Goal: Transaction & Acquisition: Purchase product/service

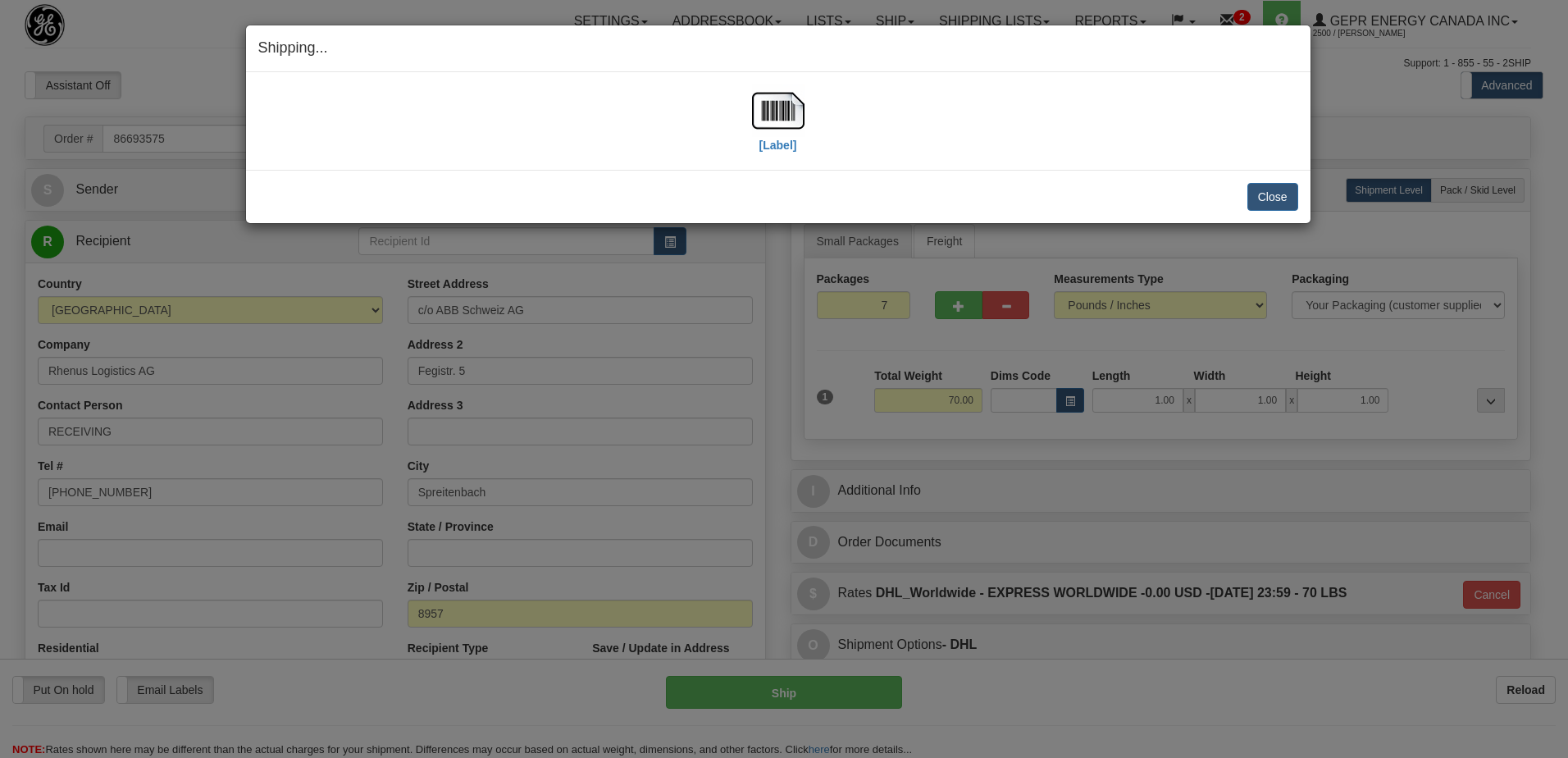
select select "0"
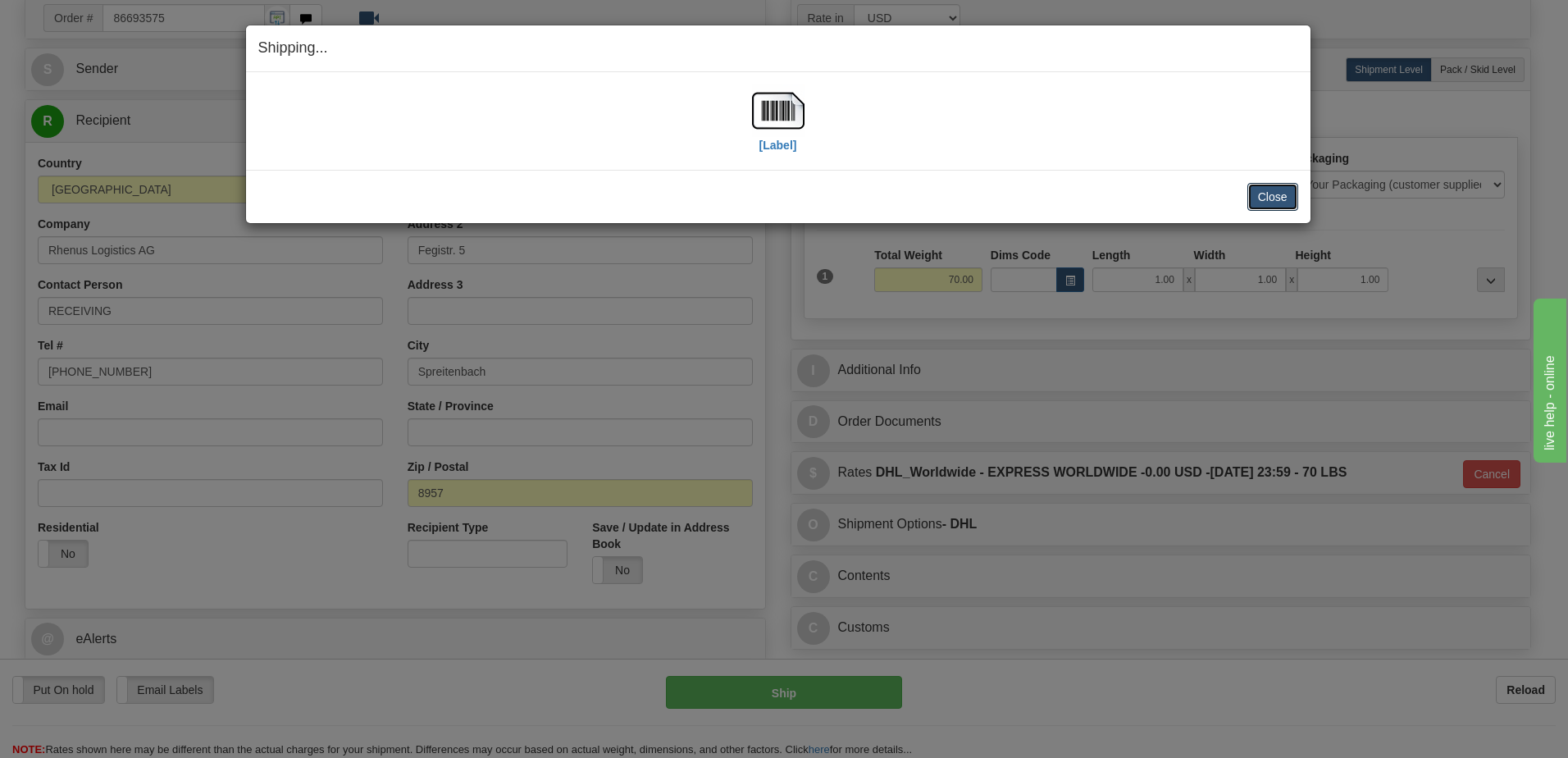
click at [1260, 187] on button "Close" at bounding box center [1273, 197] width 51 height 28
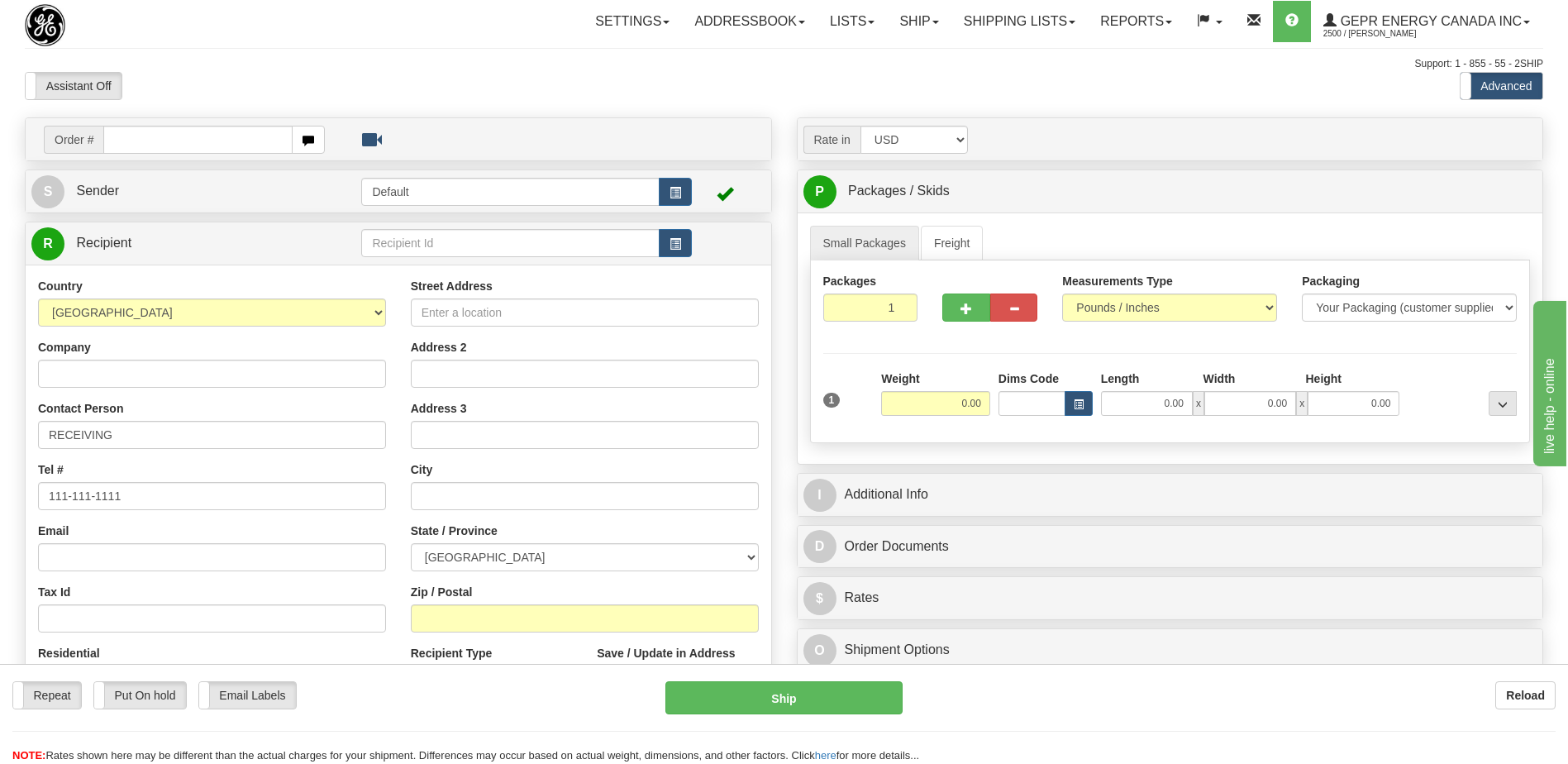
click at [182, 130] on input "text" at bounding box center [197, 139] width 189 height 28
type input "0086689347"
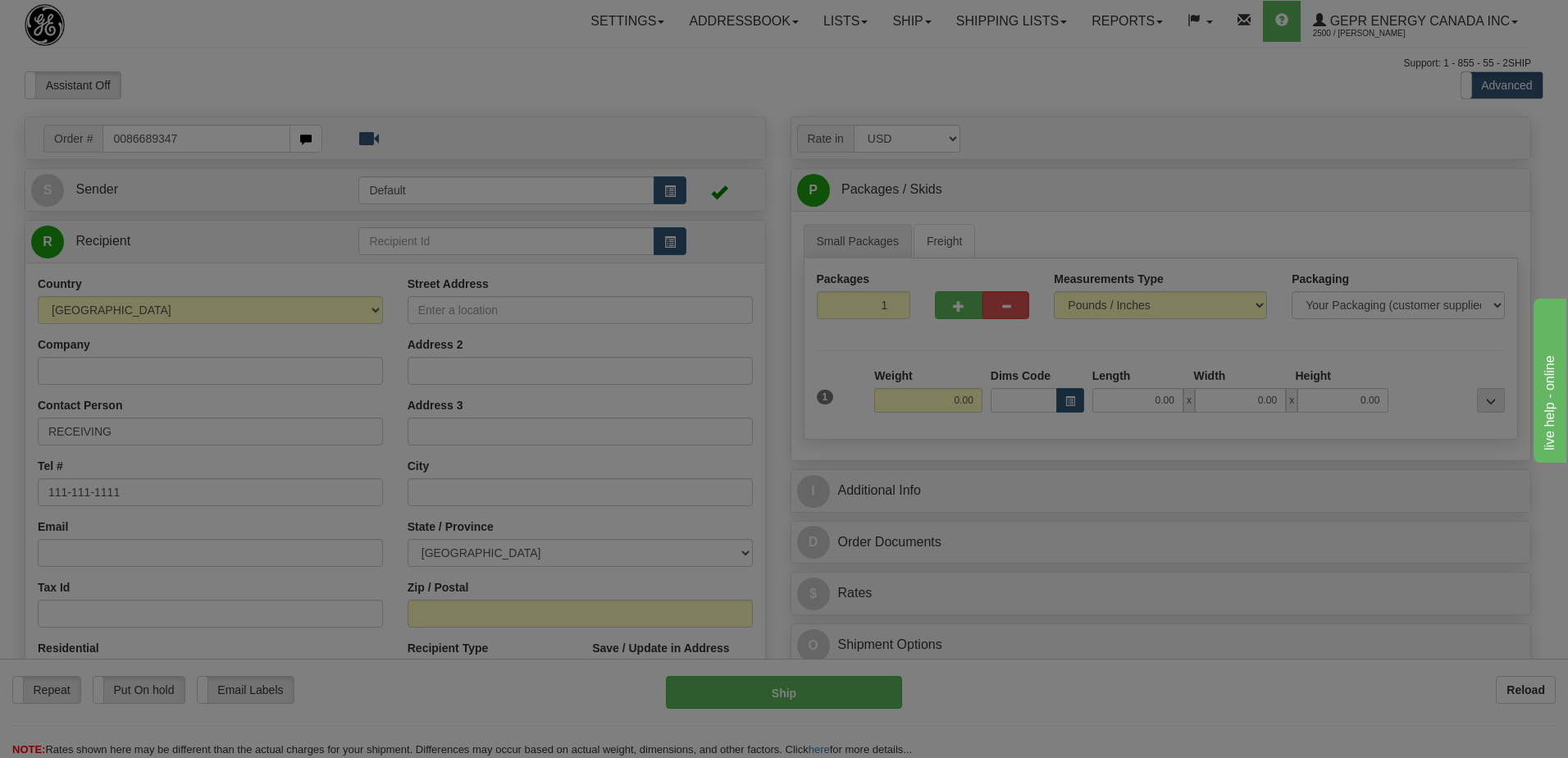
click at [184, 102] on body "Training Course Close Toggle navigation Settings Shipping Preferences New Recip…" at bounding box center [784, 379] width 1568 height 758
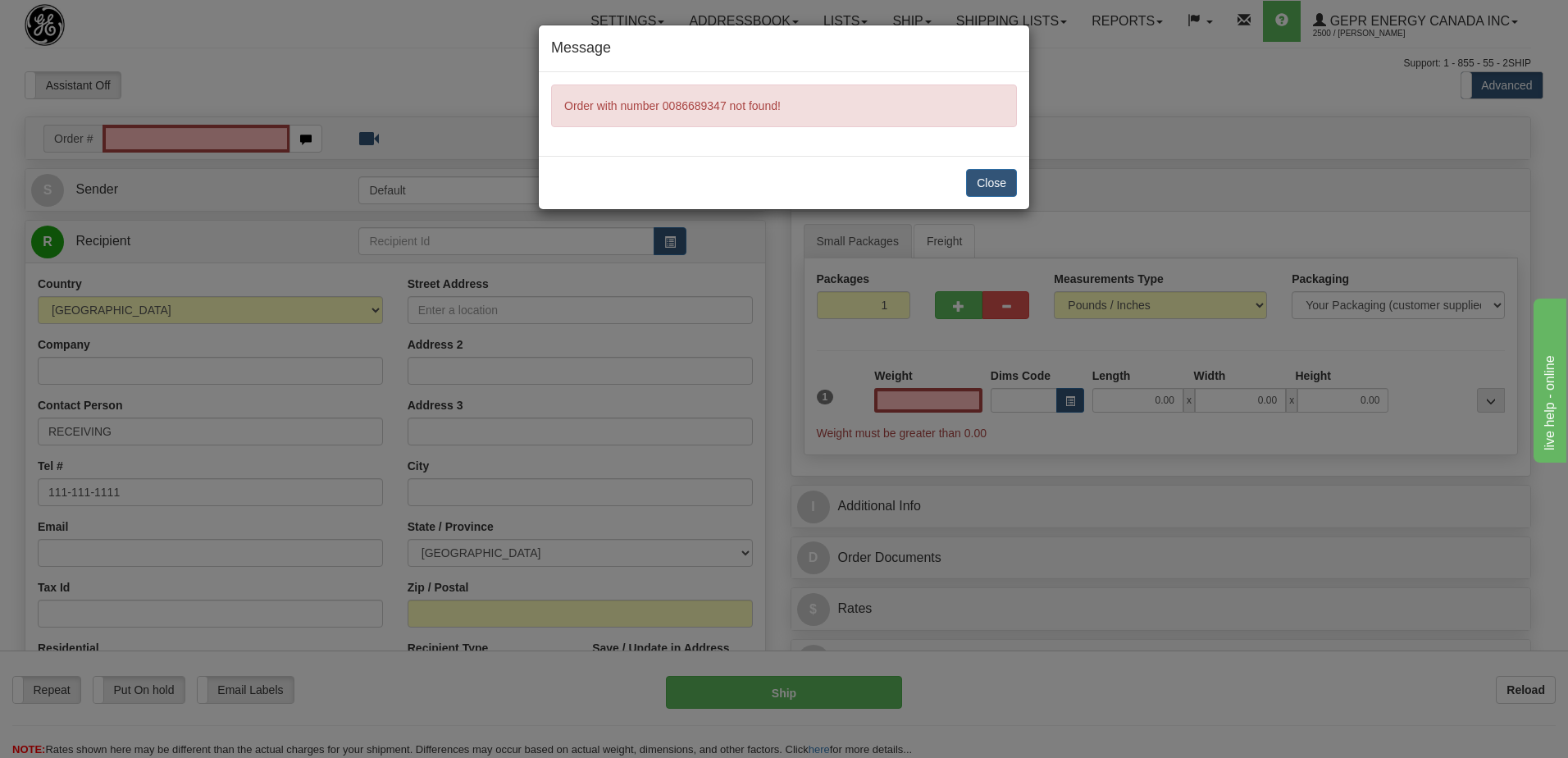
type input "0.00"
click at [994, 179] on button "Close" at bounding box center [991, 182] width 51 height 28
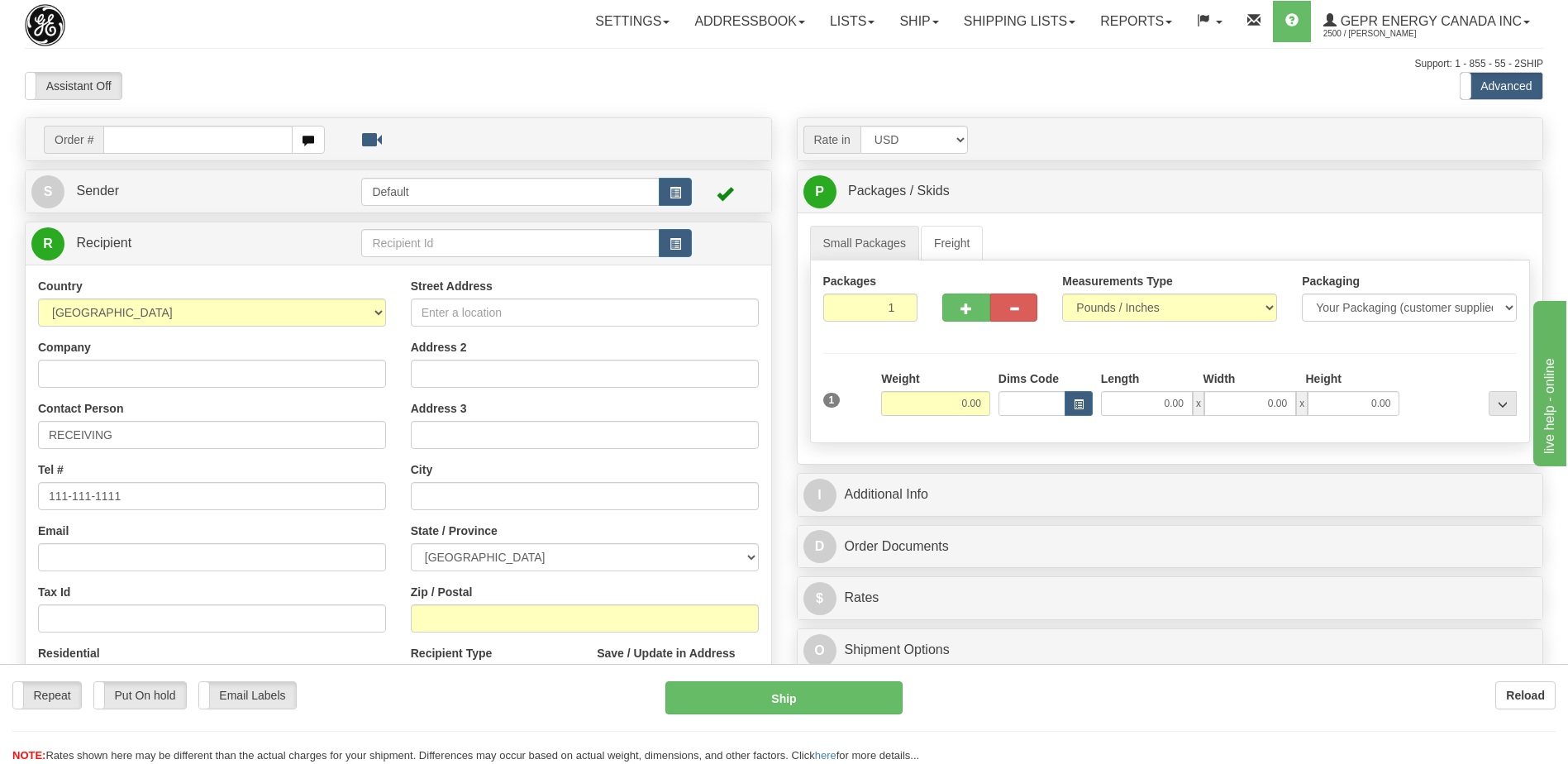
click at [157, 140] on div at bounding box center [784, 382] width 1568 height 764
drag, startPoint x: 0, startPoint y: 0, endPoint x: 135, endPoint y: 149, distance: 201.1
click at [135, 149] on input "text" at bounding box center [197, 139] width 189 height 28
paste input "0086689347"
click at [131, 143] on input "0086689347" at bounding box center [197, 139] width 189 height 28
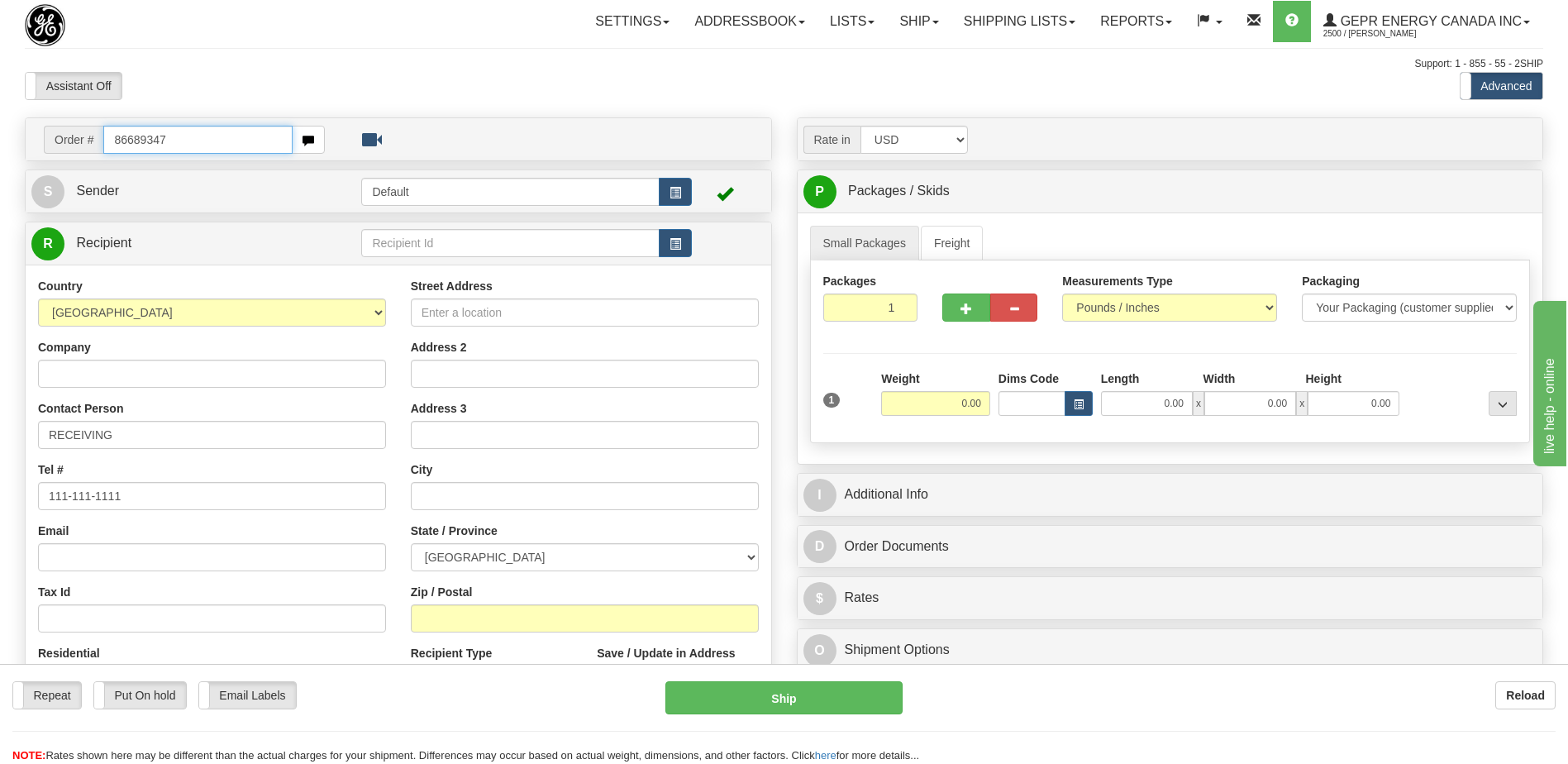
type input "86689347"
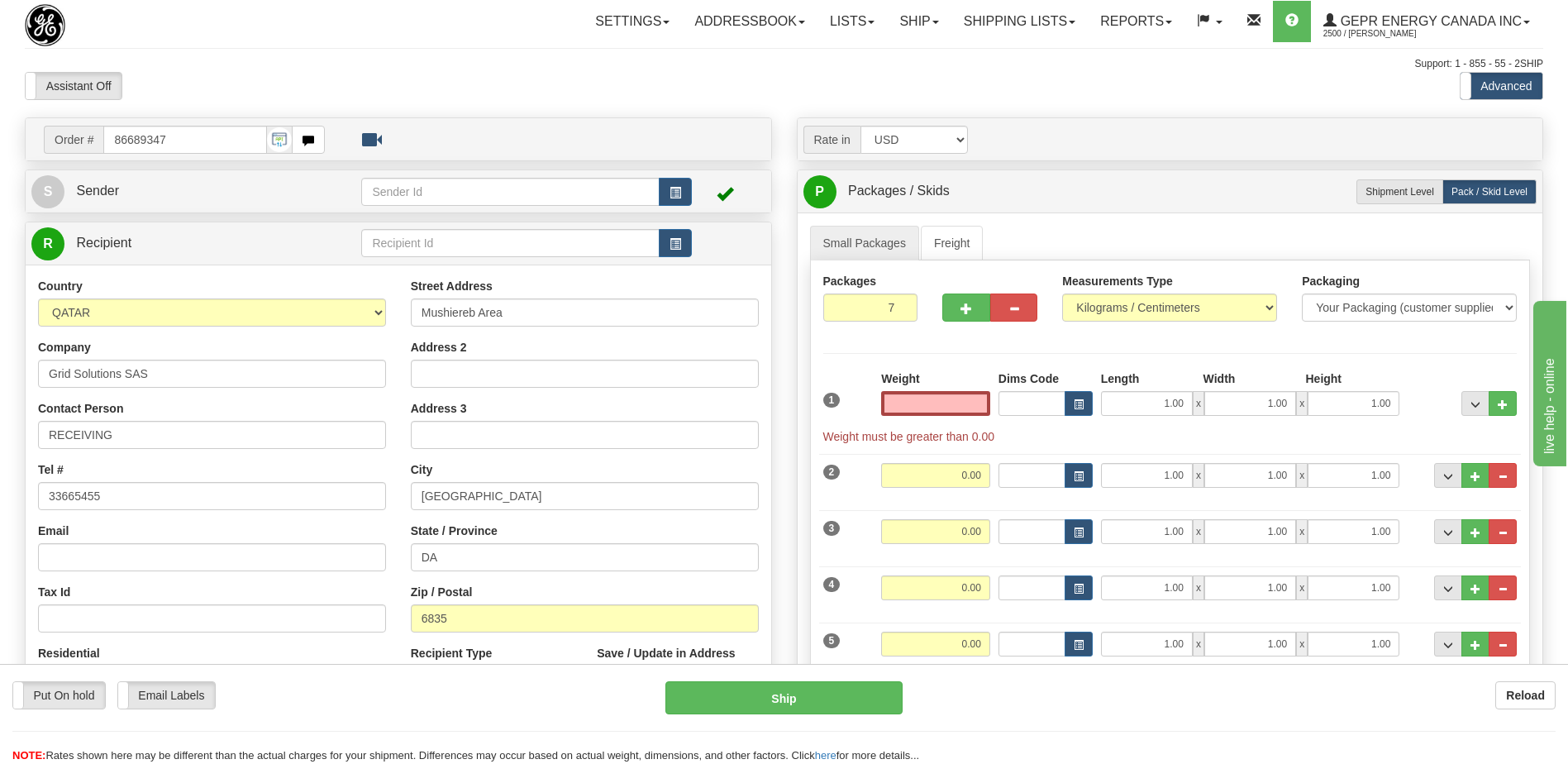
type input "0.00"
drag, startPoint x: 123, startPoint y: 436, endPoint x: -3, endPoint y: 435, distance: 126.0
click at [0, 435] on html "Training Course Close Toggle navigation Settings Shipping Preferences New Sende…" at bounding box center [784, 382] width 1568 height 764
paste input "Attn : Mr. Prakash Steaphen/Imran"
type input "Attn : Mr. Prakash Steaphen/Imran"
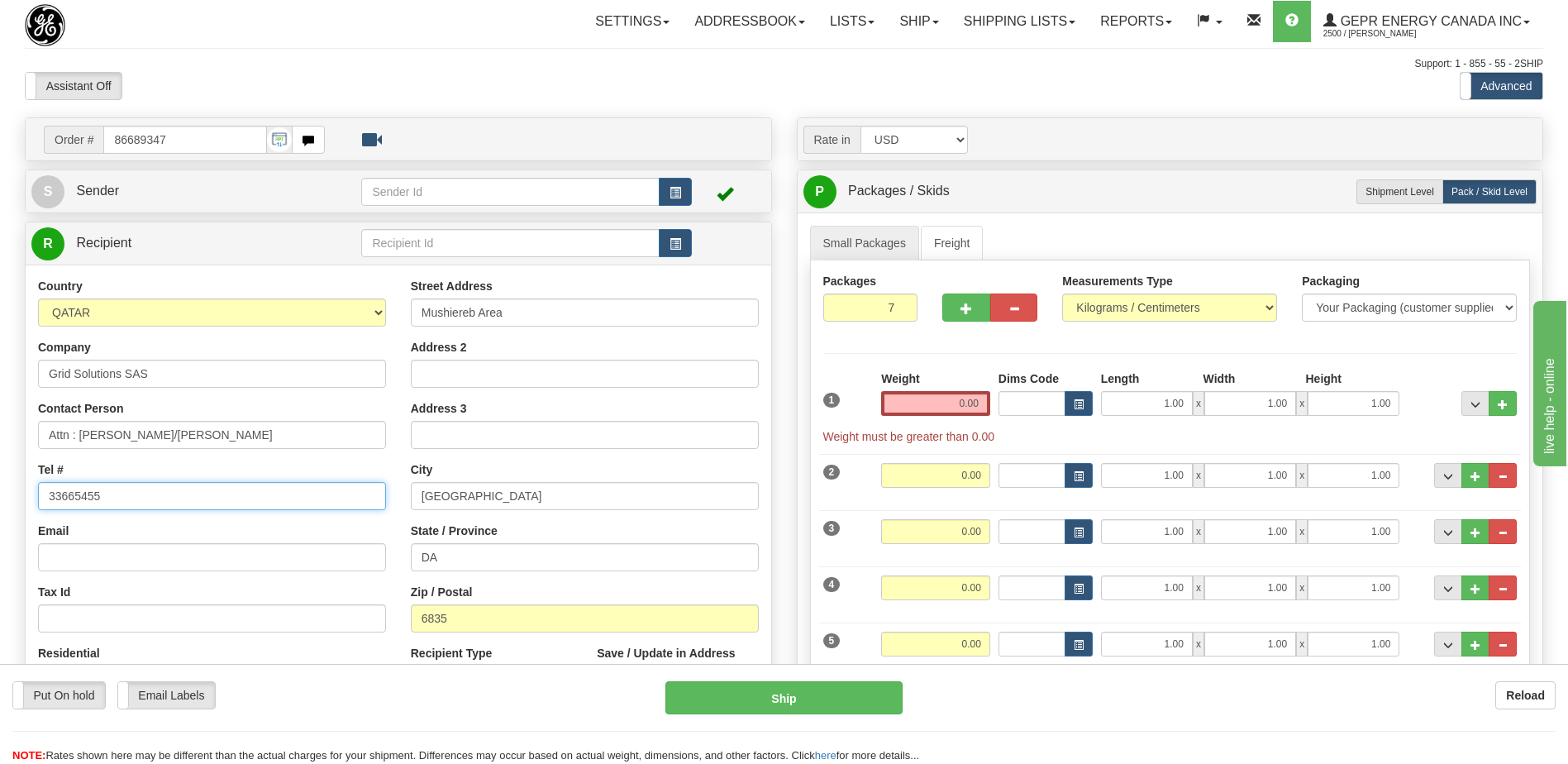
drag, startPoint x: 136, startPoint y: 503, endPoint x: -3, endPoint y: 500, distance: 139.0
click at [0, 500] on html "Training Course Close Toggle navigation Settings Shipping Preferences New Sende…" at bounding box center [784, 382] width 1568 height 764
paste input "+974"
type input "+97433665455"
click at [374, 77] on div "Assistant On Assistant Off Do a return Do a return" at bounding box center [334, 85] width 643 height 28
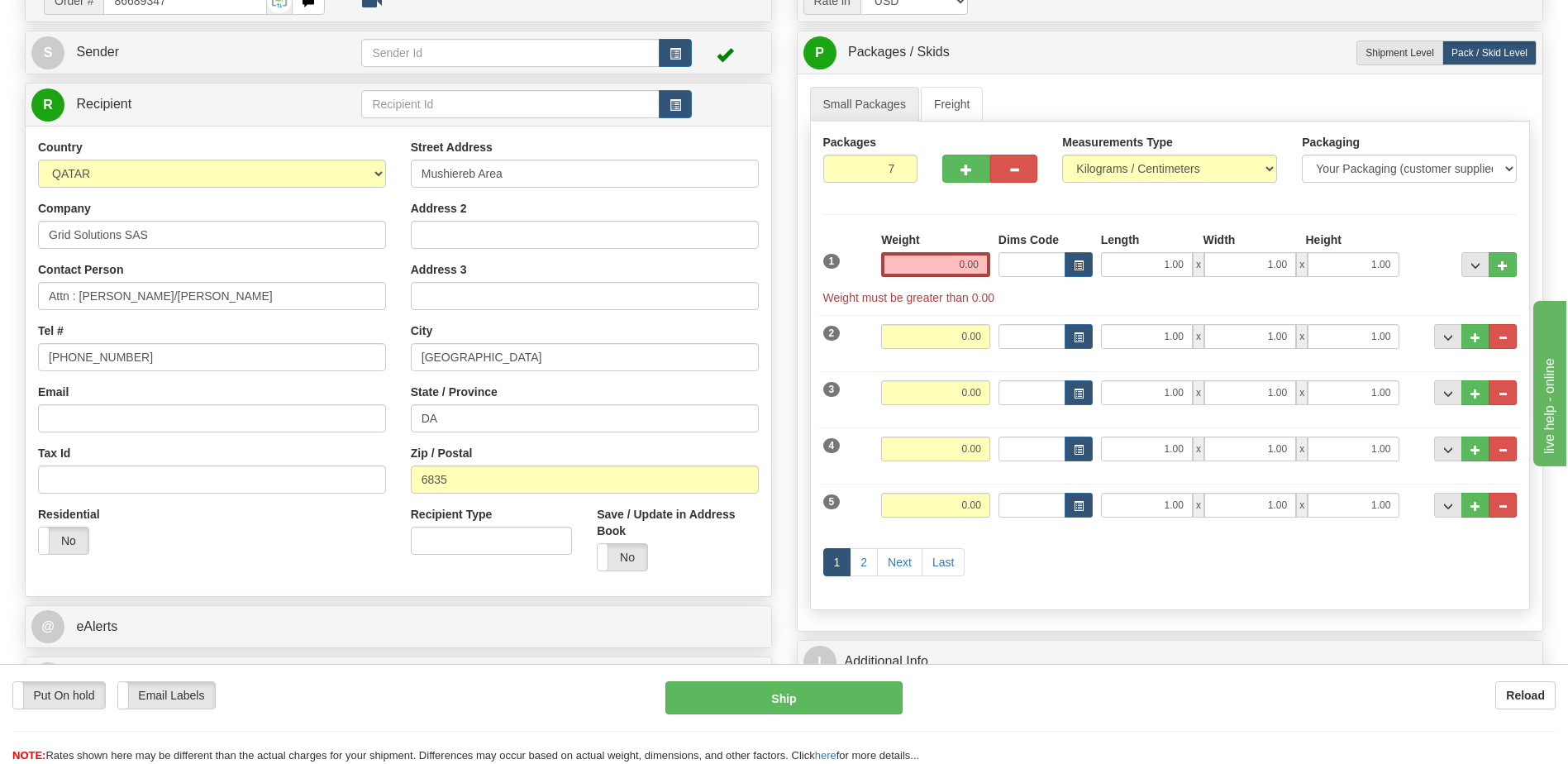
scroll to position [414, 0]
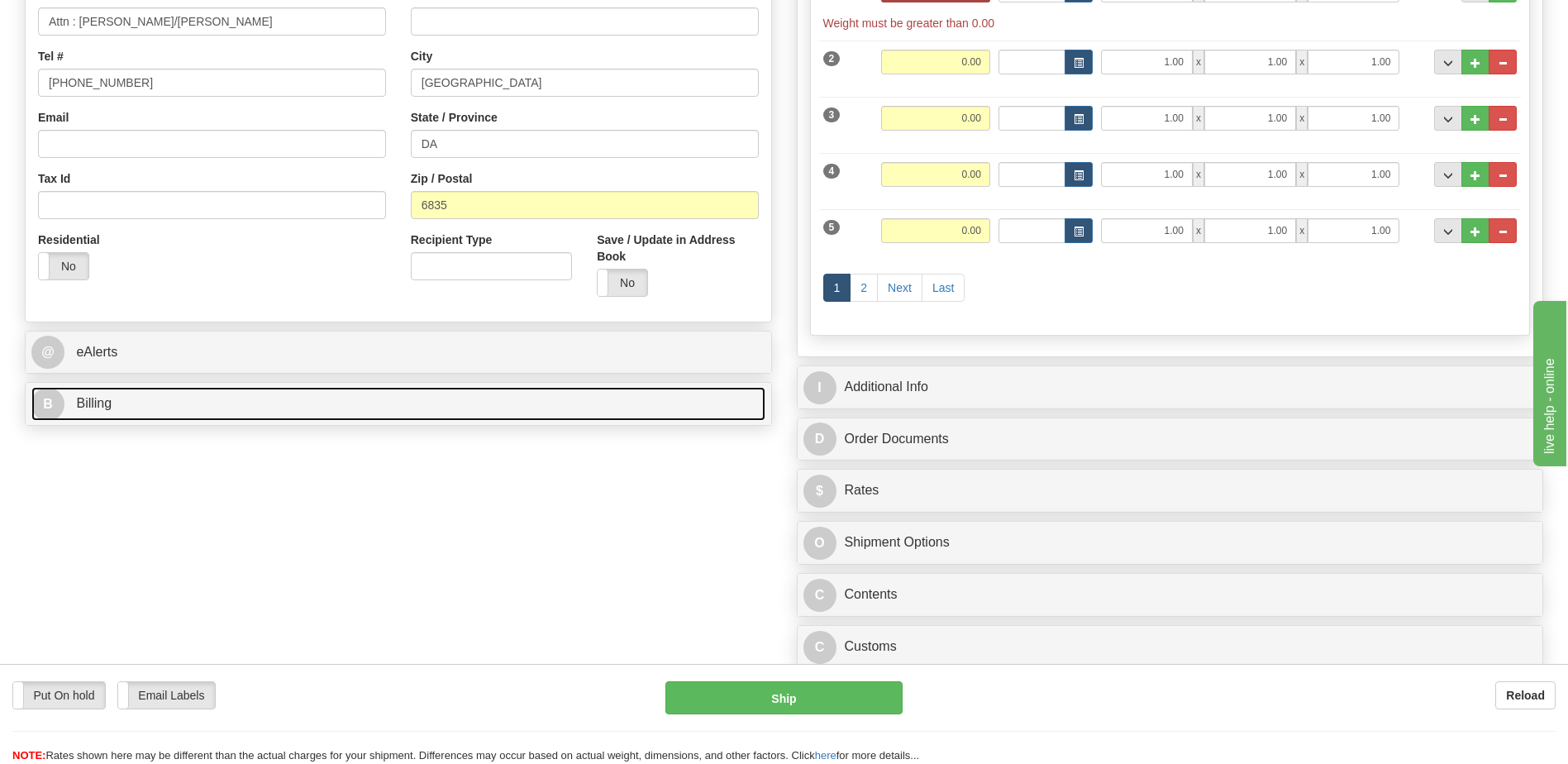
click at [211, 403] on link "B Billing" at bounding box center [397, 403] width 734 height 34
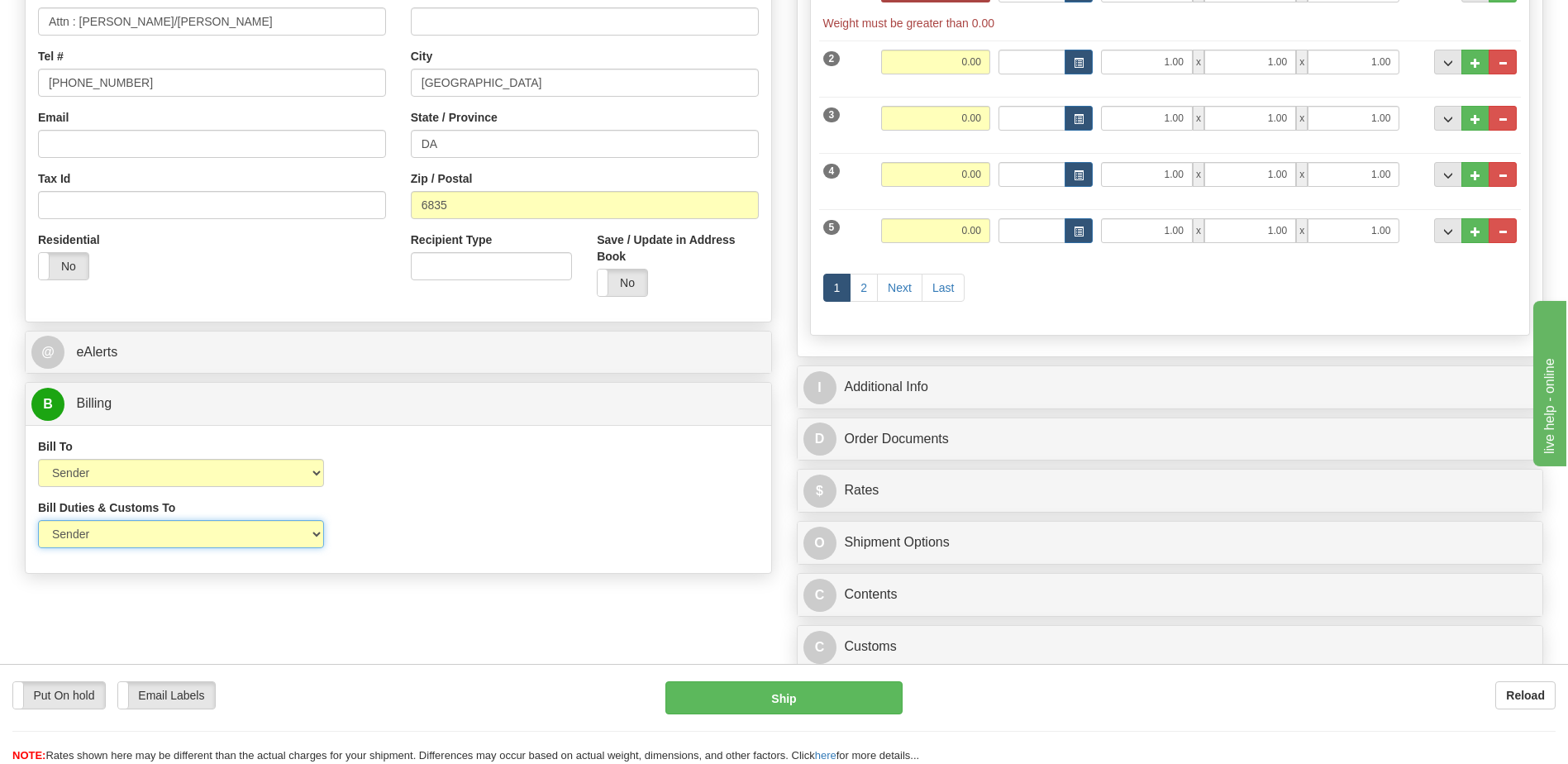
click at [267, 534] on select "Sender Recipient Third Party" at bounding box center [181, 534] width 286 height 28
select select "2"
click at [38, 520] on select "Sender Recipient Third Party" at bounding box center [181, 534] width 286 height 28
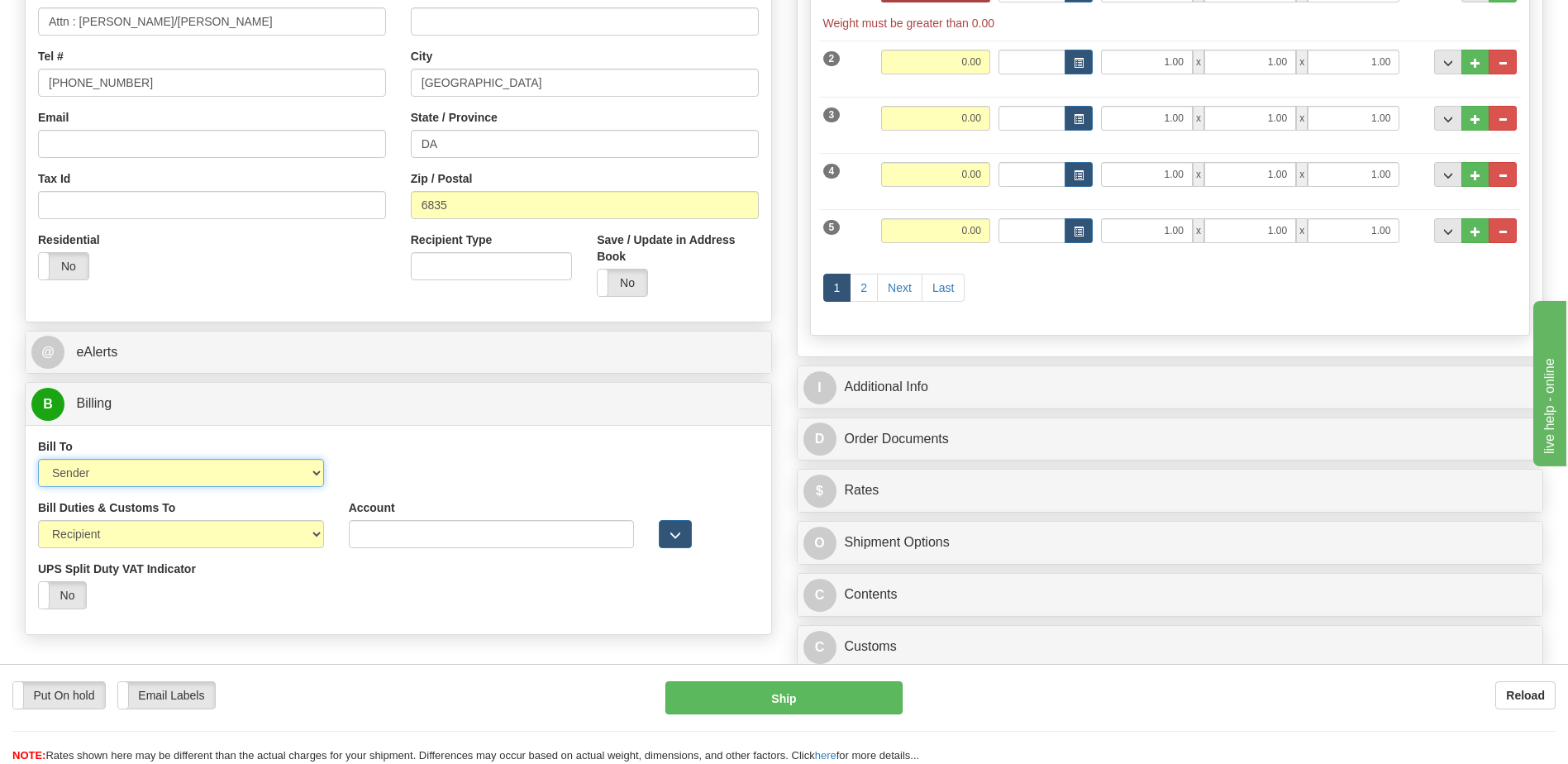
click at [239, 484] on select "Sender Recipient Third Party Collect" at bounding box center [181, 473] width 286 height 28
select select "2"
click at [38, 459] on select "Sender Recipient Third Party Collect" at bounding box center [181, 473] width 286 height 28
click at [349, 471] on input "Account" at bounding box center [492, 473] width 286 height 28
paste input "969459747"
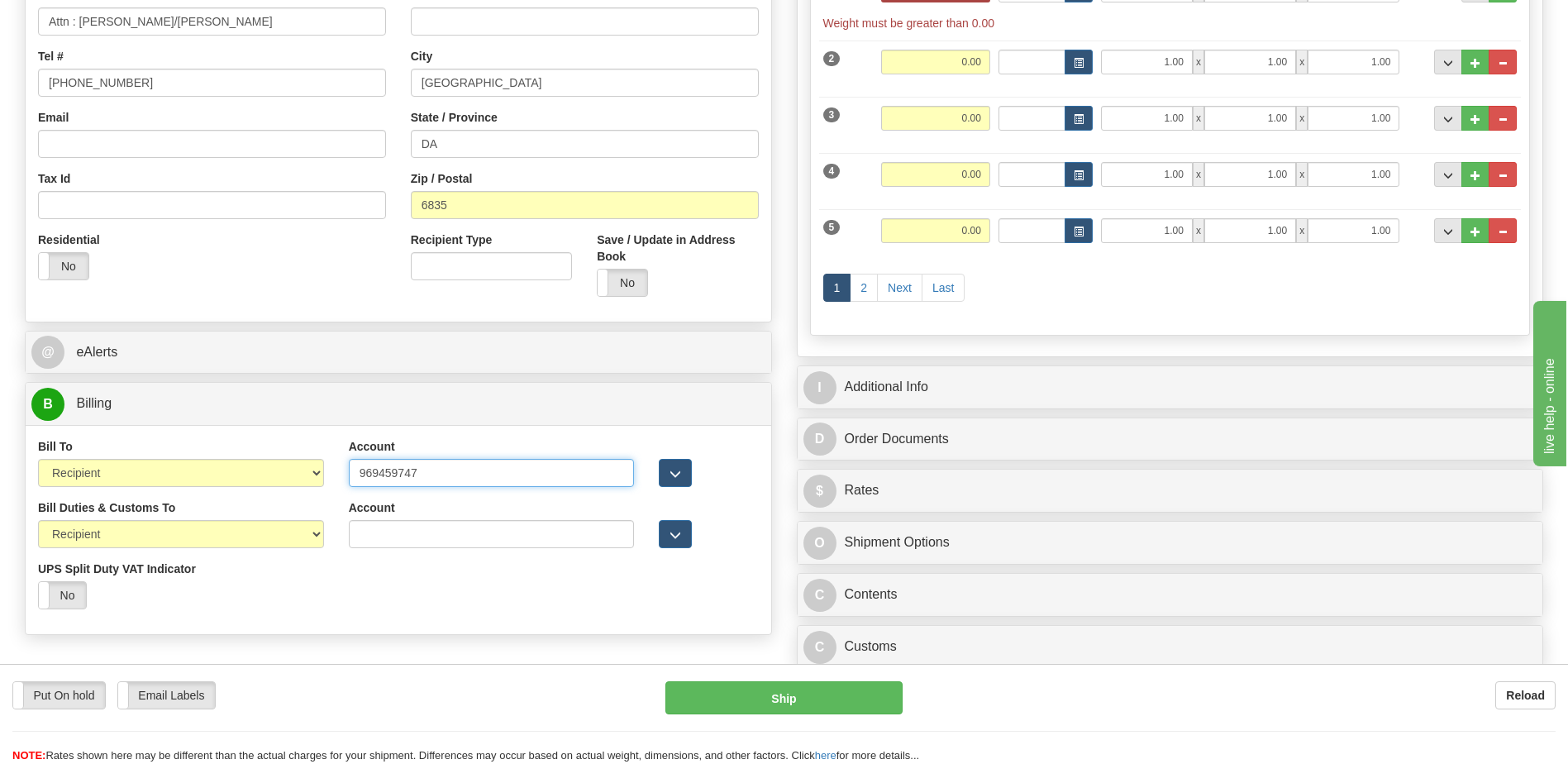
type input "969459747"
click at [351, 537] on input "Account" at bounding box center [492, 534] width 286 height 28
paste input "969459747"
type input "969459747"
click at [458, 138] on input "DA" at bounding box center [585, 143] width 348 height 28
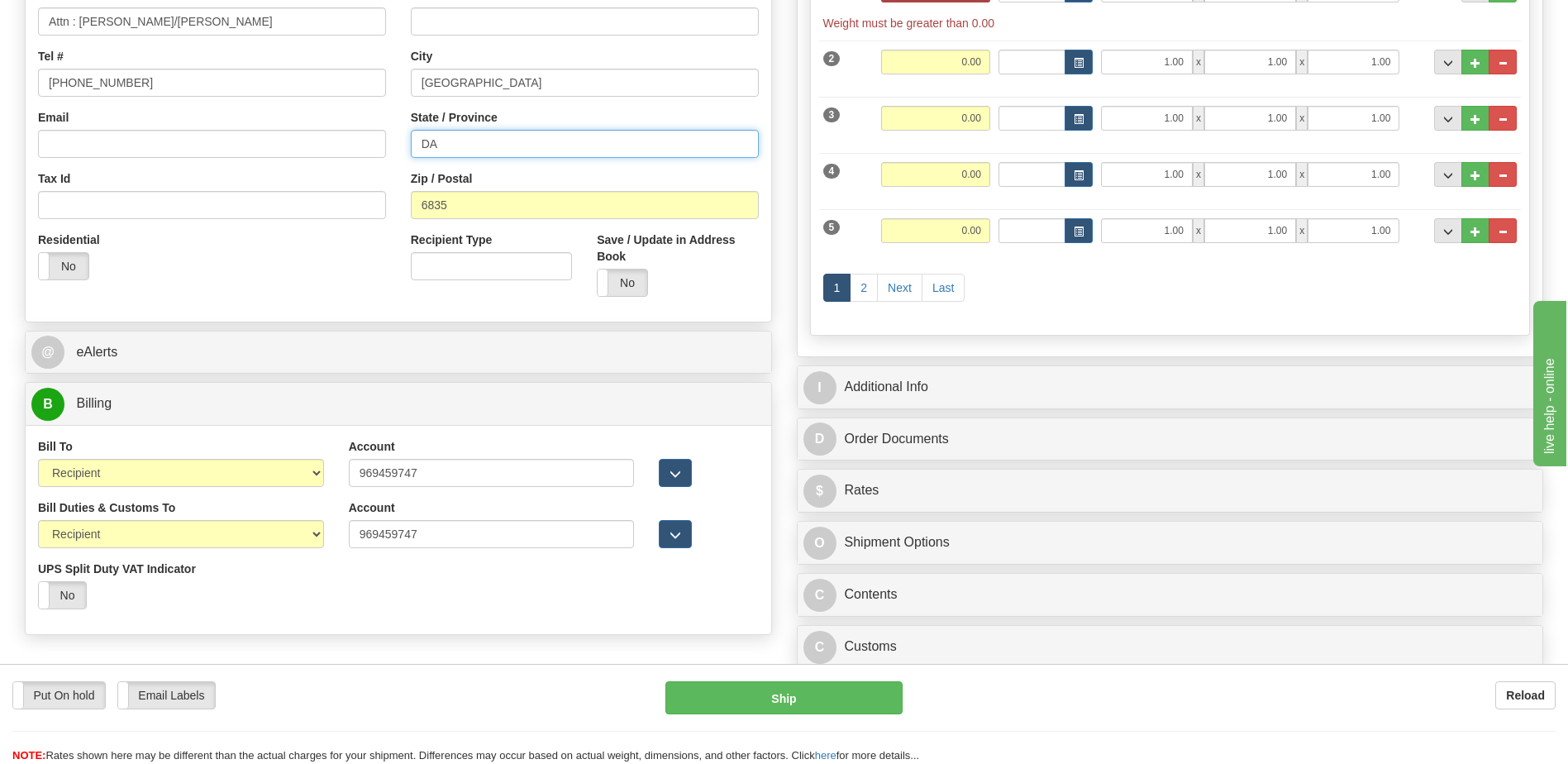
type input "D"
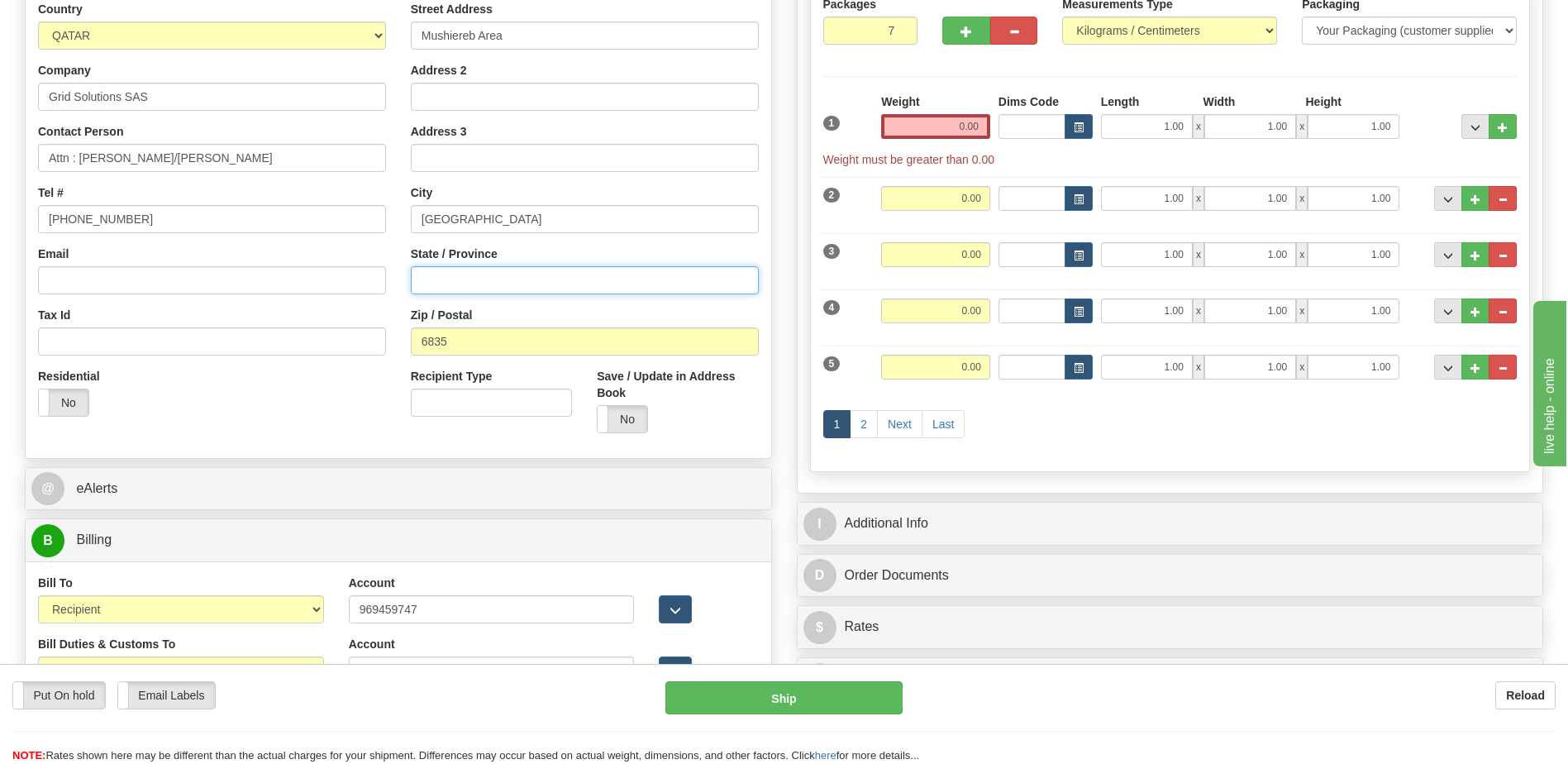
scroll to position [249, 0]
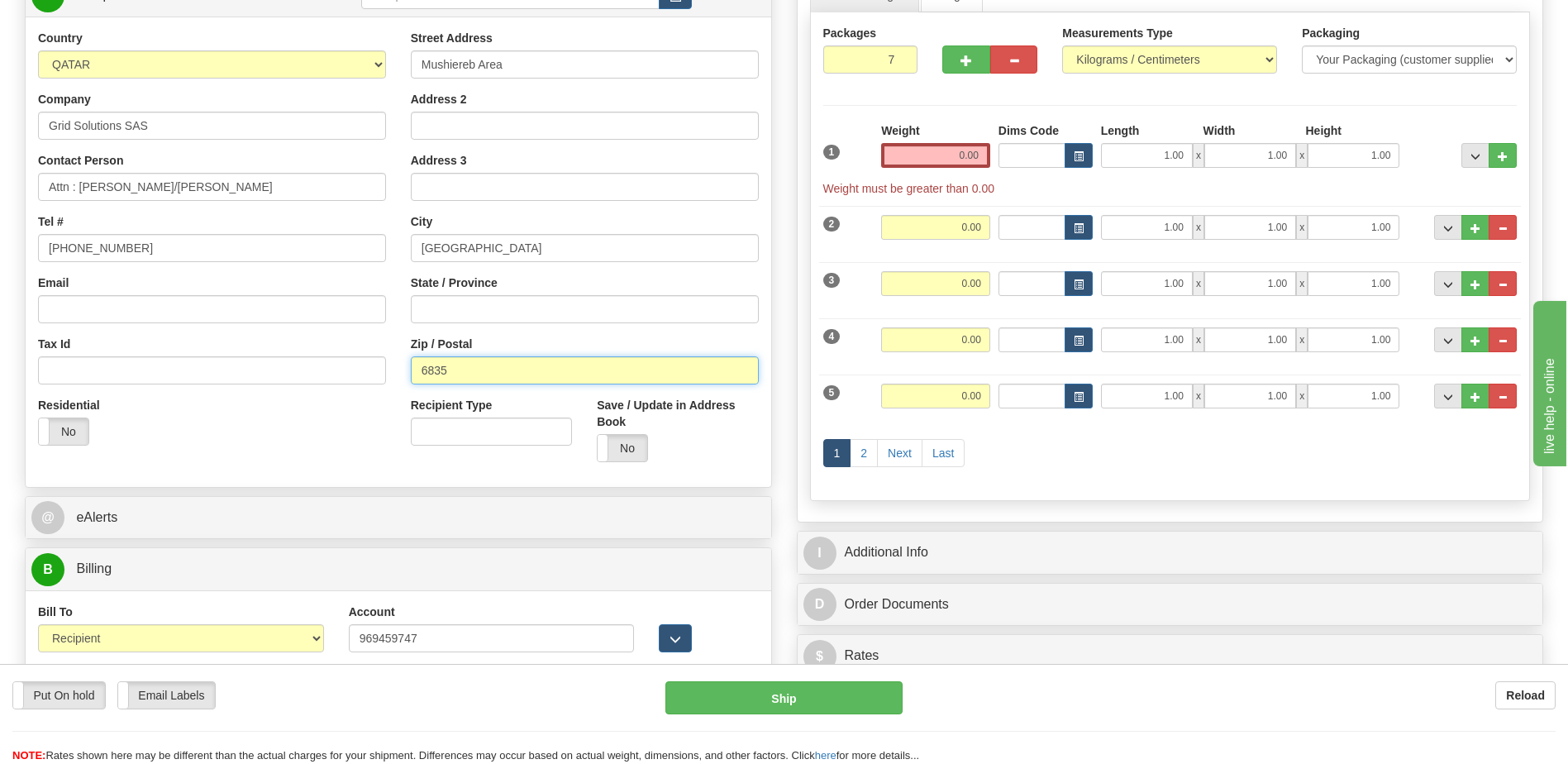
drag, startPoint x: 471, startPoint y: 373, endPoint x: 278, endPoint y: 345, distance: 195.0
click at [283, 346] on div "Country AFGHANISTAN ALAND ISLANDS ALBANIA ALGERIA AMERICAN SAMOA ANDORRA ANGOLA…" at bounding box center [398, 252] width 745 height 445
click at [218, 435] on div "Residential Yes No" at bounding box center [213, 426] width 373 height 61
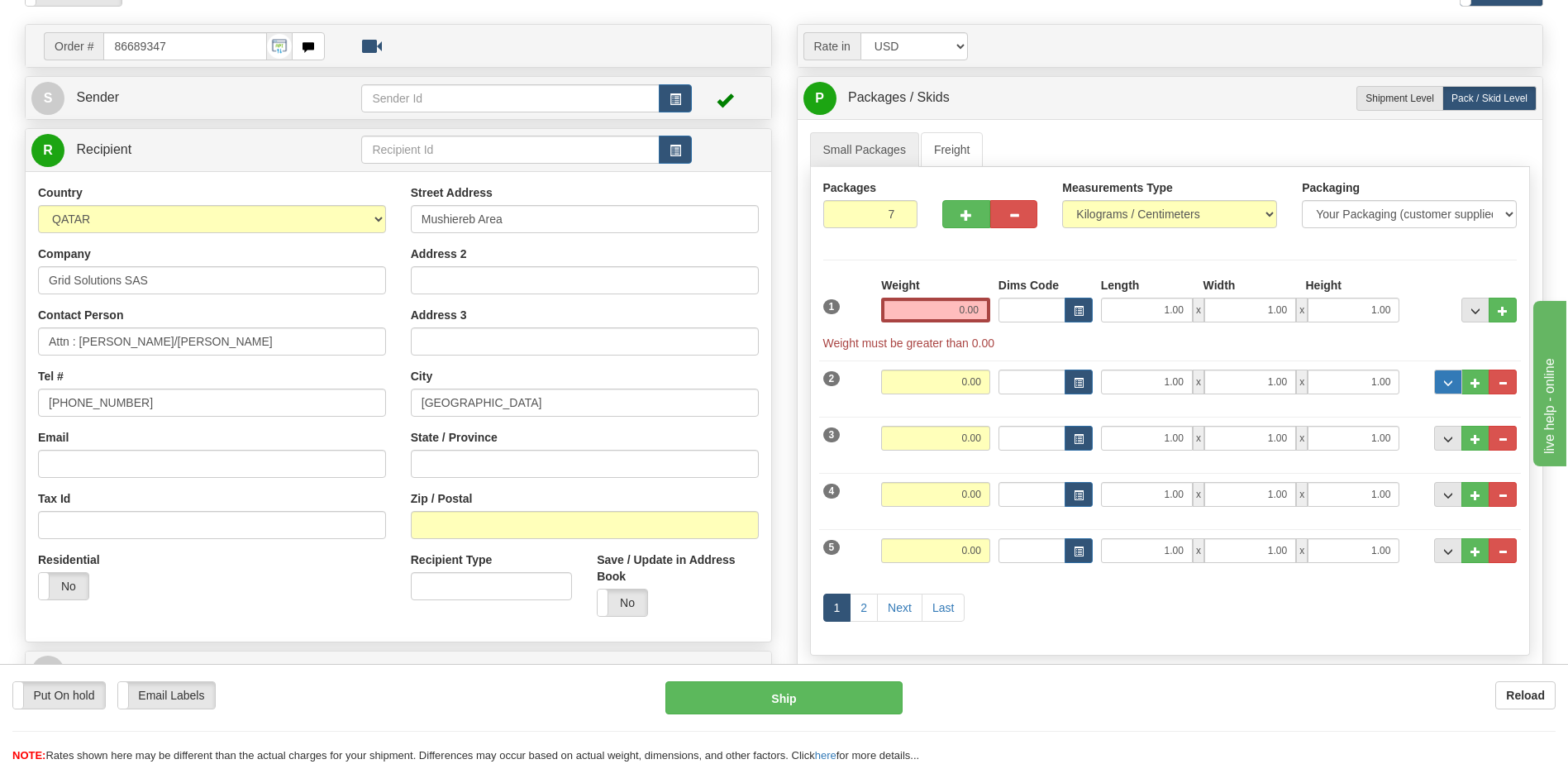
scroll to position [83, 0]
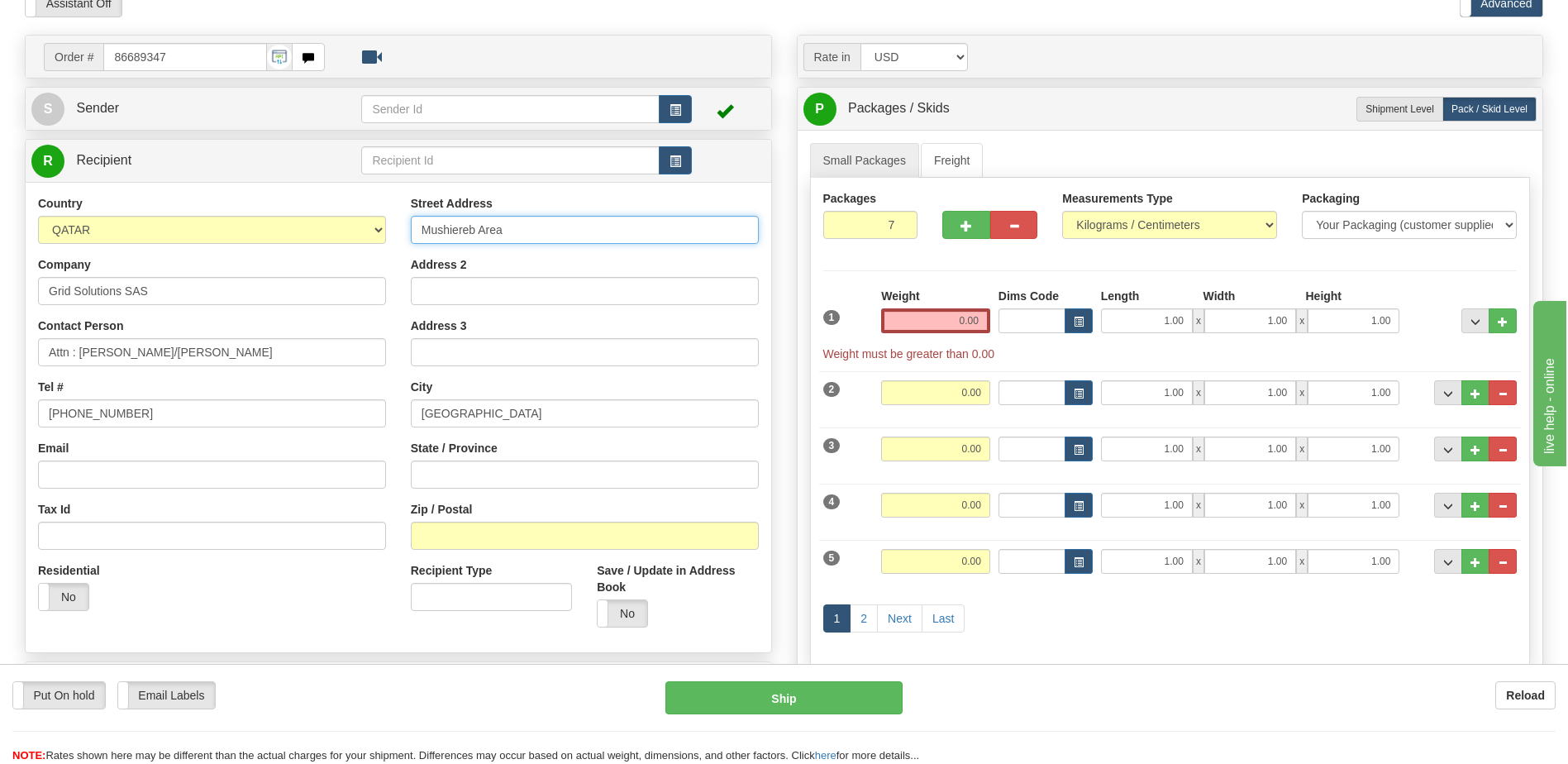
drag, startPoint x: 585, startPoint y: 224, endPoint x: 114, endPoint y: 228, distance: 471.0
click at [115, 229] on div "Country AFGHANISTAN ALAND ISLANDS ALBANIA ALGERIA AMERICAN SAMOA ANDORRA ANGOLA…" at bounding box center [398, 418] width 745 height 445
paste input "1st Floor Tower B, Al Rayyan Complex"
type input "1st Floor Tower B, Al Rayyan Complex"
click at [445, 293] on input "Address 2" at bounding box center [585, 290] width 348 height 28
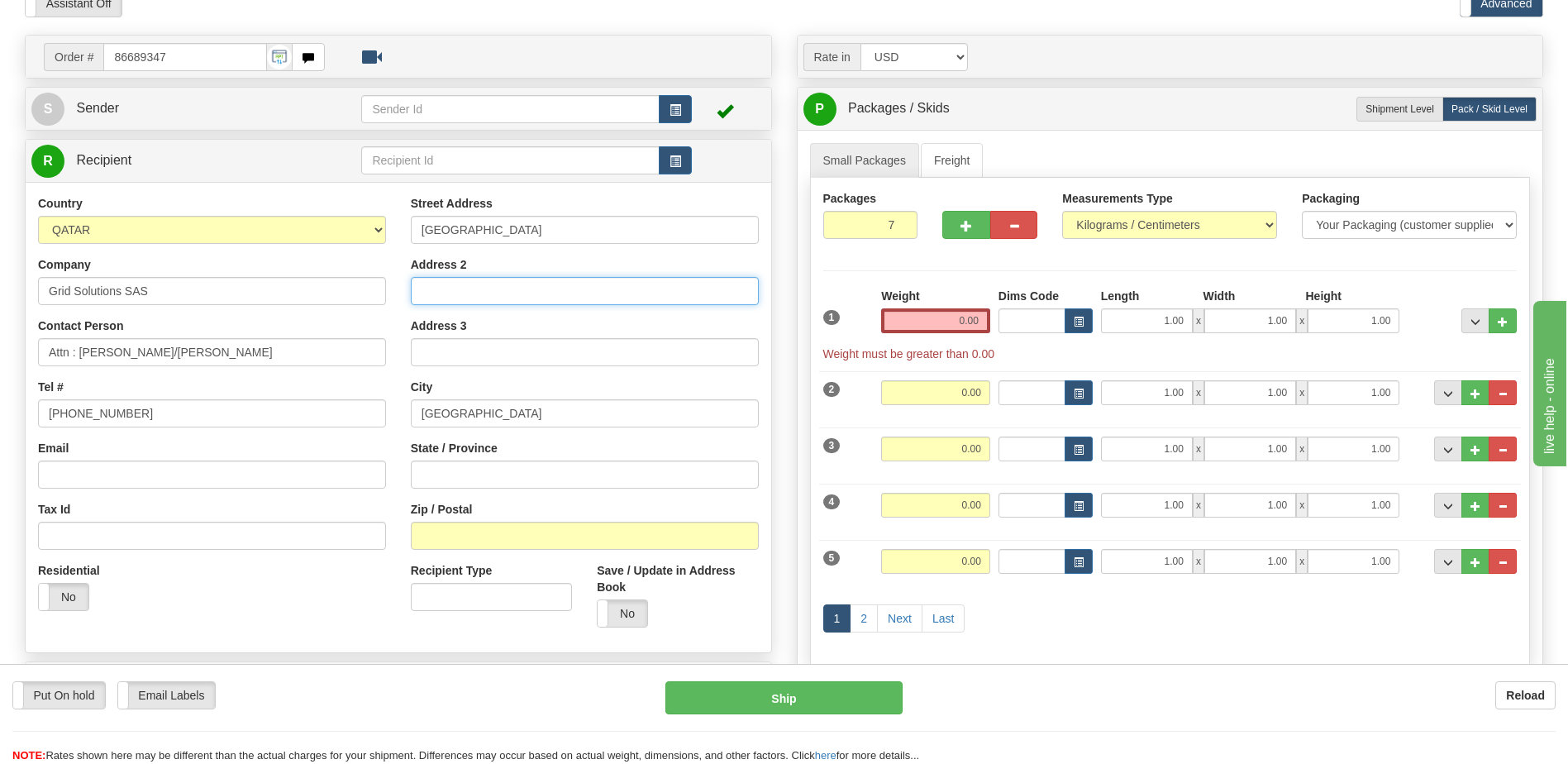
paste input "Mushiereb Area P.O Box 6835"
type input "Mushiereb Area P.O Box 6835"
click at [345, 448] on div "Email" at bounding box center [212, 464] width 348 height 48
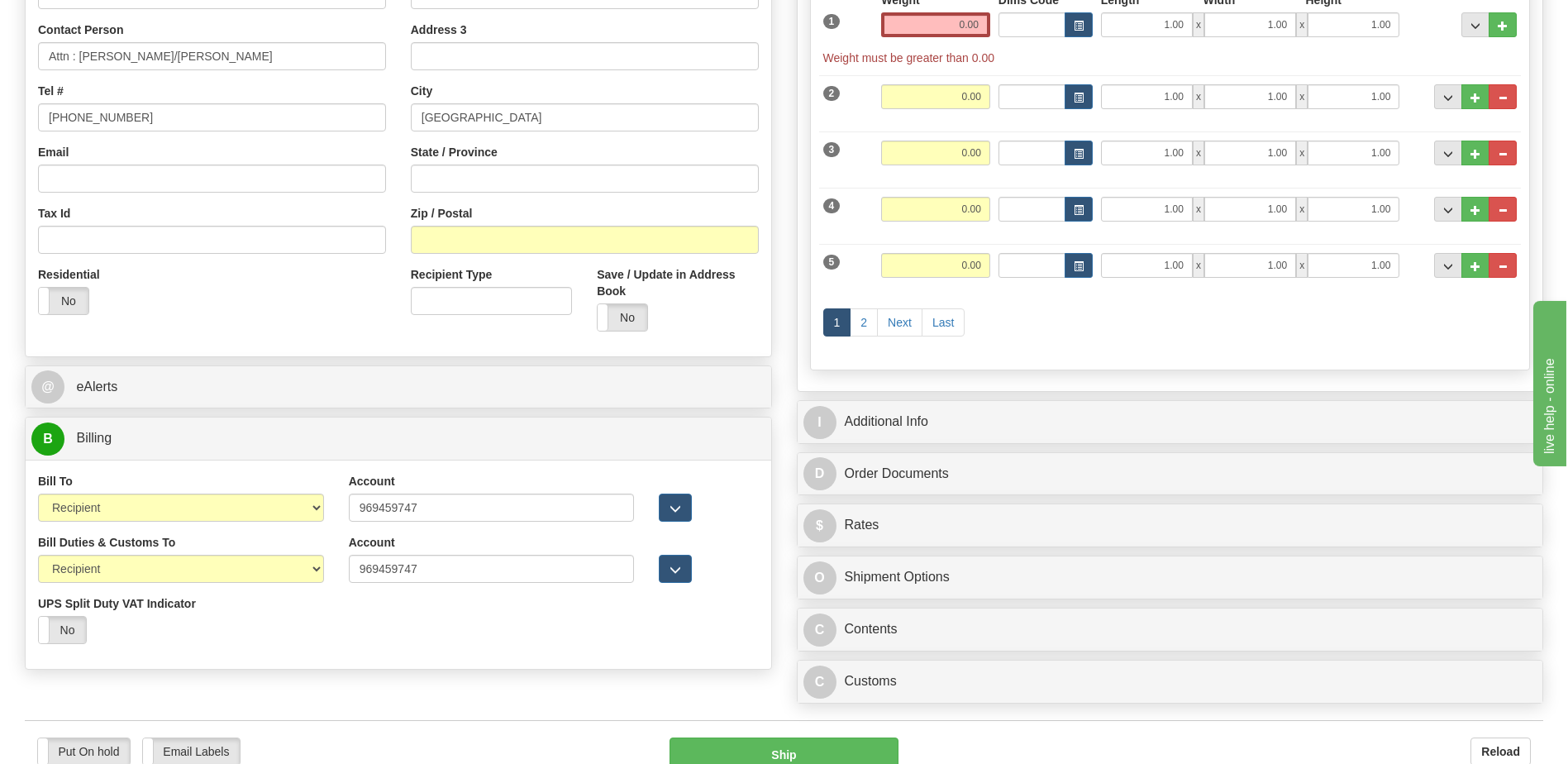
scroll to position [165, 0]
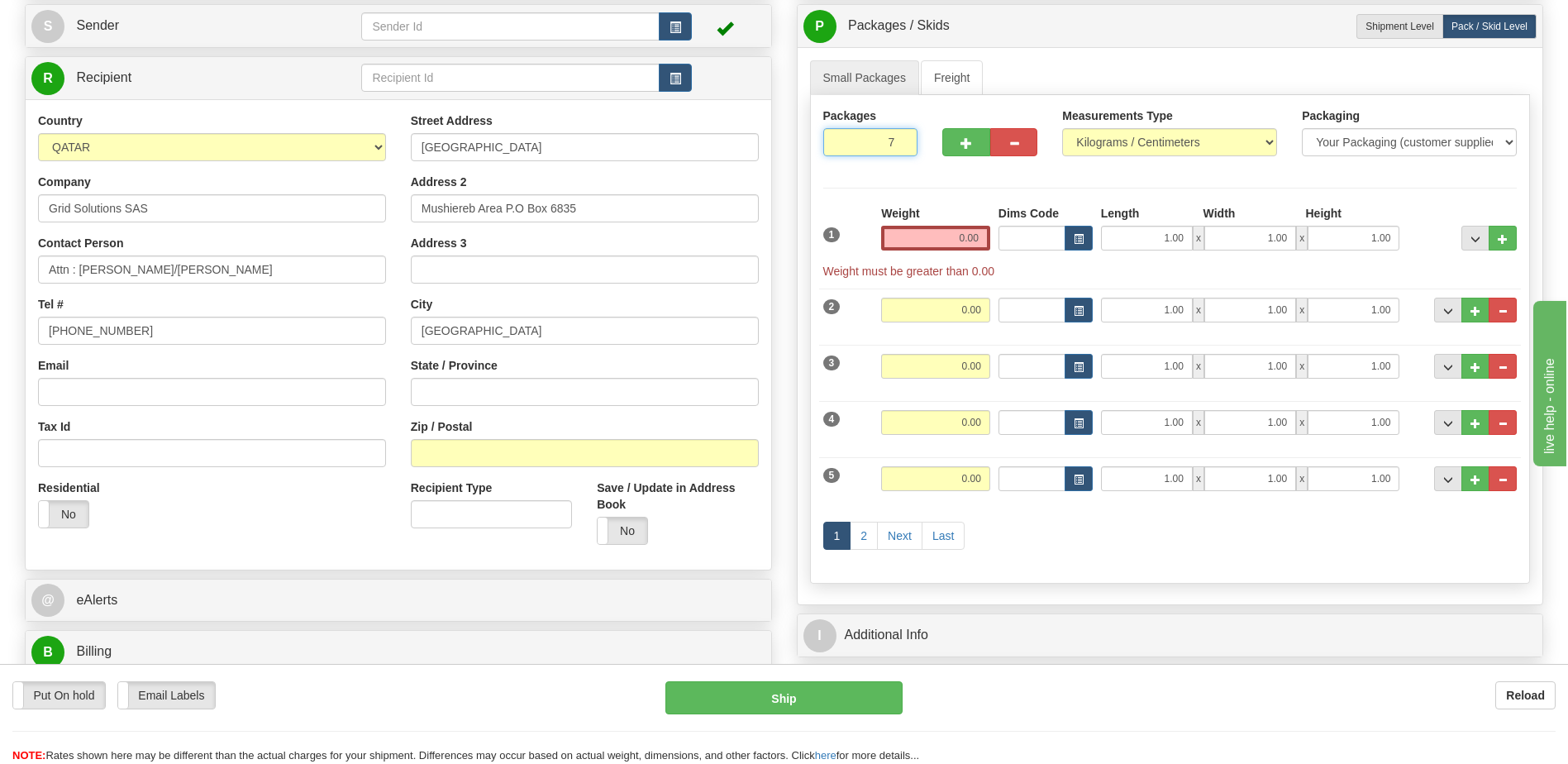
click at [874, 149] on input "7" at bounding box center [871, 142] width 95 height 28
type input "4"
click at [973, 240] on div "Packages 4 7 Measurements Type" at bounding box center [1171, 338] width 721 height 488
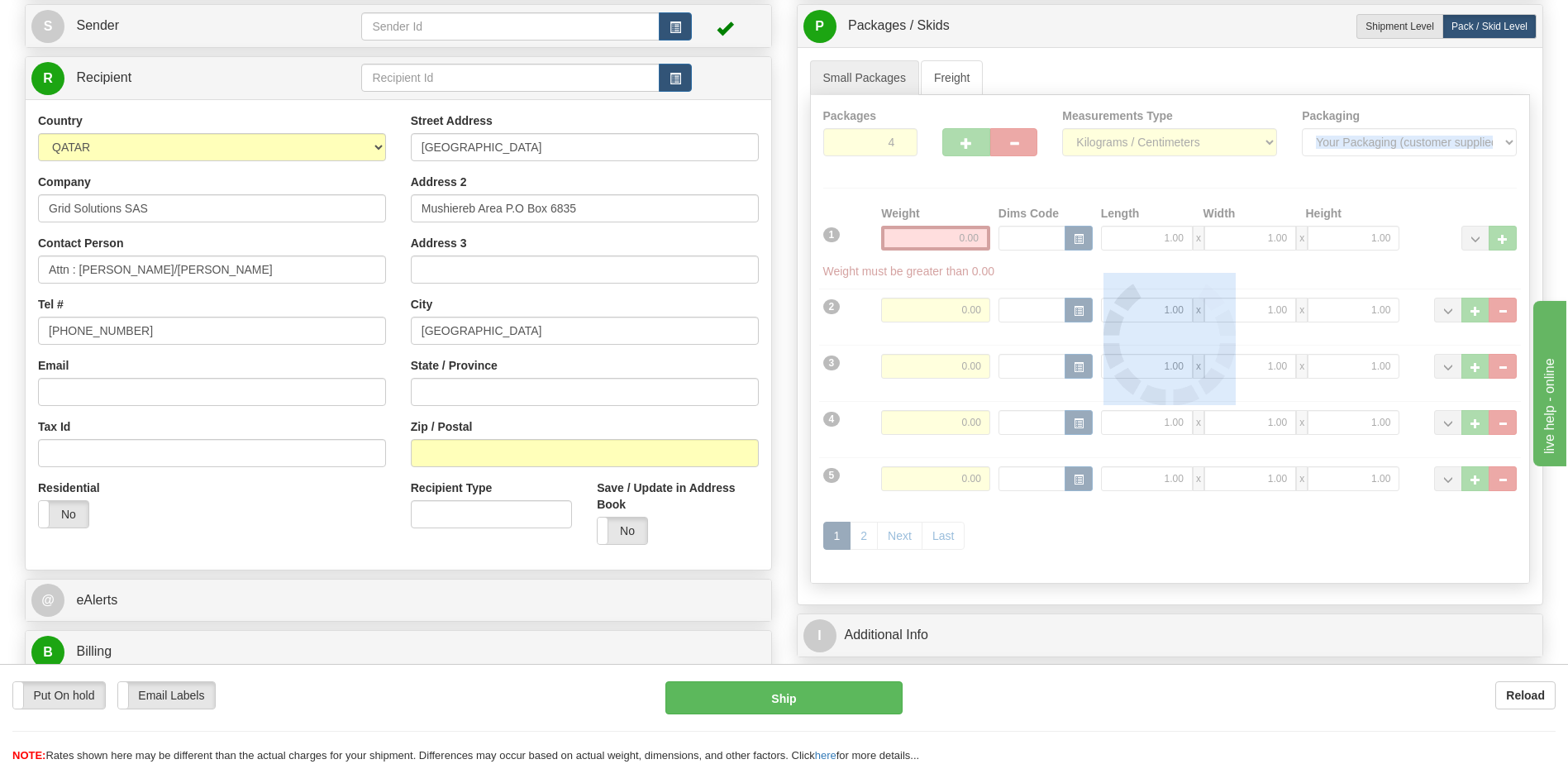
click at [973, 240] on div at bounding box center [1171, 338] width 719 height 488
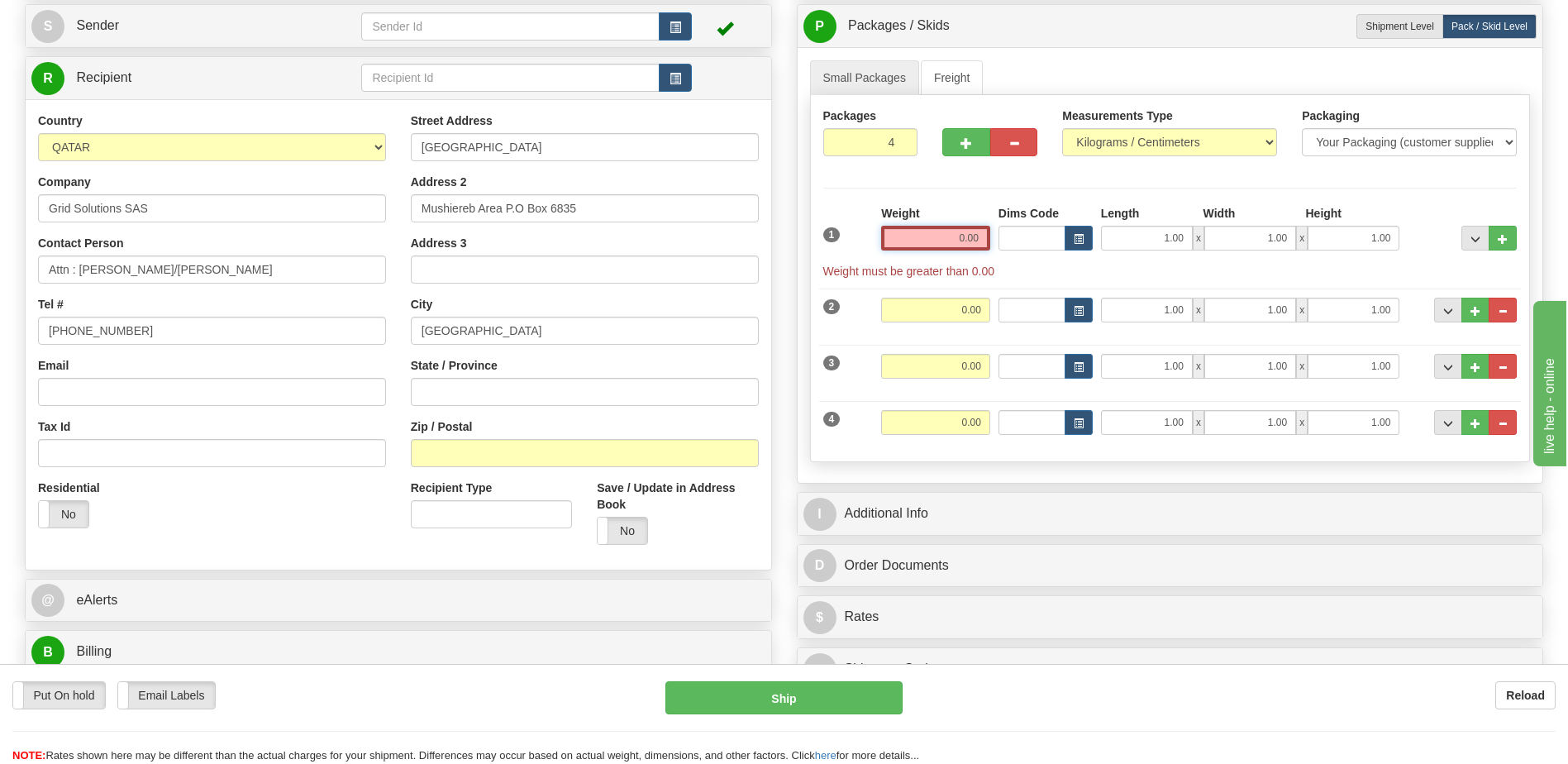
click at [973, 240] on input "0.00" at bounding box center [936, 238] width 109 height 25
click at [973, 240] on input "text" at bounding box center [936, 238] width 109 height 25
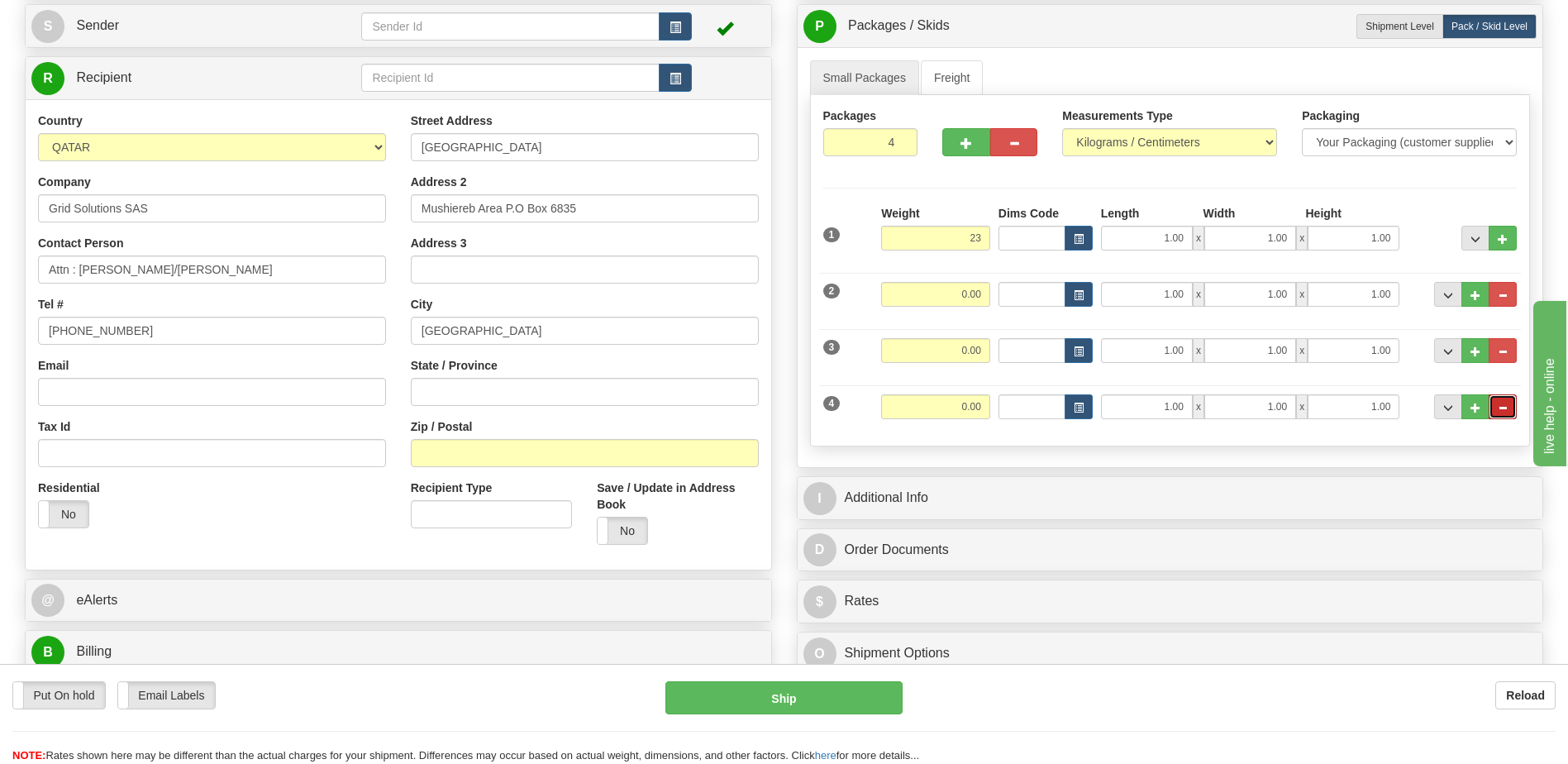
type input "23.00"
click at [1506, 413] on button "..." at bounding box center [1502, 407] width 28 height 25
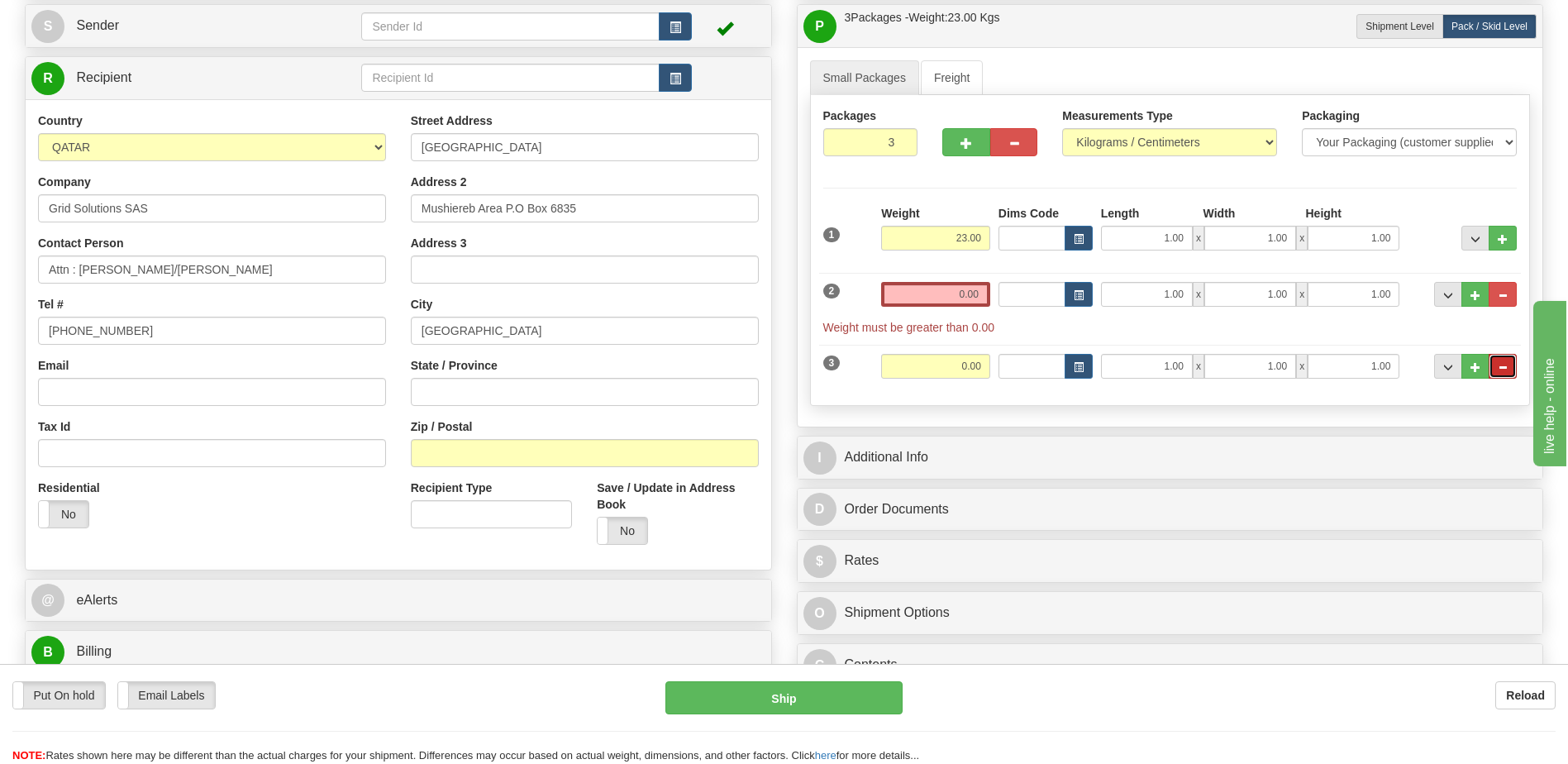
click at [1501, 360] on button "..." at bounding box center [1502, 367] width 28 height 25
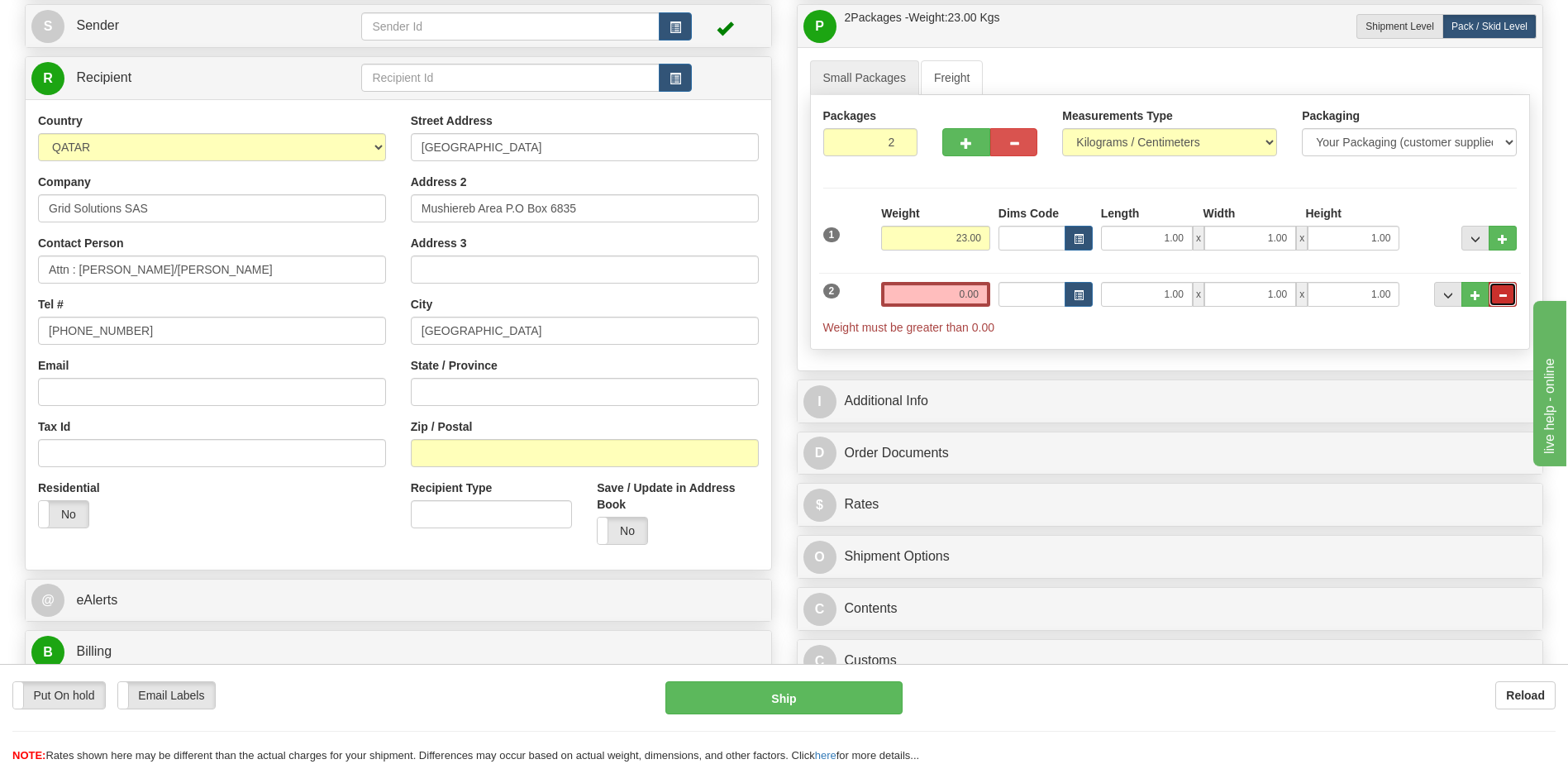
click at [1502, 297] on span "..." at bounding box center [1502, 295] width 10 height 9
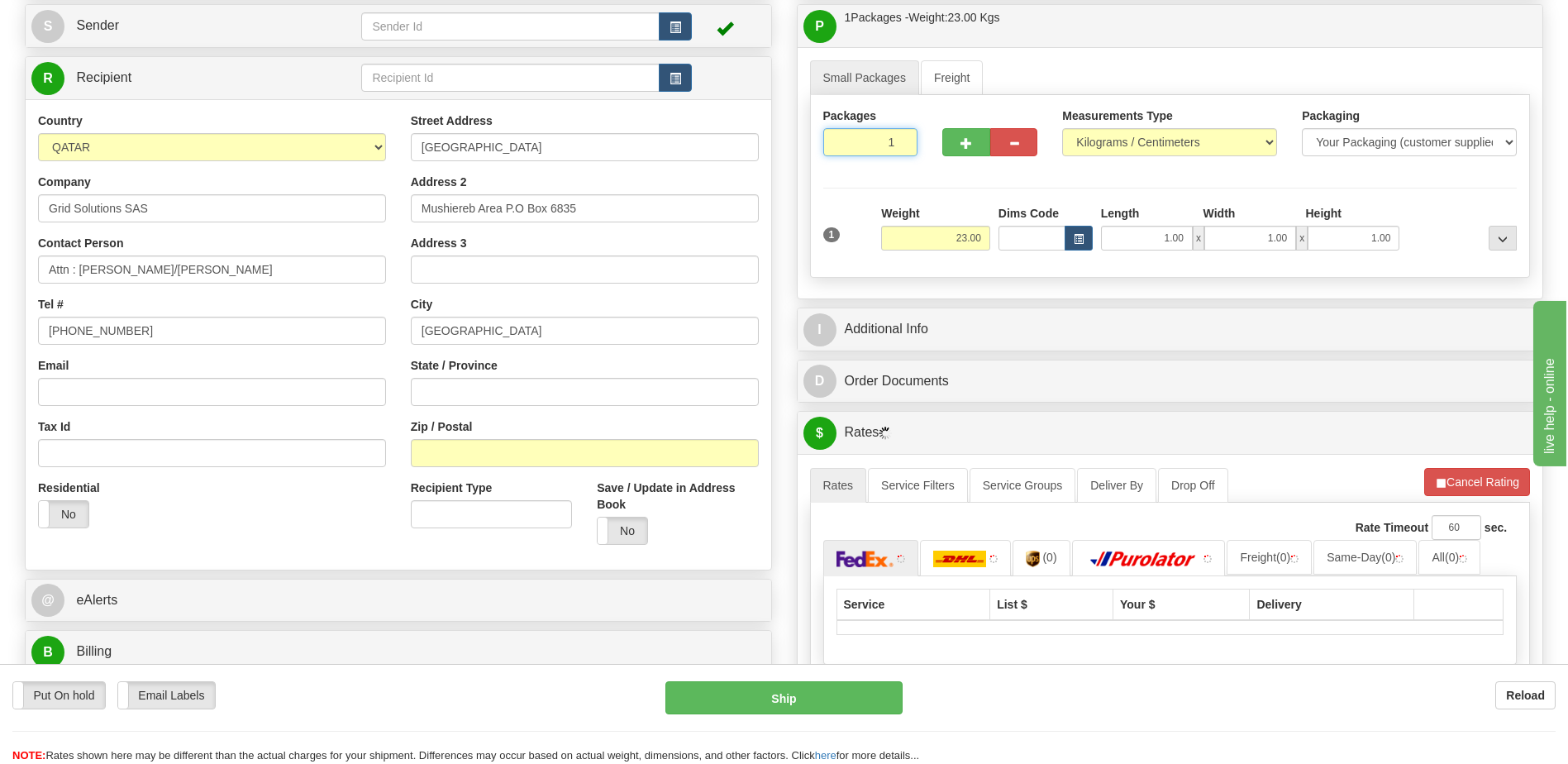
click at [876, 142] on input "1" at bounding box center [871, 142] width 95 height 28
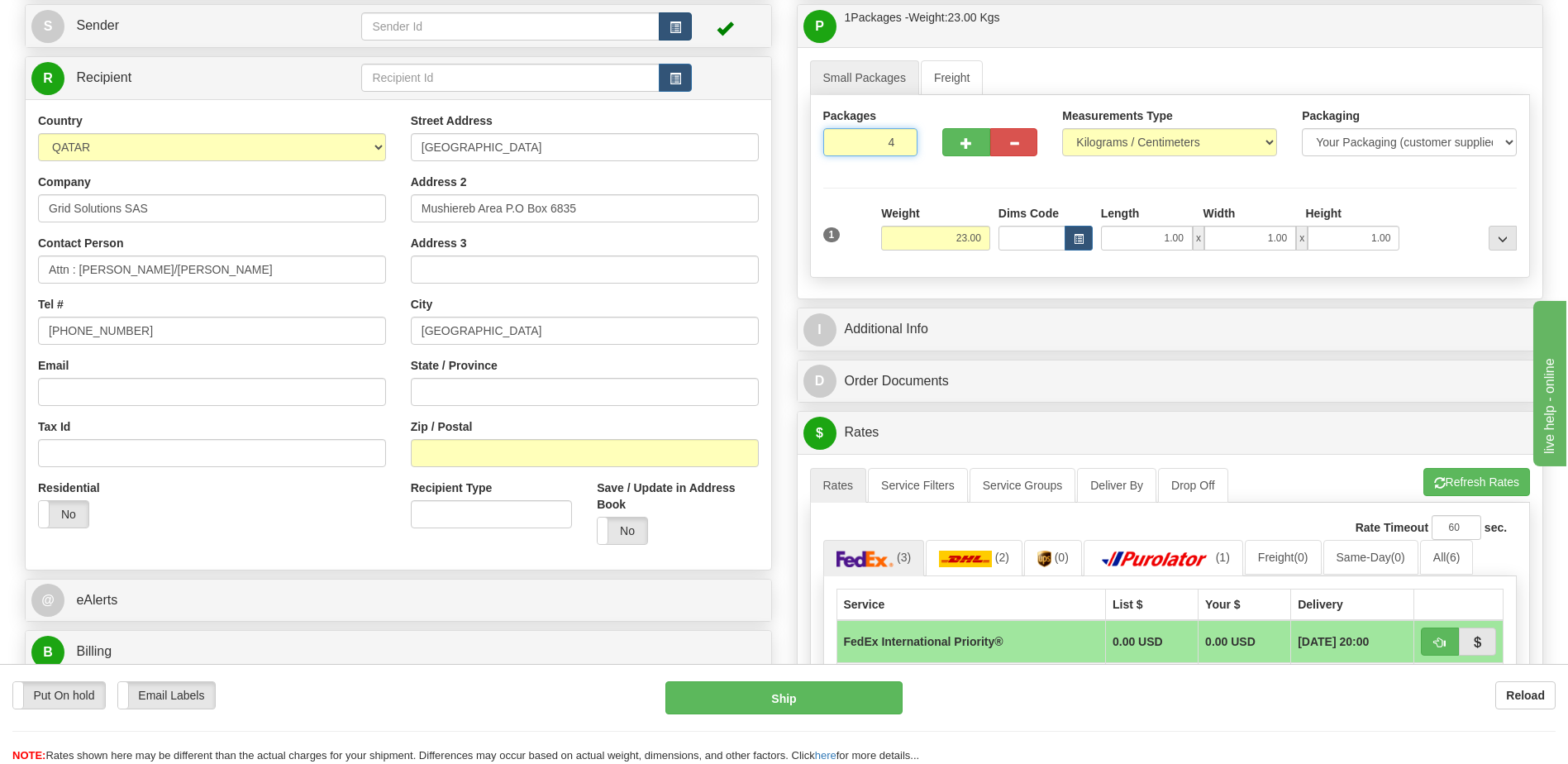
type input "4"
click at [673, 29] on span "button" at bounding box center [676, 27] width 12 height 11
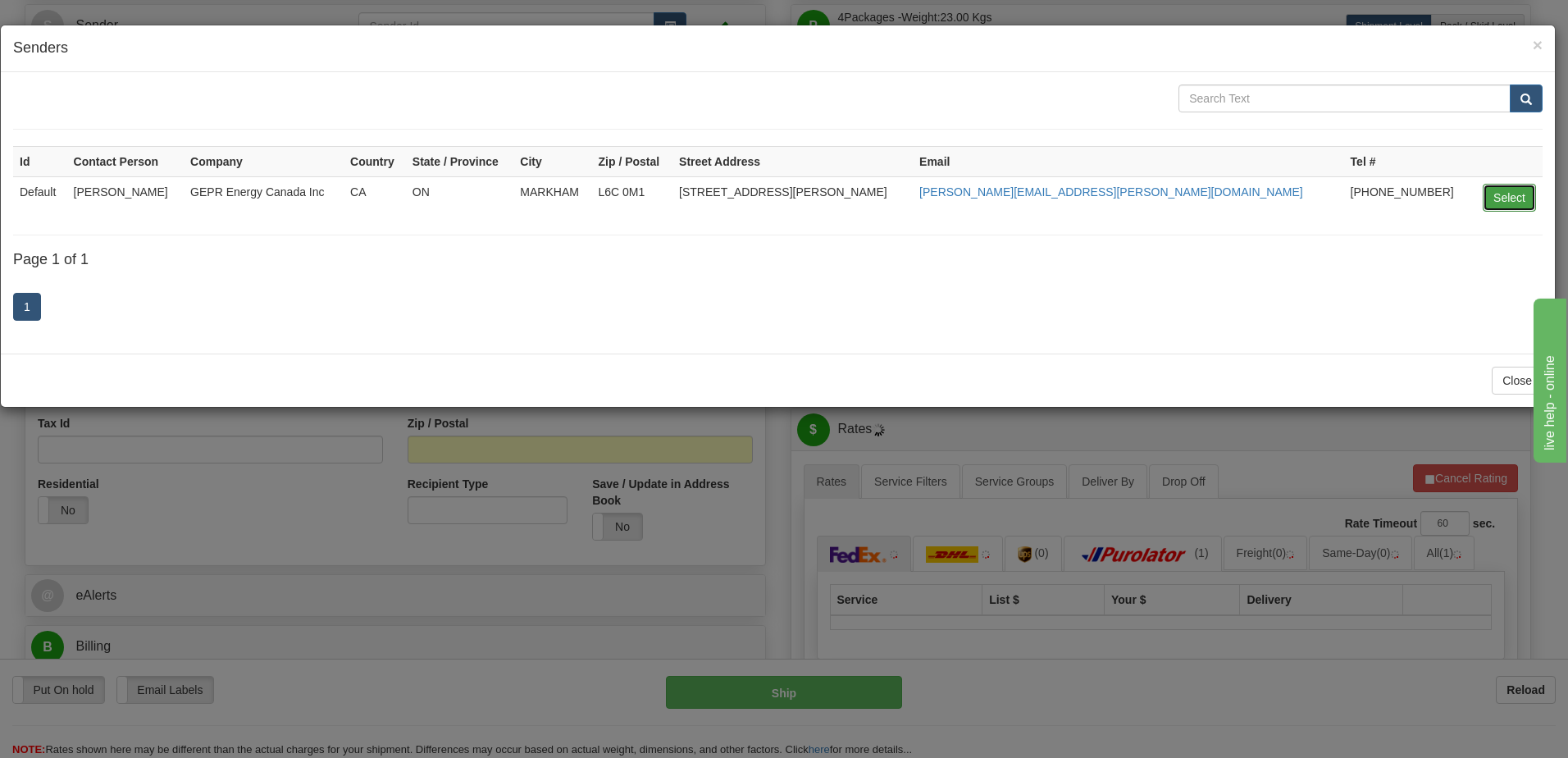
click at [1505, 197] on button "Select" at bounding box center [1509, 198] width 54 height 28
type input "Default"
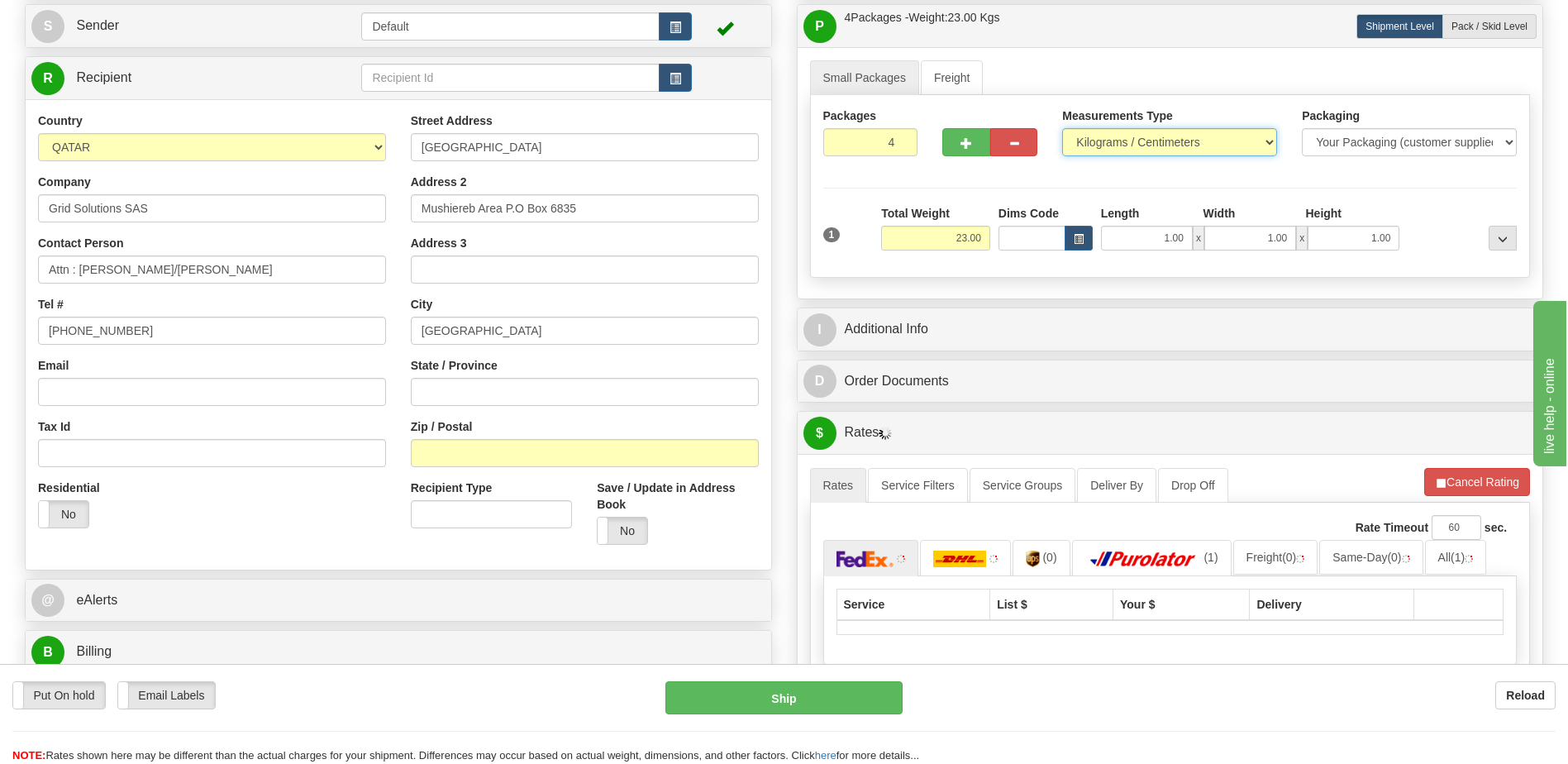
click at [1144, 145] on select "Pounds / Inches Kilograms / Centimeters" at bounding box center [1170, 142] width 215 height 28
select select "0"
click at [1062, 129] on select "Pounds / Inches Kilograms / Centimeters" at bounding box center [1170, 142] width 215 height 28
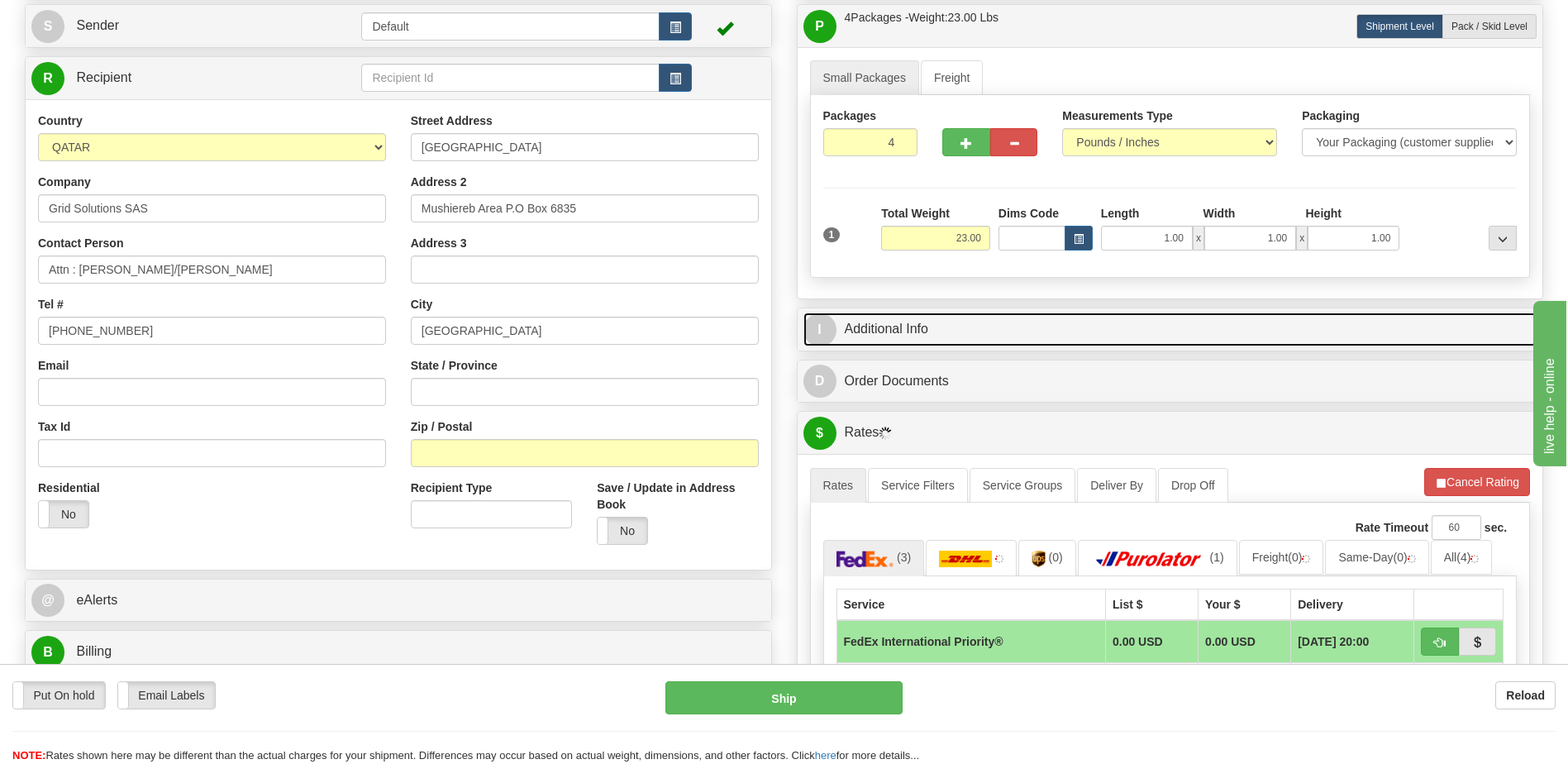
click at [1049, 329] on link "I Additional Info" at bounding box center [1170, 329] width 734 height 34
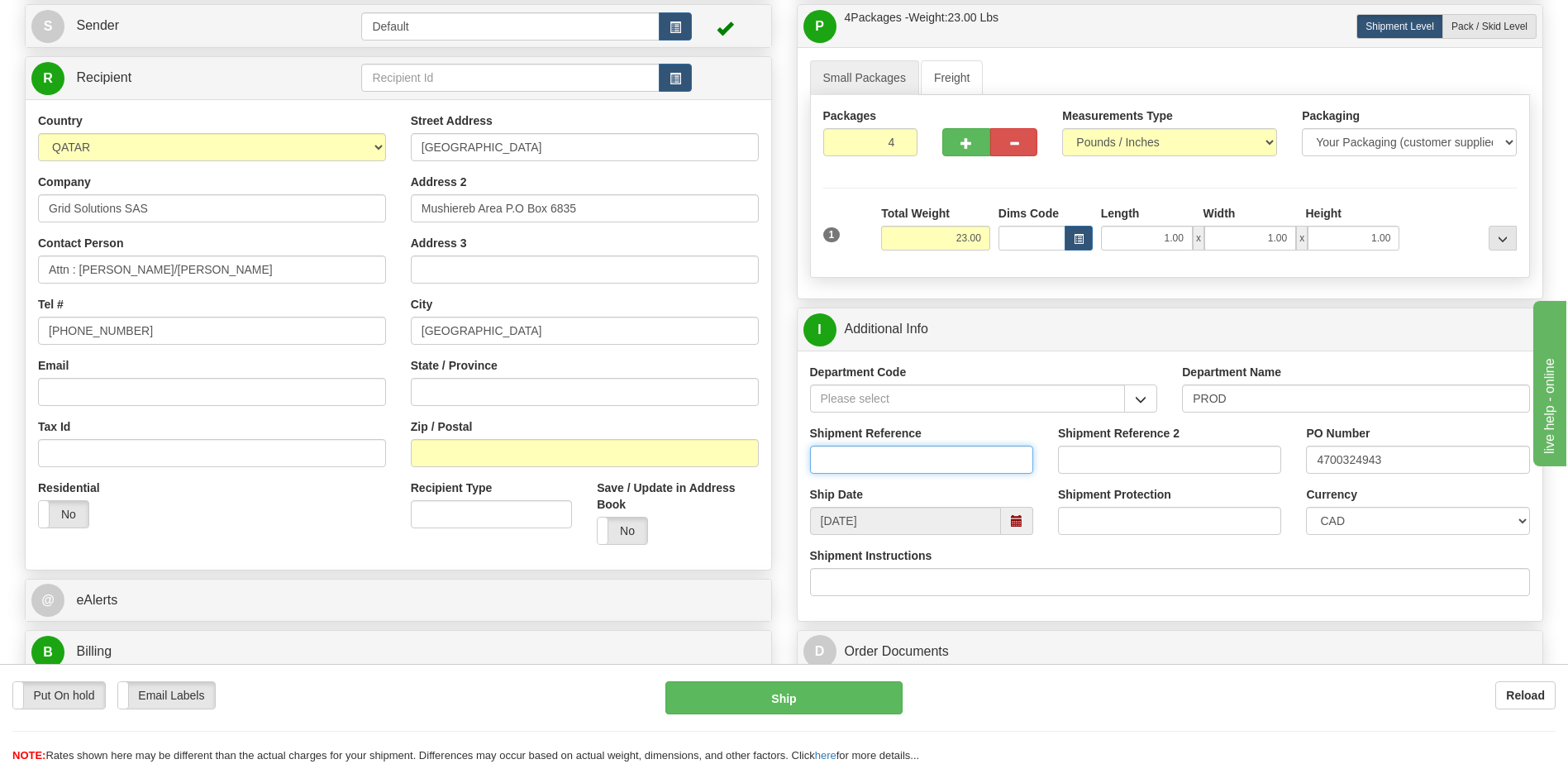
click at [899, 454] on input "Shipment Reference" at bounding box center [921, 459] width 223 height 28
type input "5399004946"
click at [1422, 522] on select "CAD USD EUR ZAR RON ANG ARN AUD AUS AWG BBD BFR BGN BHD BMD BND BRC BRL CHP CKZ…" at bounding box center [1417, 520] width 223 height 28
select select "1"
click at [1306, 507] on select "CAD USD EUR ZAR RON ANG ARN AUD AUS AWG BBD BFR BGN BHD BMD BND BRC BRL CHP CKZ…" at bounding box center [1417, 520] width 223 height 28
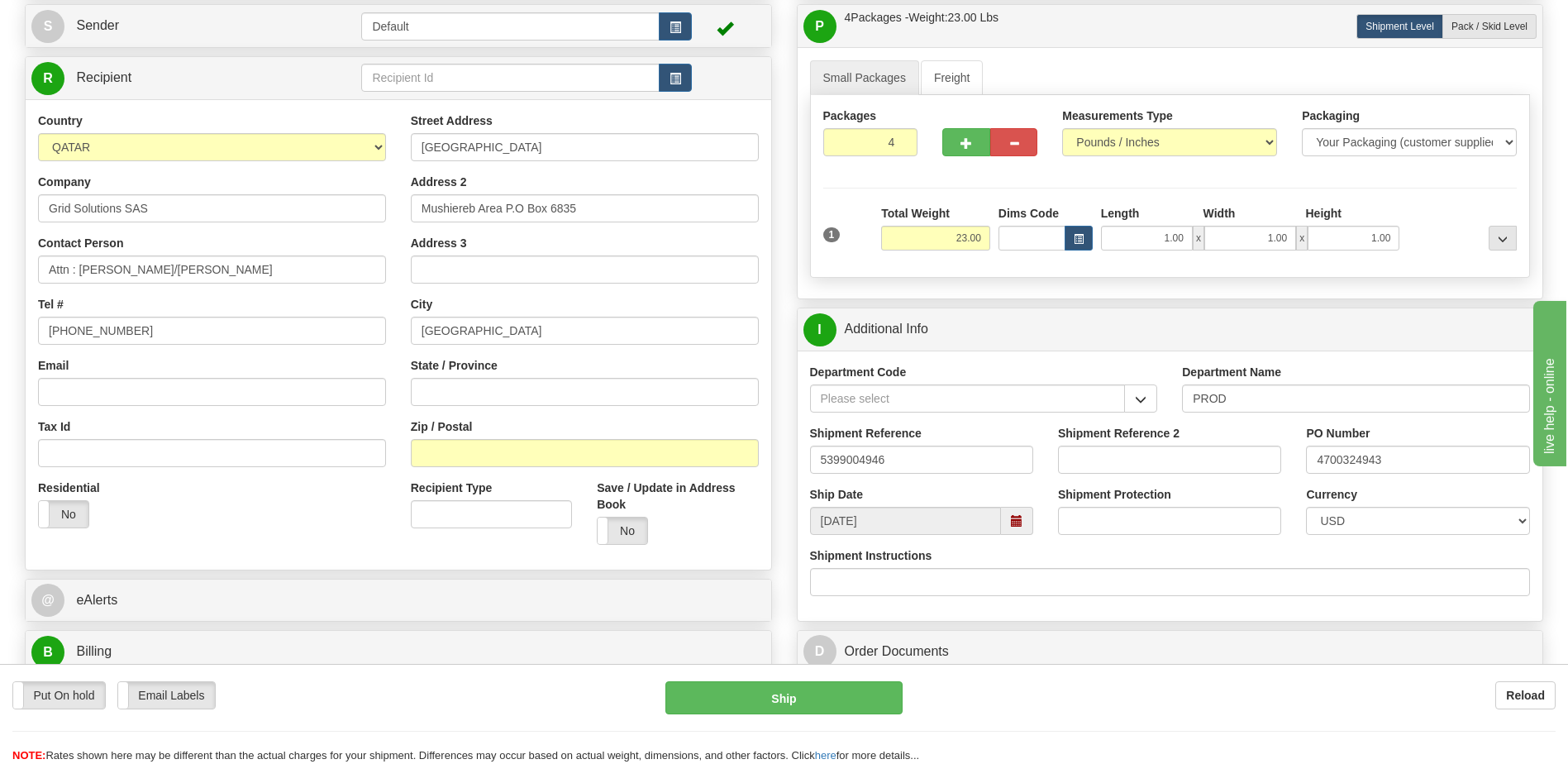
drag, startPoint x: 254, startPoint y: 533, endPoint x: 353, endPoint y: 545, distance: 99.7
click at [254, 533] on div "Residential Yes No" at bounding box center [213, 510] width 373 height 61
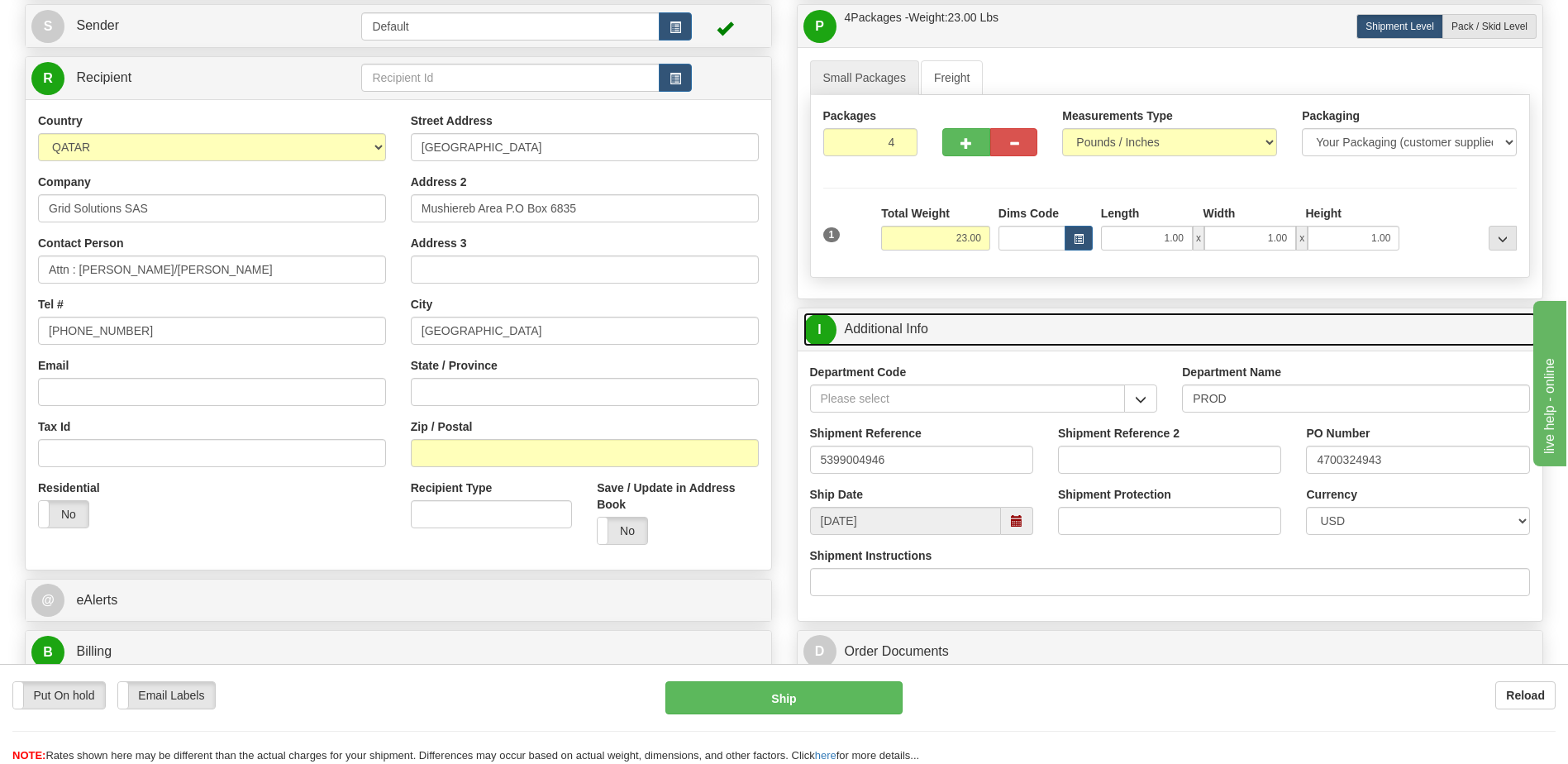
click at [1012, 326] on link "I Additional Info" at bounding box center [1170, 329] width 734 height 34
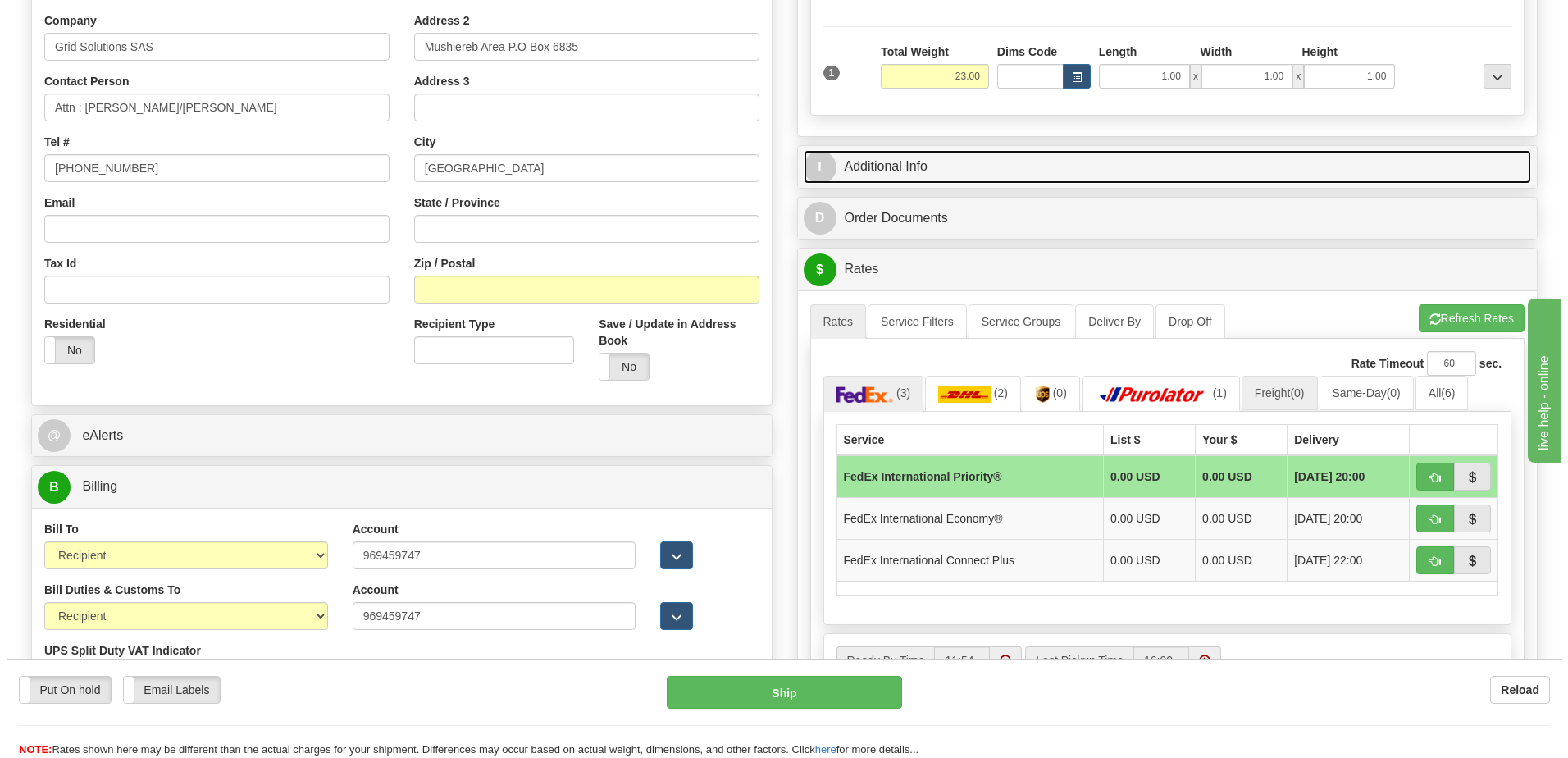
scroll to position [411, 0]
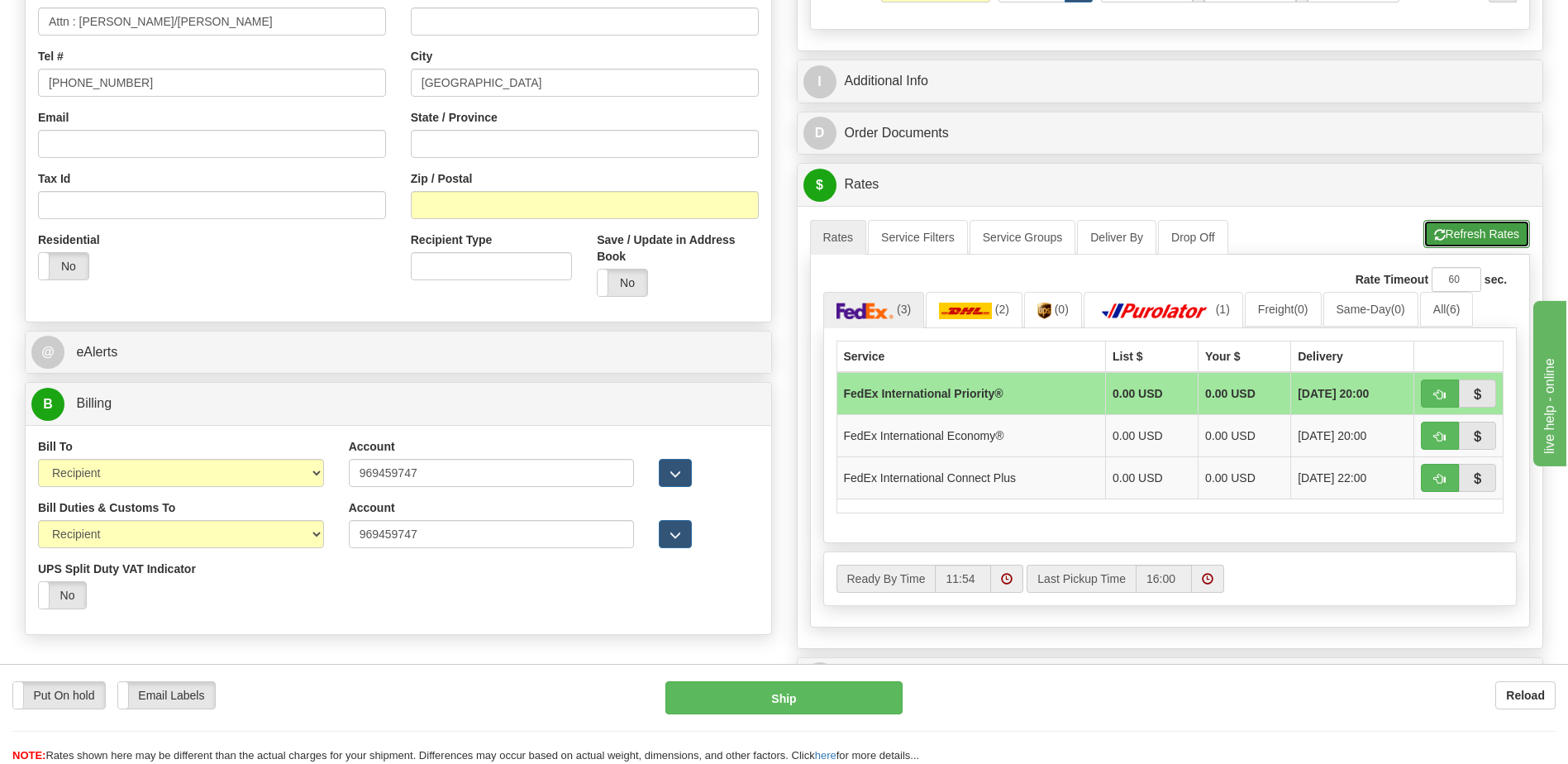
click at [1439, 231] on span "button" at bounding box center [1440, 235] width 12 height 11
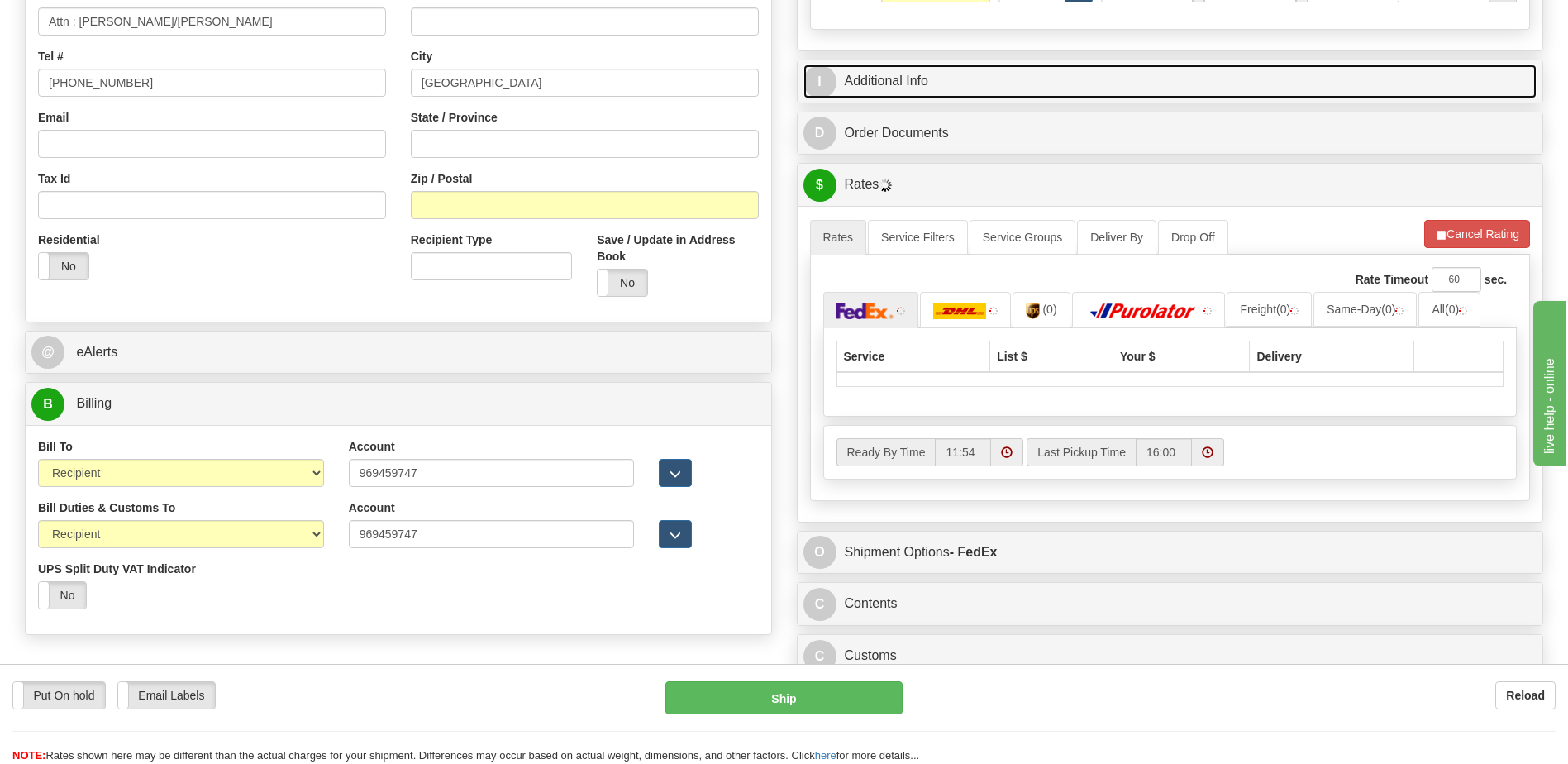
click at [959, 88] on link "I Additional Info" at bounding box center [1170, 81] width 734 height 34
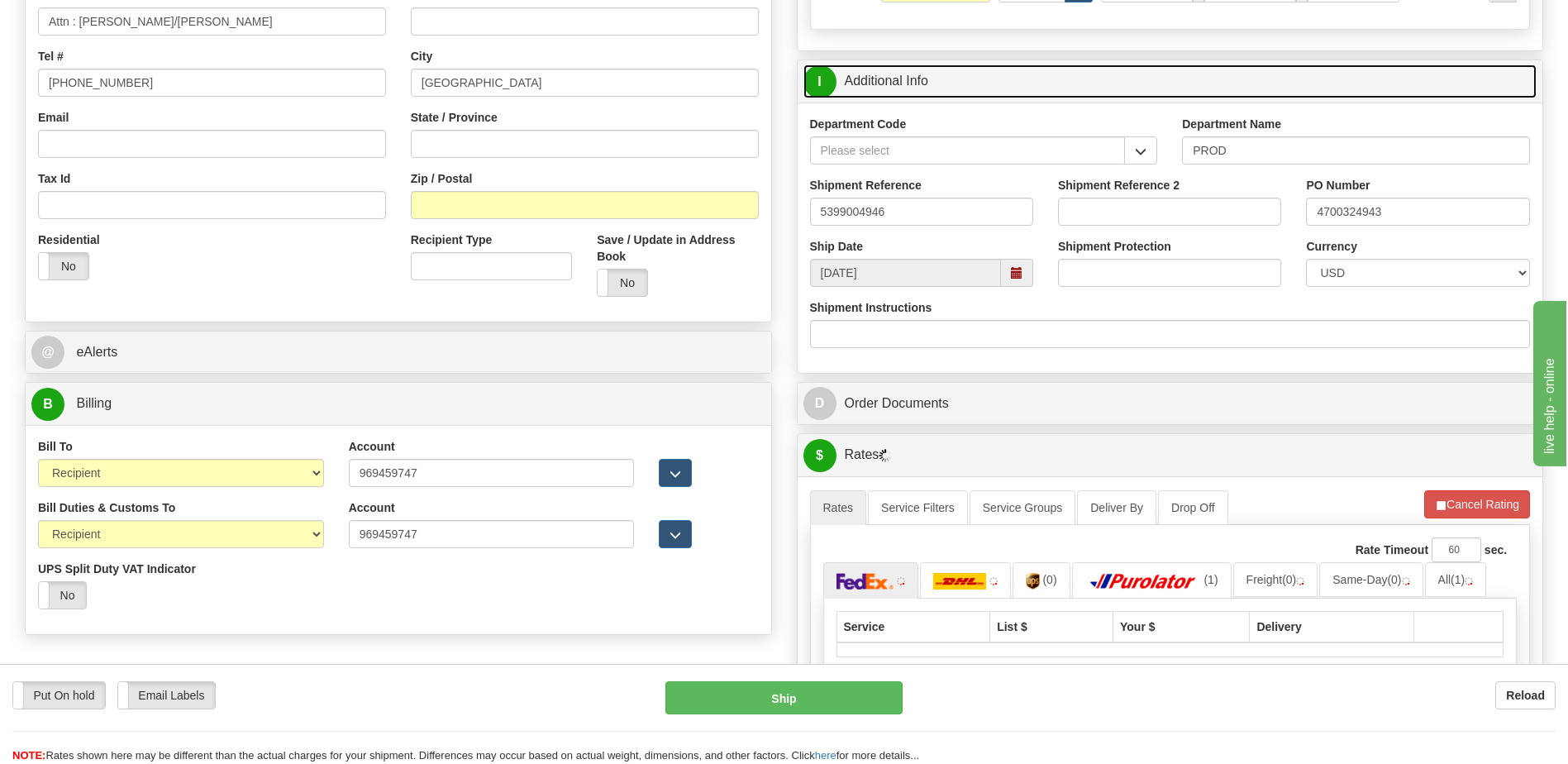
click at [959, 88] on link "I Additional Info" at bounding box center [1170, 81] width 734 height 34
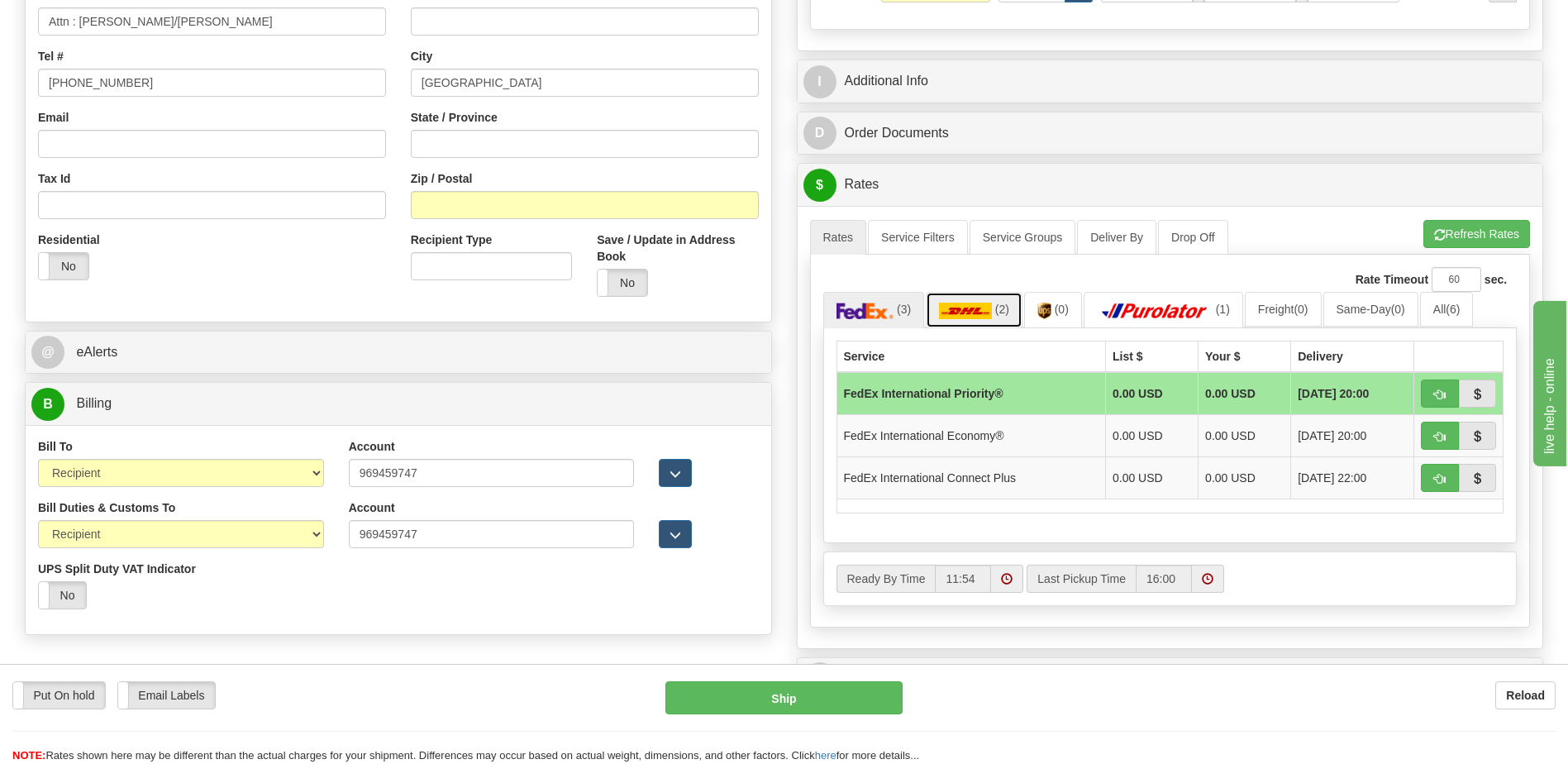
click at [967, 313] on img at bounding box center [965, 310] width 53 height 16
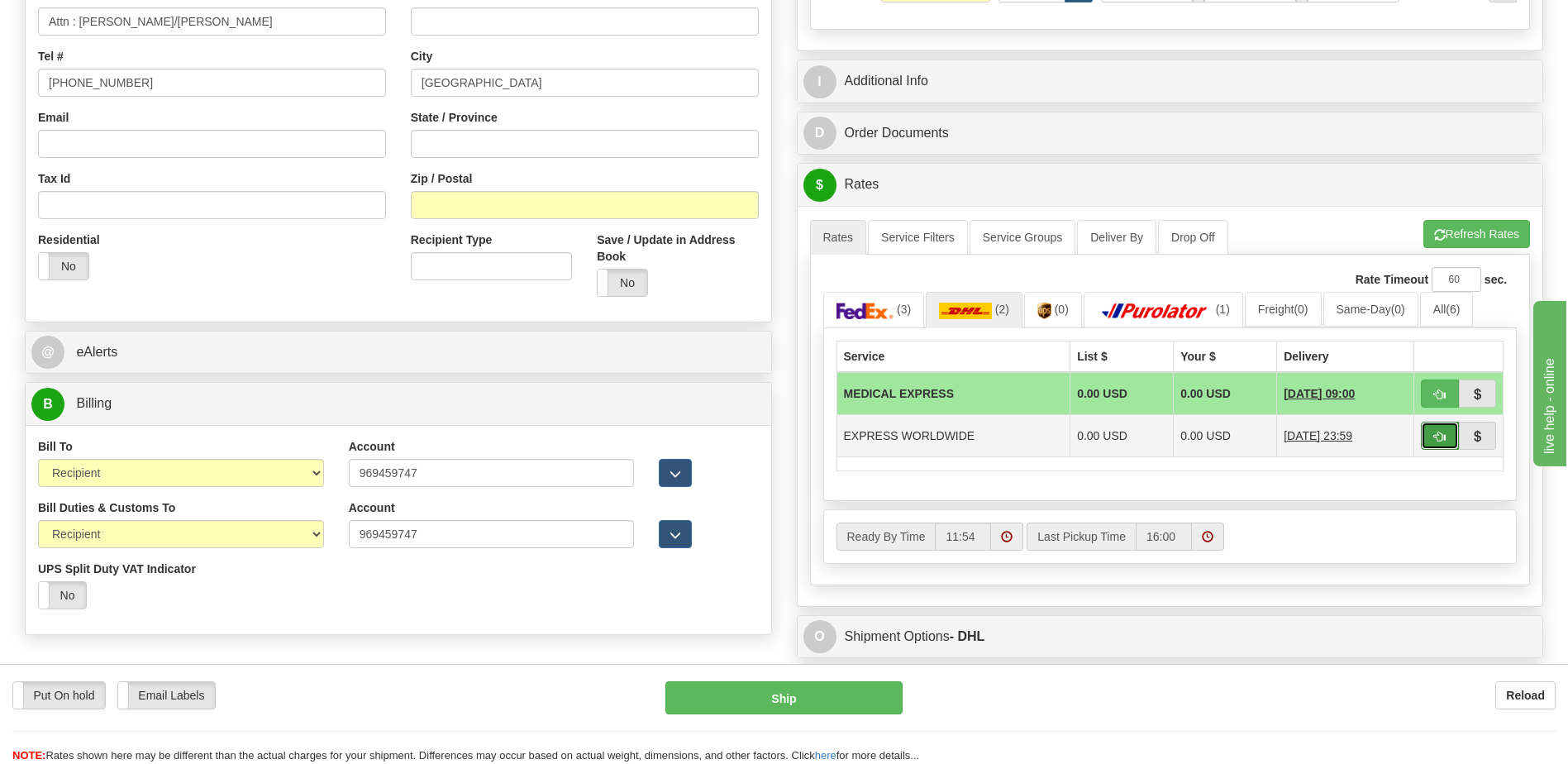
click at [1435, 437] on span "button" at bounding box center [1440, 436] width 12 height 11
type input "P"
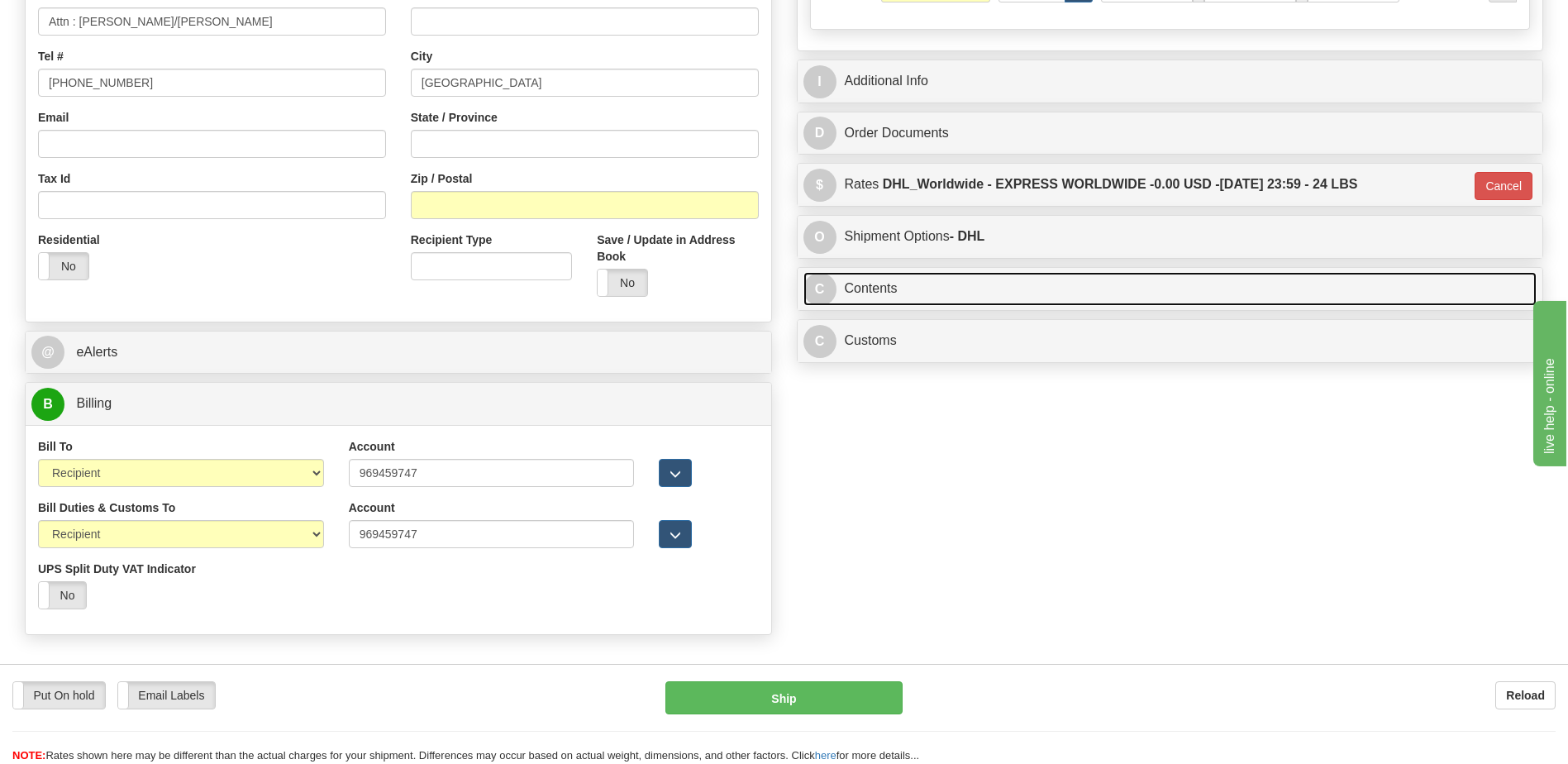
click at [925, 297] on link "C Contents" at bounding box center [1170, 288] width 734 height 34
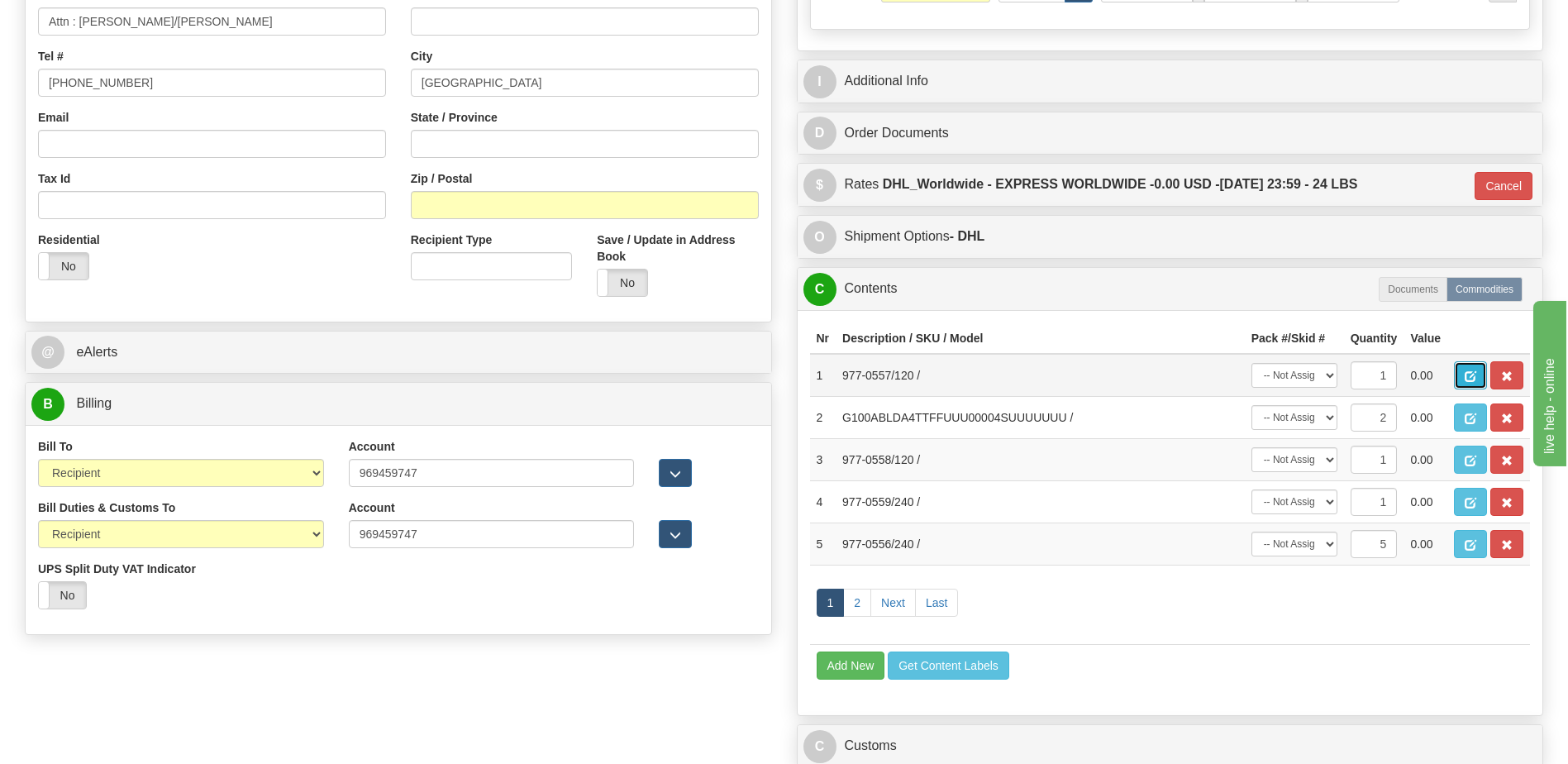
click at [1474, 379] on span "button" at bounding box center [1470, 376] width 12 height 11
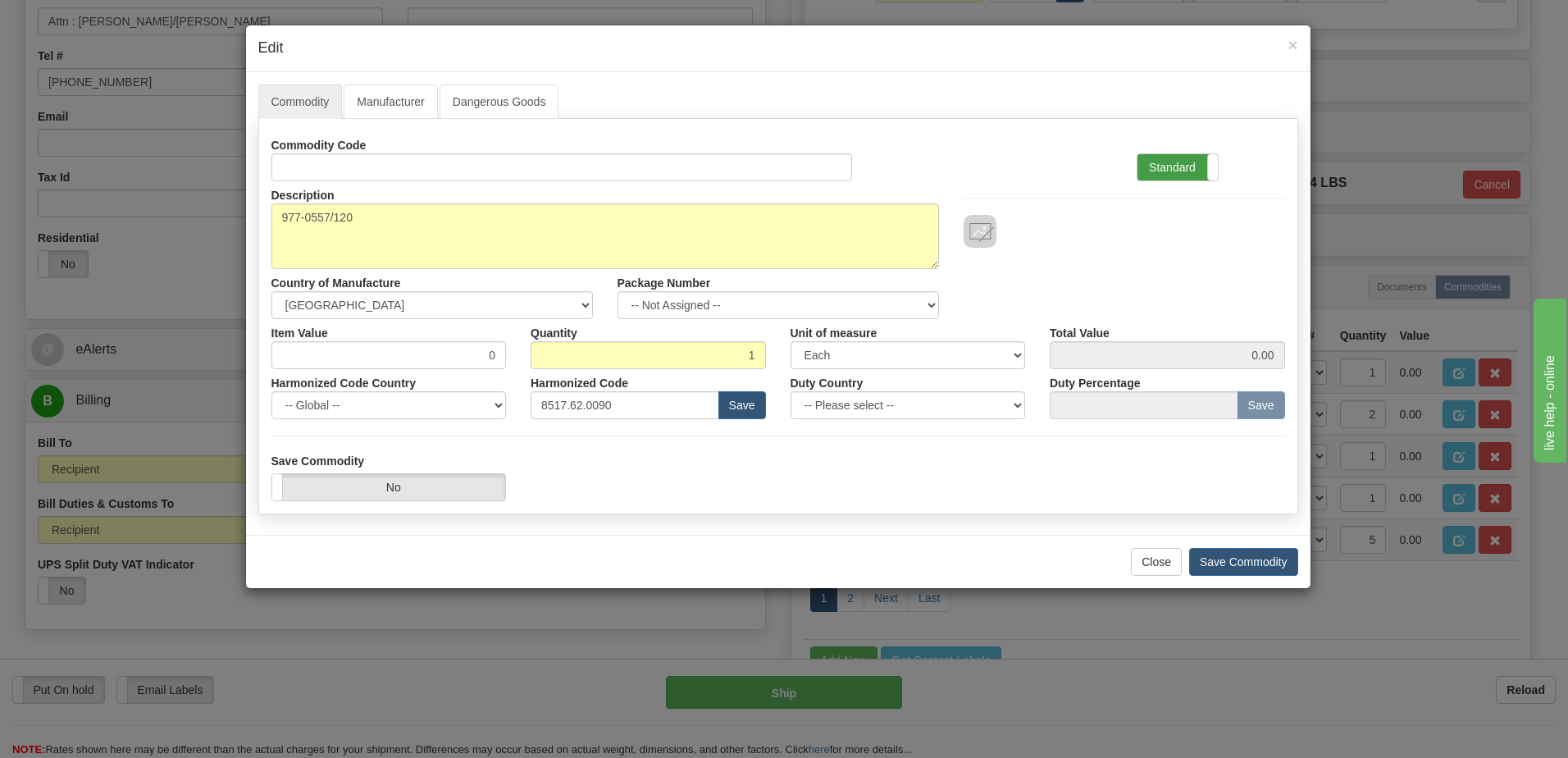
click at [1173, 166] on label "Standard" at bounding box center [1178, 167] width 81 height 26
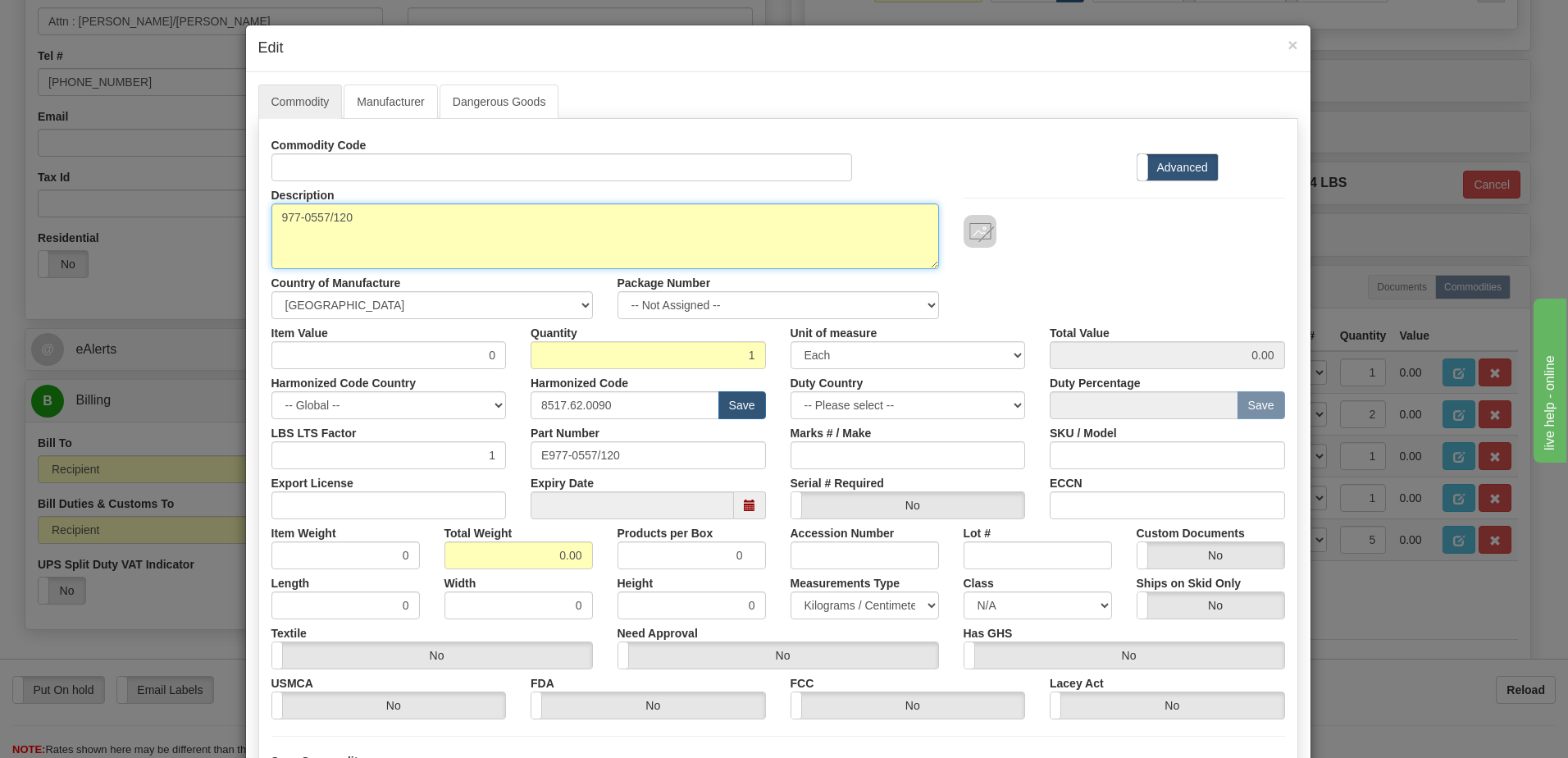
click at [271, 218] on textarea "977-0557/120" at bounding box center [605, 236] width 667 height 65
paste textarea "MCP G500 A UTP RJ45 Watchdog Cable- 120"
type textarea "MCP G500 A UTP RJ45 Watchdog Cable- 120 P/N 977-0557/120"
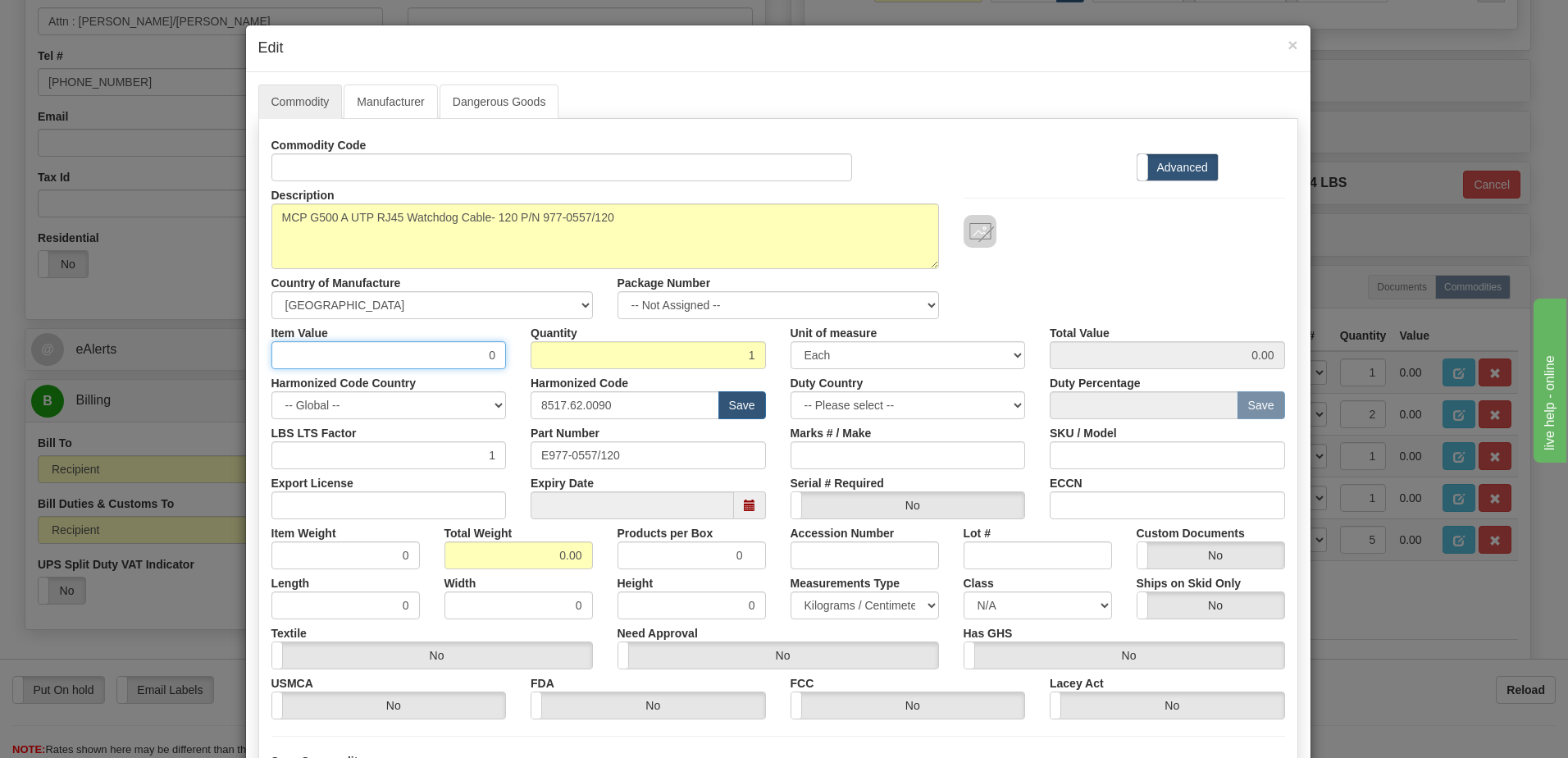
drag, startPoint x: 447, startPoint y: 361, endPoint x: 555, endPoint y: 369, distance: 108.3
click at [555, 369] on div "Commodity Code Standard Advanced Description 977-0557/120 Country of Manufactur…" at bounding box center [778, 425] width 1014 height 588
type input "14.75"
drag, startPoint x: 638, startPoint y: 450, endPoint x: 280, endPoint y: 467, distance: 358.4
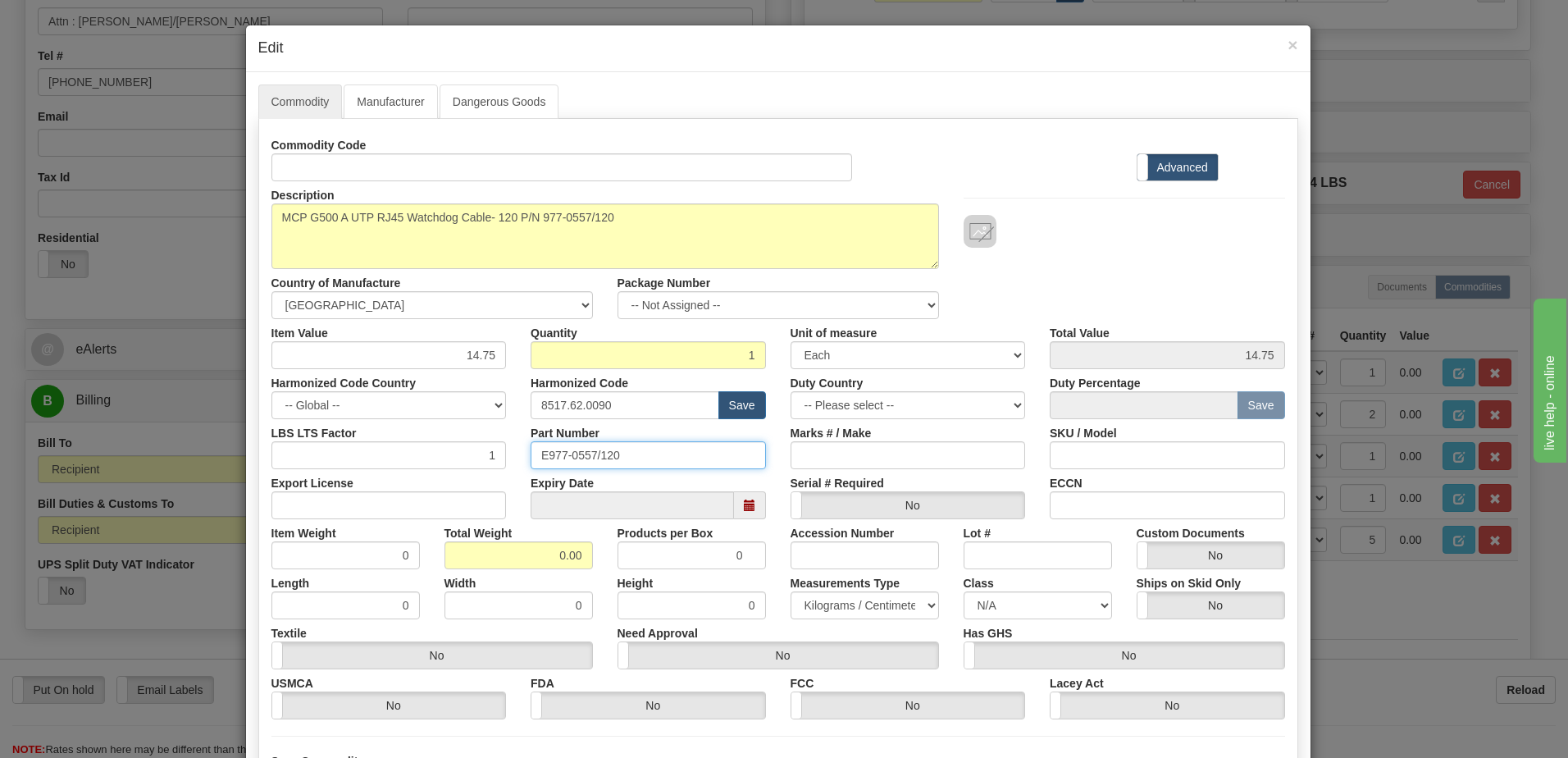
click at [280, 467] on div "LBS LTS Factor 1 Part Number E977-0557/120 Marks # / Make SKU / Model" at bounding box center [778, 444] width 1039 height 50
drag, startPoint x: 540, startPoint y: 557, endPoint x: 694, endPoint y: 551, distance: 154.1
click at [694, 551] on div "Item Weight 0 Total Weight 0.00 Products per Box 0 Accession Number Lot # Custo…" at bounding box center [778, 544] width 1039 height 50
type input "1"
type input "1.0000"
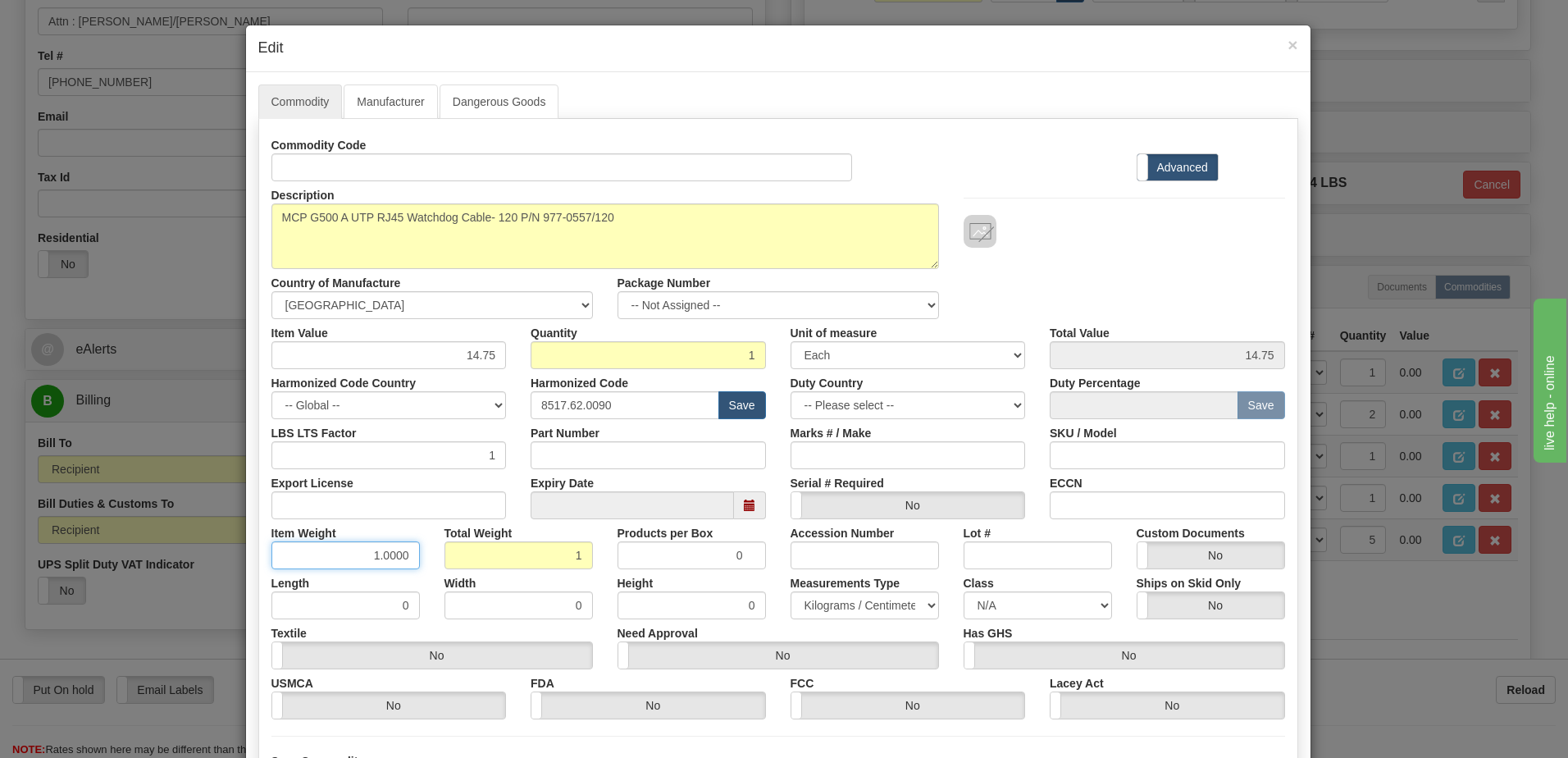
click at [342, 565] on input "1.0000" at bounding box center [345, 555] width 149 height 28
click at [1117, 237] on div at bounding box center [1124, 231] width 321 height 33
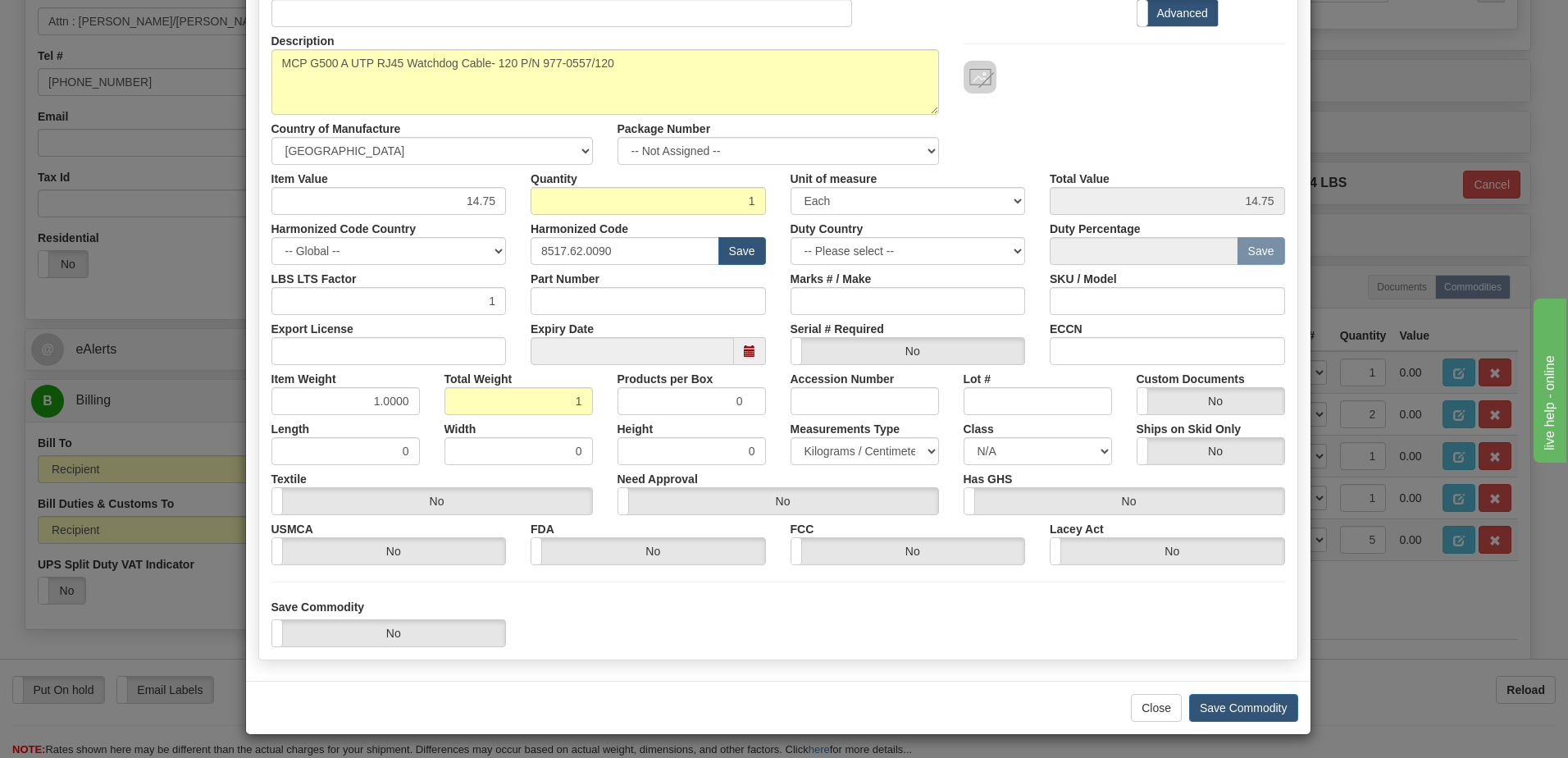
scroll to position [155, 0]
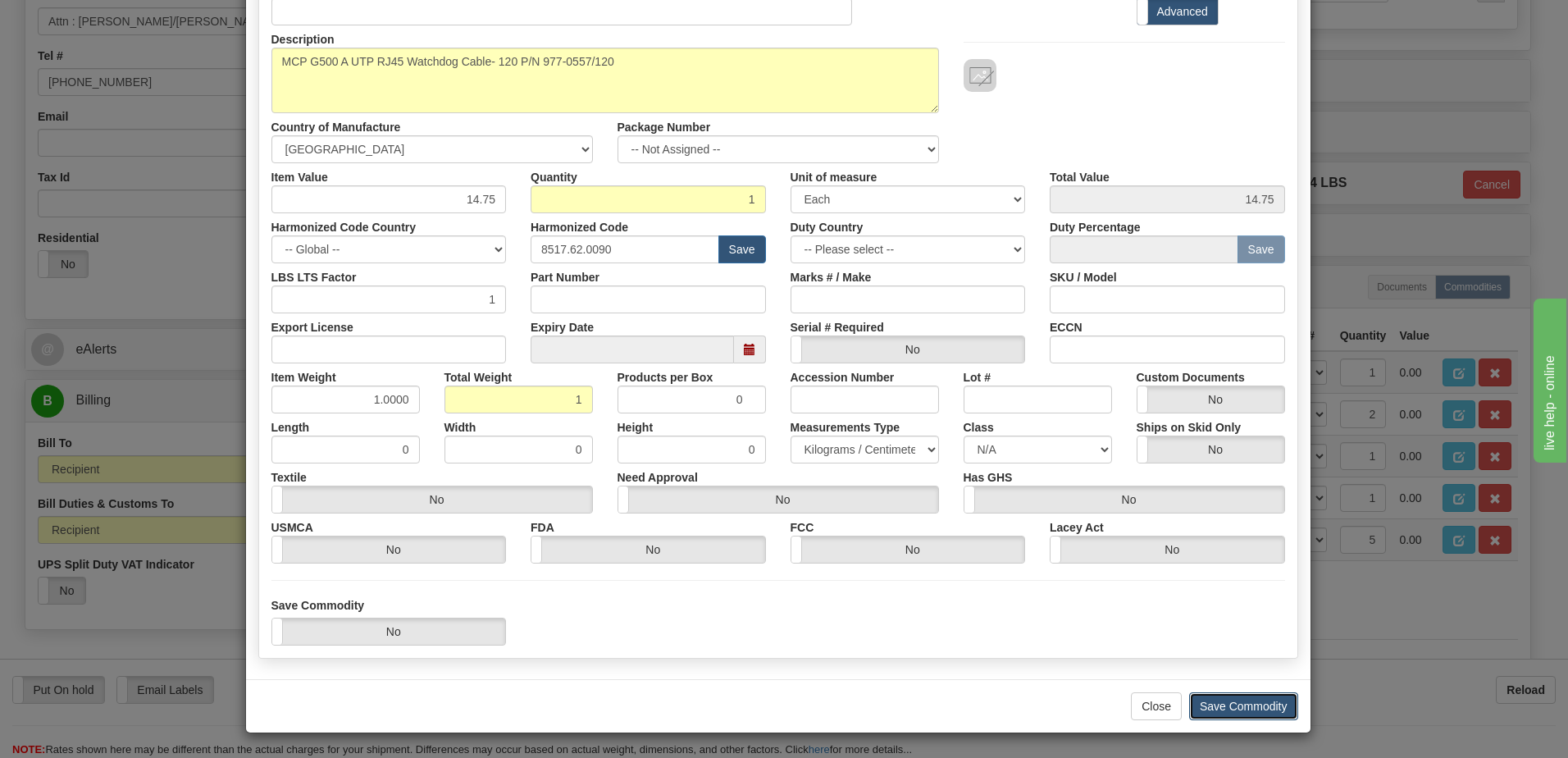
click at [1233, 700] on button "Save Commodity" at bounding box center [1244, 706] width 109 height 28
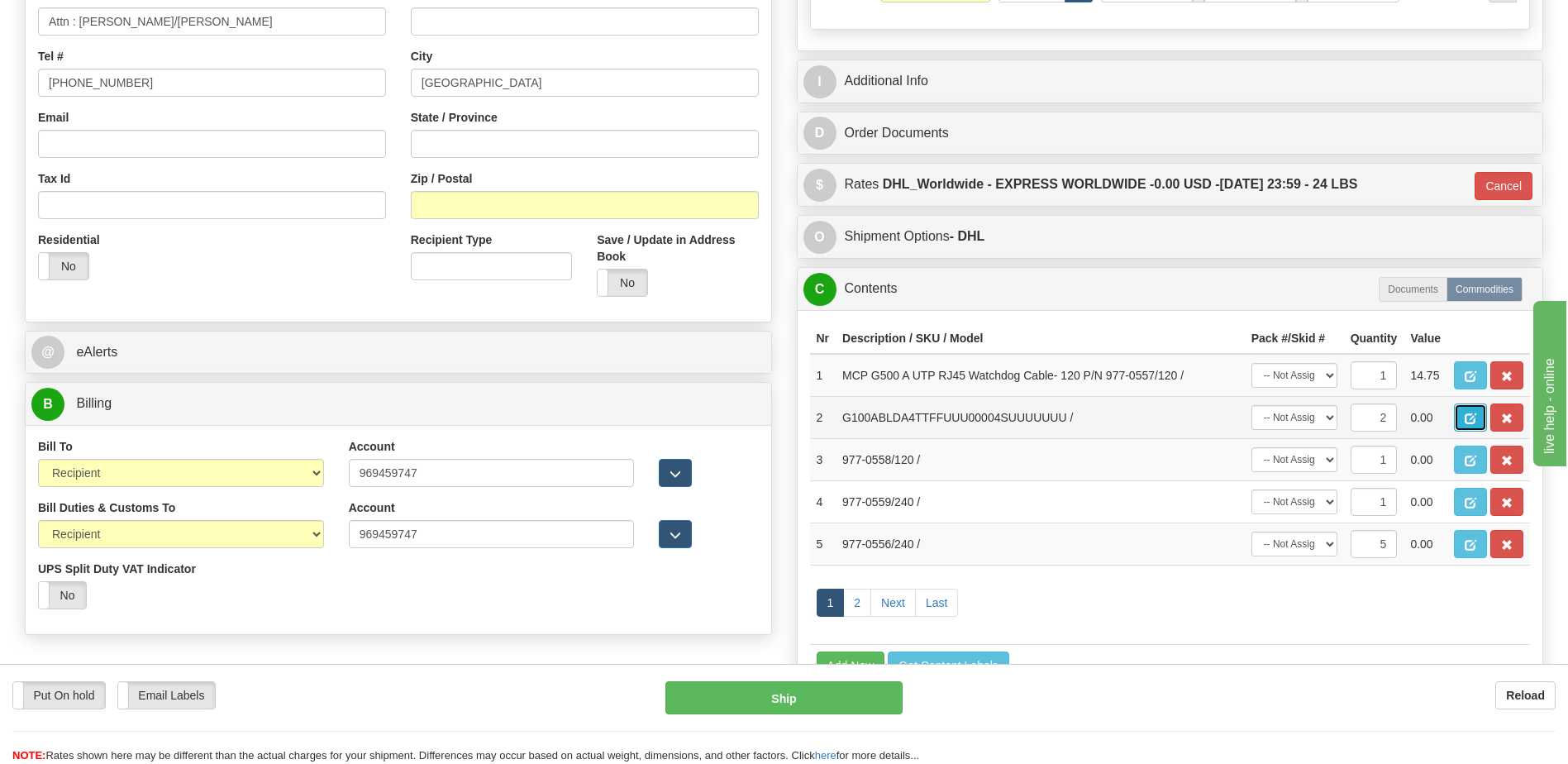
click at [1459, 416] on button "button" at bounding box center [1470, 417] width 33 height 28
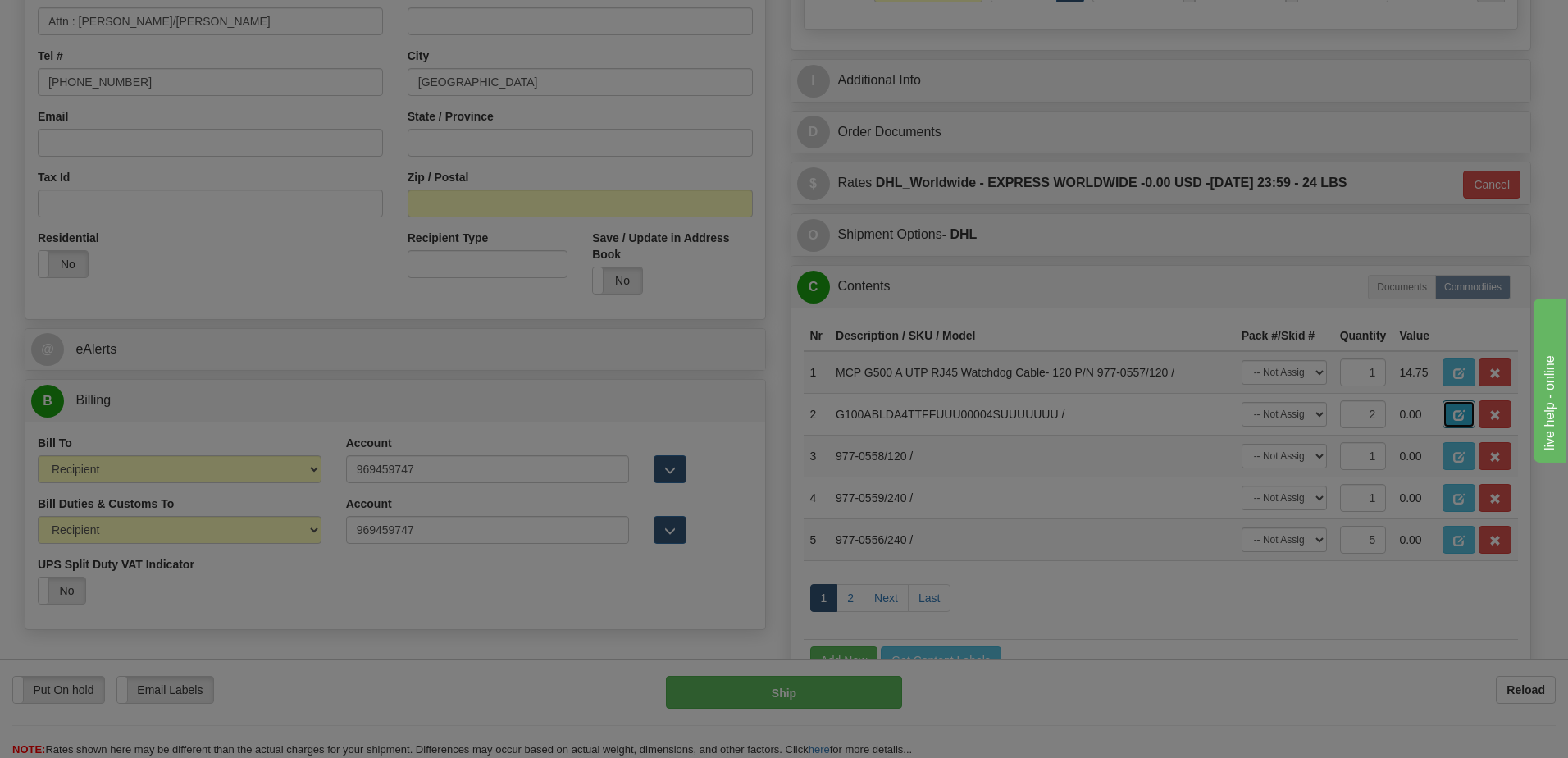
scroll to position [0, 0]
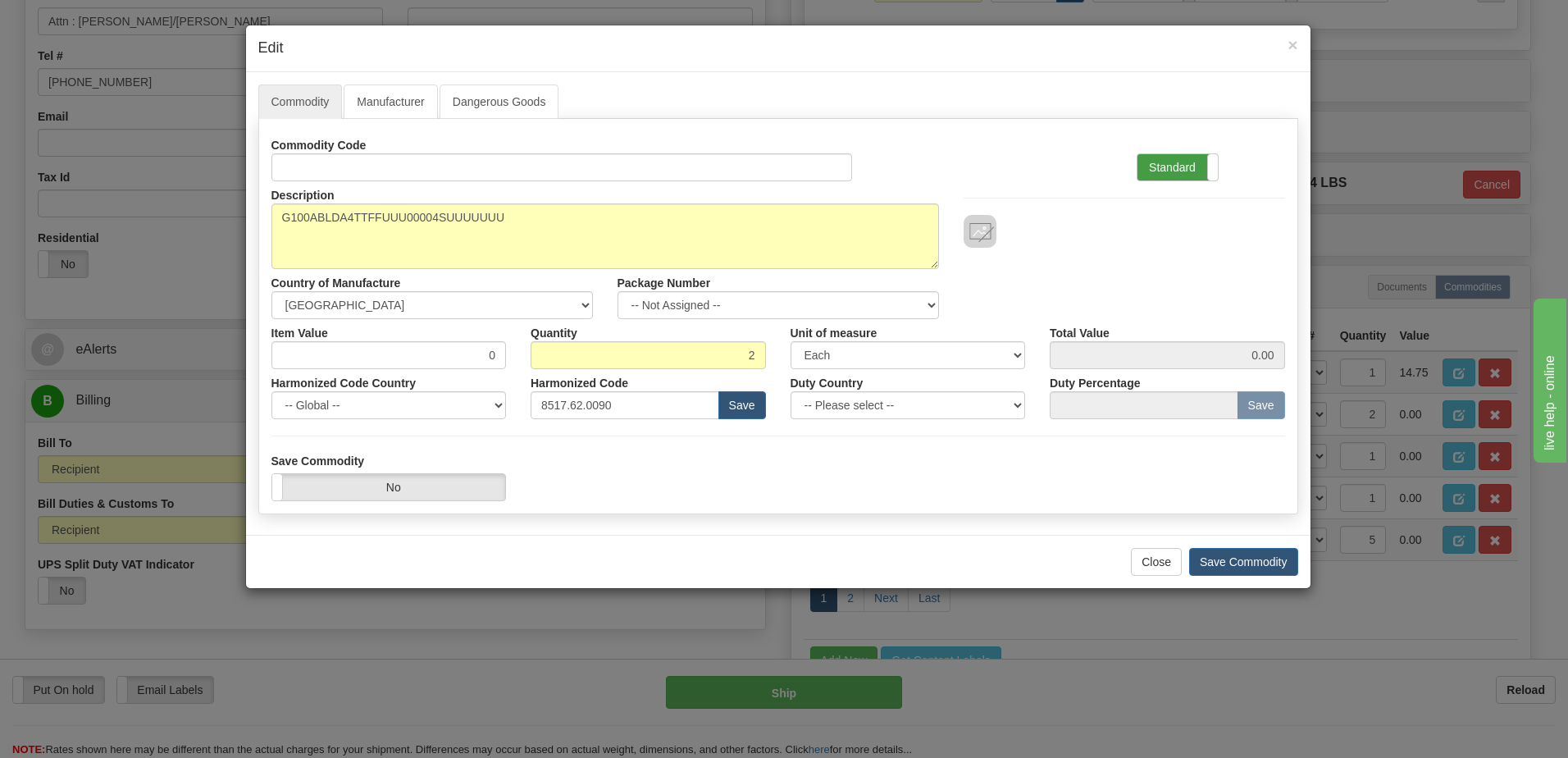
click at [1180, 154] on div "Standard Advanced" at bounding box center [1178, 167] width 82 height 28
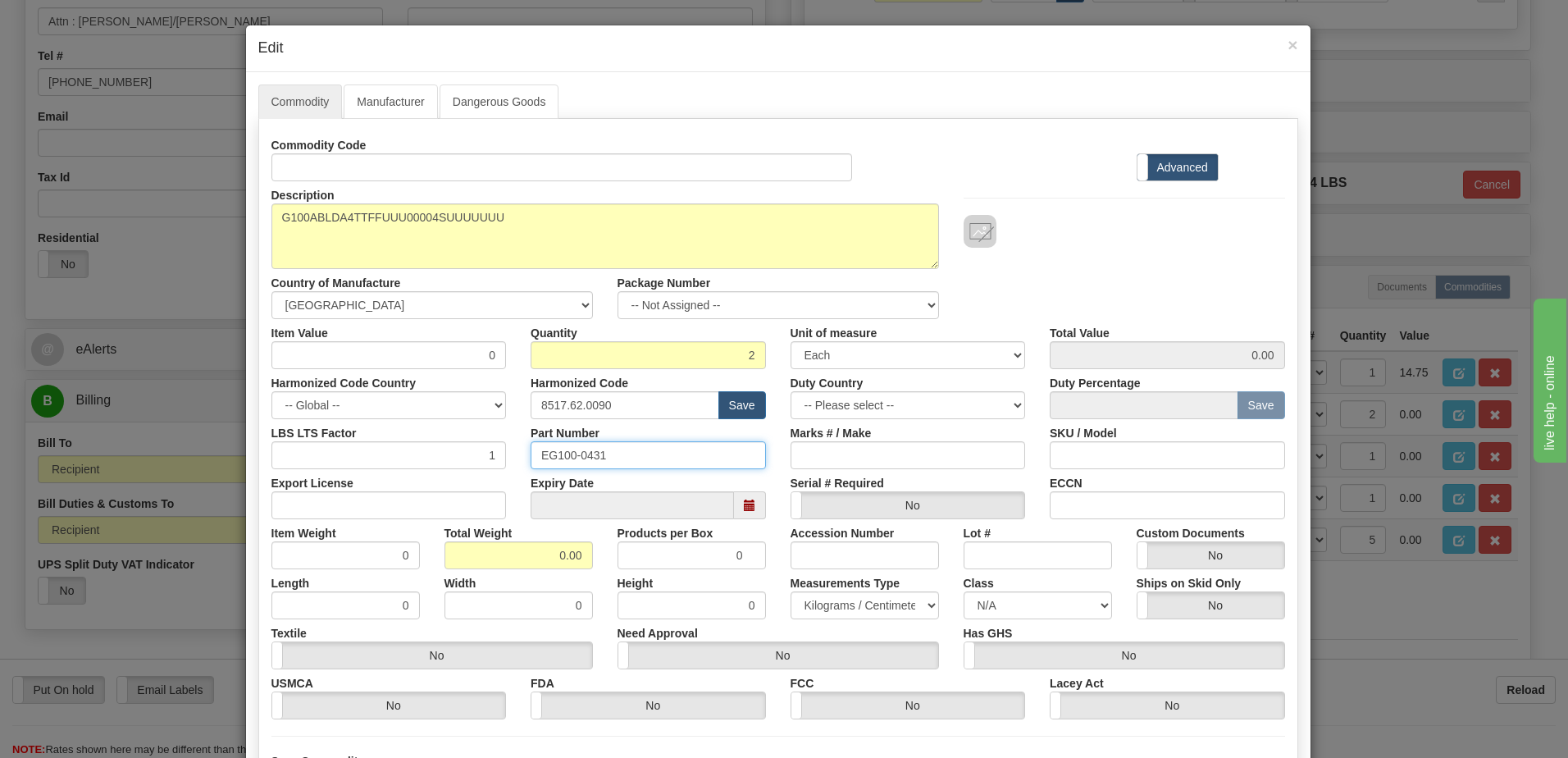
drag, startPoint x: 625, startPoint y: 461, endPoint x: 509, endPoint y: 457, distance: 116.1
click at [509, 457] on div "LBS LTS Factor 1 Part Number EG100-0431 Marks # / Make SKU / Model" at bounding box center [778, 444] width 1039 height 50
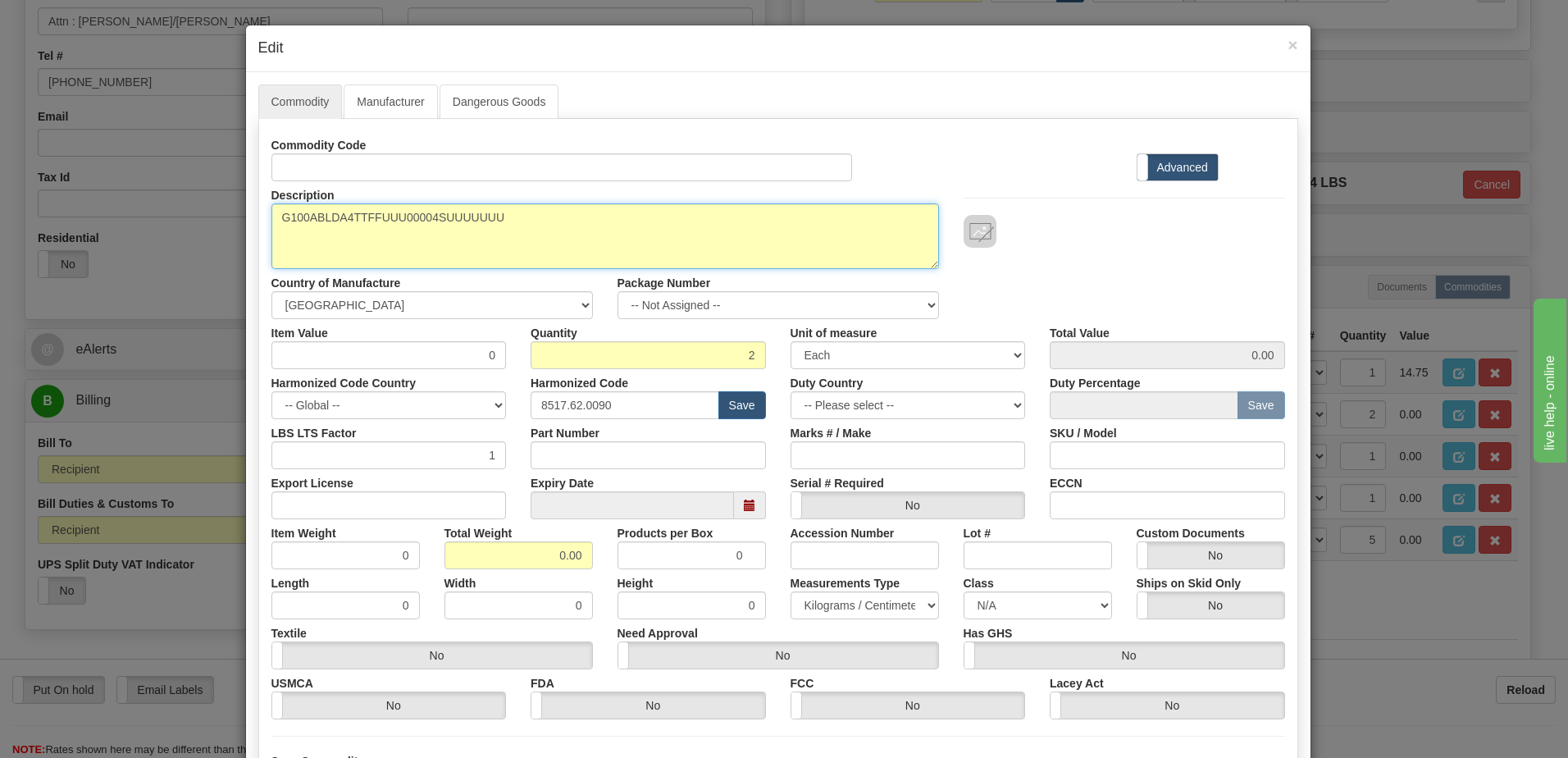
click at [501, 225] on textarea "G100ABLDA4TTFFUUU00004SUUUUUUU" at bounding box center [605, 236] width 667 height 65
paste textarea "EG100-0431"
type textarea "G100ABLDA4TTFFUUU00004SUUUUUUU P/N EG100-0431"
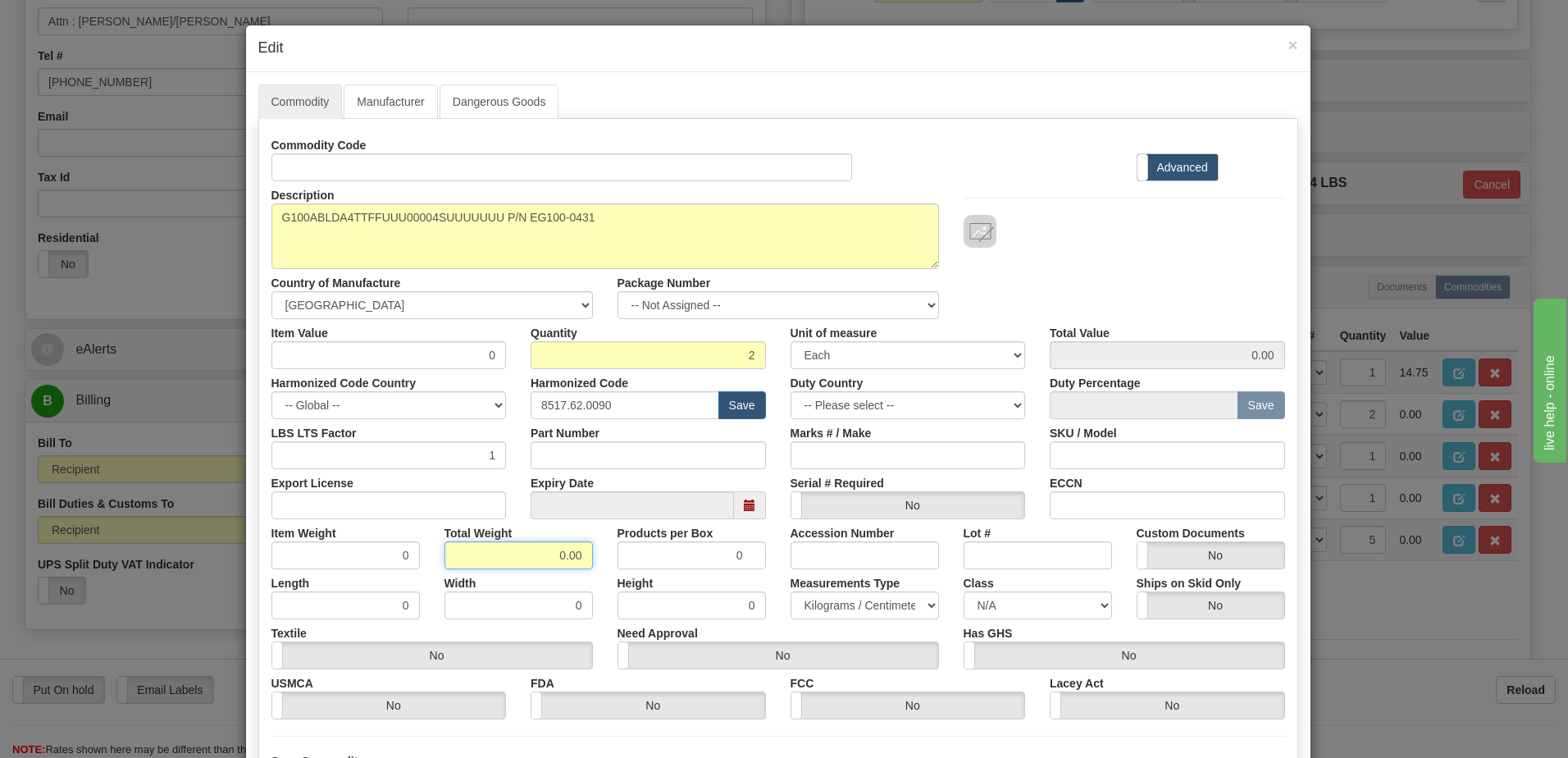
drag, startPoint x: 546, startPoint y: 552, endPoint x: 738, endPoint y: 557, distance: 192.1
click at [735, 557] on div "Item Weight 0 Total Weight 0.00 Products per Box 0 Accession Number Lot # Custo…" at bounding box center [778, 544] width 1039 height 50
type input "2"
type input "1.0000"
click at [349, 555] on input "1.0000" at bounding box center [345, 555] width 149 height 28
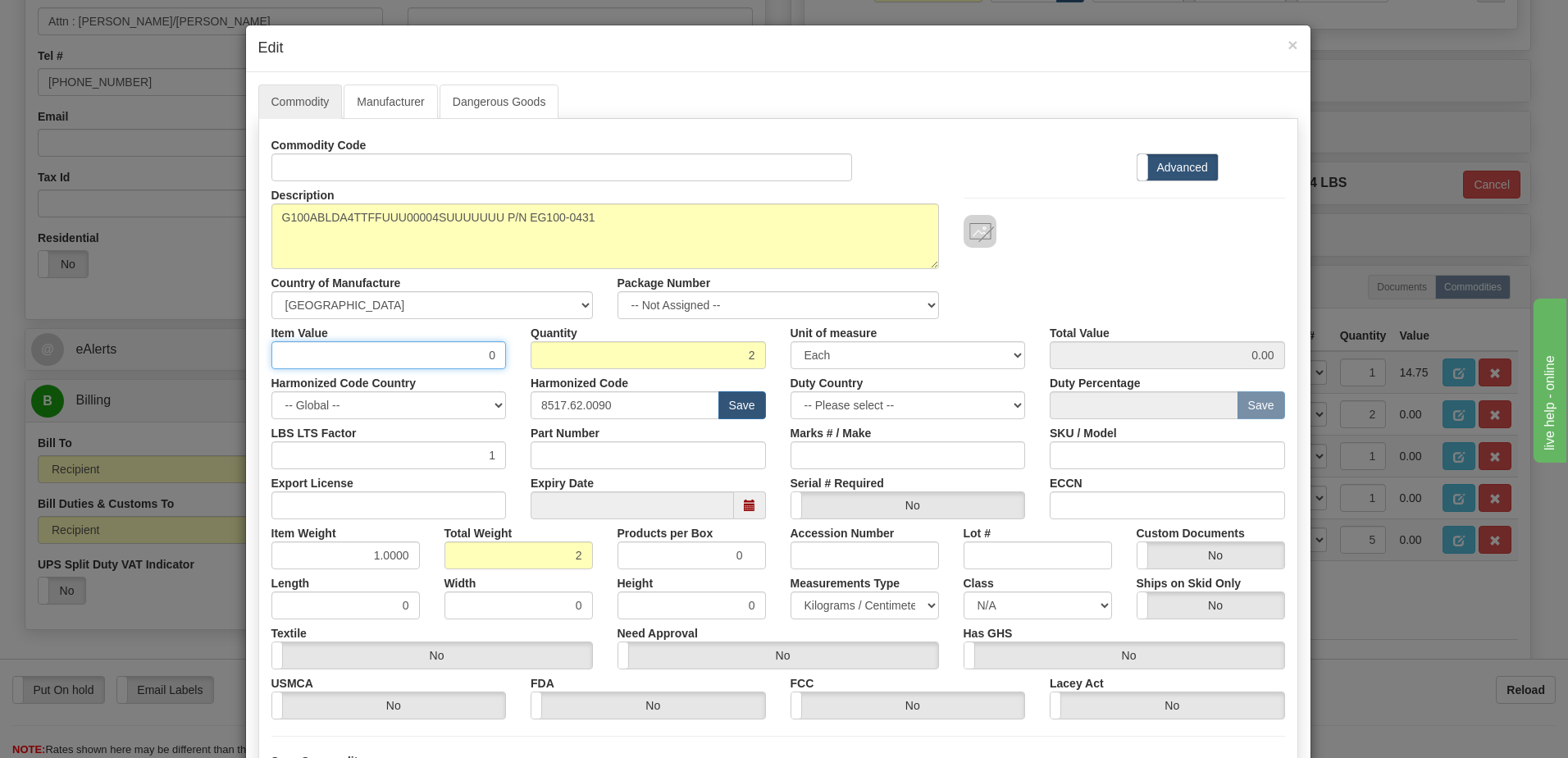
drag, startPoint x: 427, startPoint y: 354, endPoint x: 690, endPoint y: 342, distance: 263.3
click at [690, 342] on div "Item Value 0 Quantity 2 Unit of measure 3 Thousand Square Inches Adjustments 56…" at bounding box center [778, 344] width 1039 height 50
type input "1888.25"
type input "3776.50"
click at [706, 362] on input "2" at bounding box center [647, 355] width 235 height 28
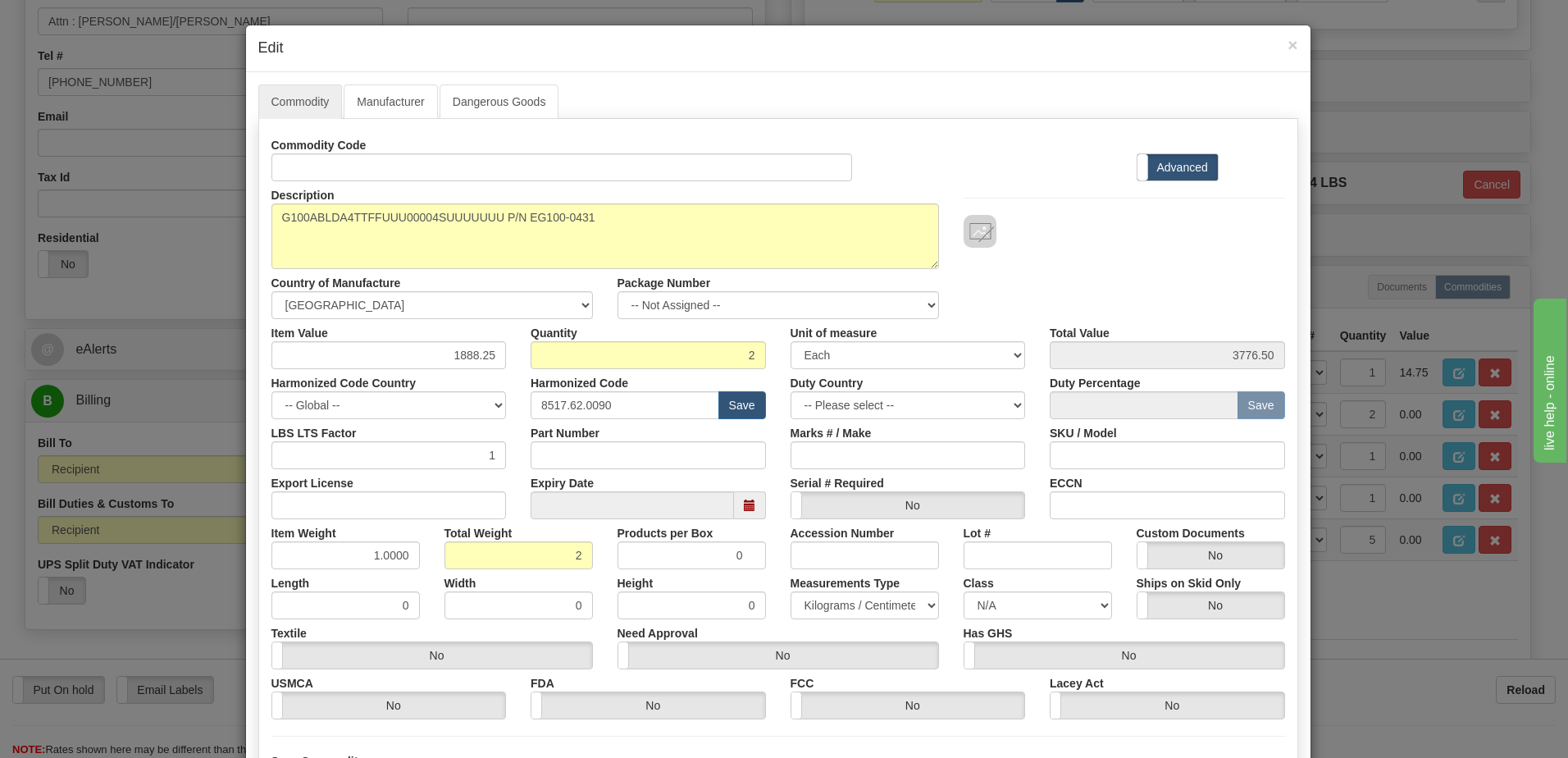
click at [1016, 292] on div "Description G100ABLDA4TTFFUUU00004SUUUUUUU Country of Manufacture -- Unknown --…" at bounding box center [778, 250] width 1039 height 138
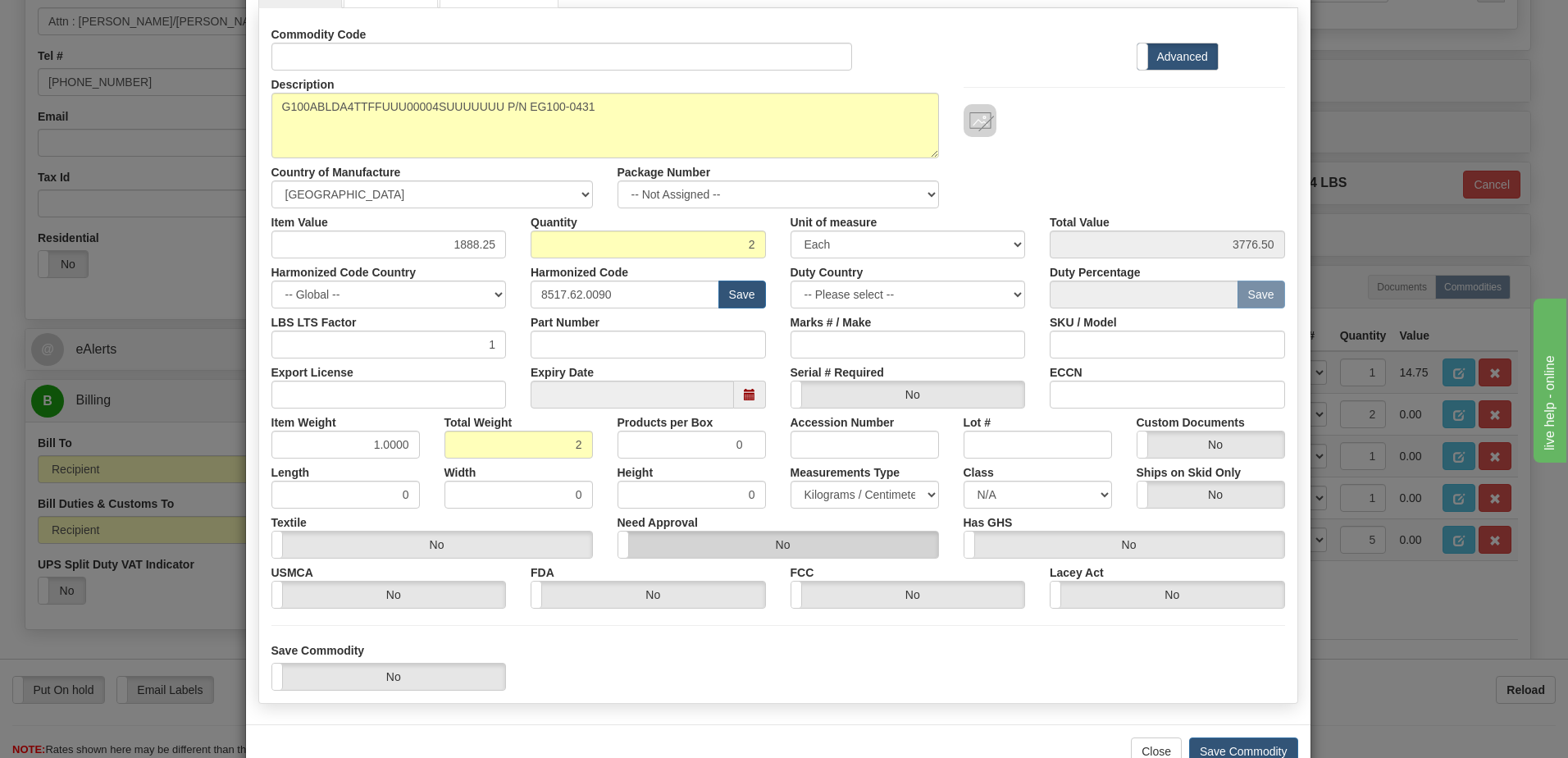
scroll to position [155, 0]
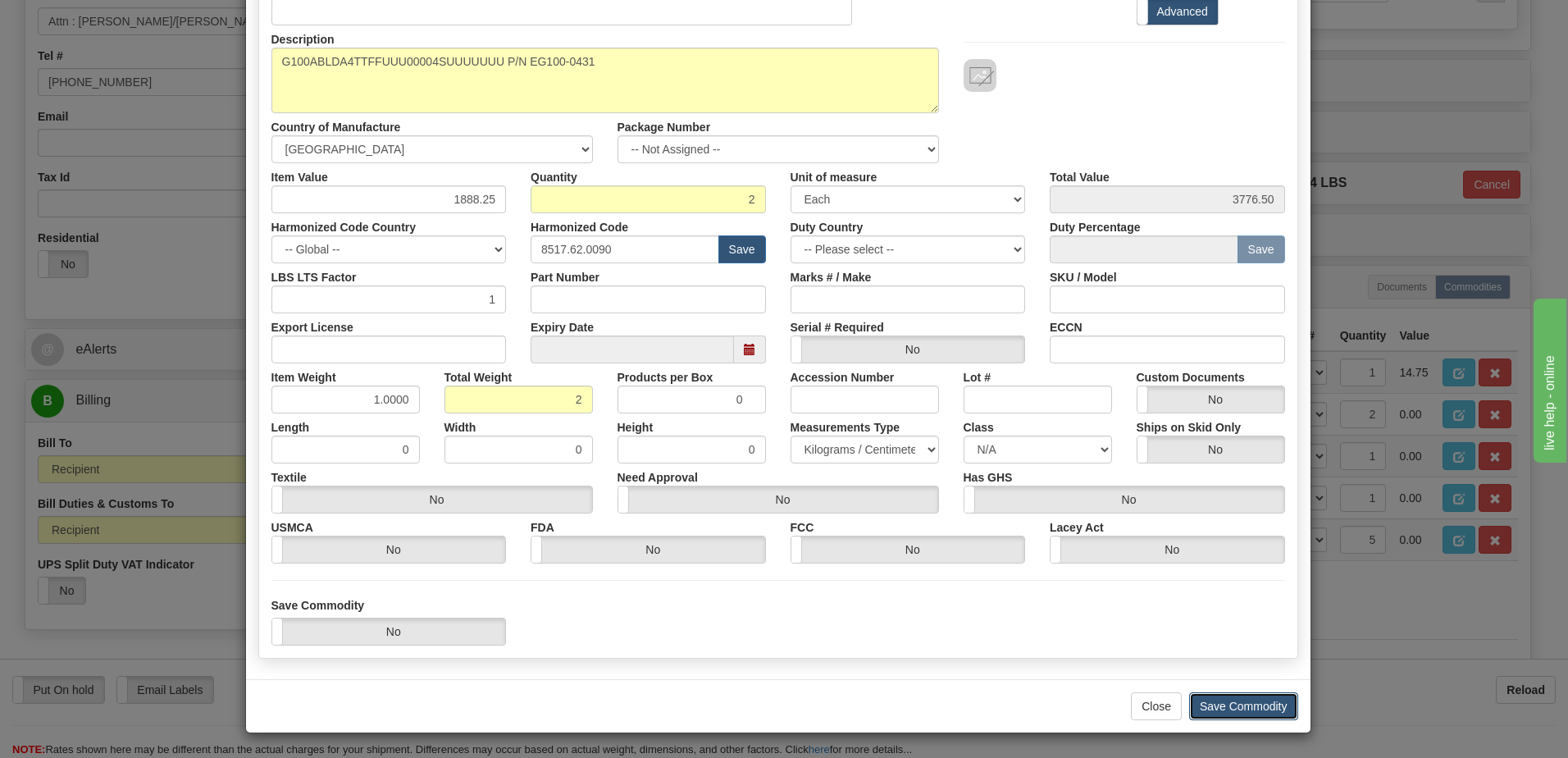
click at [1264, 704] on button "Save Commodity" at bounding box center [1244, 706] width 109 height 28
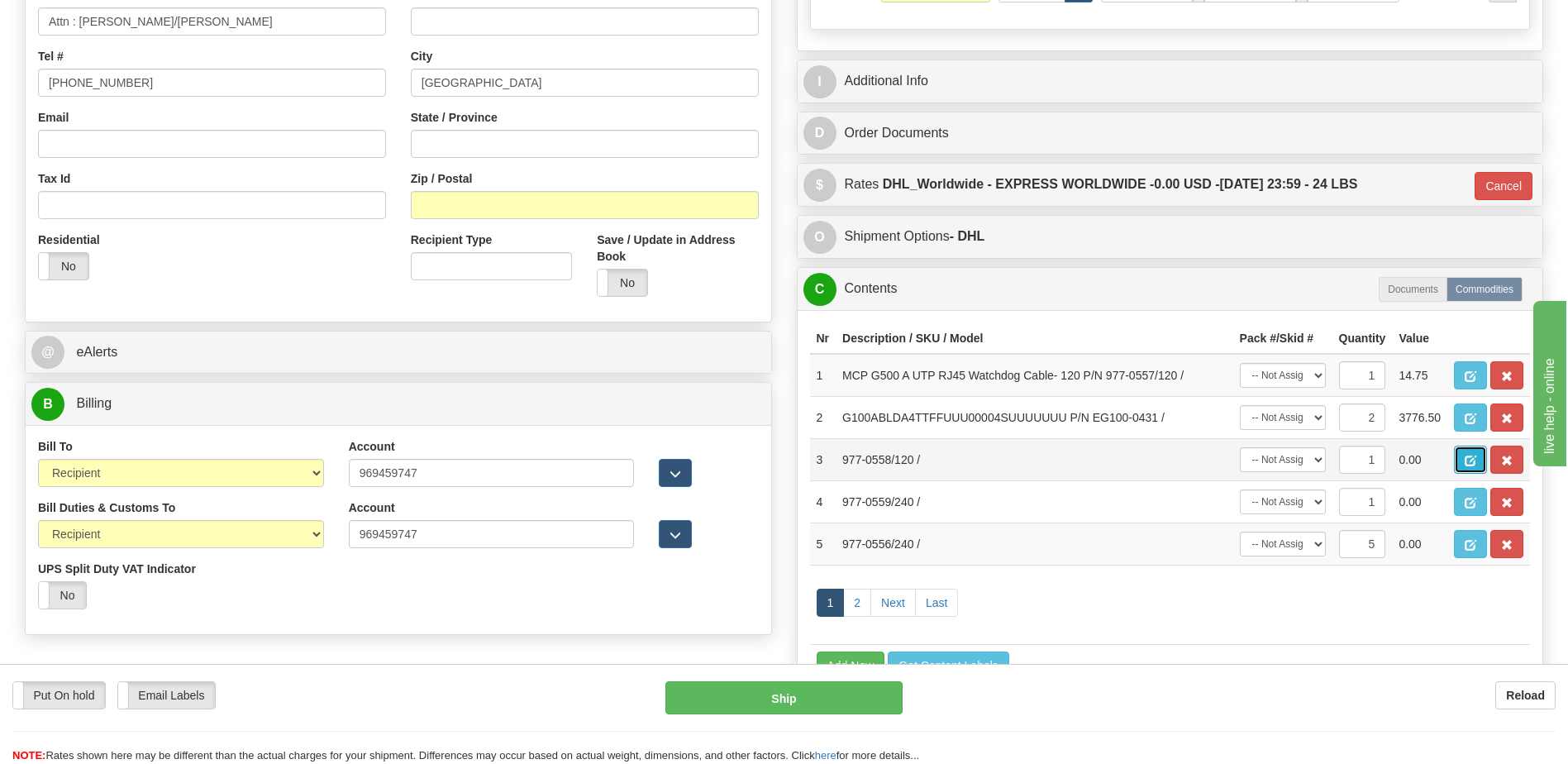
click at [1475, 464] on span "button" at bounding box center [1470, 460] width 12 height 11
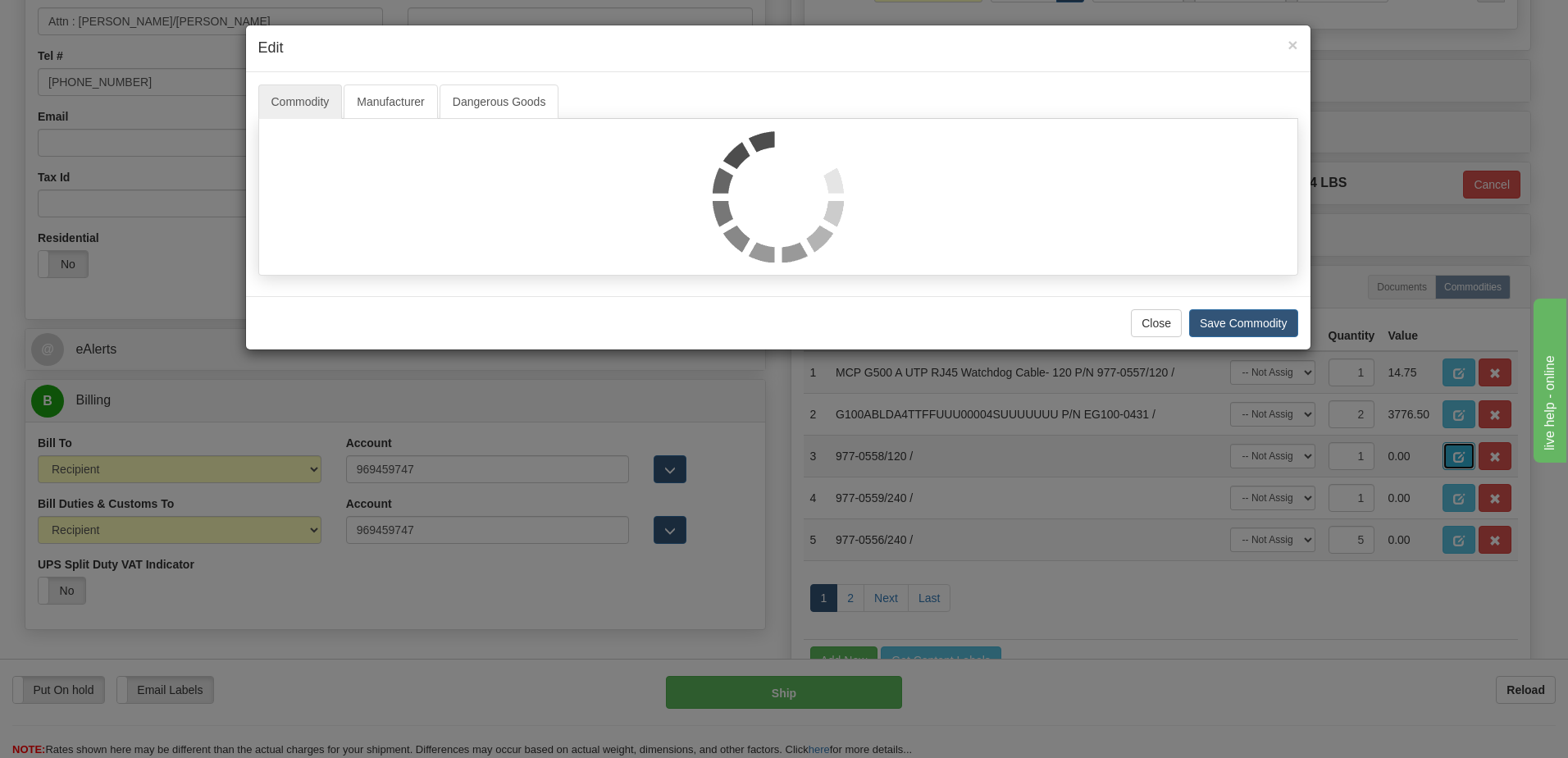
scroll to position [0, 0]
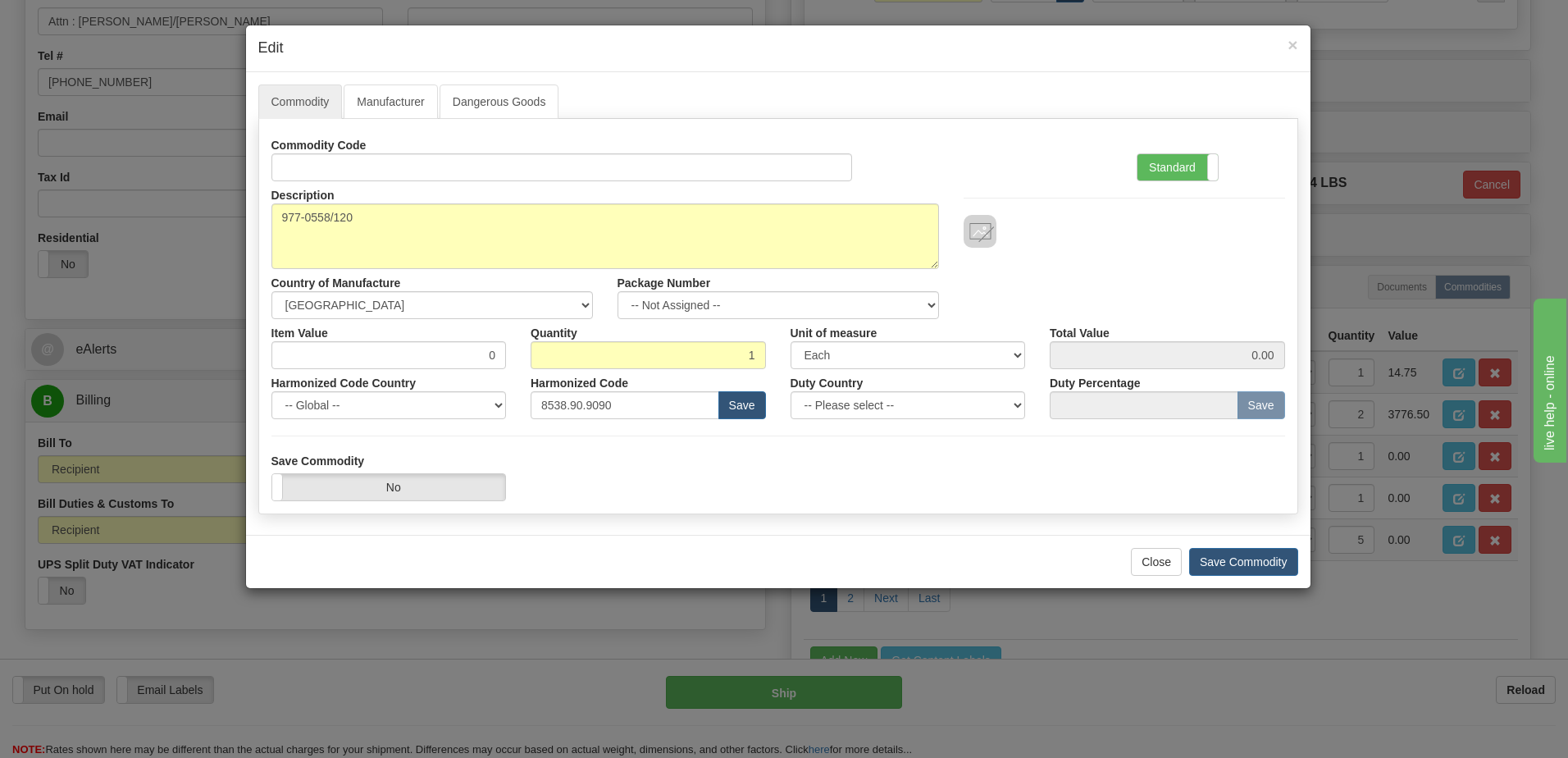
drag, startPoint x: 1163, startPoint y: 169, endPoint x: 883, endPoint y: 252, distance: 292.0
click at [1163, 169] on label "Standard" at bounding box center [1178, 167] width 81 height 26
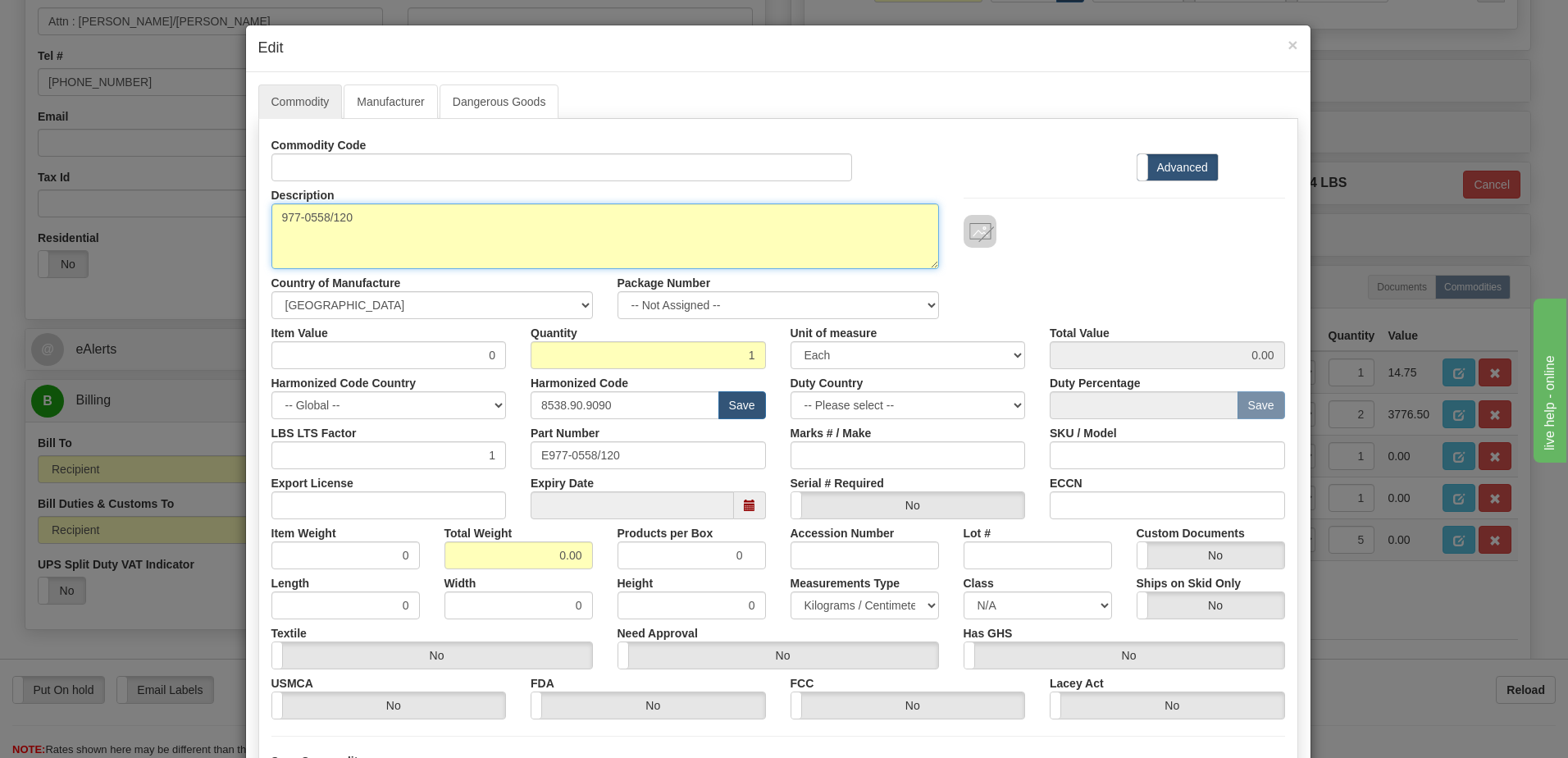
click at [275, 215] on textarea "977-0558/120" at bounding box center [605, 236] width 667 height 65
paste textarea "MCP G500 B UTP RJ45 Watchdog Cable- 120"
type textarea "MCP G500 B UTP RJ45 Watchdog Cable- 120 P/N 977-0558/120"
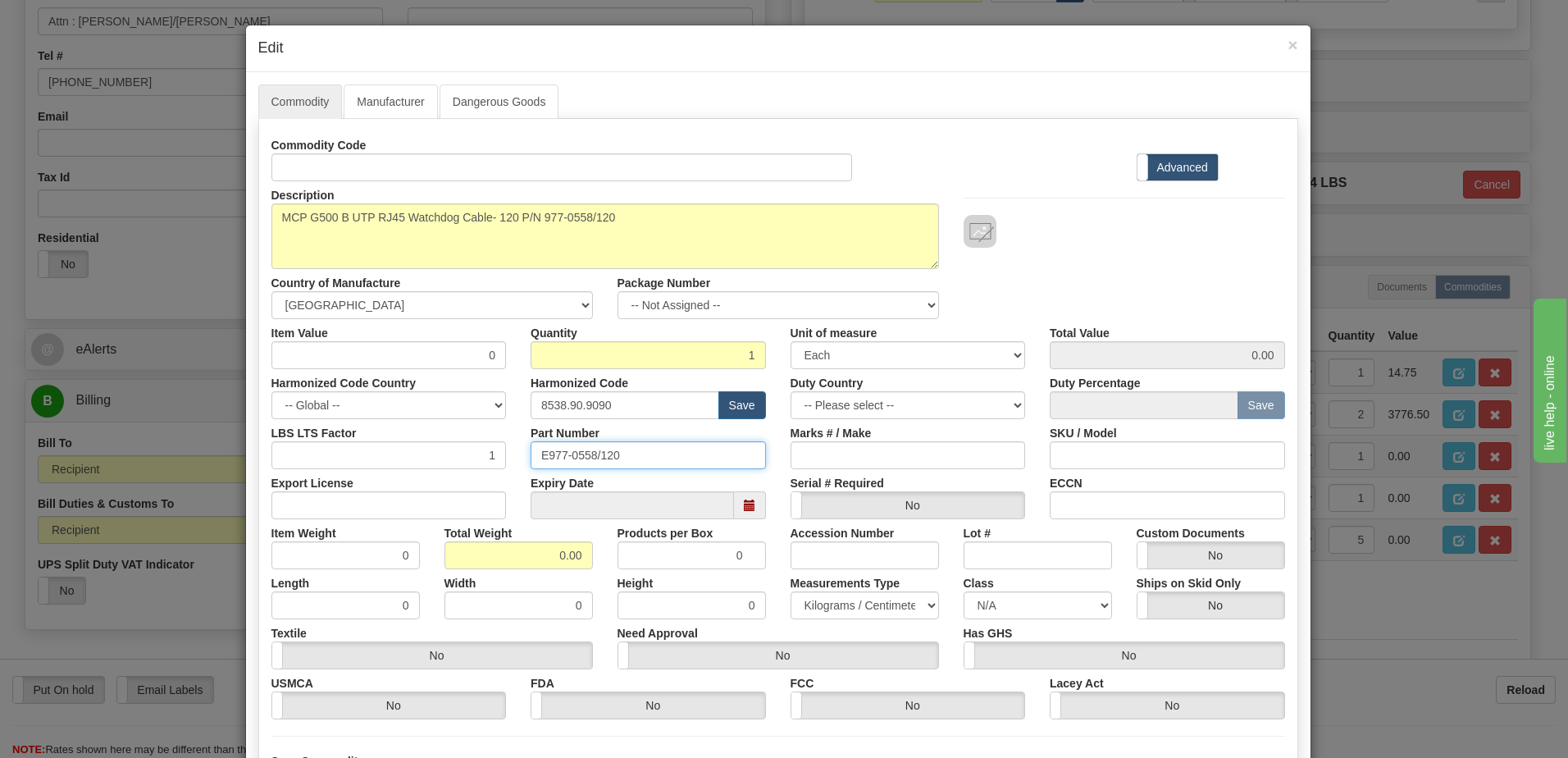
drag, startPoint x: 643, startPoint y: 461, endPoint x: 356, endPoint y: 462, distance: 287.0
click at [356, 462] on div "LBS LTS Factor 1 Part Number E977-0558/120 Marks # / Make SKU / Model" at bounding box center [778, 444] width 1039 height 50
drag, startPoint x: 534, startPoint y: 559, endPoint x: 670, endPoint y: 556, distance: 136.0
click at [669, 556] on div "Item Weight 0 Total Weight 0.00 Products per Box 0 Accession Number Lot # Custo…" at bounding box center [778, 544] width 1039 height 50
type input "1"
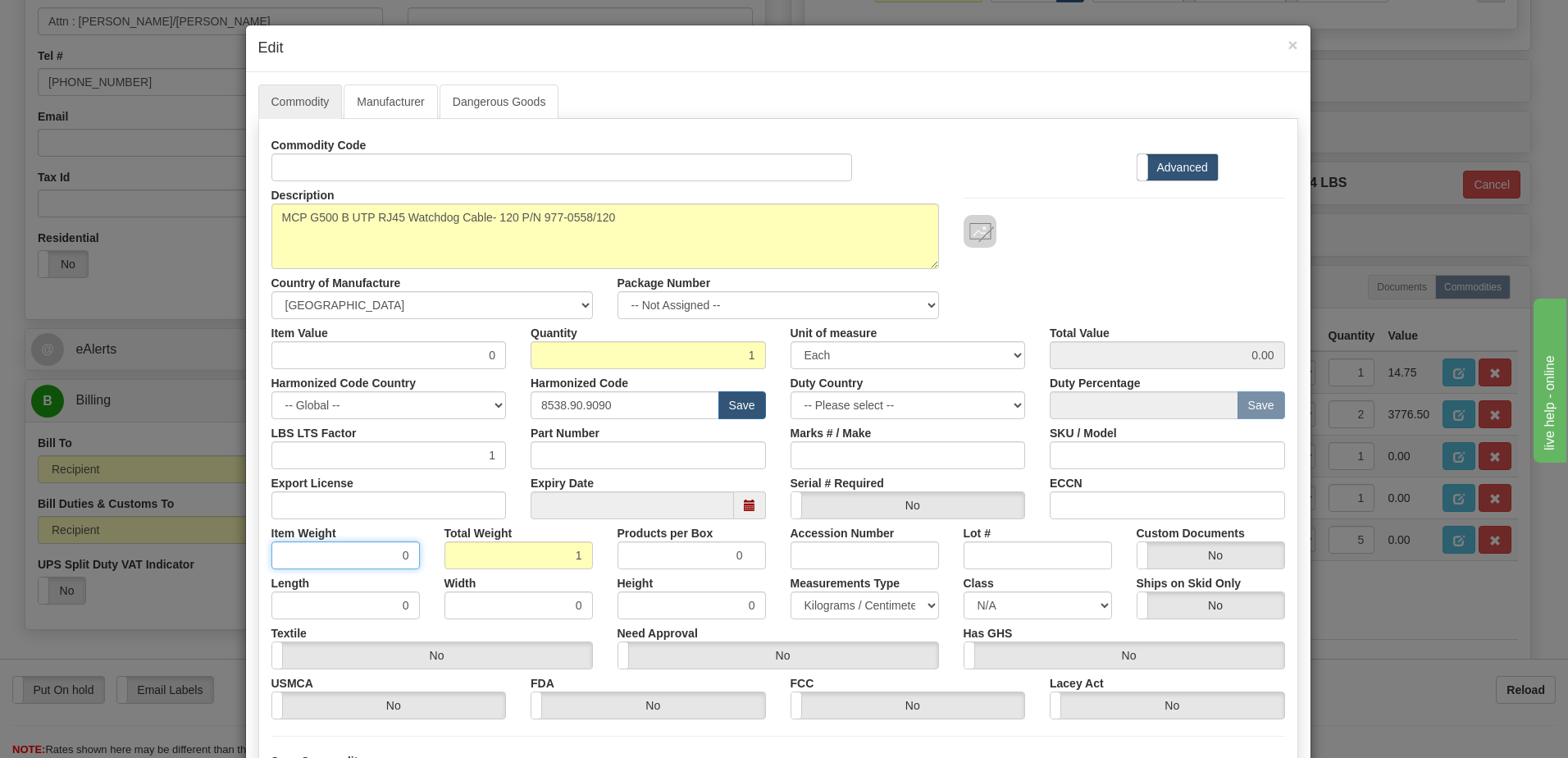
type input "1.0000"
click at [357, 553] on input "1.0000" at bounding box center [345, 555] width 149 height 28
drag, startPoint x: 446, startPoint y: 354, endPoint x: 551, endPoint y: 338, distance: 106.2
click at [551, 338] on div "Item Value 0 Quantity 1 Unit of measure 3 Thousand Square Inches Adjustments 56…" at bounding box center [778, 344] width 1039 height 50
type input "20.04"
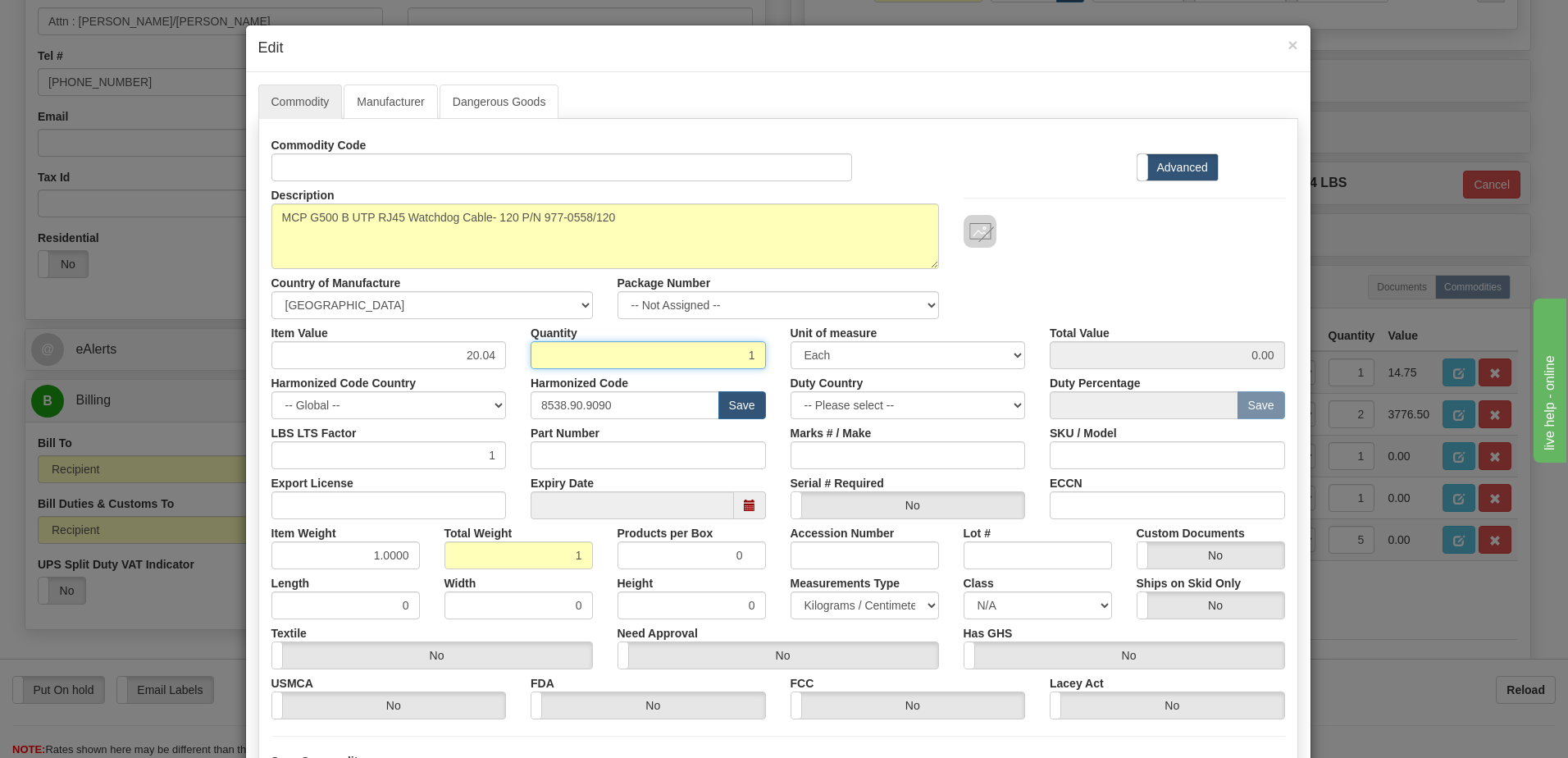
type input "20.04"
drag, startPoint x: 555, startPoint y: 354, endPoint x: 1182, endPoint y: 234, distance: 638.4
click at [560, 354] on input "1" at bounding box center [647, 355] width 235 height 28
click at [1196, 218] on div at bounding box center [1124, 231] width 321 height 33
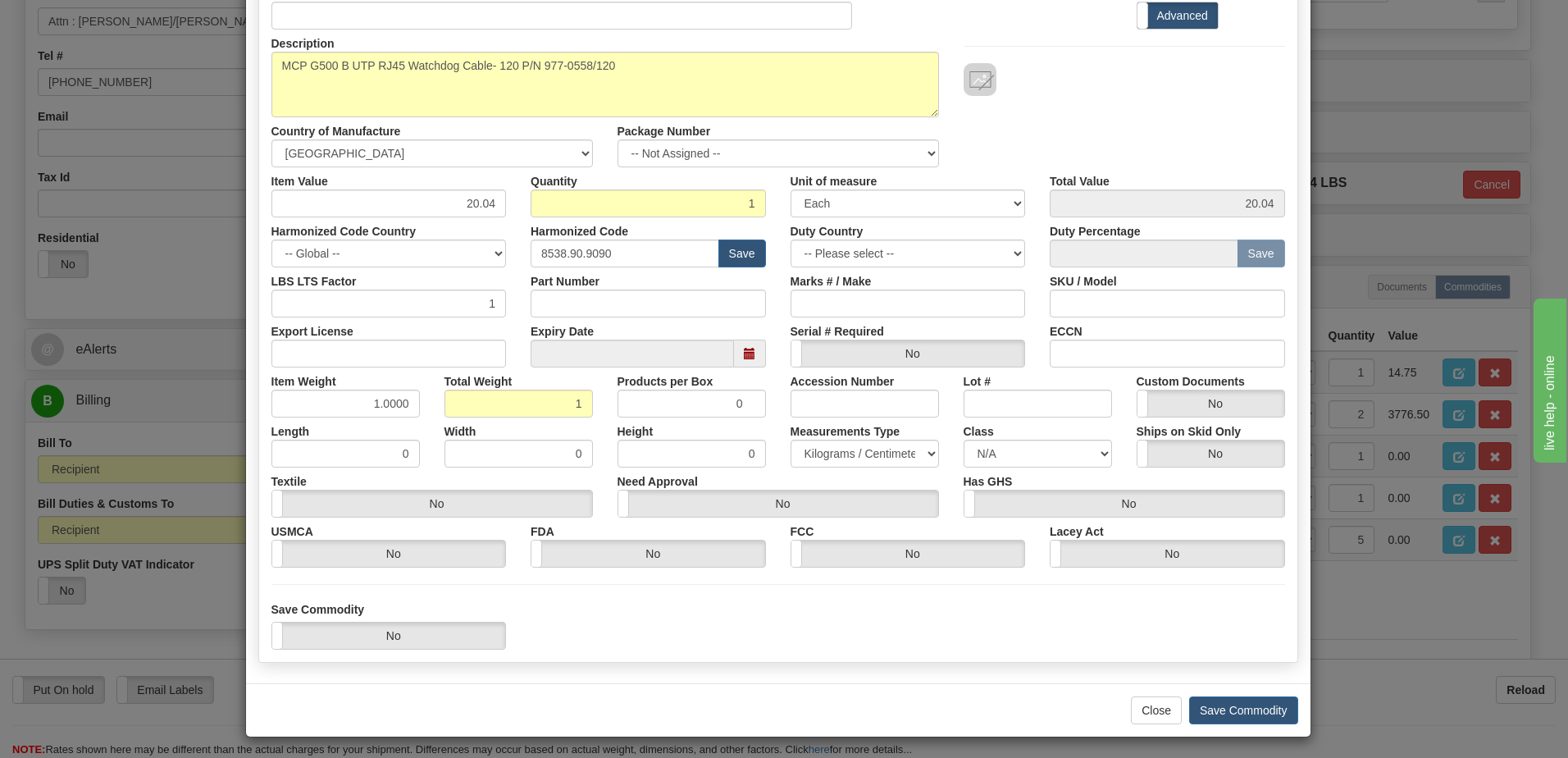
scroll to position [155, 0]
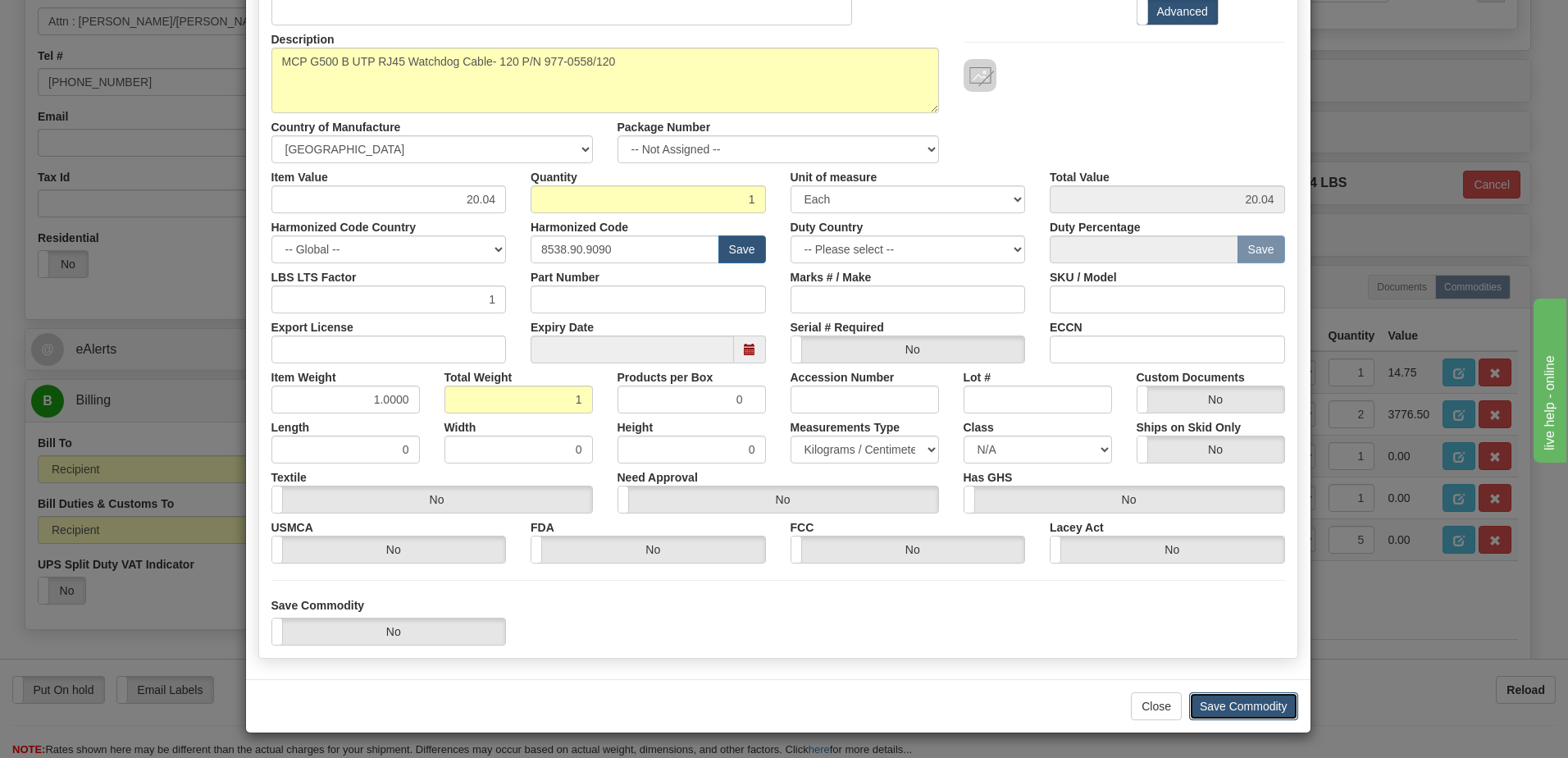
click at [1233, 710] on button "Save Commodity" at bounding box center [1244, 706] width 109 height 28
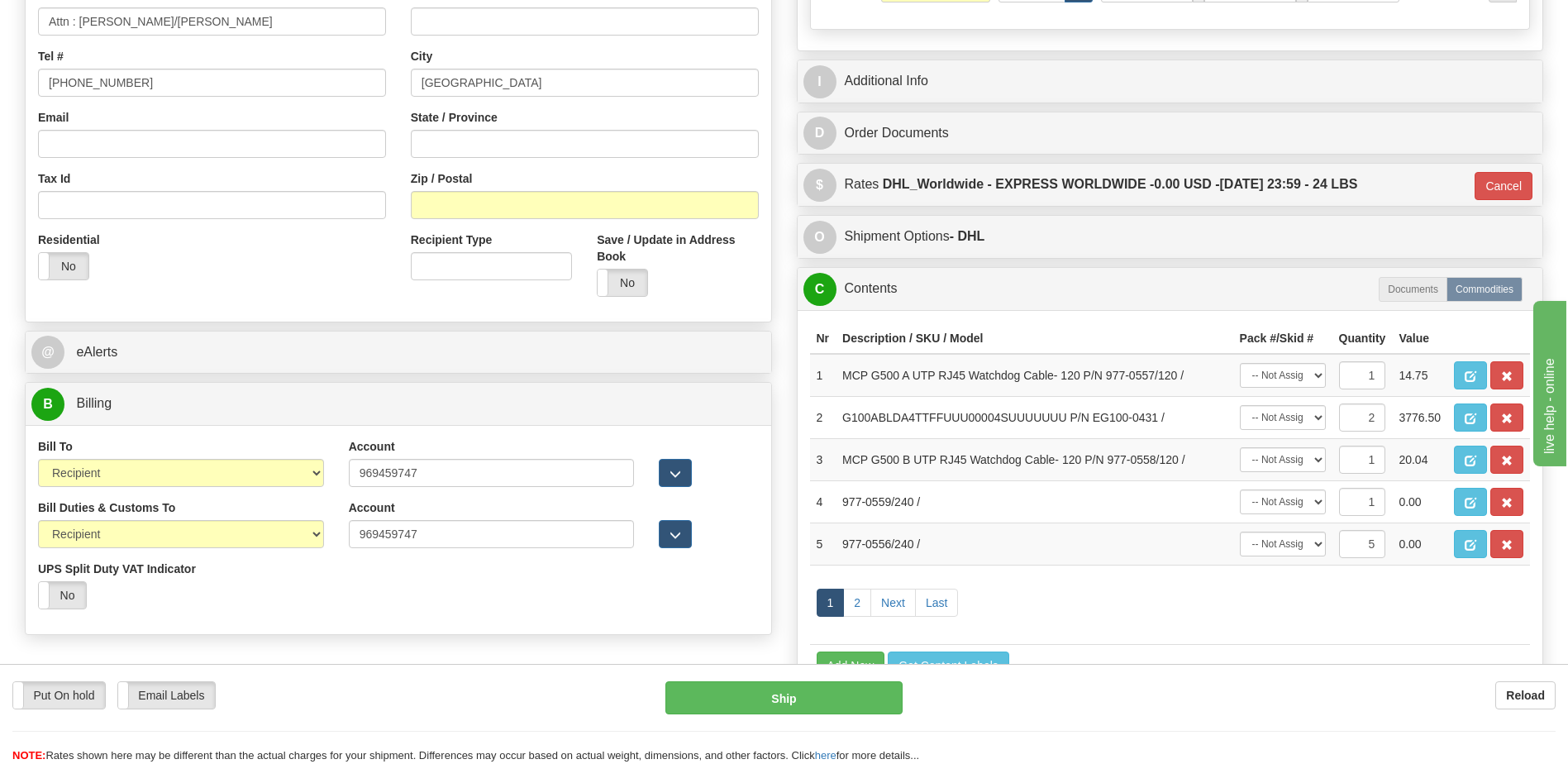
click at [254, 597] on div "Yes No" at bounding box center [181, 595] width 286 height 28
click at [1477, 499] on button "button" at bounding box center [1470, 502] width 33 height 28
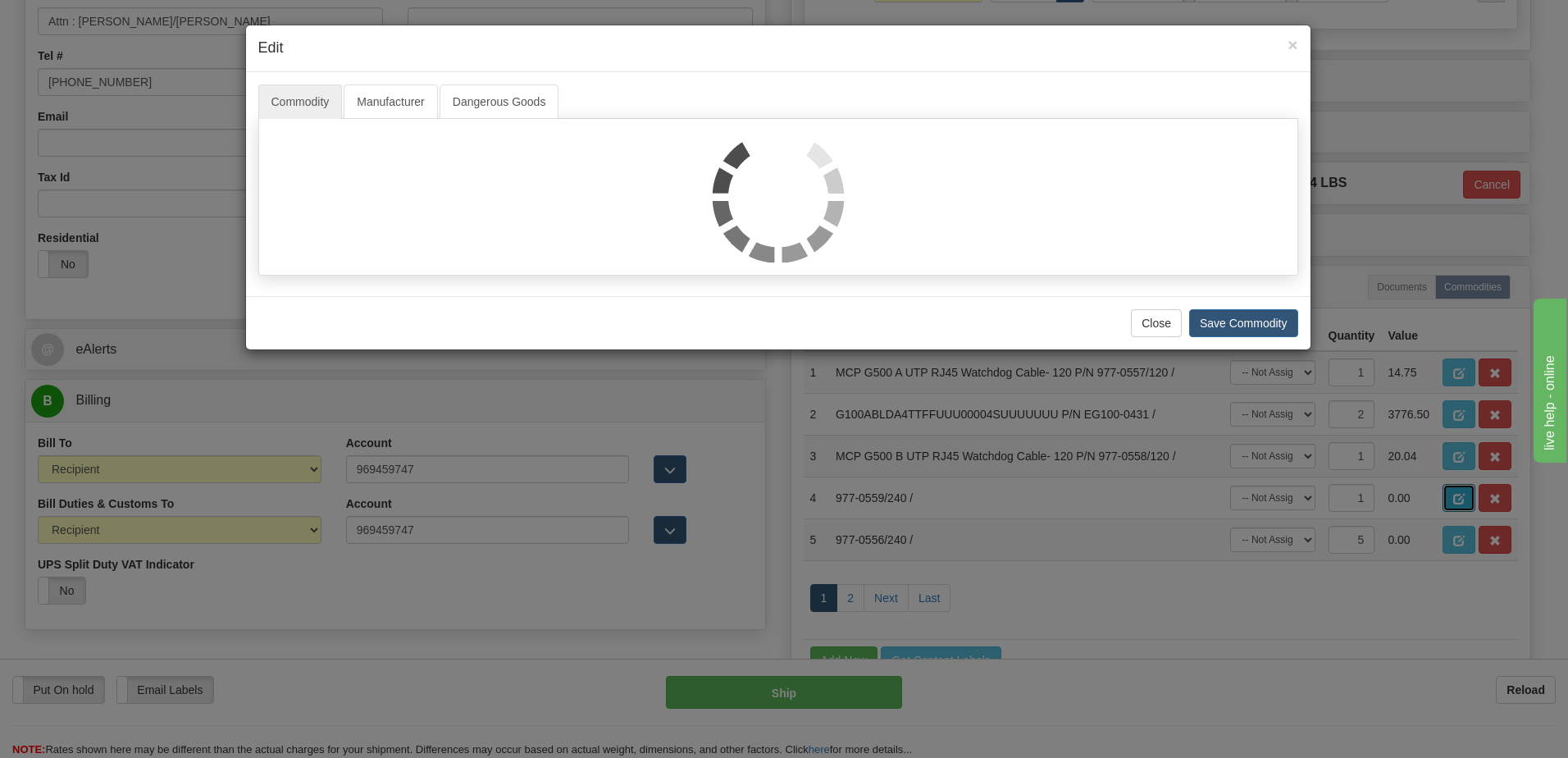
scroll to position [0, 0]
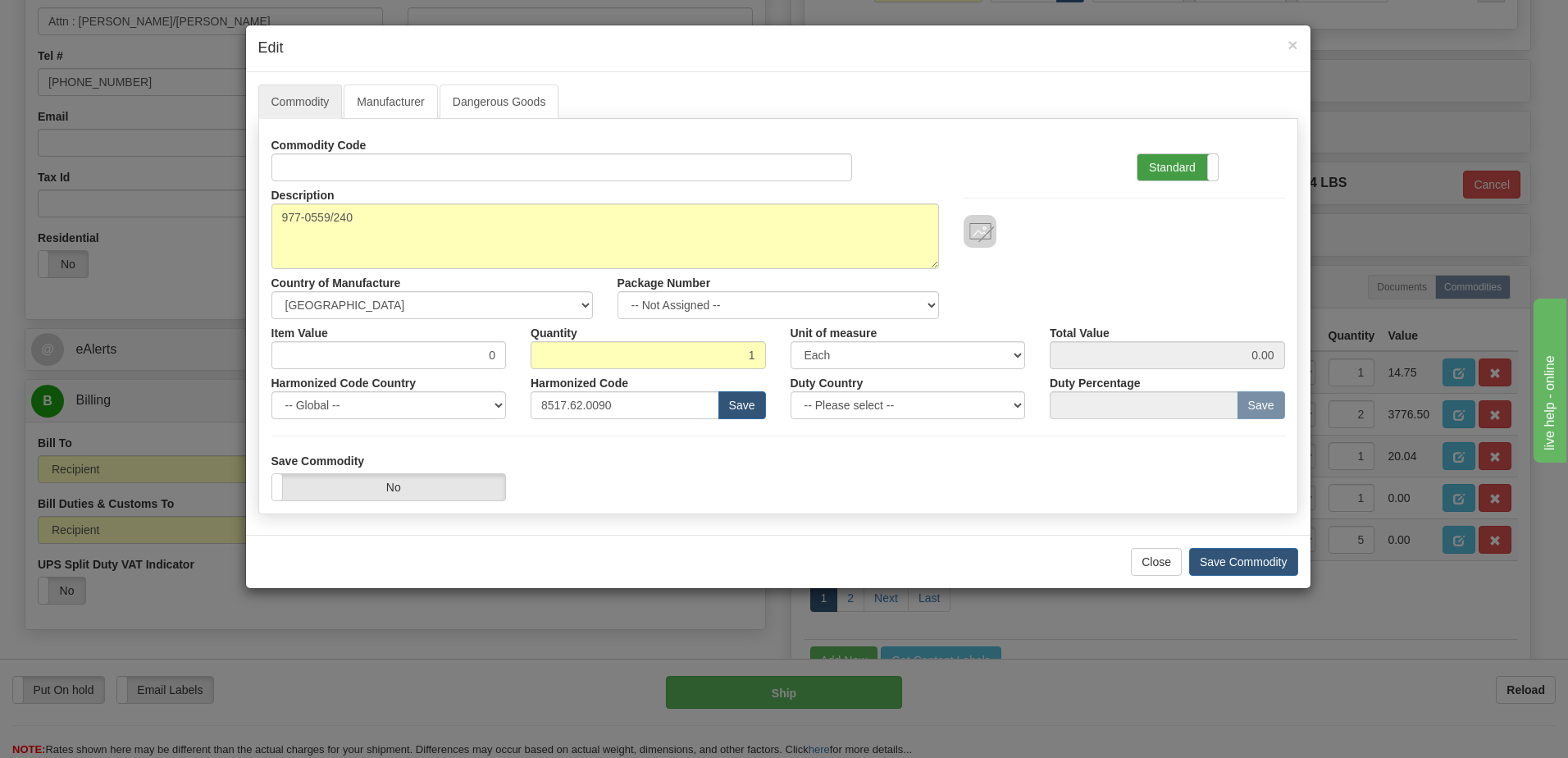
click at [1172, 173] on label "Standard" at bounding box center [1178, 167] width 81 height 26
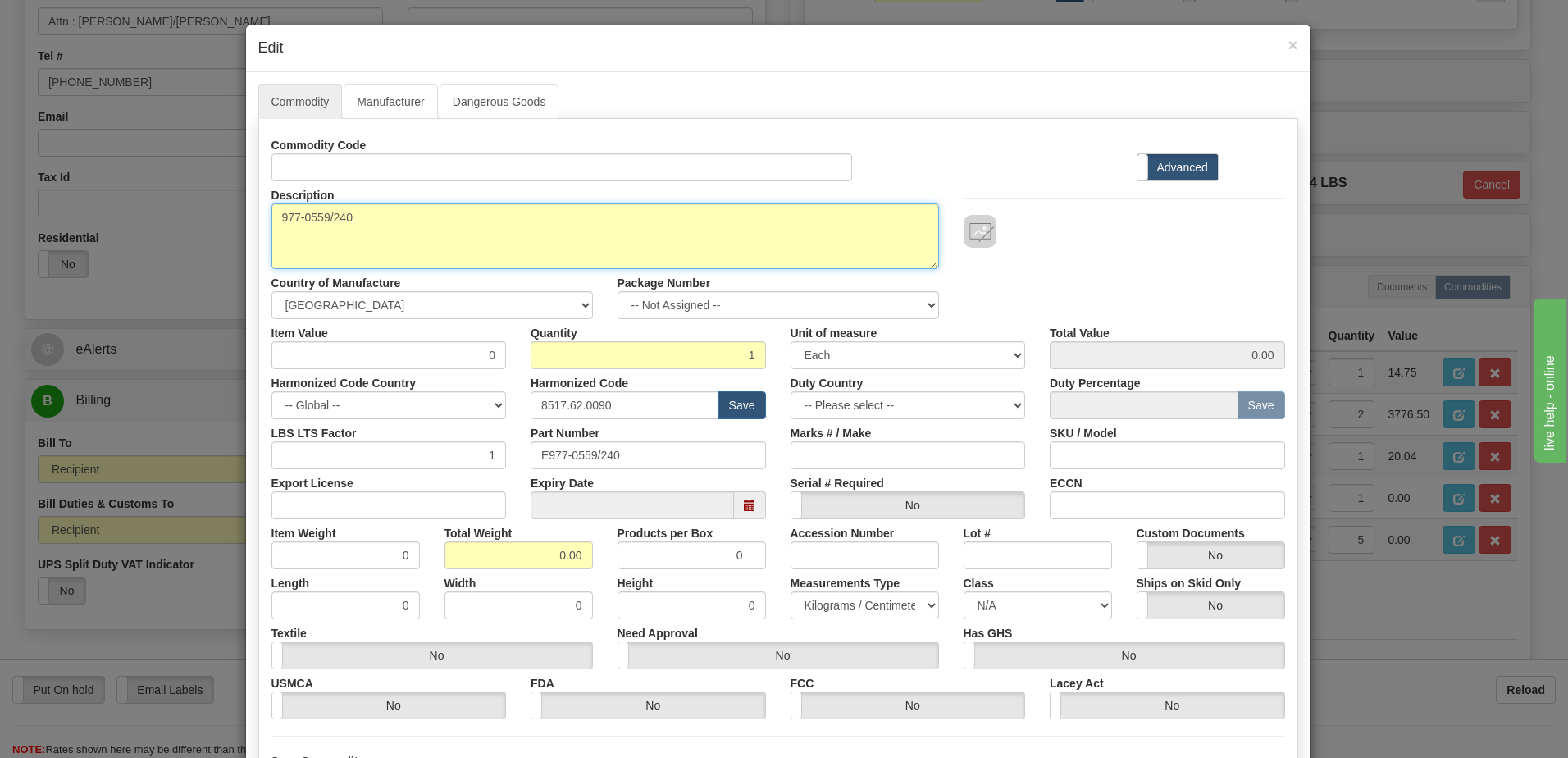
click at [275, 222] on textarea "977-0559/240" at bounding box center [605, 236] width 667 height 65
paste textarea "MCP 500 A/B UTP RJ45 Ping Cable- 240 inc"
type textarea "MCP 500 A/B UTP RJ45 Ping Cable- 240 inc P/N 977-0559/240"
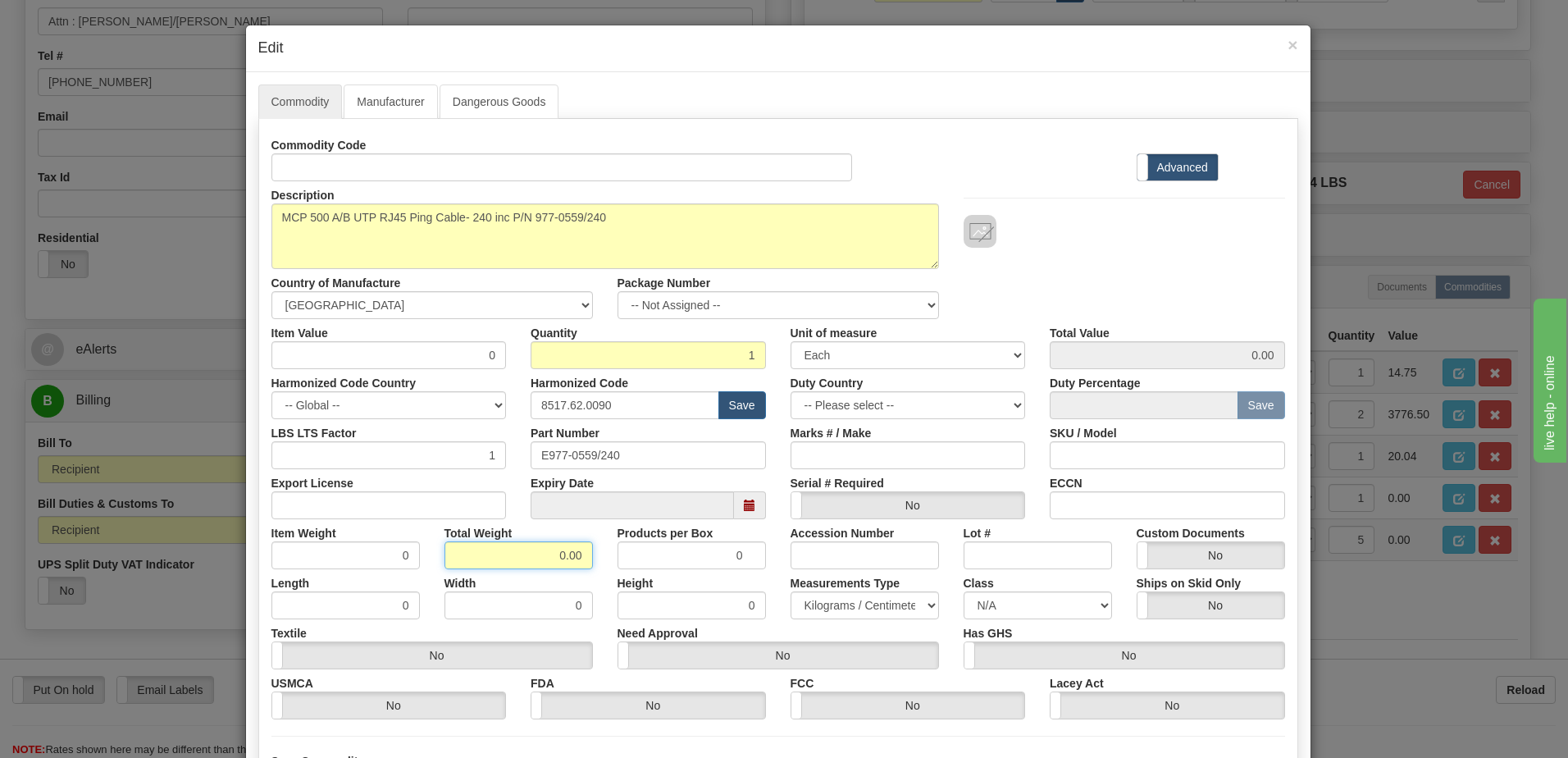
drag, startPoint x: 528, startPoint y: 561, endPoint x: 709, endPoint y: 555, distance: 181.1
click at [709, 555] on div "Item Weight 0 Total Weight 0.00 Products per Box 0 Accession Number Lot # Custo…" at bounding box center [778, 544] width 1039 height 50
type input "1"
type input "1.0000"
click at [348, 560] on input "1.0000" at bounding box center [345, 555] width 149 height 28
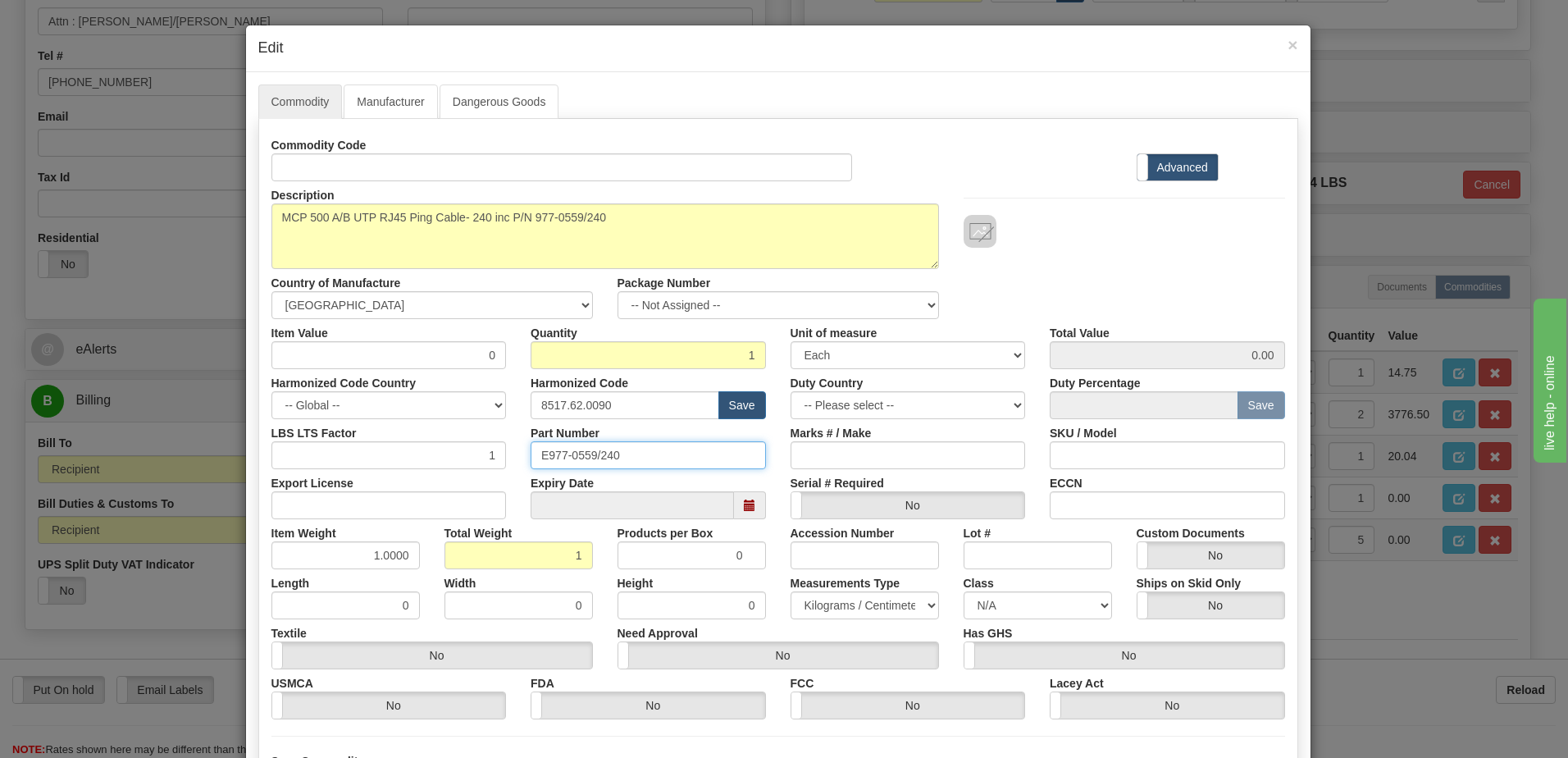
drag, startPoint x: 620, startPoint y: 459, endPoint x: 386, endPoint y: 486, distance: 235.6
click at [389, 486] on div "Commodity Code Standard Advanced Description 977-0559/240 Country of Manufactur…" at bounding box center [778, 425] width 1014 height 588
drag, startPoint x: 477, startPoint y: 355, endPoint x: 541, endPoint y: 353, distance: 64.0
click at [541, 353] on div "Item Value 0 Quantity 1 Unit of measure 3 Thousand Square Inches Adjustments 56…" at bounding box center [778, 344] width 1039 height 50
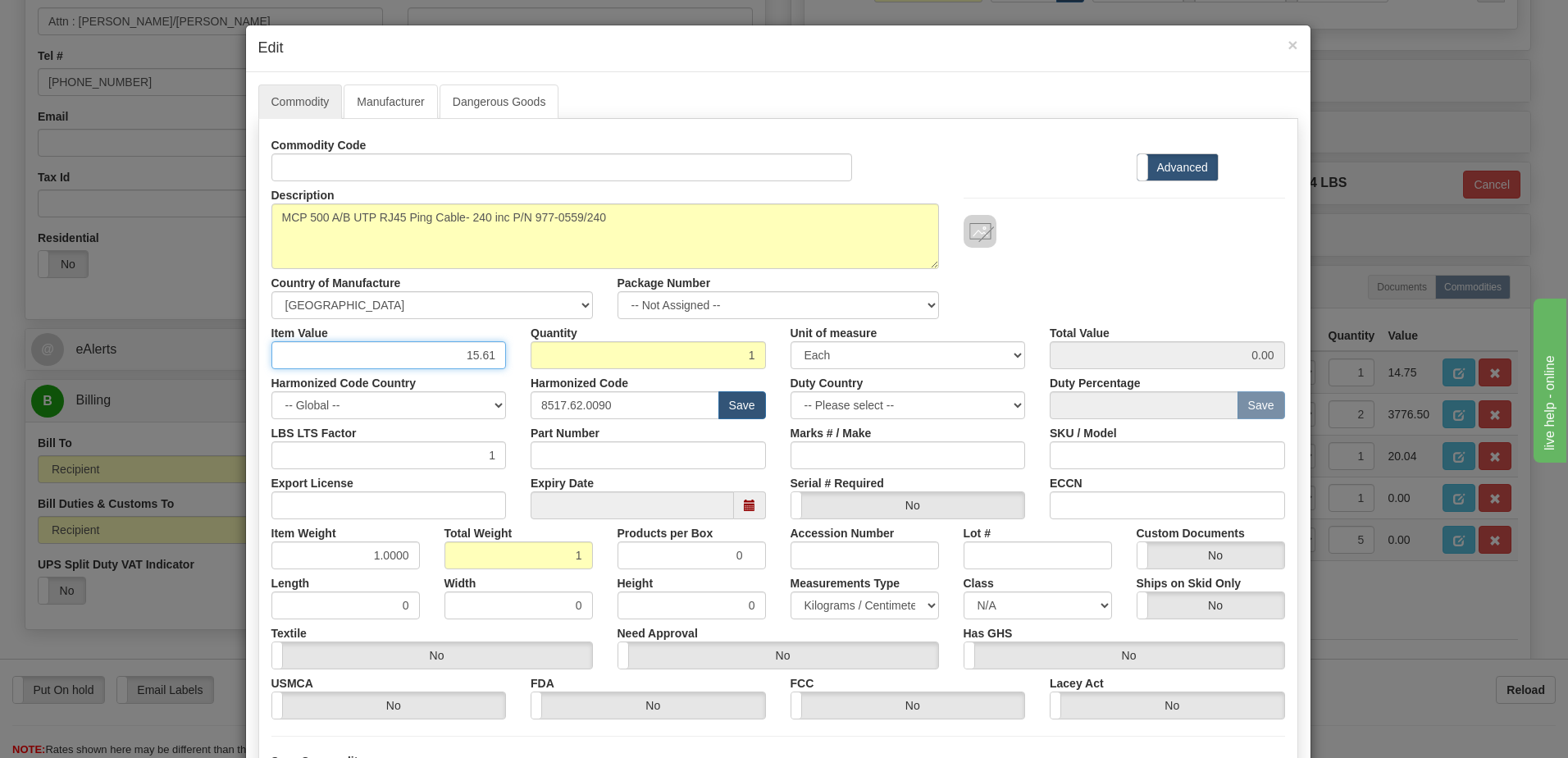
type input "15.61"
click at [1093, 360] on input "15.61" at bounding box center [1167, 355] width 235 height 28
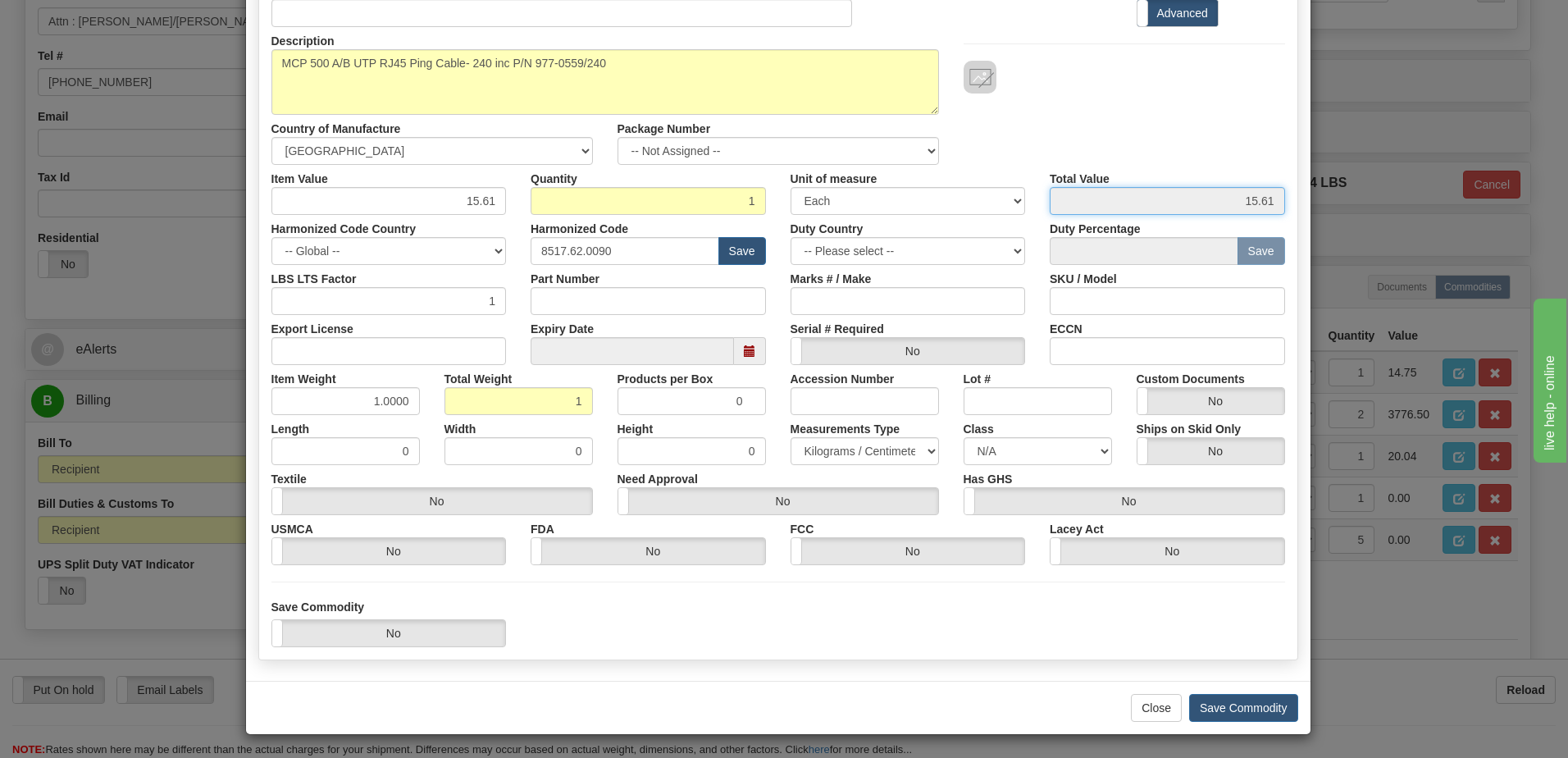
scroll to position [155, 0]
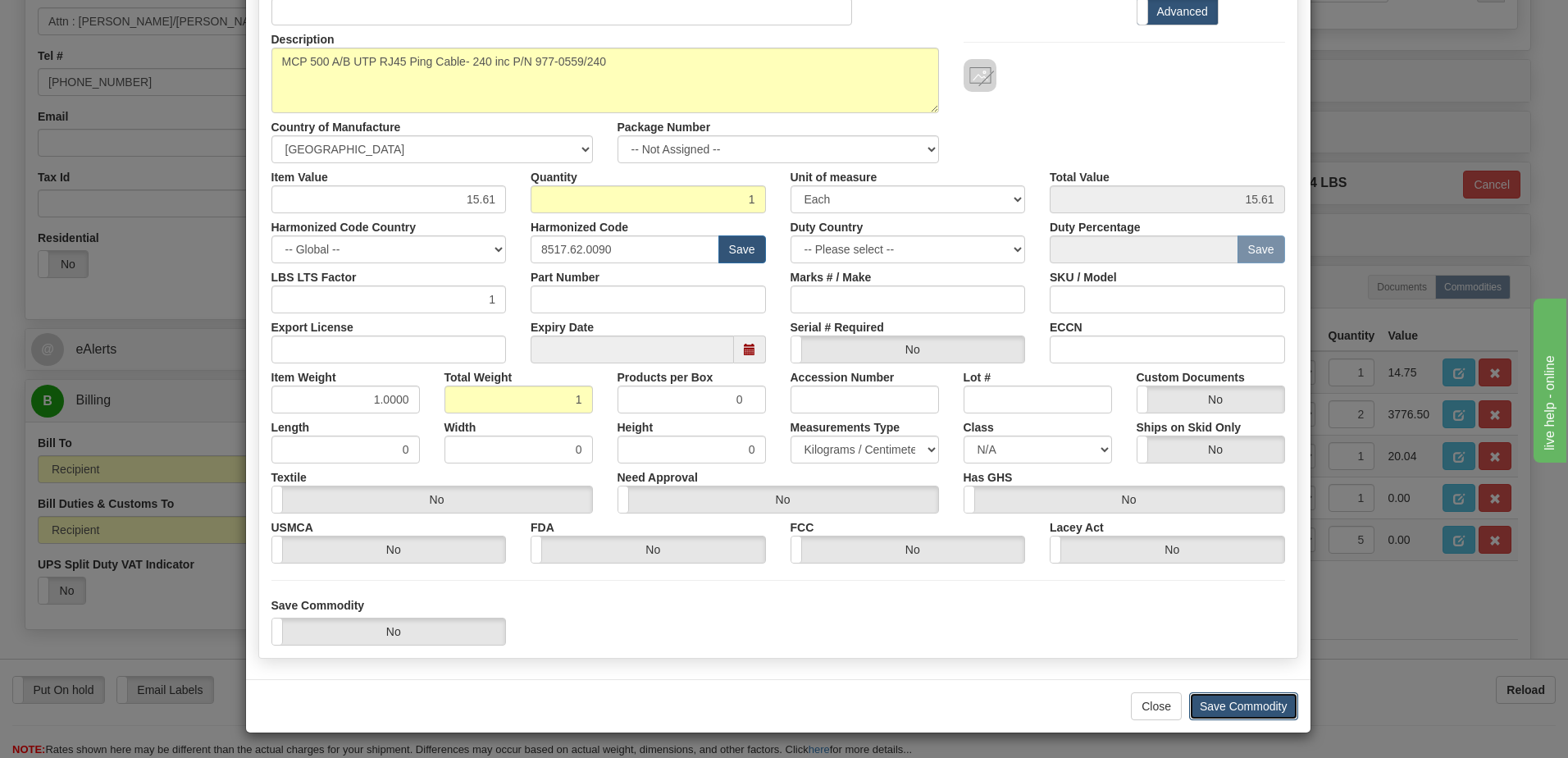
click at [1239, 711] on button "Save Commodity" at bounding box center [1244, 706] width 109 height 28
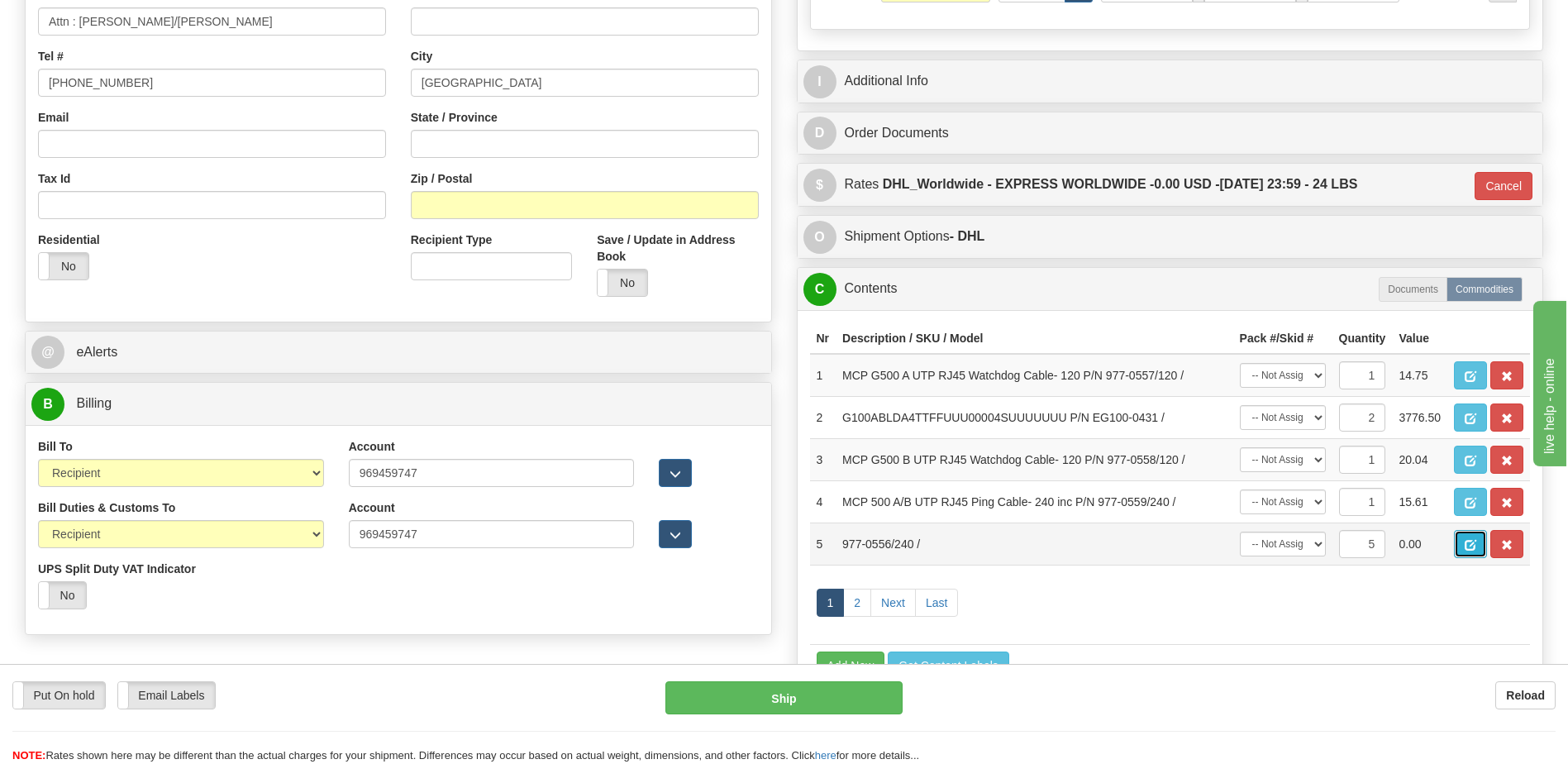
click at [1469, 540] on span "button" at bounding box center [1470, 544] width 12 height 11
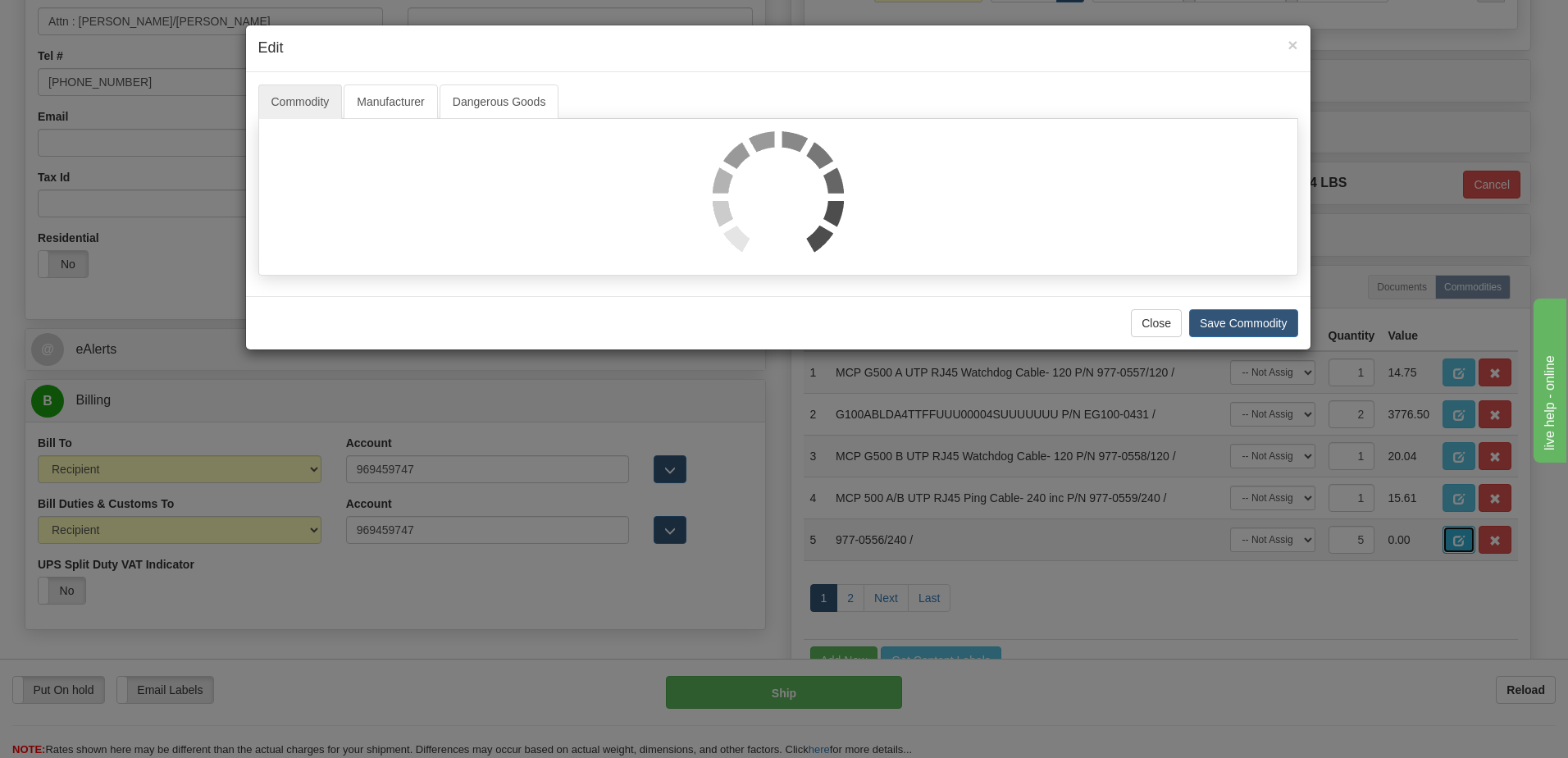
scroll to position [0, 0]
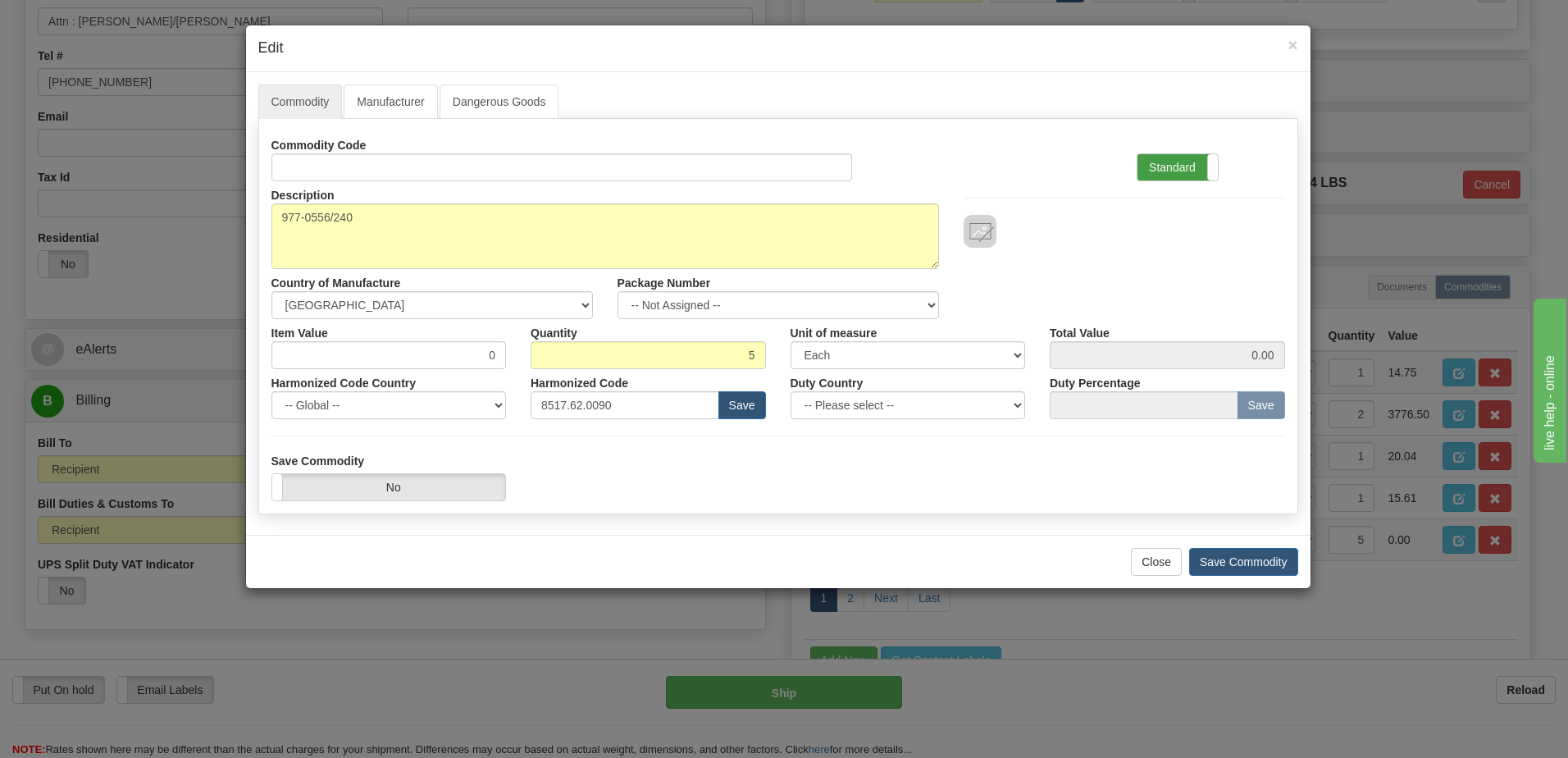
click at [1165, 171] on label "Standard" at bounding box center [1178, 167] width 81 height 26
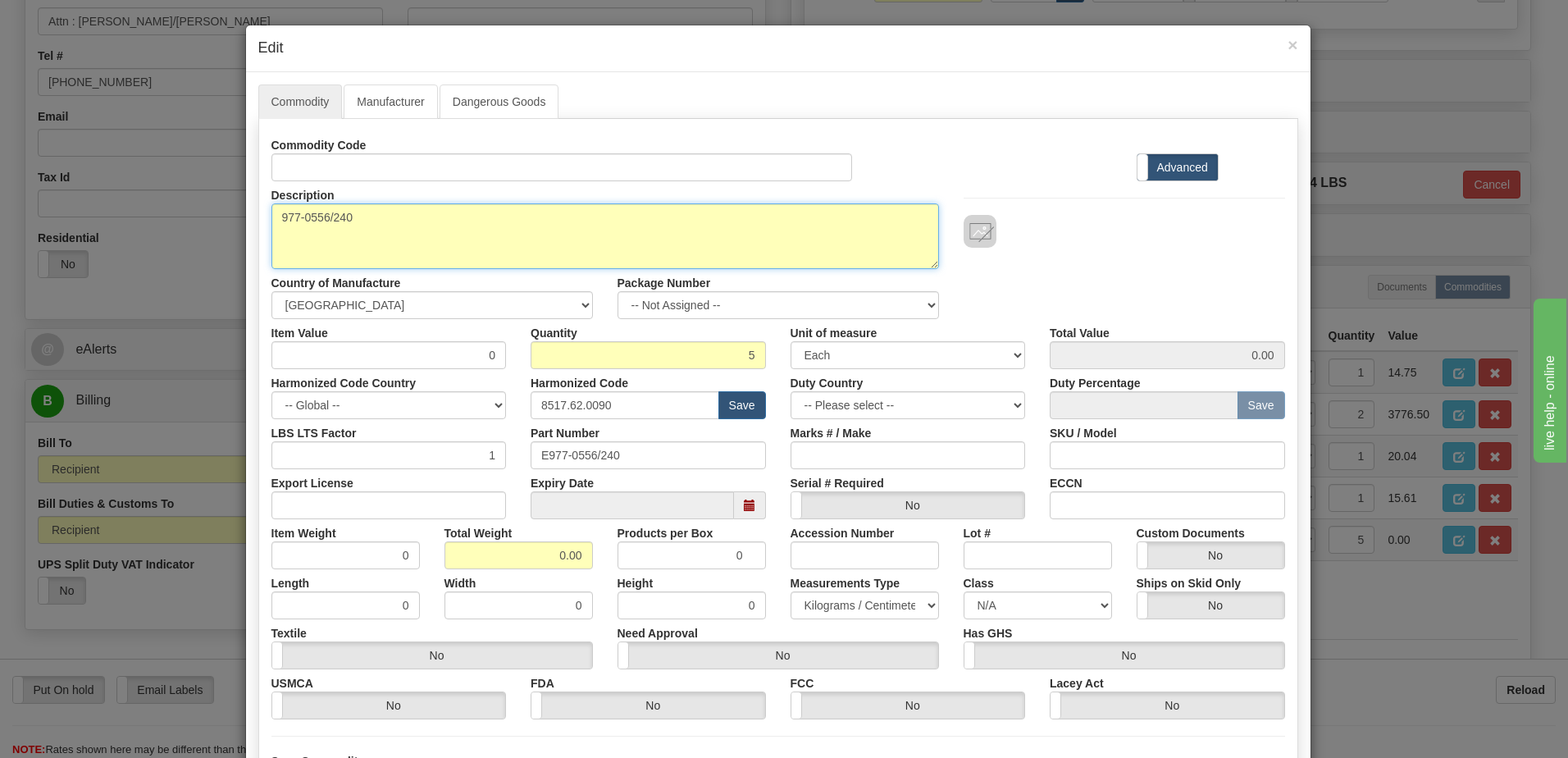
click at [272, 214] on textarea "977-0556/240" at bounding box center [605, 236] width 667 height 65
paste textarea "MCP G500 RJ45 to DB9F Transition Cable-2"
type textarea "MCP G500 RJ45 to DB9F Transition Cable-2 P/N 977-0556/240"
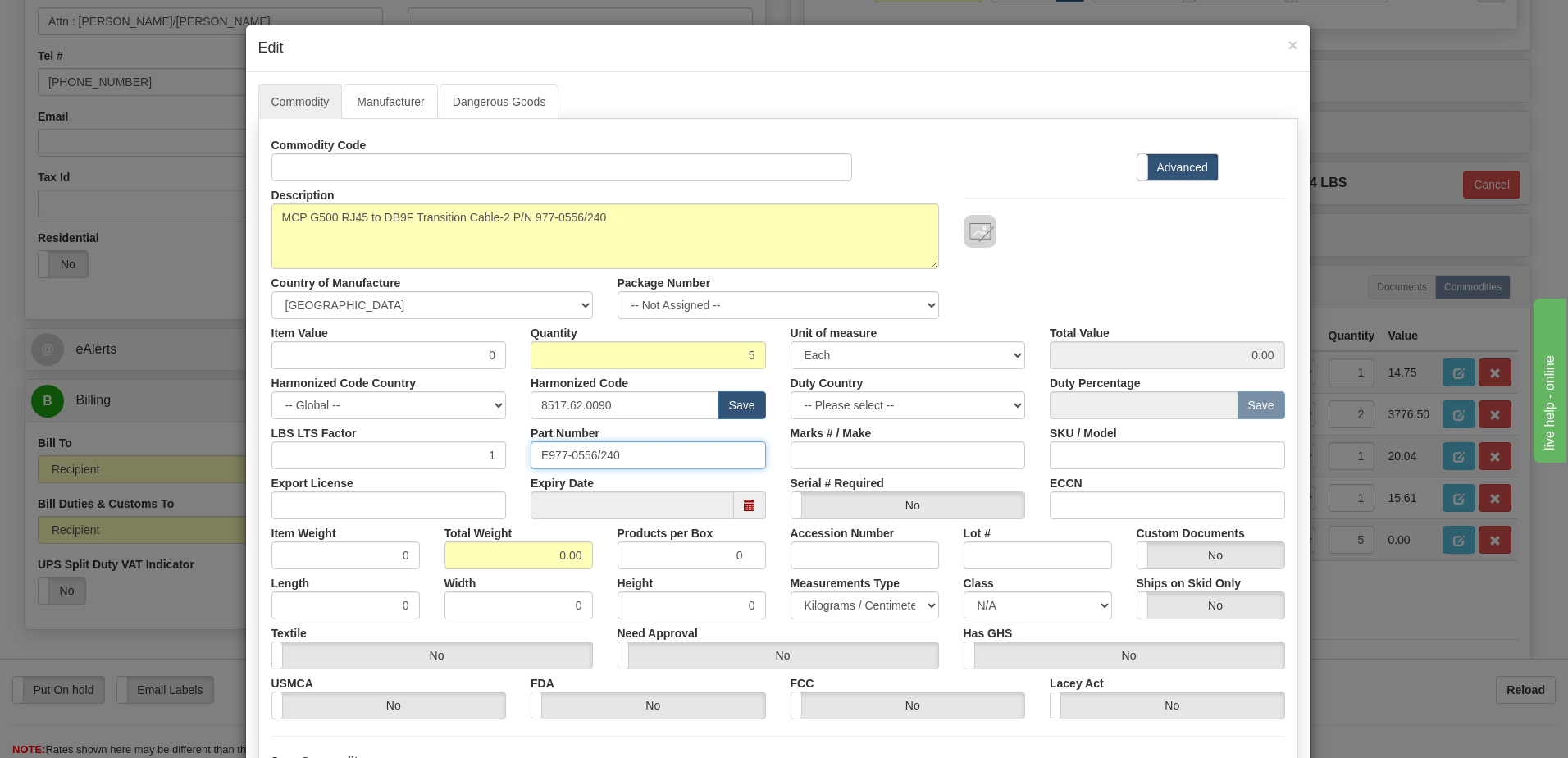
drag, startPoint x: 624, startPoint y: 454, endPoint x: 430, endPoint y: 462, distance: 194.2
click at [430, 462] on div "LBS LTS Factor 1 Part Number E977-0556/240 Marks # / Make SKU / Model" at bounding box center [778, 444] width 1039 height 50
drag, startPoint x: 544, startPoint y: 558, endPoint x: 660, endPoint y: 564, distance: 116.2
click at [660, 564] on div "Item Weight 0 Total Weight 0.00 Products per Box 0 Accession Number Lot # Custo…" at bounding box center [778, 544] width 1039 height 50
type input "5"
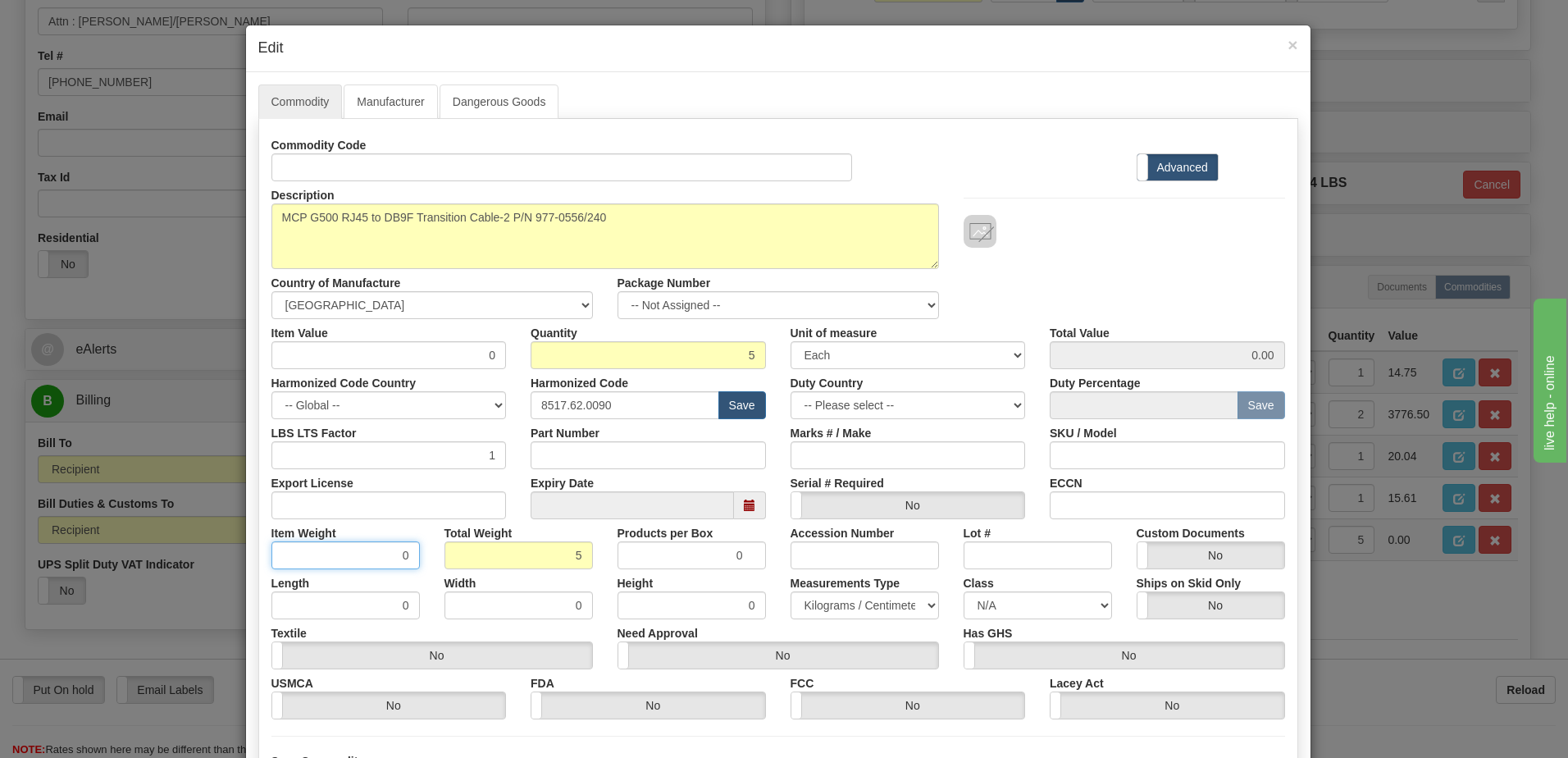
type input "1.0000"
click at [348, 562] on input "1.0000" at bounding box center [345, 555] width 149 height 28
drag, startPoint x: 430, startPoint y: 348, endPoint x: 597, endPoint y: 349, distance: 167.0
click at [597, 349] on div "Item Value 0 Quantity 5 Unit of measure 3 Thousand Square Inches Adjustments 56…" at bounding box center [778, 344] width 1039 height 50
type input "25.56"
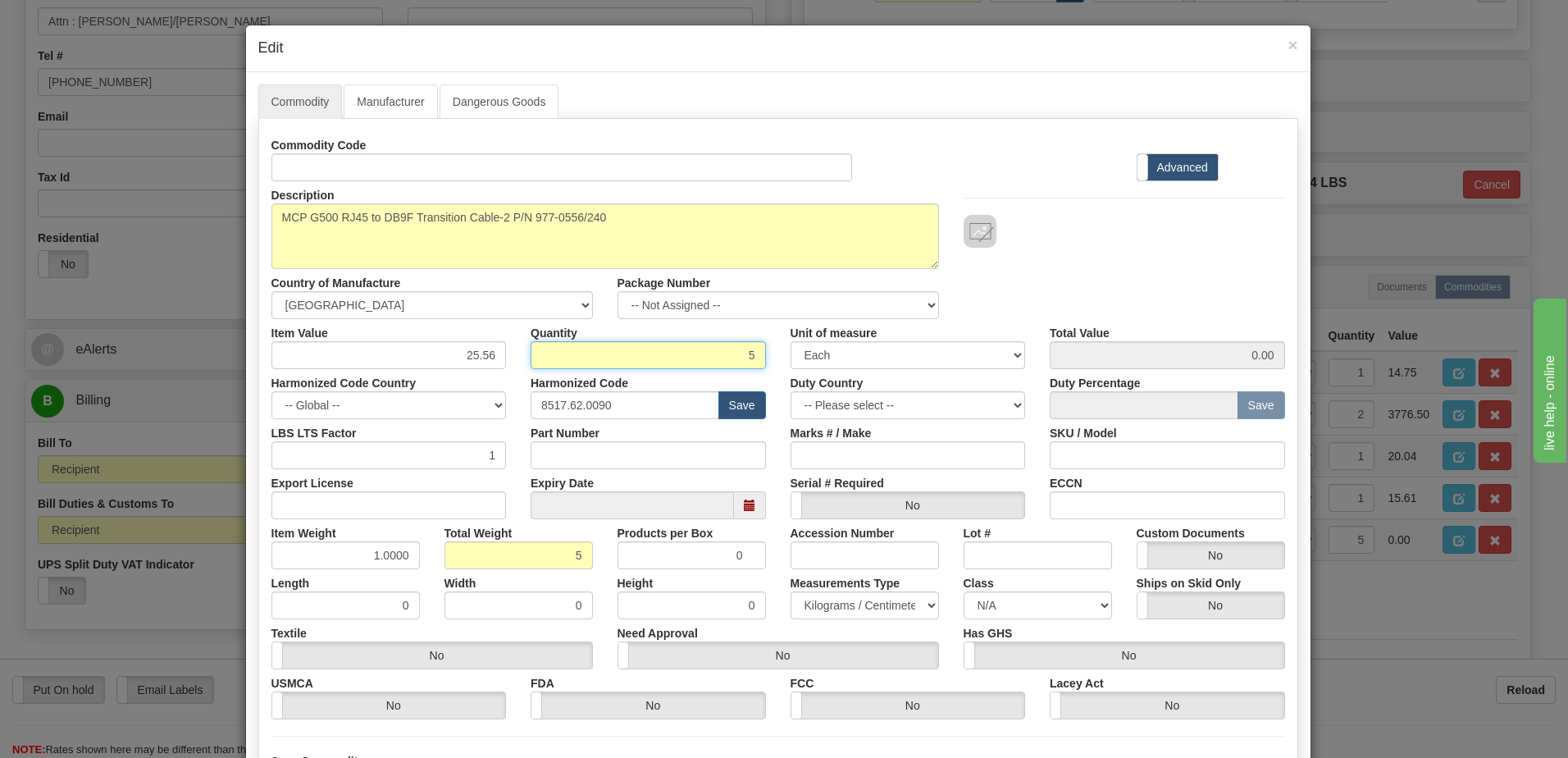
type input "127.80"
drag, startPoint x: 597, startPoint y: 349, endPoint x: 869, endPoint y: 416, distance: 280.1
click at [597, 349] on input "5" at bounding box center [647, 355] width 235 height 28
click at [1106, 225] on div at bounding box center [1124, 231] width 321 height 33
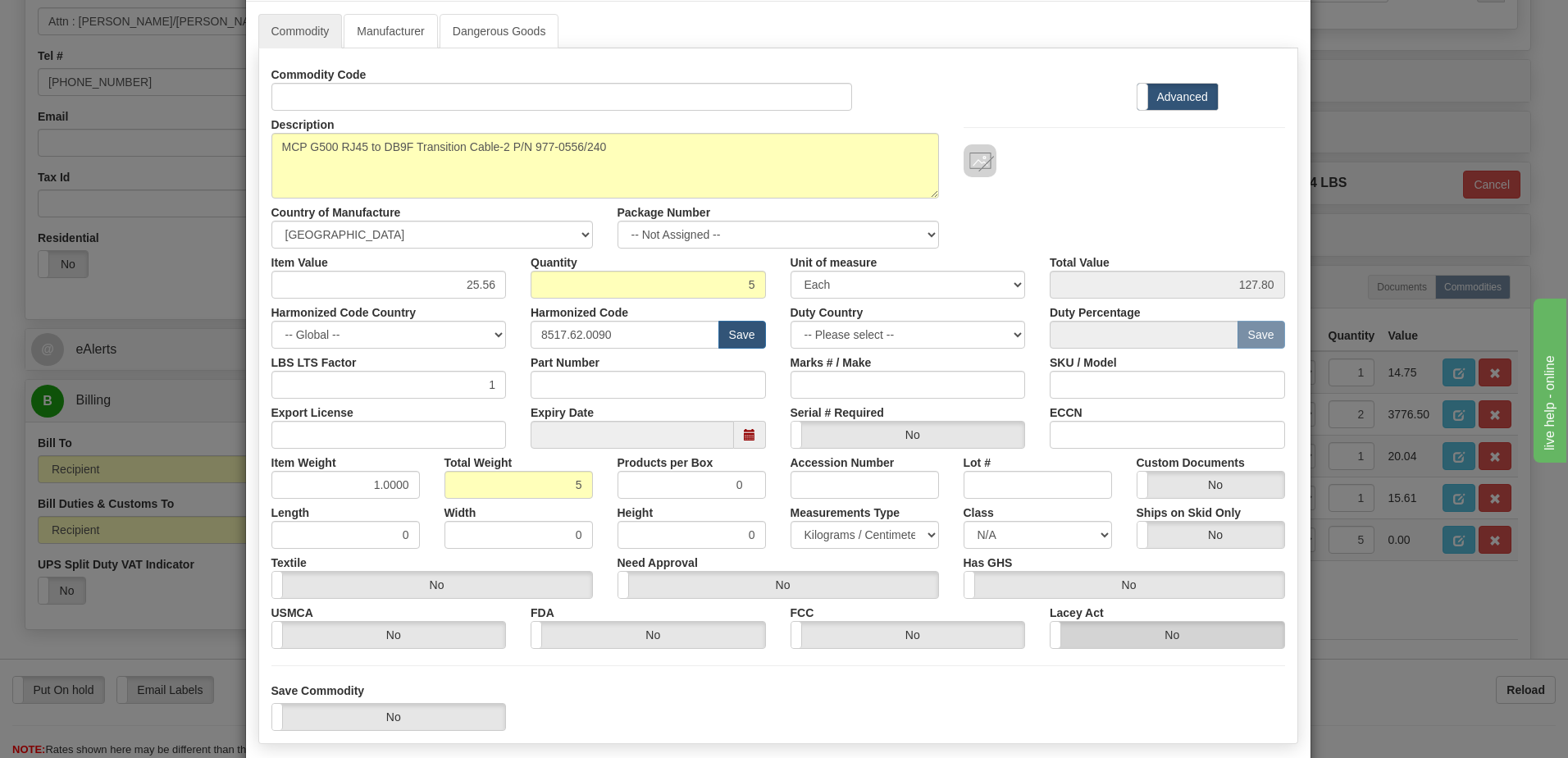
scroll to position [155, 0]
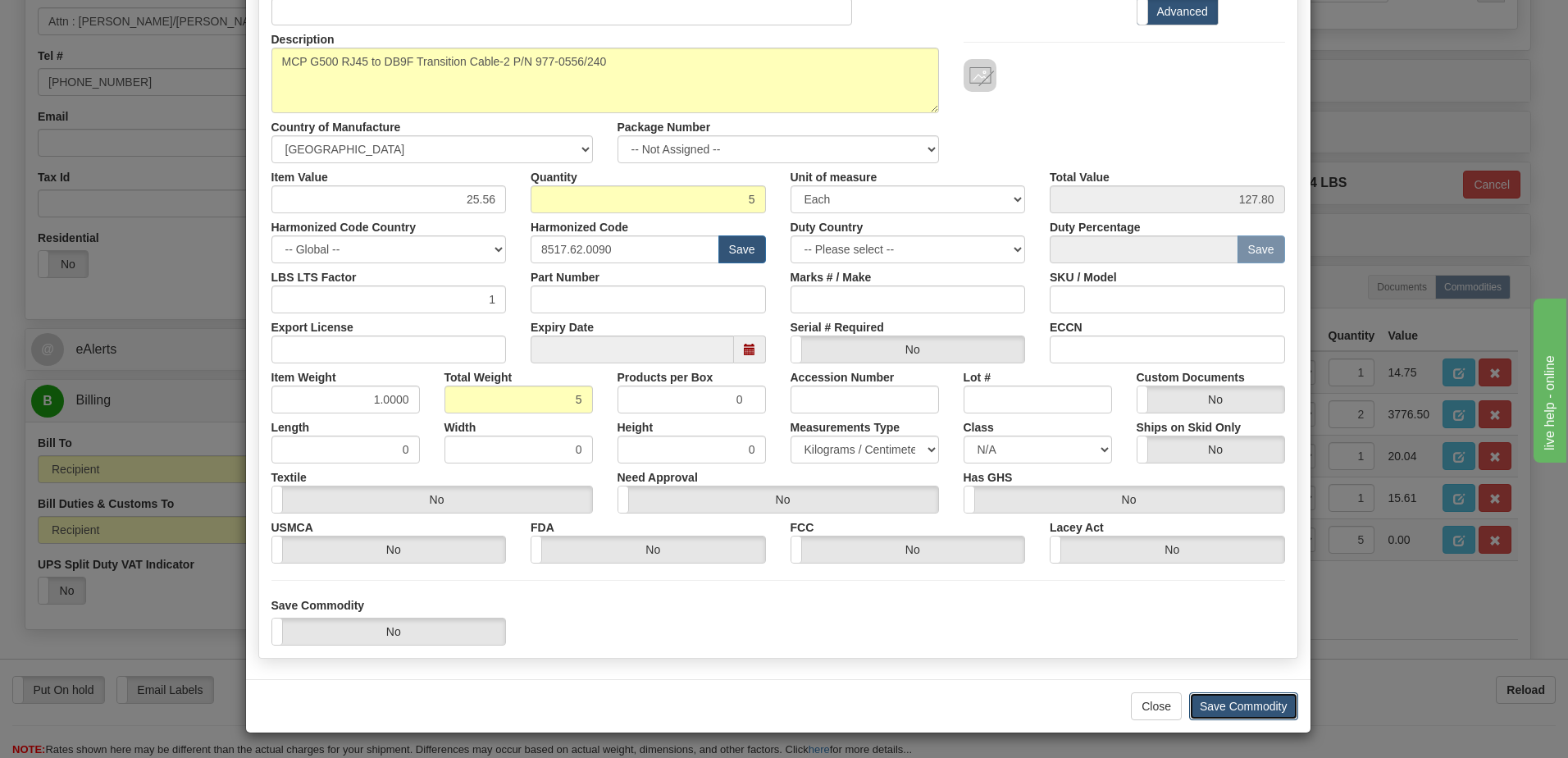
click at [1226, 705] on button "Save Commodity" at bounding box center [1244, 706] width 109 height 28
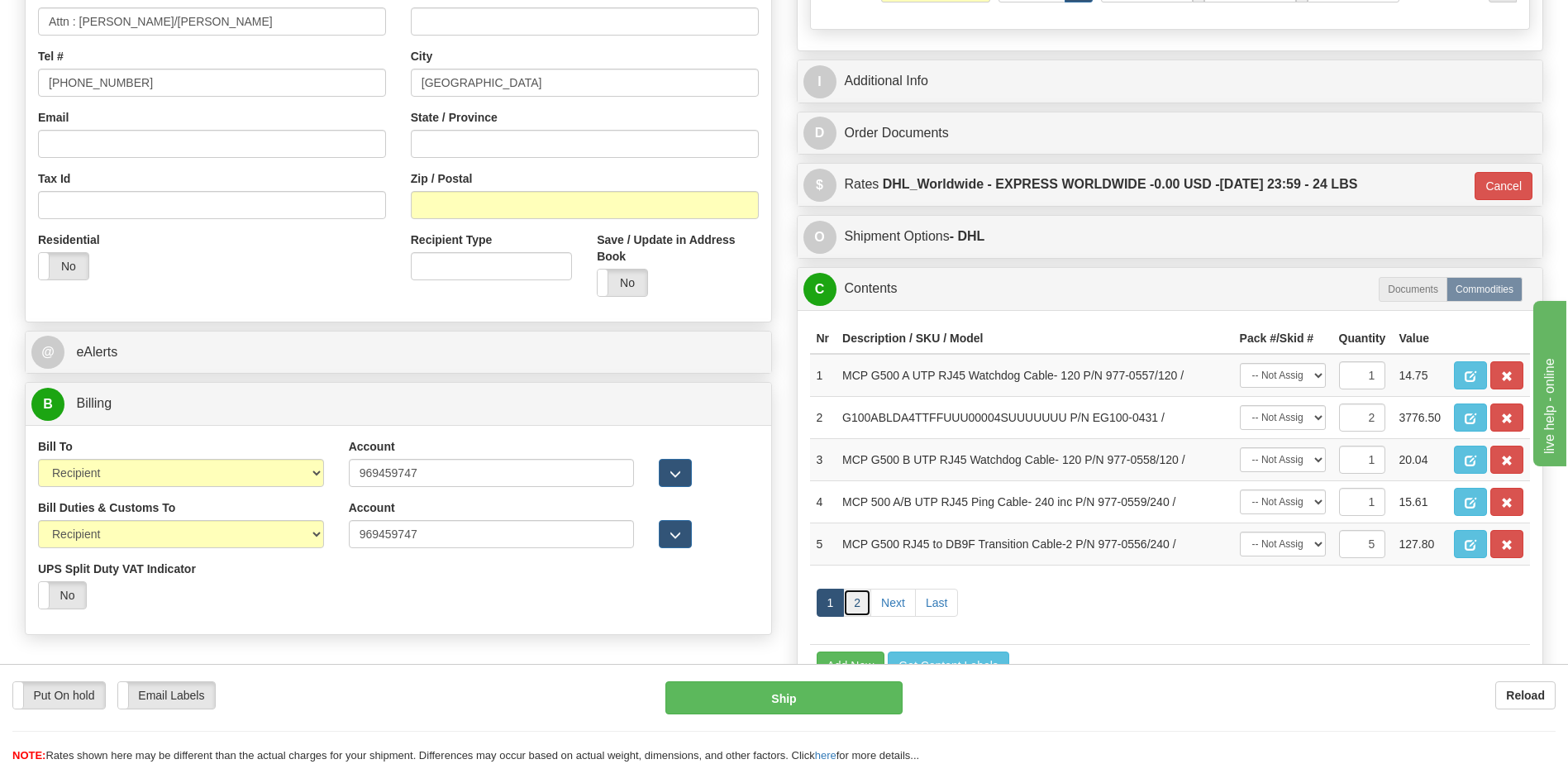
click at [849, 602] on link "2" at bounding box center [857, 602] width 28 height 28
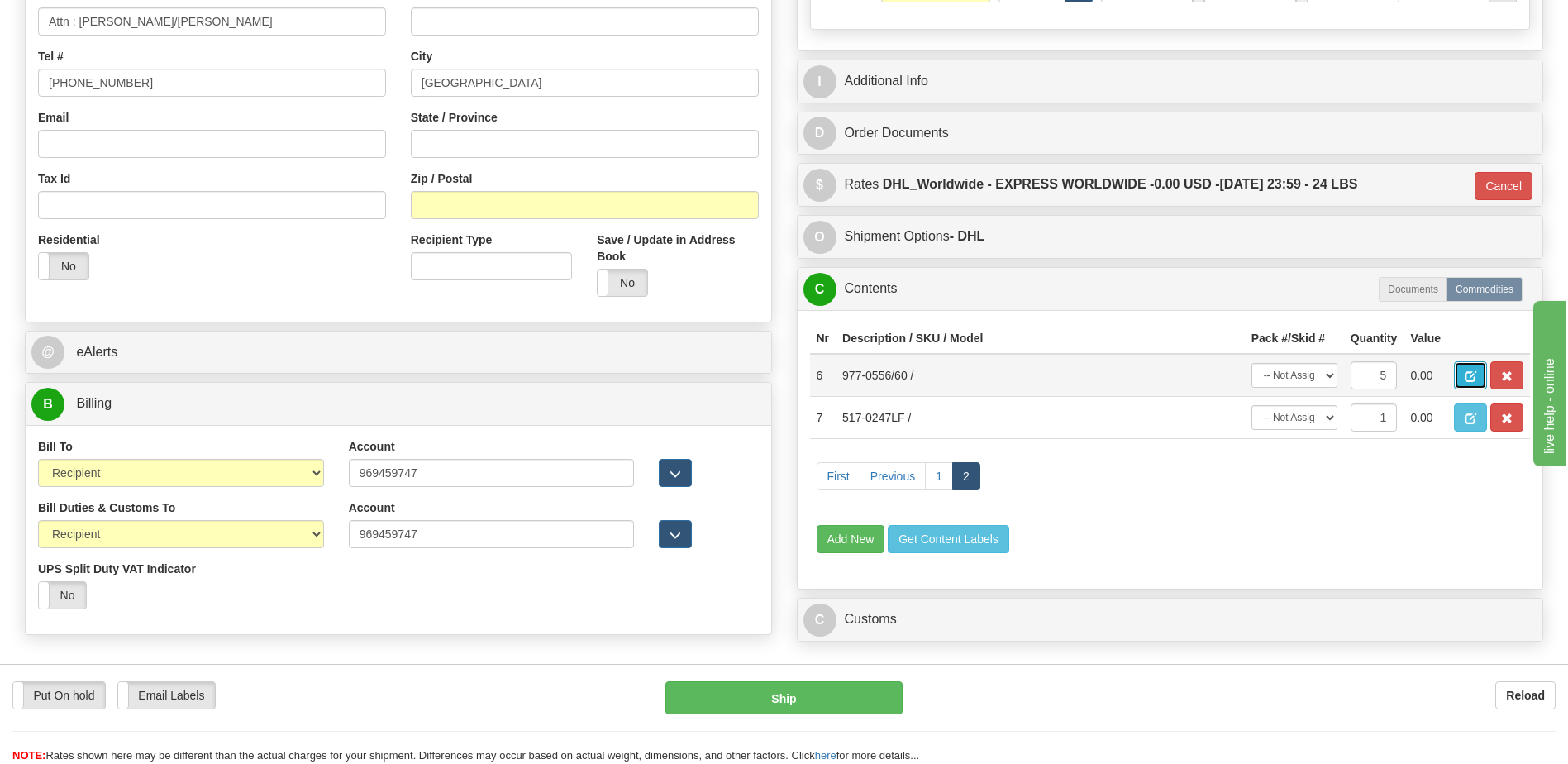
click at [1474, 382] on span "button" at bounding box center [1470, 376] width 12 height 11
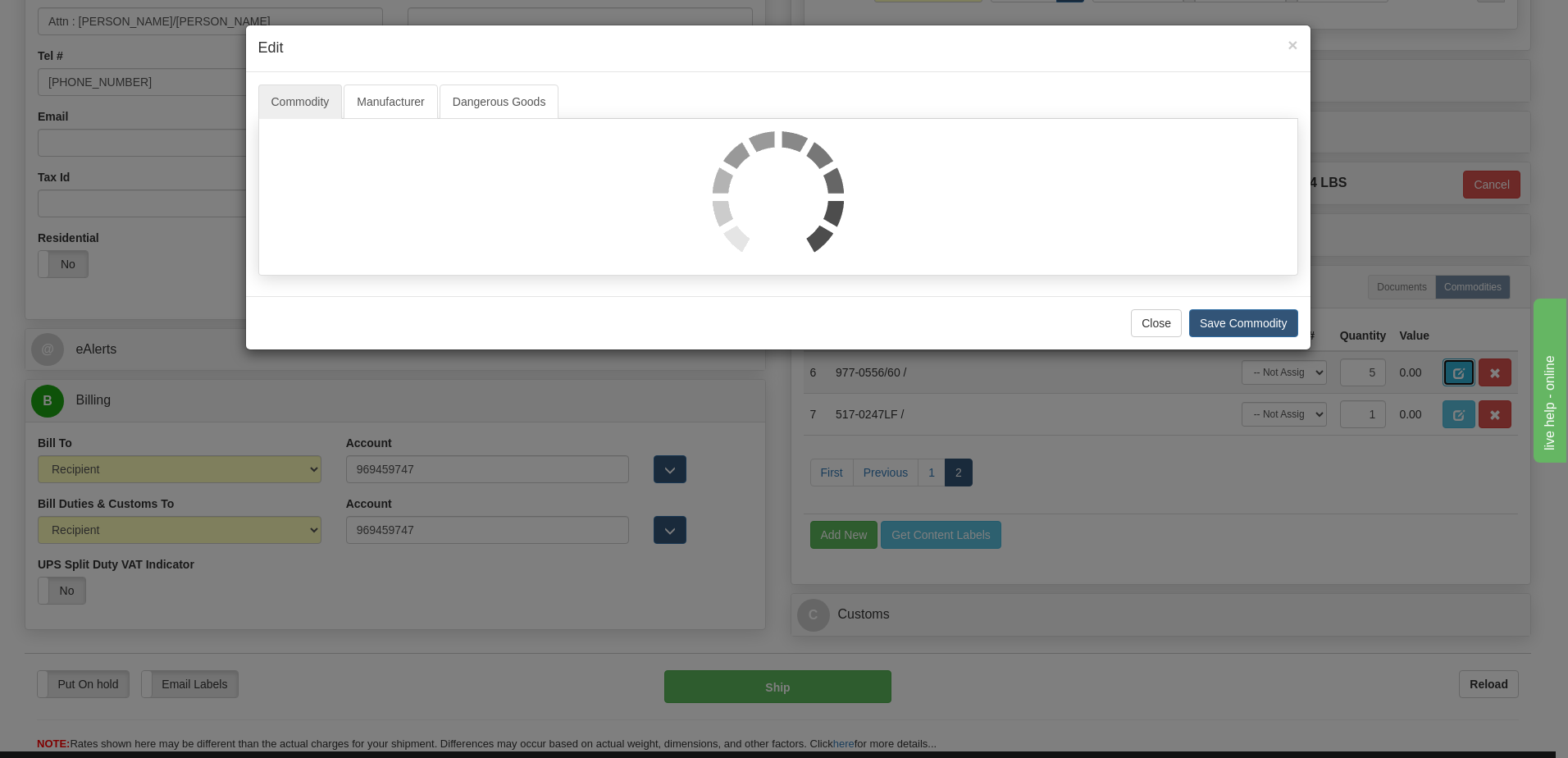
scroll to position [0, 0]
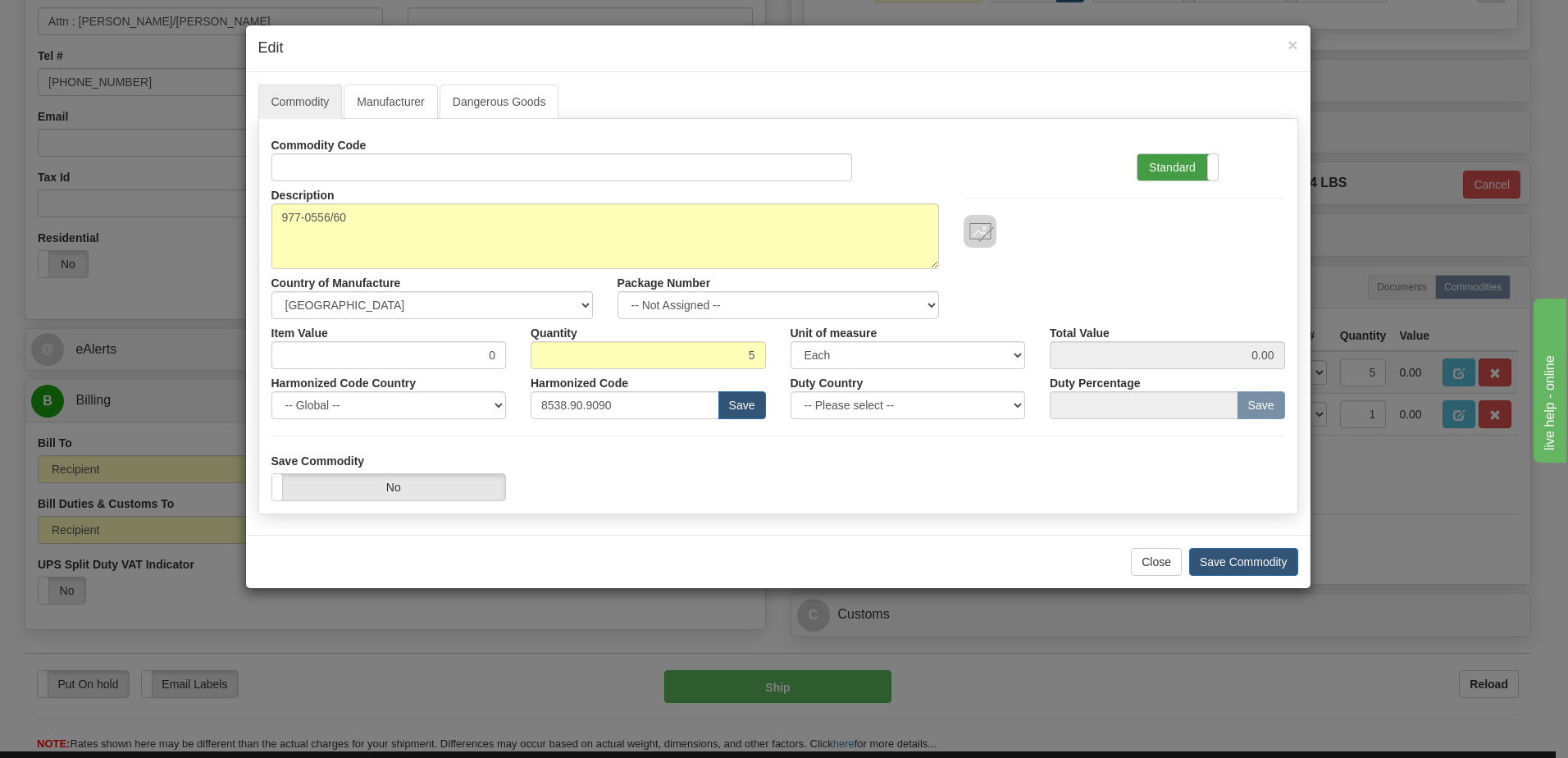
click at [1179, 164] on label "Standard" at bounding box center [1178, 167] width 81 height 26
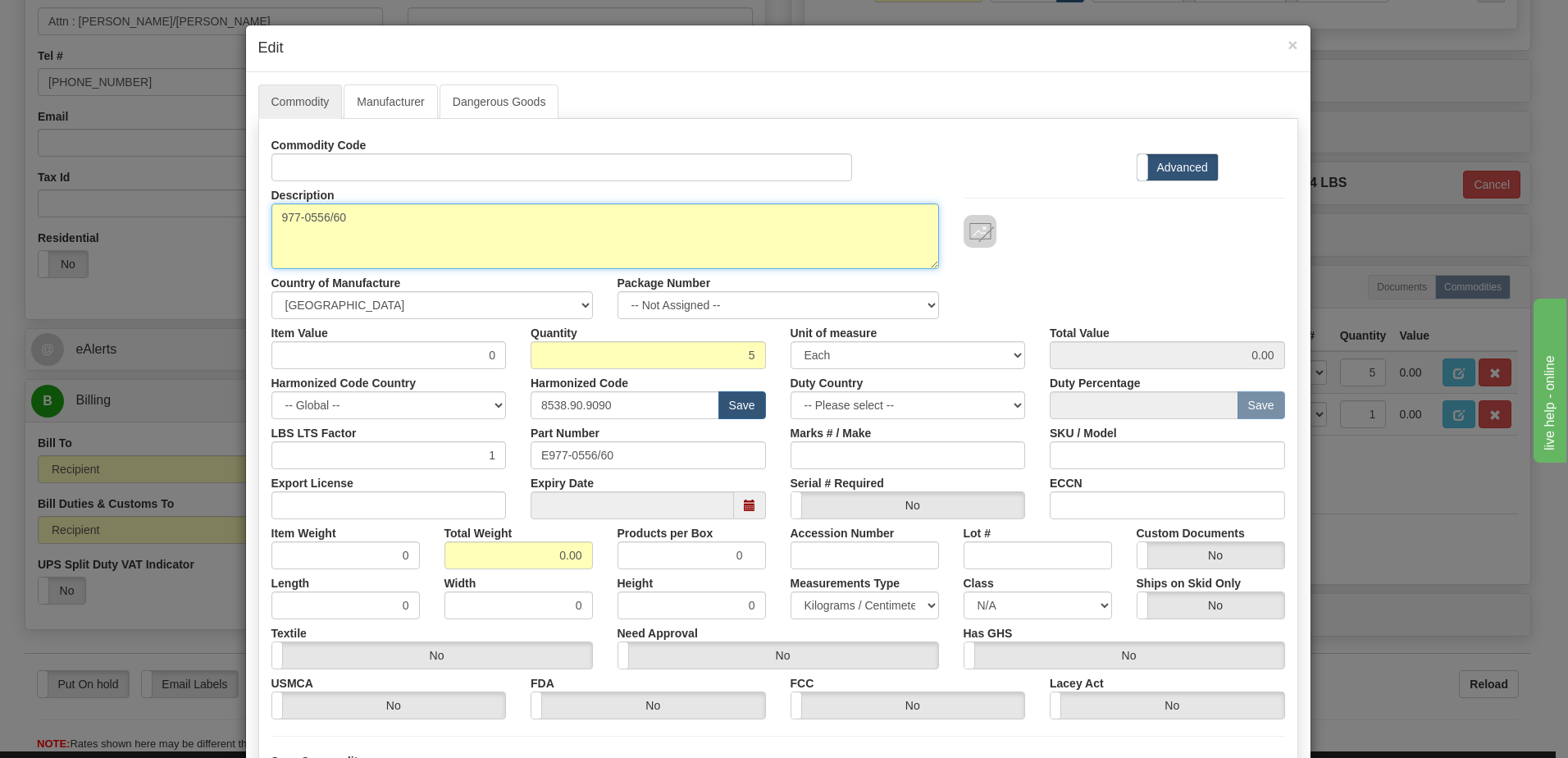
click at [276, 224] on textarea "977-0556/60" at bounding box center [605, 236] width 667 height 65
paste textarea "MCP G500 RJ45 to DB9F Transition Cable-6"
type textarea "MCP G500 RJ45 to DB9F Transition Cable-6 P/N 977-0556/60"
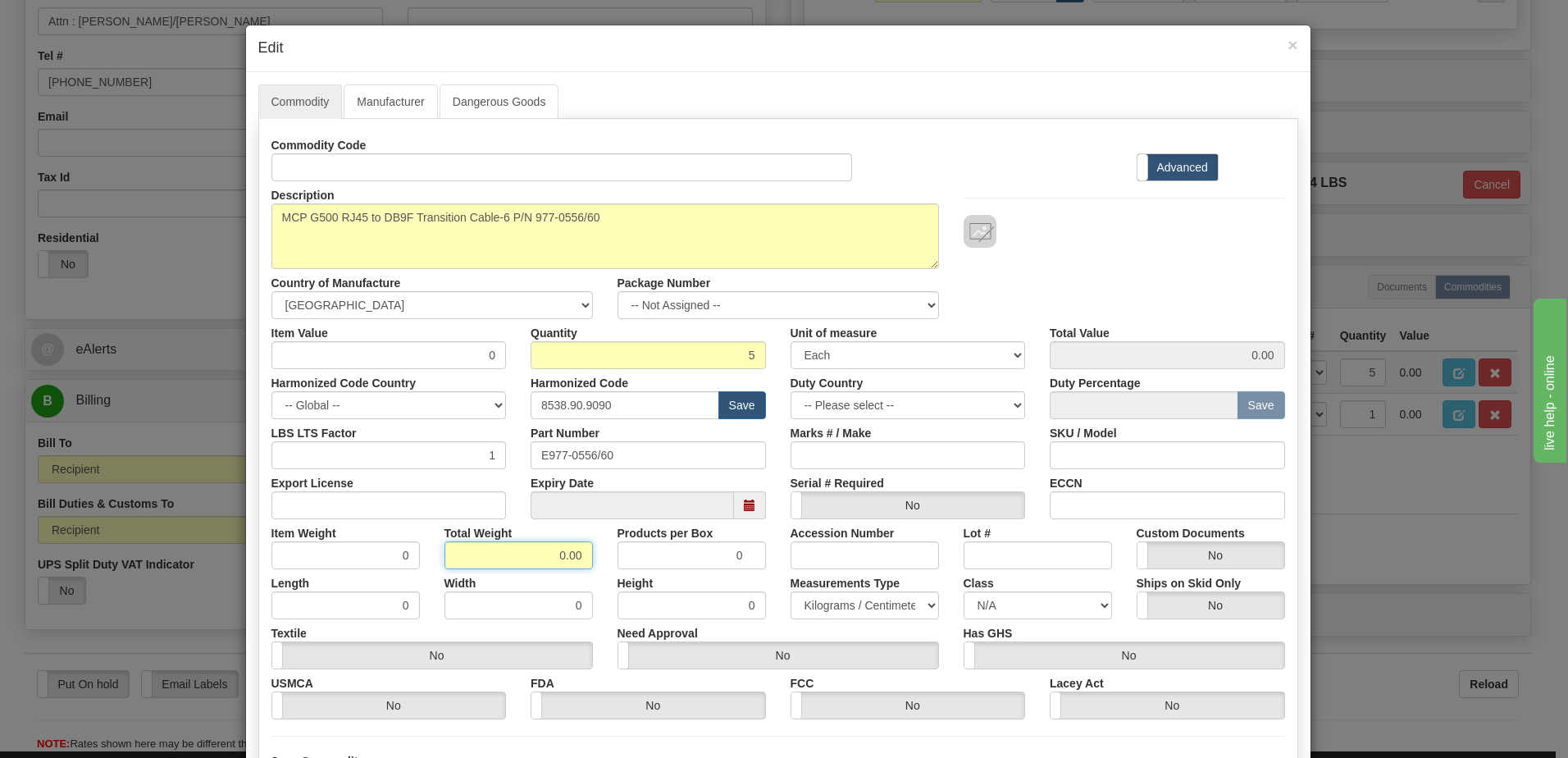
drag, startPoint x: 529, startPoint y: 557, endPoint x: 728, endPoint y: 563, distance: 199.1
click at [728, 563] on div "Item Weight 0 Total Weight 0.00 Products per Box 0 Accession Number Lot # Custo…" at bounding box center [778, 544] width 1039 height 50
type input "5"
type input "1.0000"
click at [360, 557] on input "1.0000" at bounding box center [345, 555] width 149 height 28
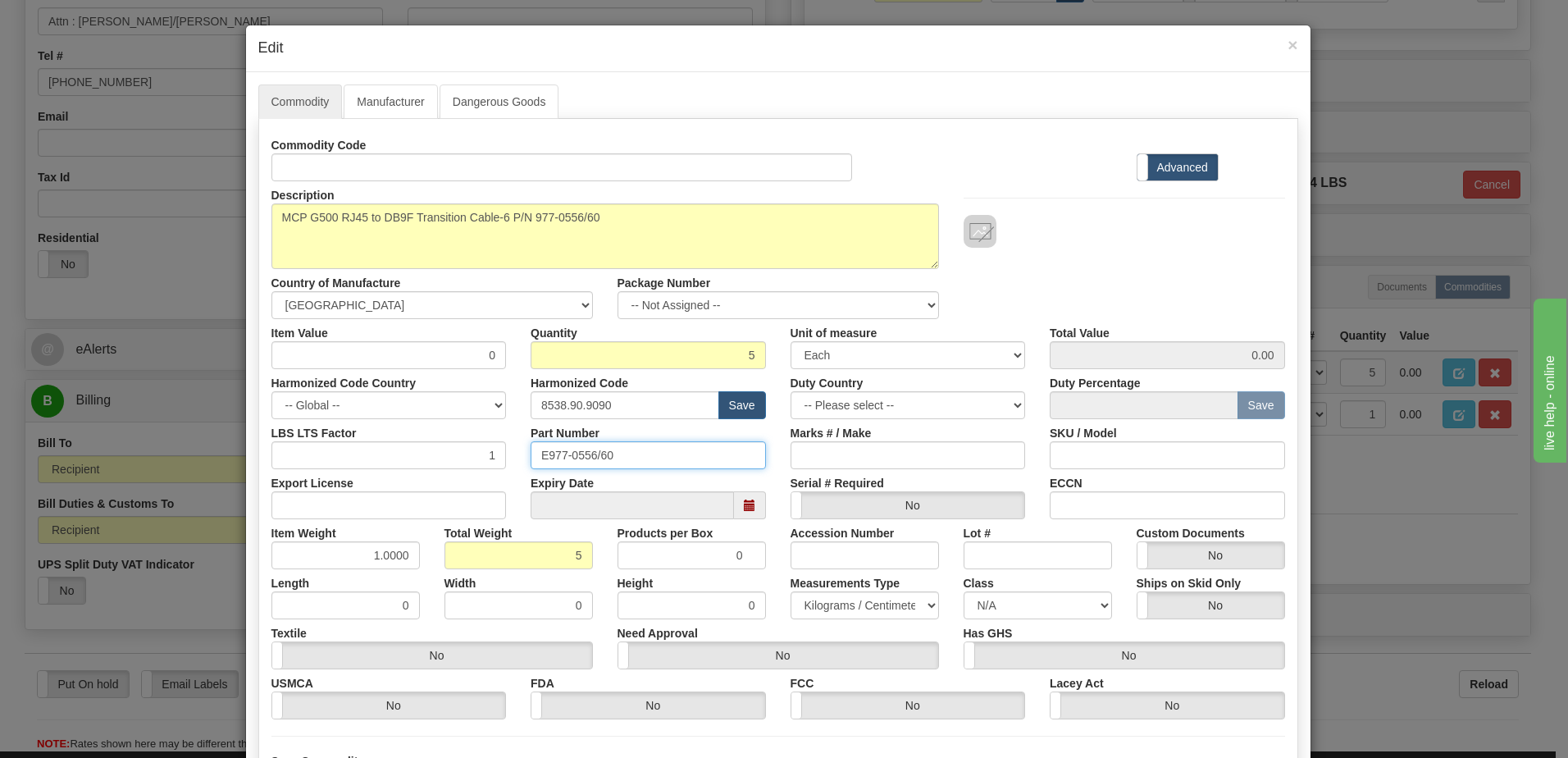
drag, startPoint x: 676, startPoint y: 460, endPoint x: 65, endPoint y: 483, distance: 611.4
click at [191, 476] on div "× Edit Commodity Manufacturer Dangerous Goods Commodity Code Standard Advanced …" at bounding box center [784, 379] width 1568 height 758
drag, startPoint x: 462, startPoint y: 353, endPoint x: 659, endPoint y: 350, distance: 197.0
click at [659, 350] on div "Item Value 0 Quantity 5 Unit of measure 3 Thousand Square Inches Adjustments 56…" at bounding box center [778, 344] width 1039 height 50
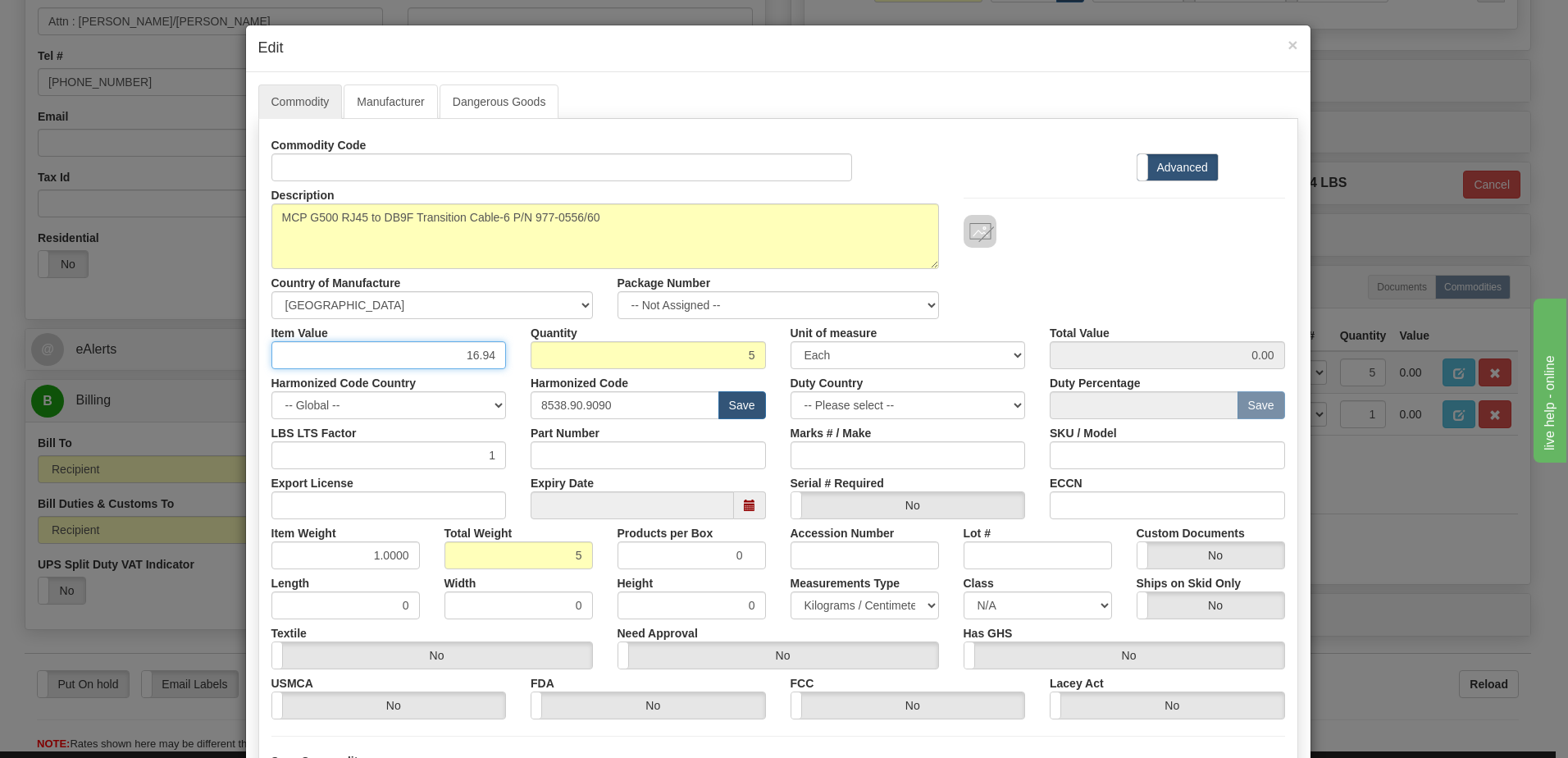
type input "16.94"
type input "84.70"
click at [659, 350] on input "5" at bounding box center [647, 355] width 235 height 28
click at [1178, 255] on div "Description 977-0556/60 Country of Manufacture -- Unknown -- AFGHANISTAN ALAND …" at bounding box center [778, 250] width 1039 height 138
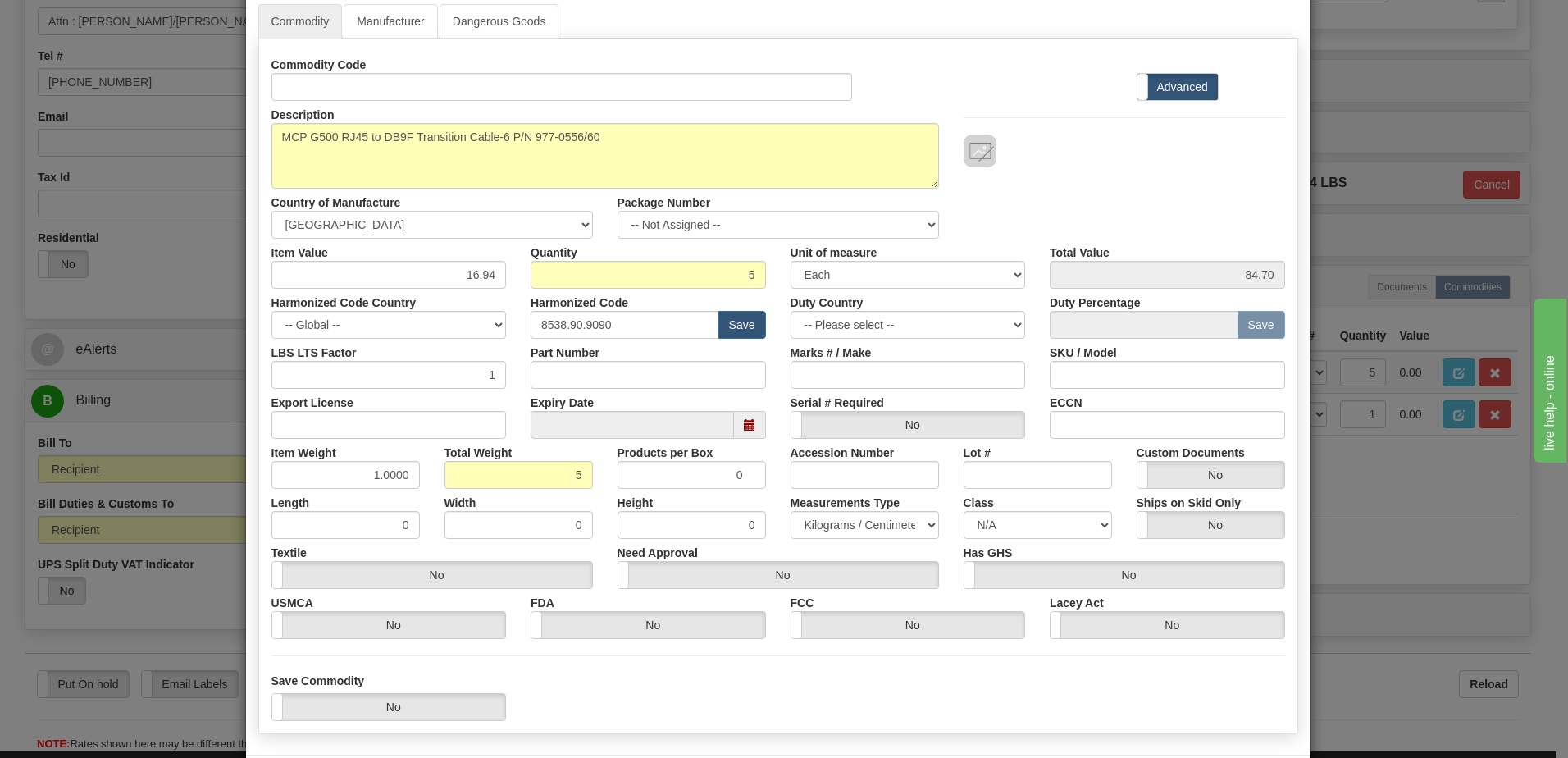
scroll to position [155, 0]
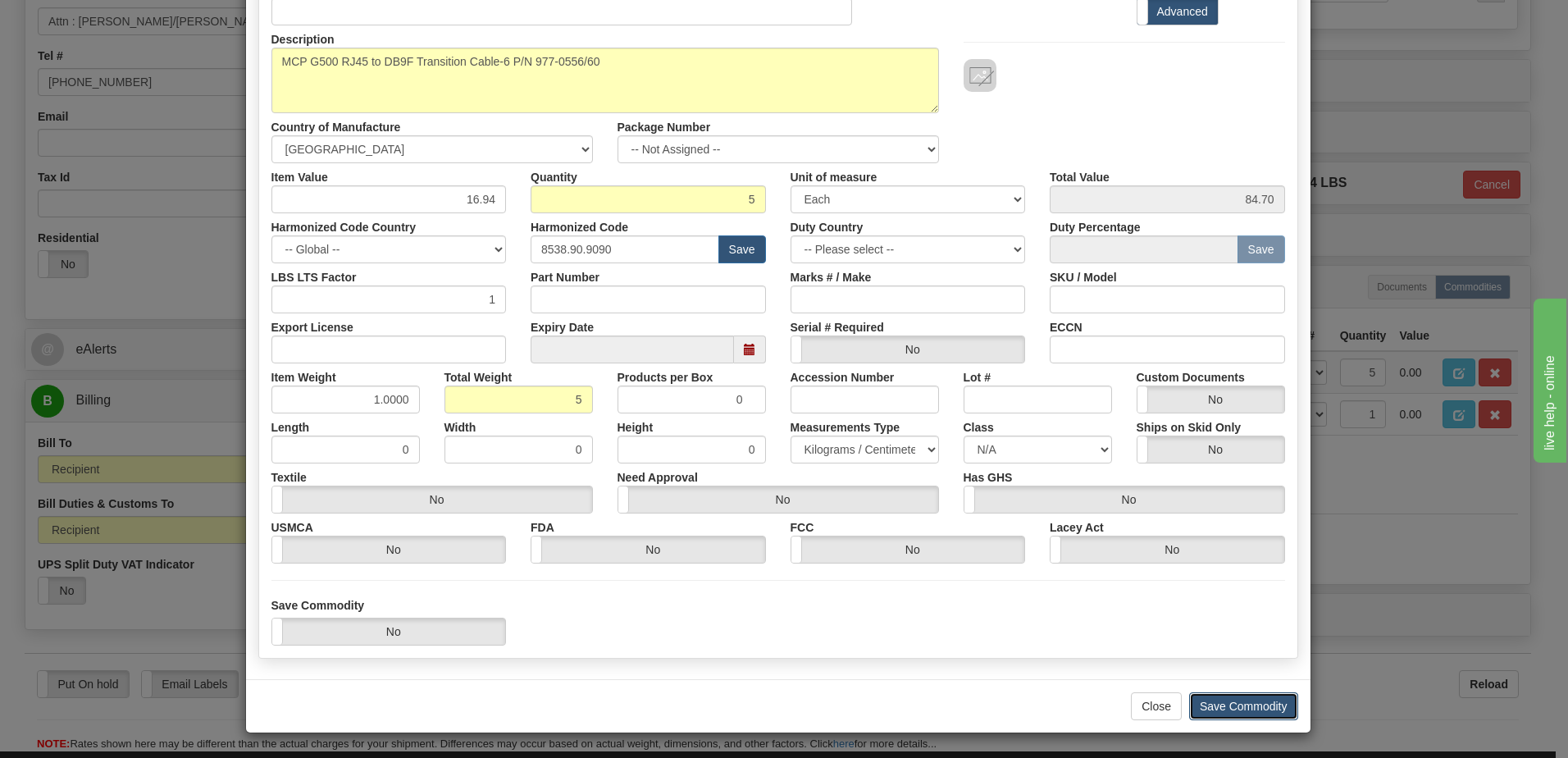
click at [1250, 705] on button "Save Commodity" at bounding box center [1244, 706] width 109 height 28
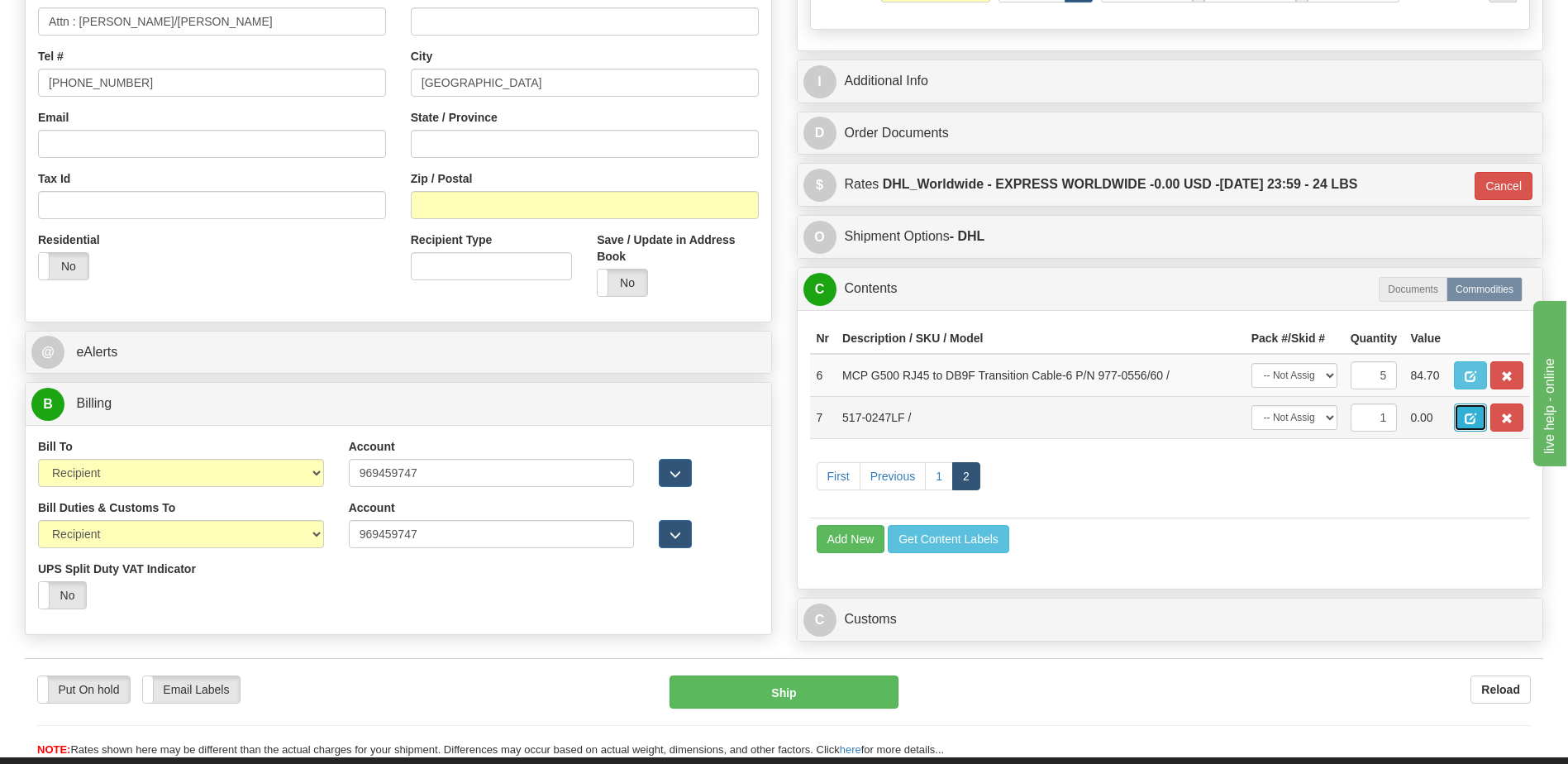
click at [1475, 426] on button "button" at bounding box center [1470, 417] width 33 height 28
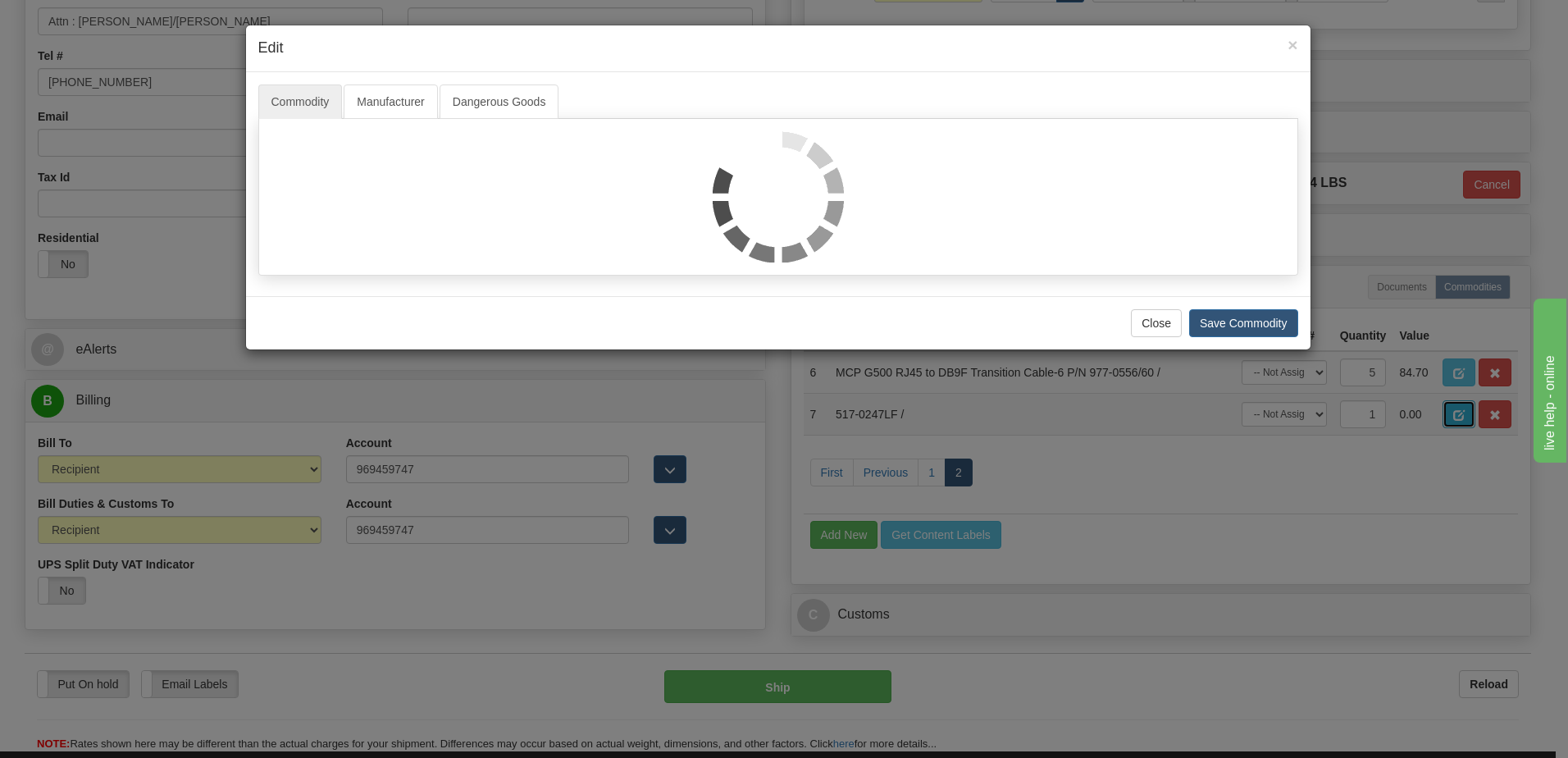
scroll to position [0, 0]
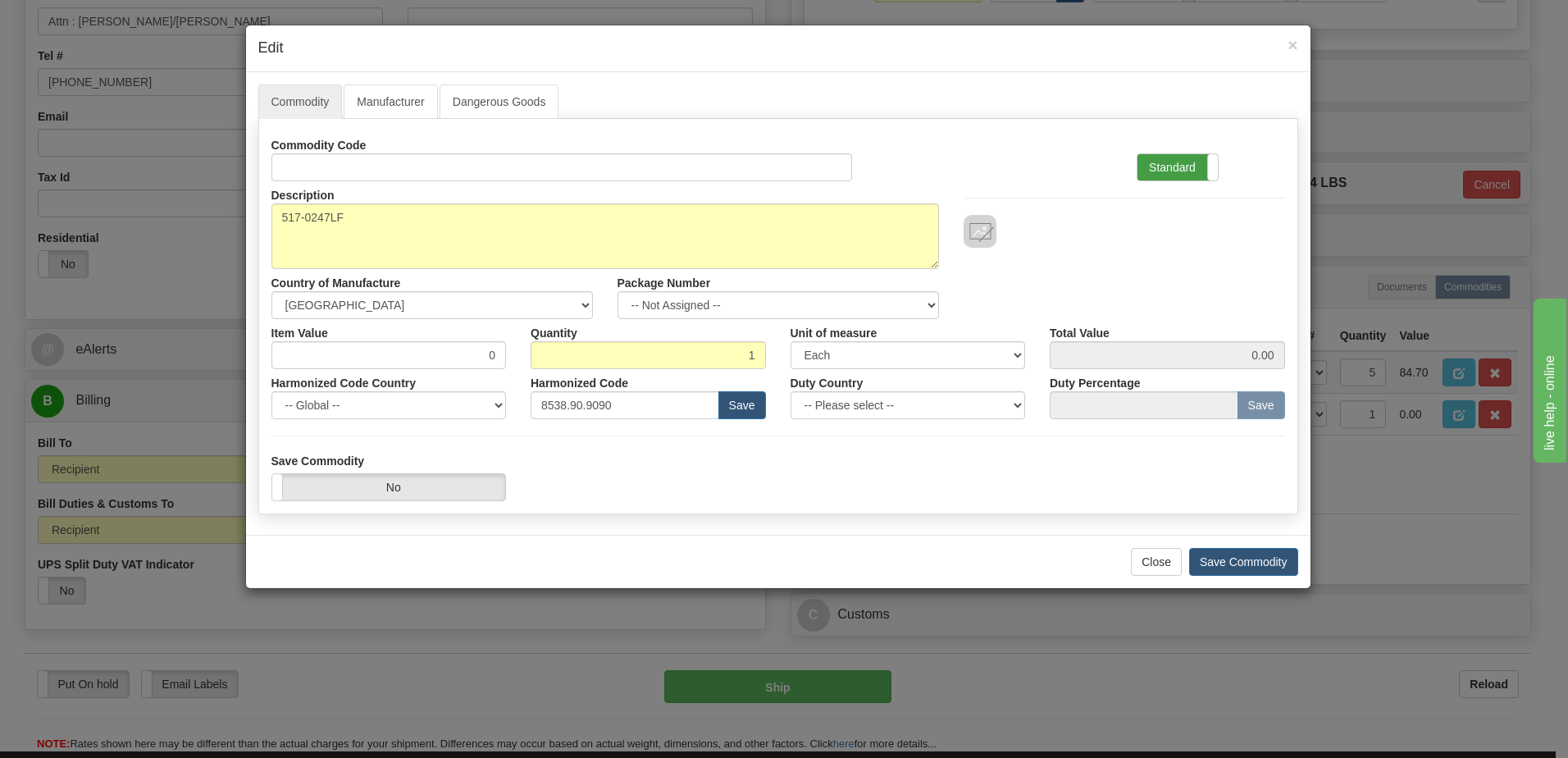
click at [1157, 172] on label "Standard" at bounding box center [1178, 167] width 81 height 26
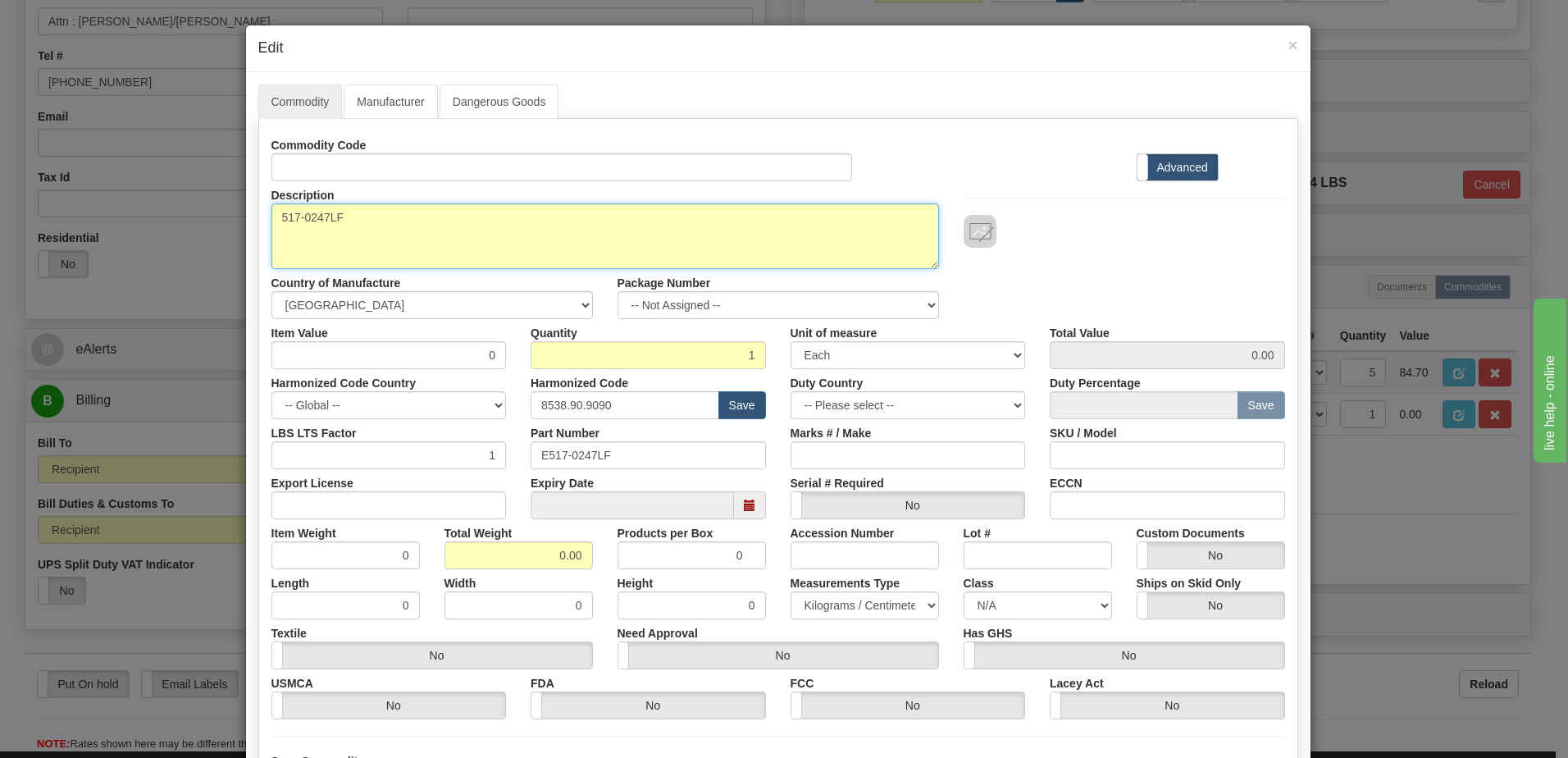
click at [272, 219] on textarea "517-0247LF" at bounding box center [605, 236] width 667 height 65
paste textarea "RS232 SWITCH PANEL RoHS"
type textarea "RS232 SWITCH PANEL RoHS P/N 517-0247LF"
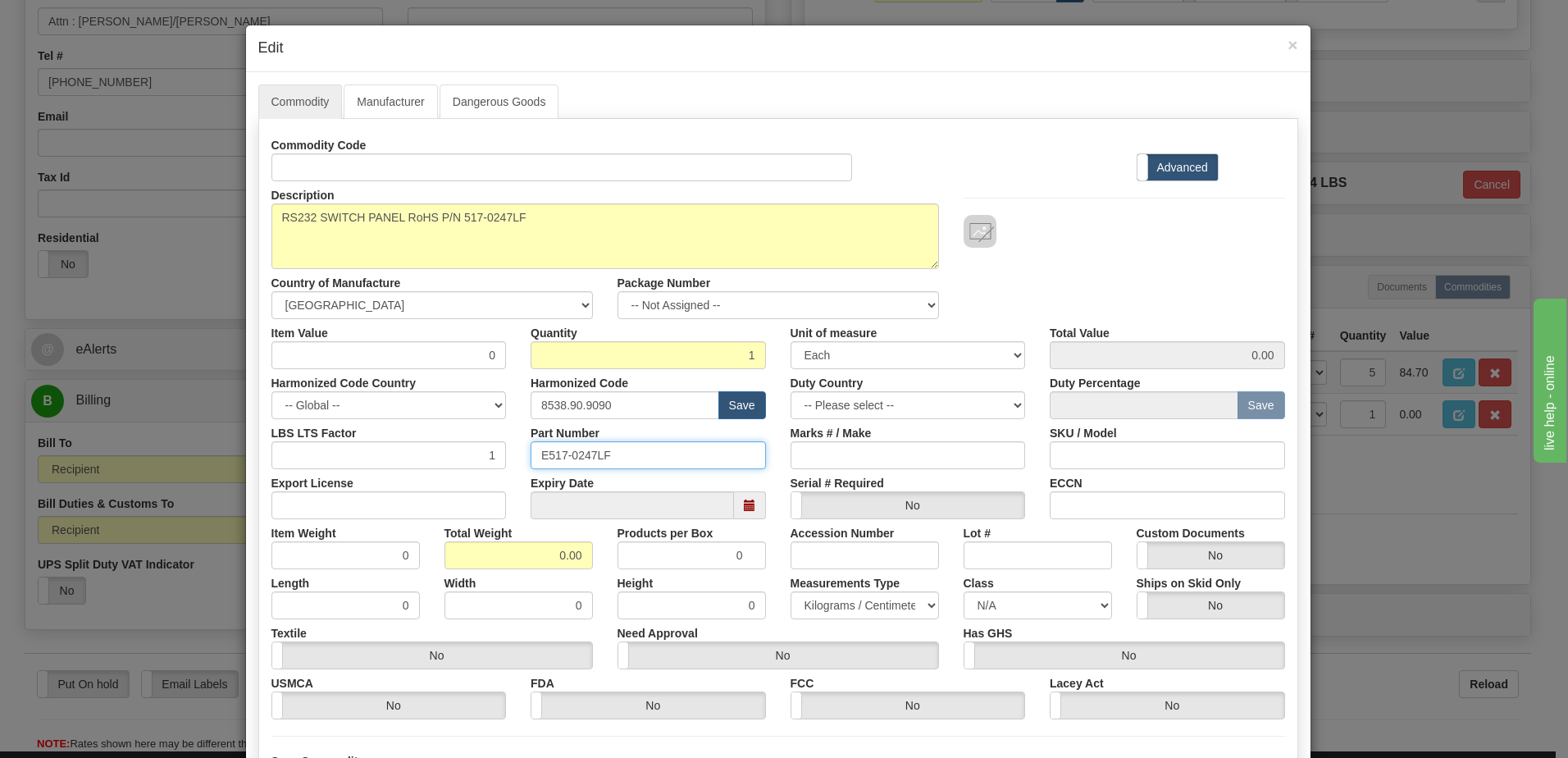
drag, startPoint x: 629, startPoint y: 452, endPoint x: 422, endPoint y: 451, distance: 207.0
click at [422, 451] on div "LBS LTS Factor 1 Part Number E517-0247LF Marks # / Make SKU / Model" at bounding box center [778, 444] width 1039 height 50
drag, startPoint x: 535, startPoint y: 554, endPoint x: 693, endPoint y: 551, distance: 158.0
click at [693, 551] on div "Item Weight 0 Total Weight 0.00 Products per Box 0 Accession Number Lot # Custo…" at bounding box center [778, 544] width 1039 height 50
type input "1"
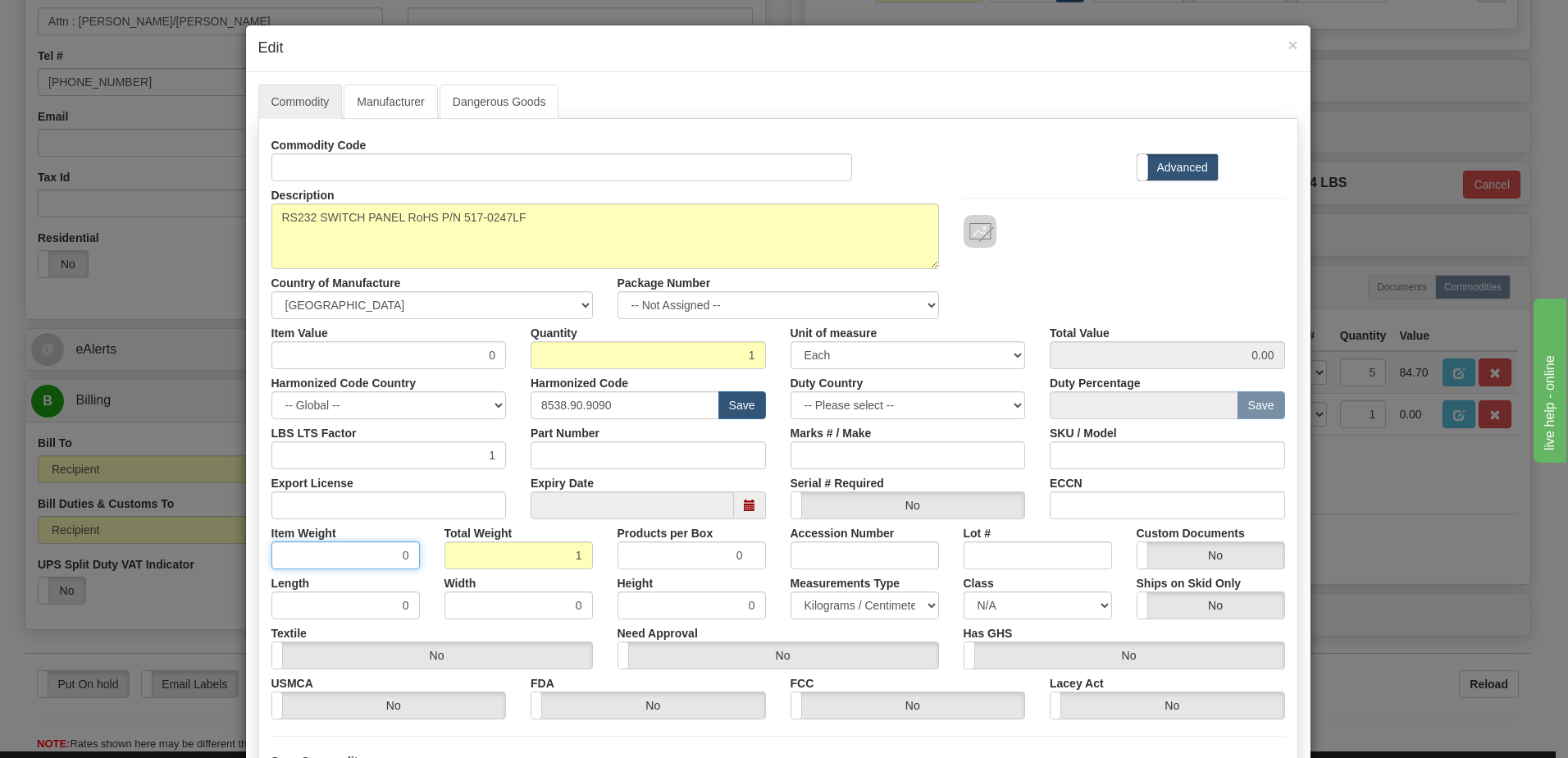
type input "1.0000"
click at [343, 564] on input "1.0000" at bounding box center [345, 555] width 149 height 28
drag, startPoint x: 427, startPoint y: 358, endPoint x: 585, endPoint y: 348, distance: 158.3
click at [585, 348] on div "Item Value 0 Quantity 1 Unit of measure 3 Thousand Square Inches Adjustments 56…" at bounding box center [778, 344] width 1039 height 50
type input "193.60"
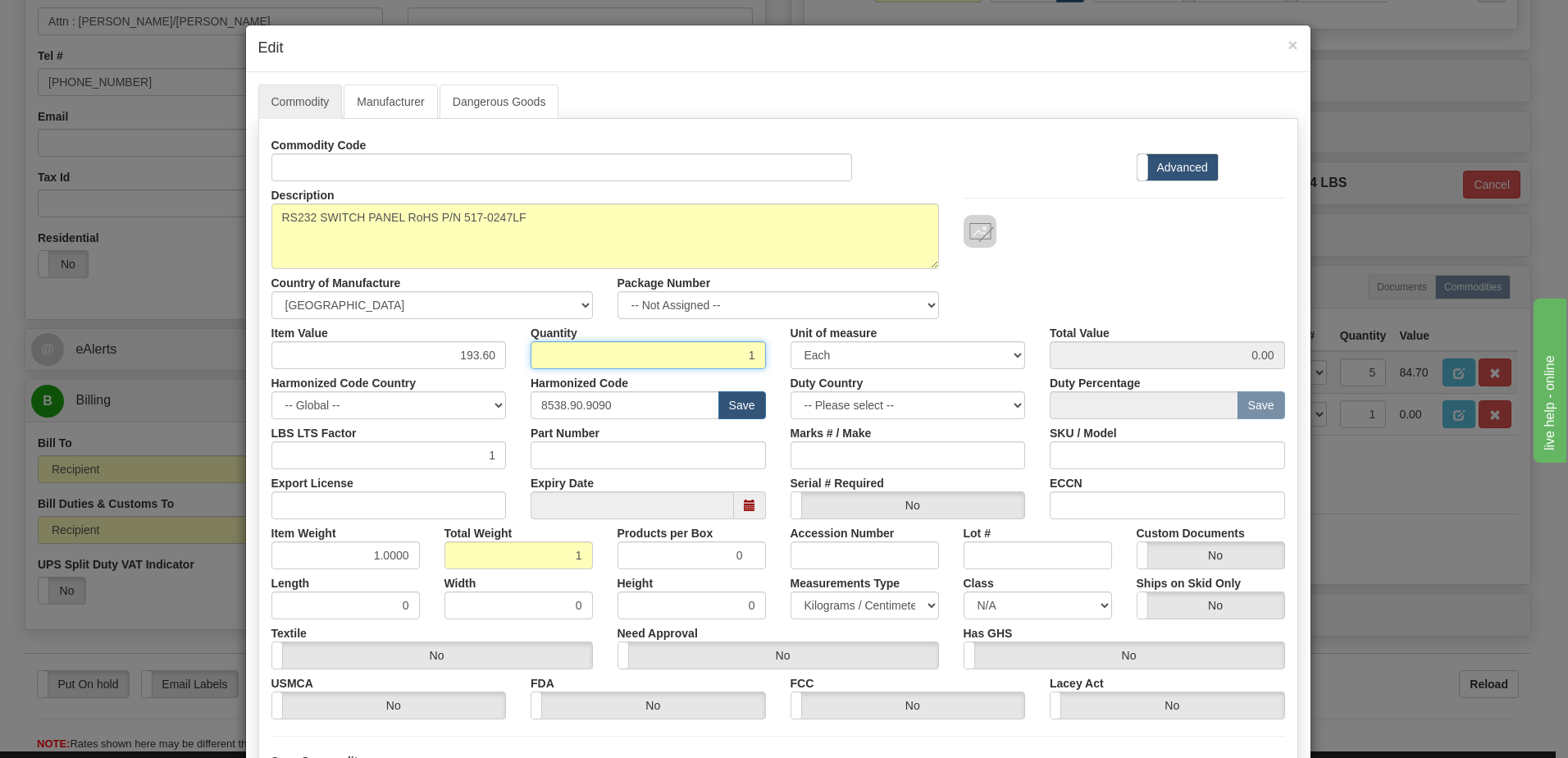
type input "193.60"
click at [585, 348] on input "1" at bounding box center [647, 355] width 235 height 28
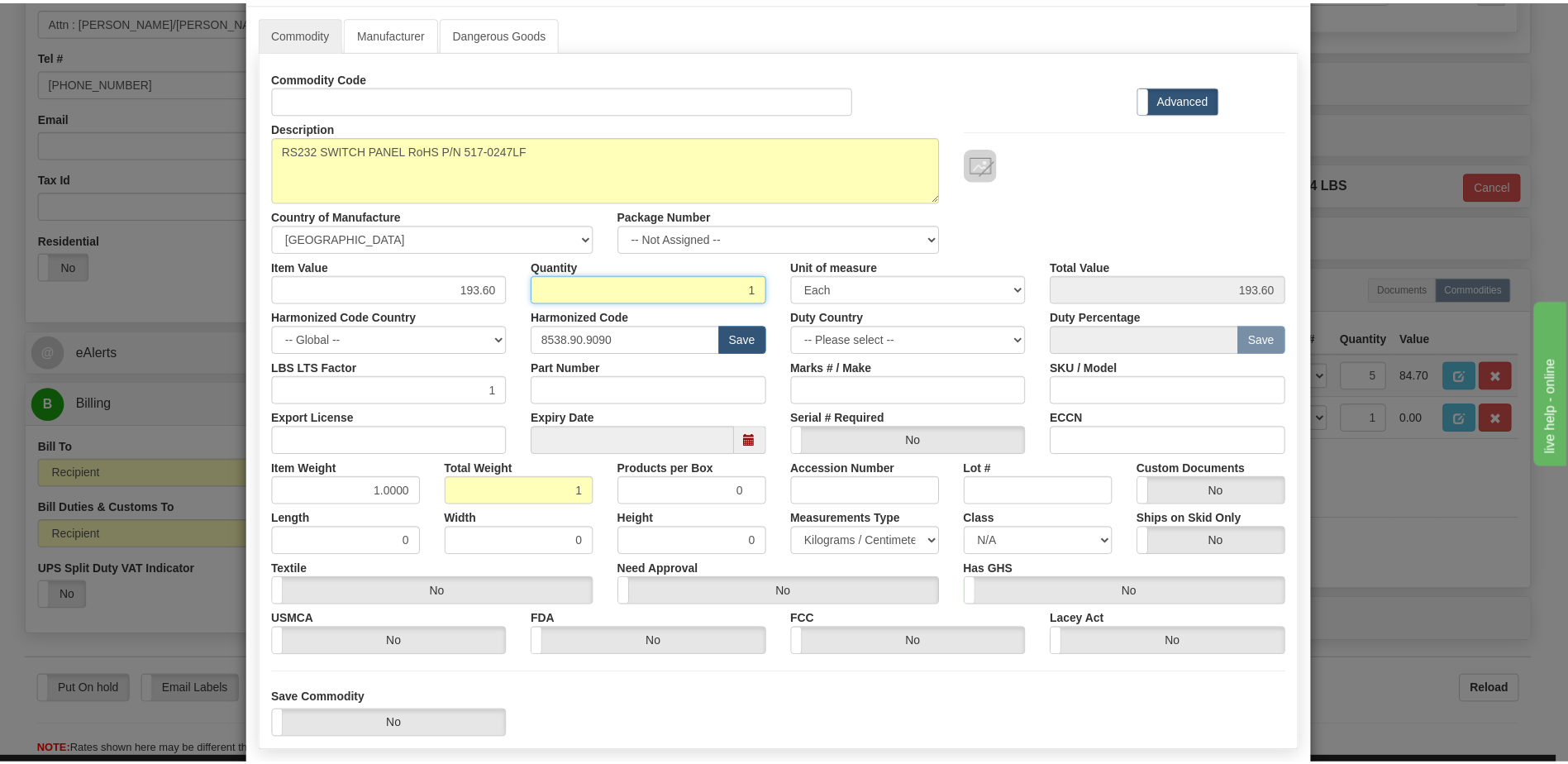
scroll to position [157, 0]
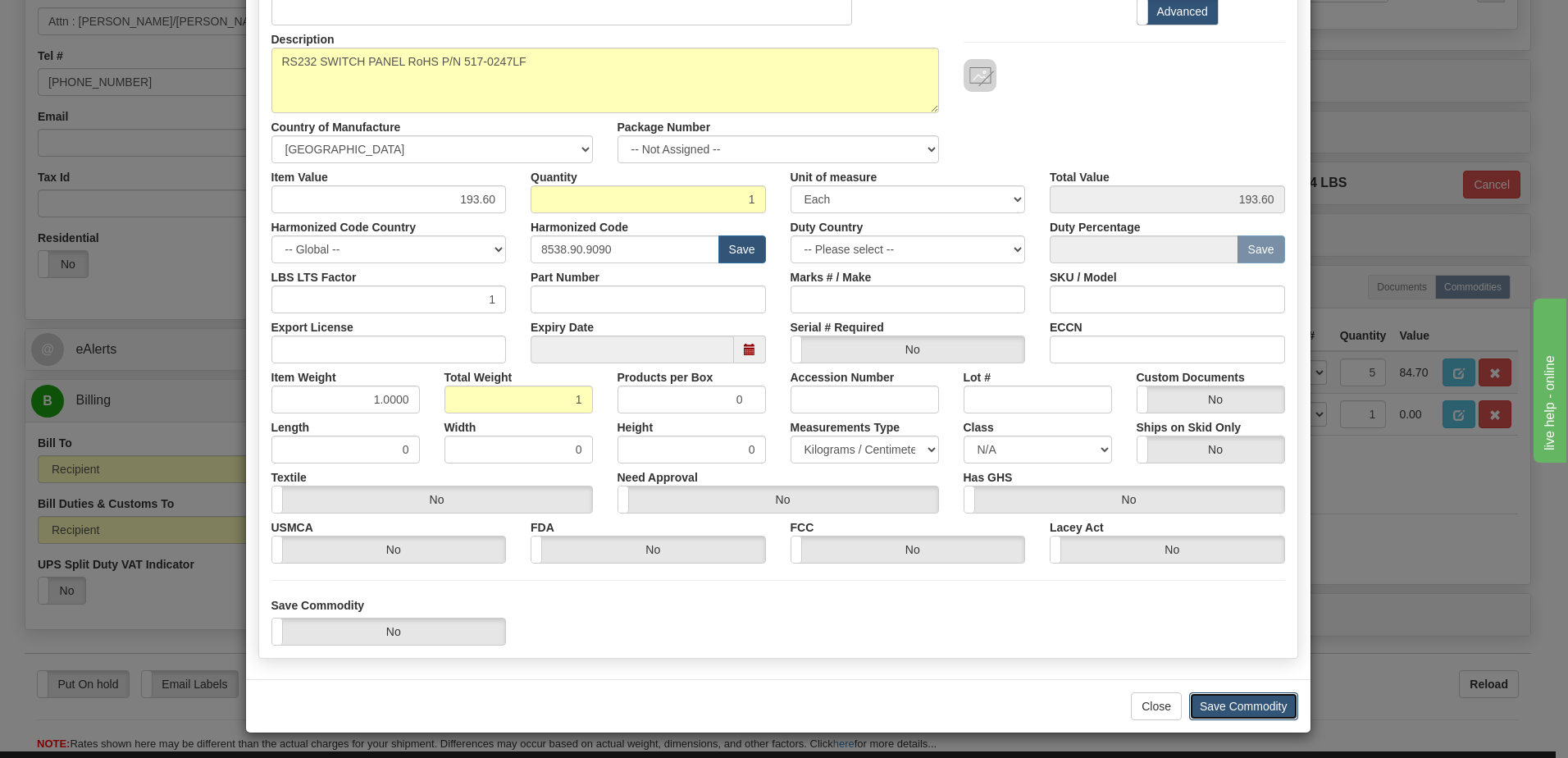
click at [1200, 703] on button "Save Commodity" at bounding box center [1244, 706] width 109 height 28
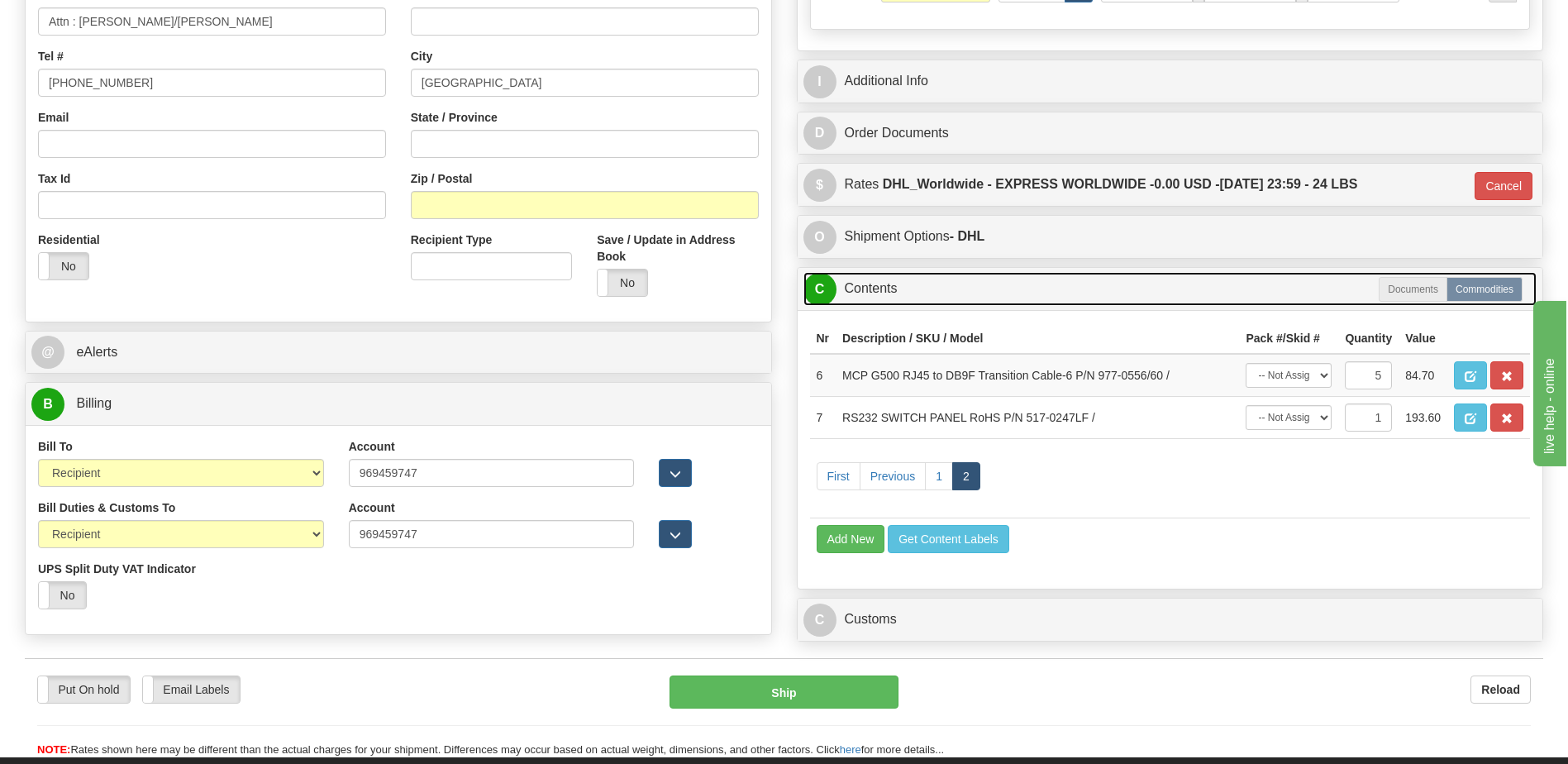
drag, startPoint x: 924, startPoint y: 292, endPoint x: 924, endPoint y: 306, distance: 14.0
click at [924, 292] on link "C Contents" at bounding box center [1170, 288] width 734 height 34
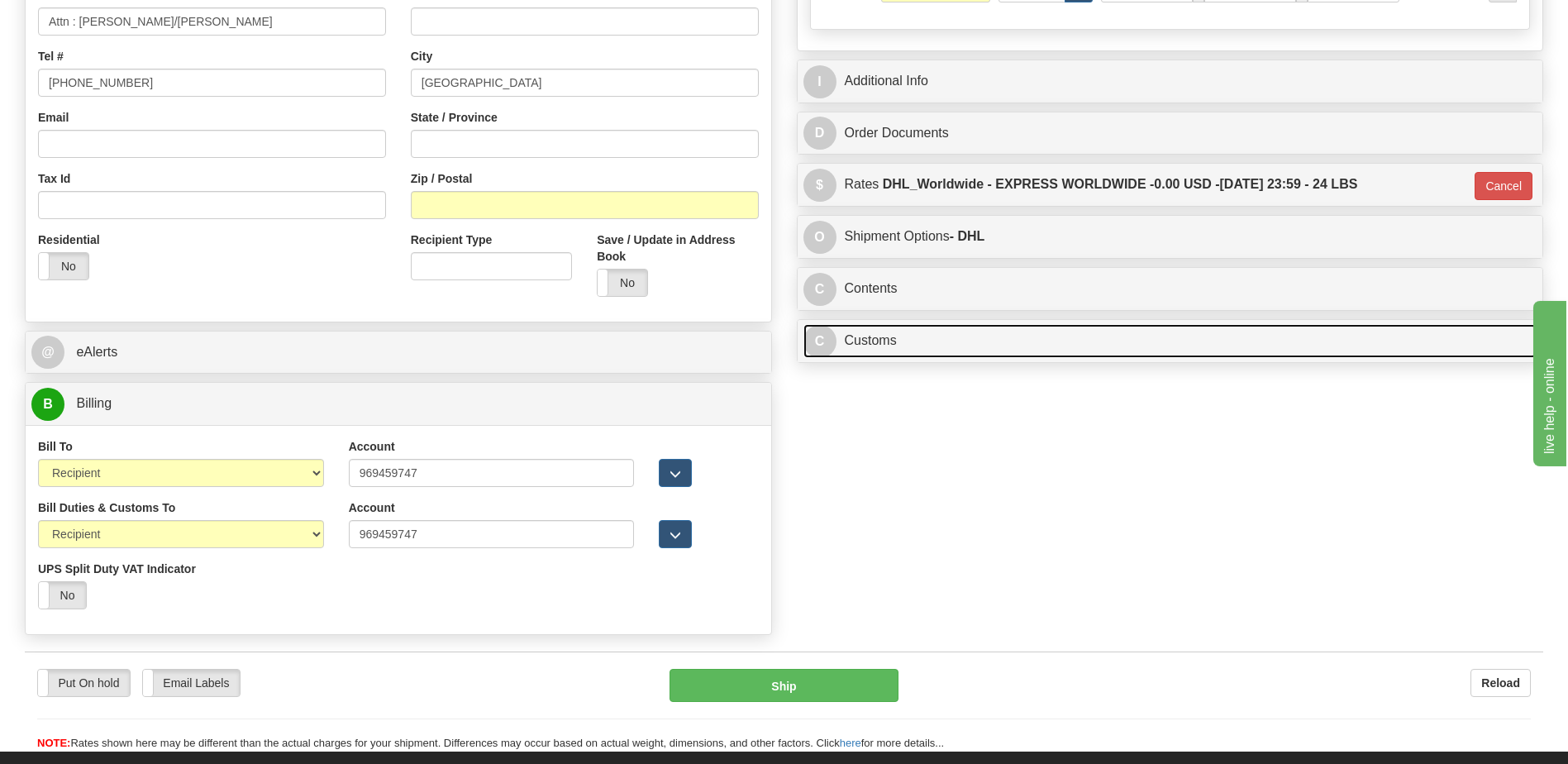
click at [877, 352] on link "C Customs" at bounding box center [1170, 340] width 734 height 34
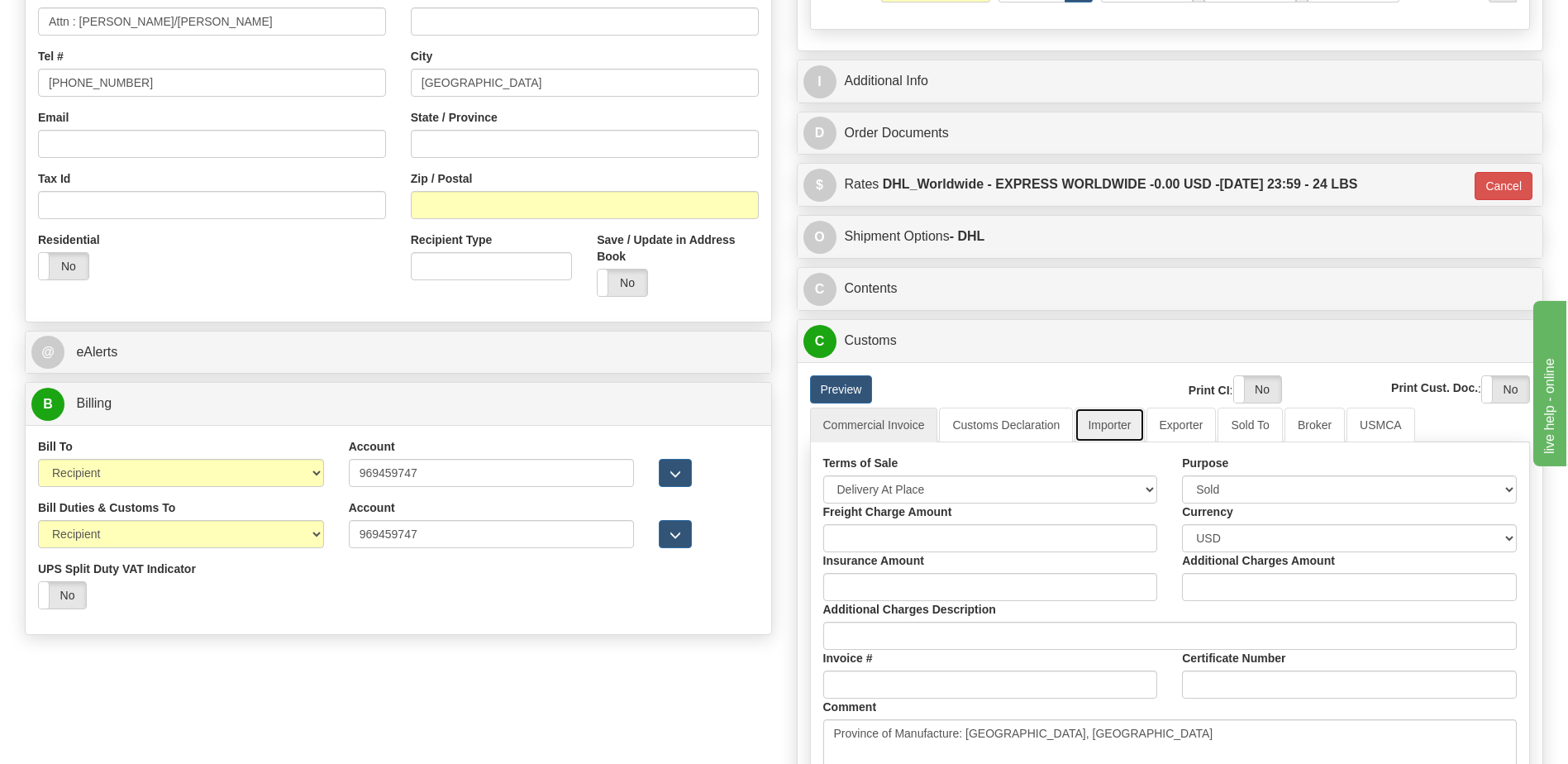
click at [1108, 428] on link "Importer" at bounding box center [1110, 426] width 70 height 35
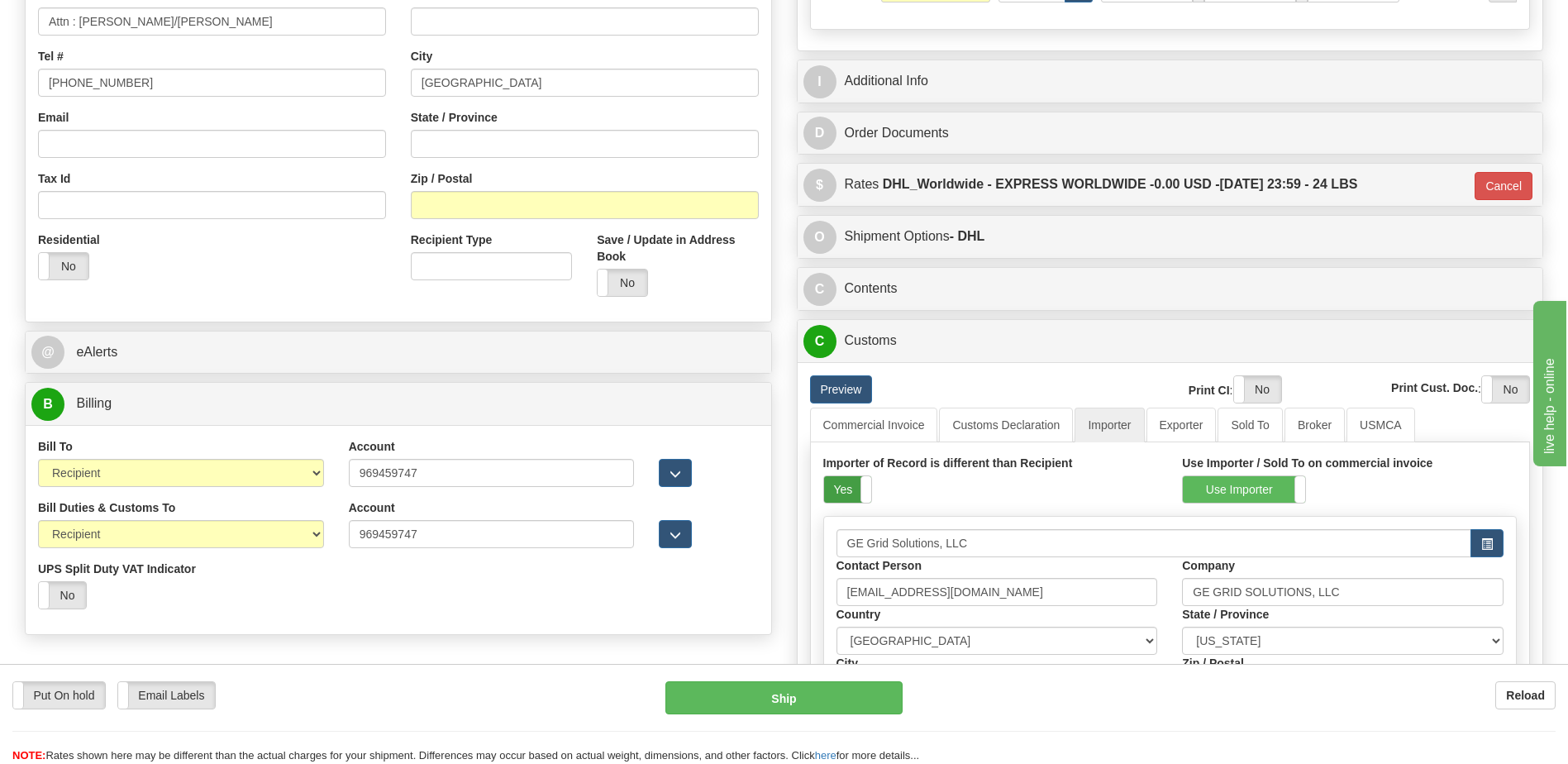
click at [843, 491] on label "Yes" at bounding box center [848, 489] width 47 height 26
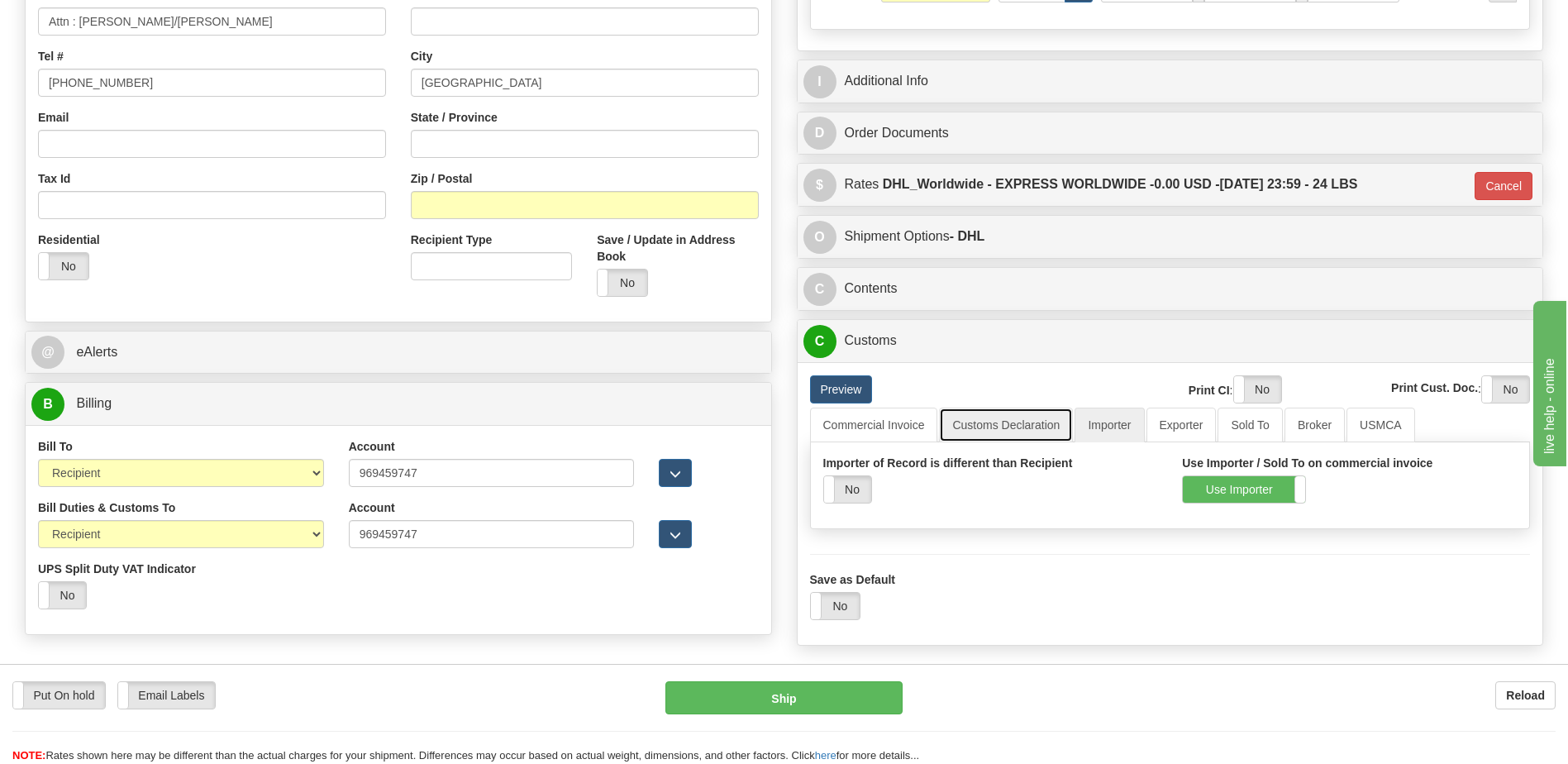
click at [973, 431] on link "Customs Declaration" at bounding box center [1005, 426] width 134 height 35
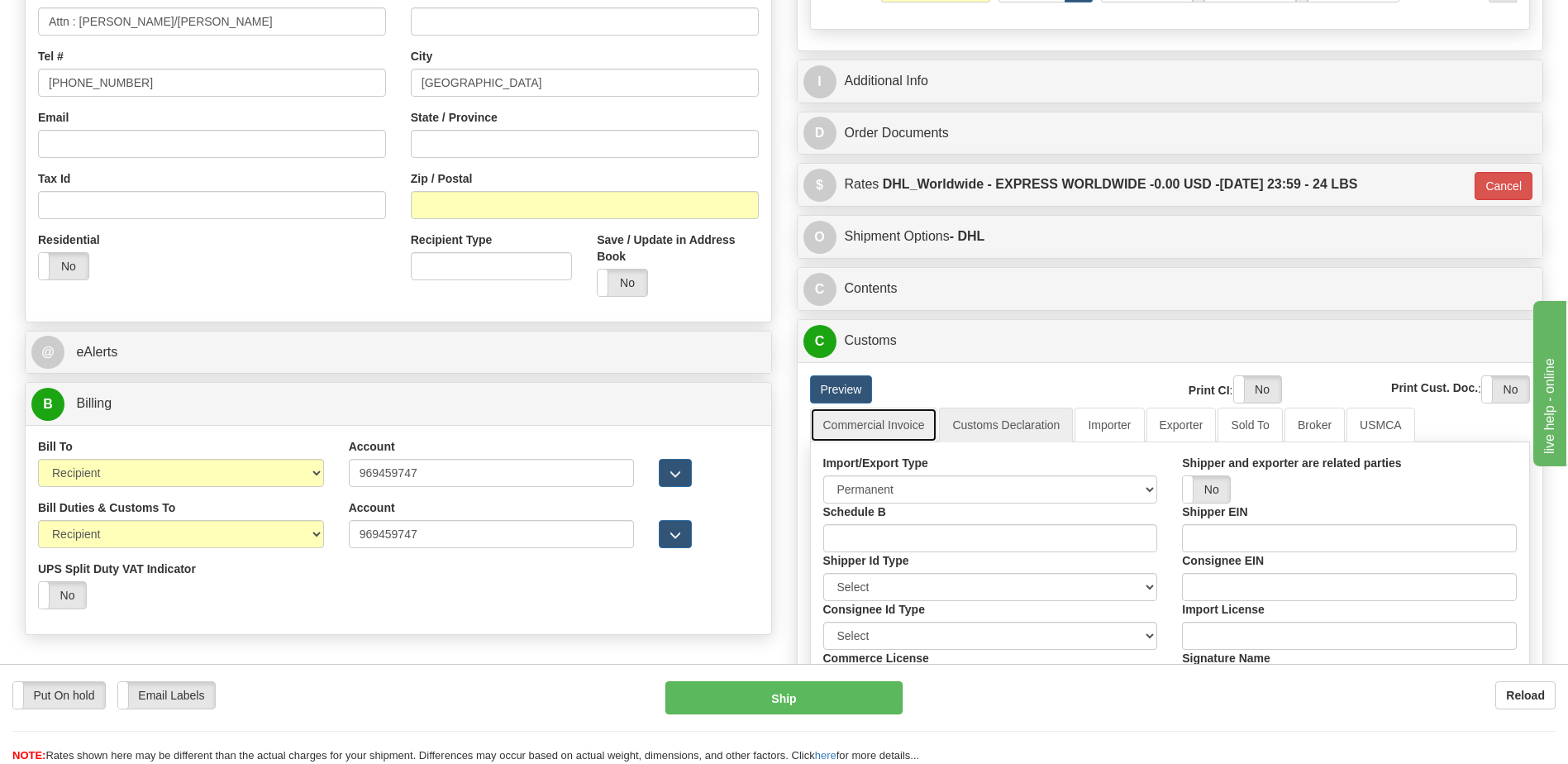
click at [915, 428] on link "Commercial Invoice" at bounding box center [874, 426] width 129 height 35
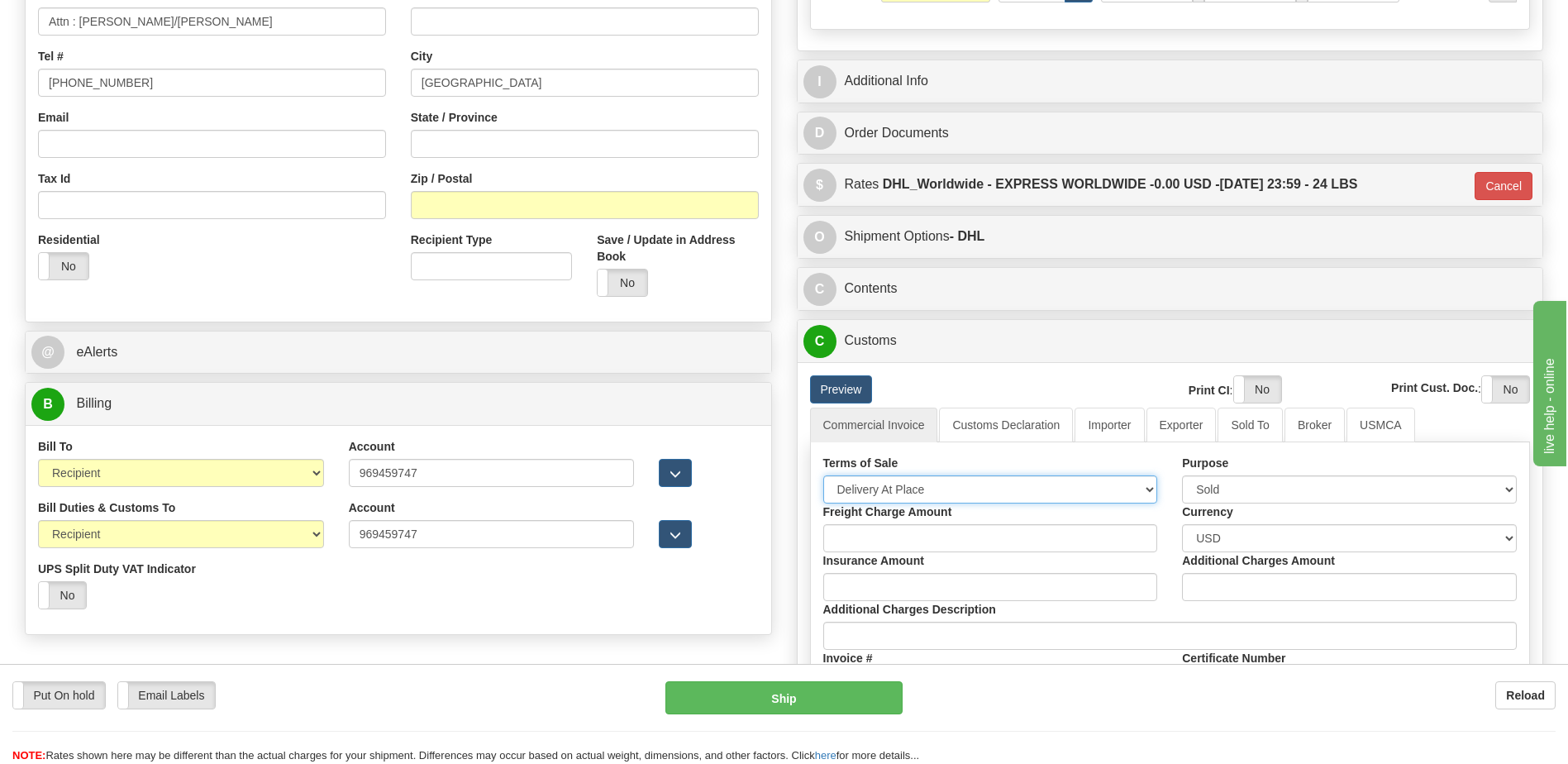
click at [910, 487] on select "Free Carrier Free On Board Ex Works Delivered Duty Unpaid Delivered Duty Paid C…" at bounding box center [991, 489] width 334 height 28
select select "6"
click at [824, 476] on select "Free Carrier Free On Board Ex Works Delivered Duty Unpaid Delivered Duty Paid C…" at bounding box center [991, 489] width 334 height 28
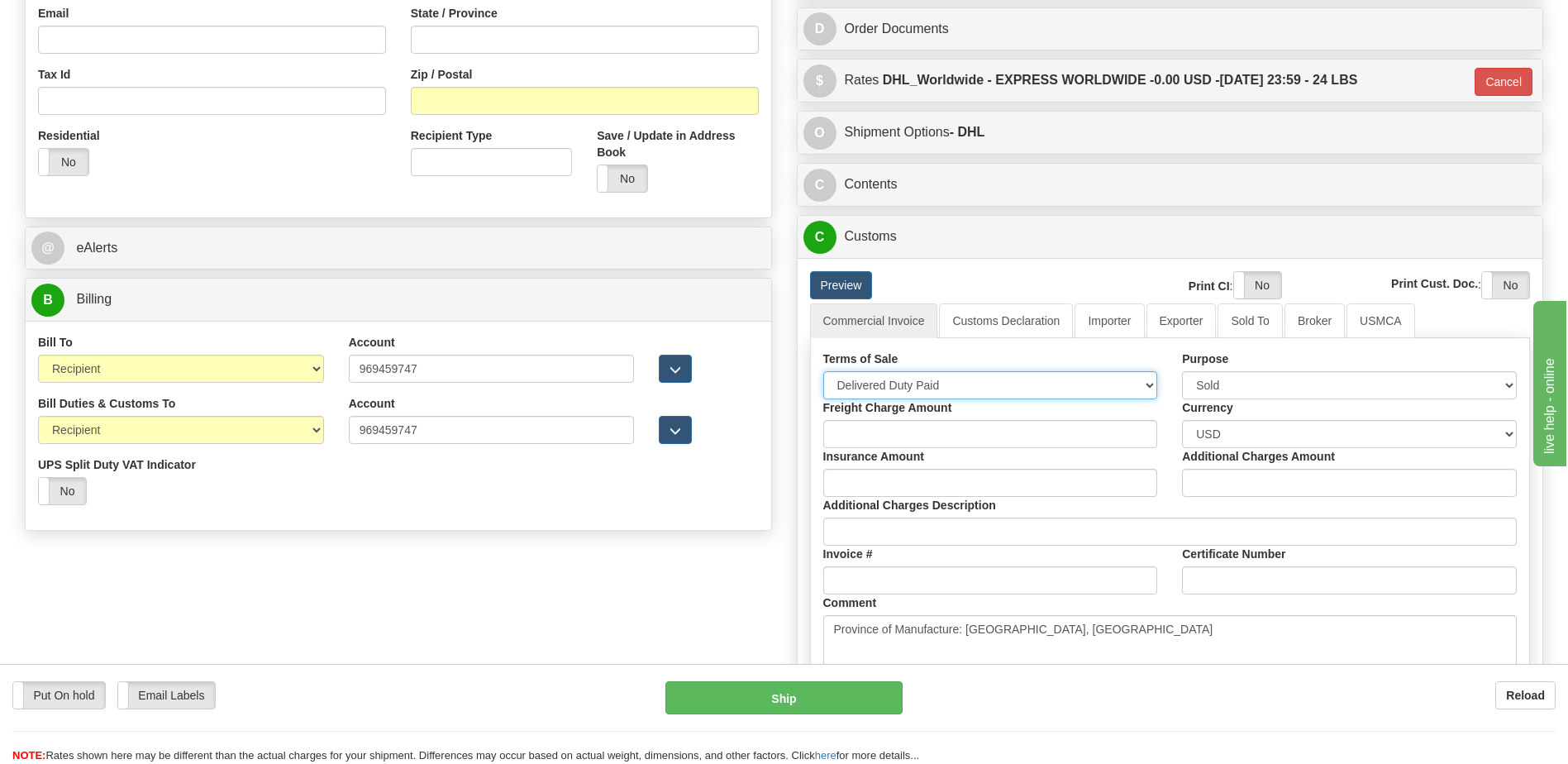
scroll to position [661, 0]
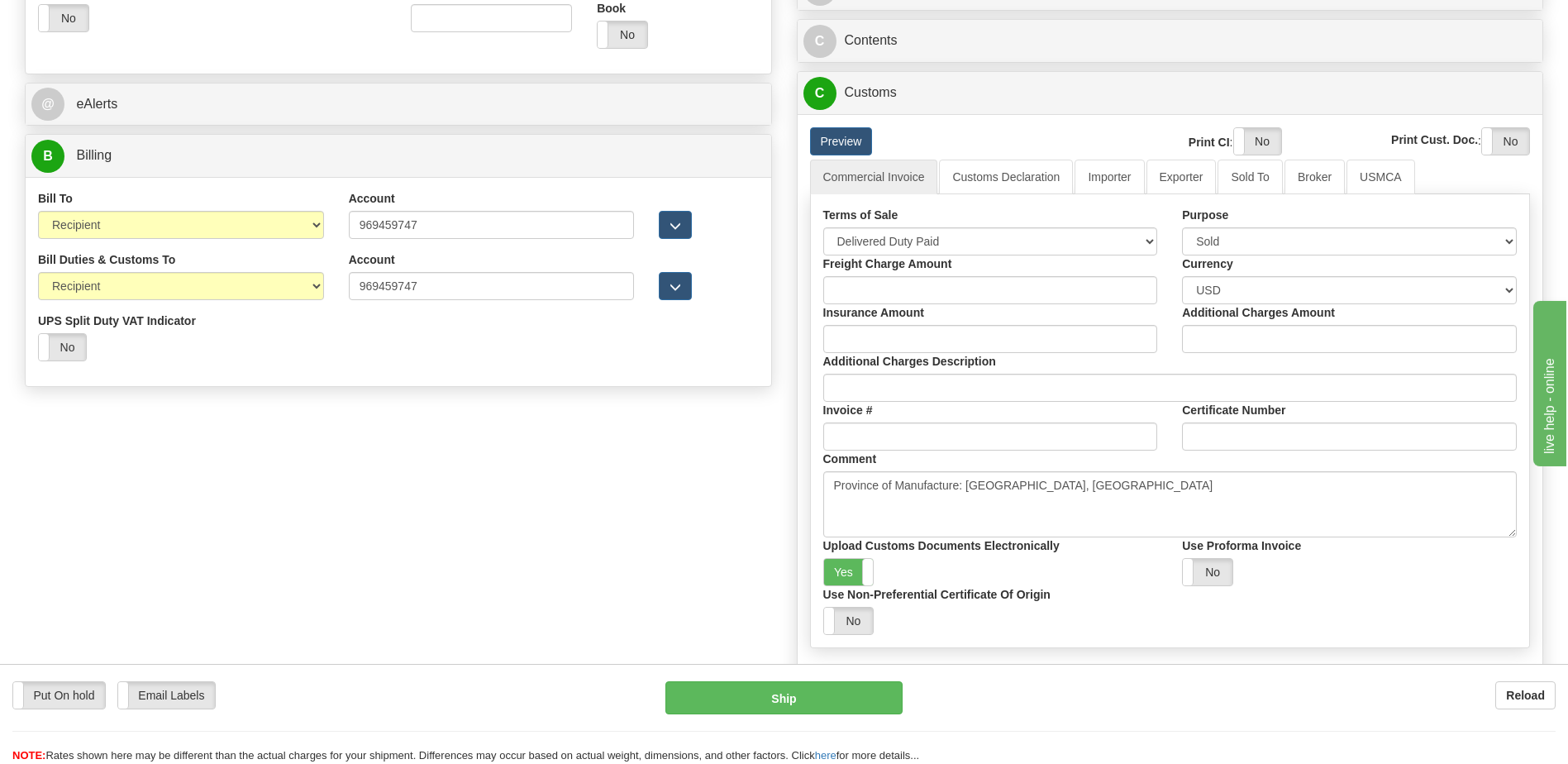
click at [851, 591] on label "Use Non-Preferential Certificate Of Origin" at bounding box center [937, 594] width 227 height 16
click at [0, 0] on input "Use Non-Preferential Certificate Of Origin" at bounding box center [0, 0] width 0 height 0
click at [851, 579] on label "Yes" at bounding box center [849, 572] width 49 height 26
click at [1256, 145] on label "Yes" at bounding box center [1258, 141] width 47 height 26
click at [1503, 138] on label "Yes" at bounding box center [1505, 141] width 47 height 26
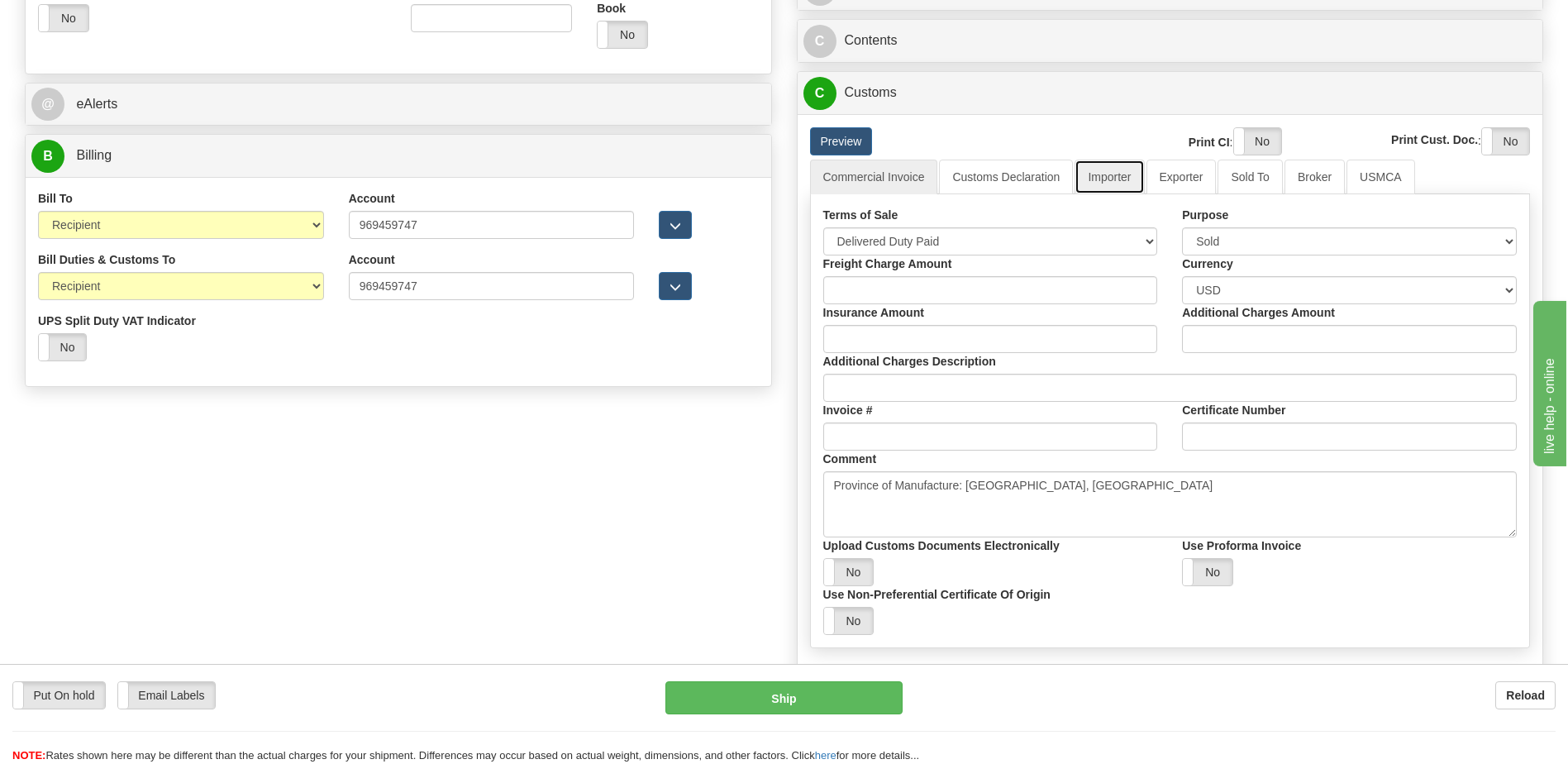
click at [1111, 186] on link "Importer" at bounding box center [1110, 177] width 70 height 35
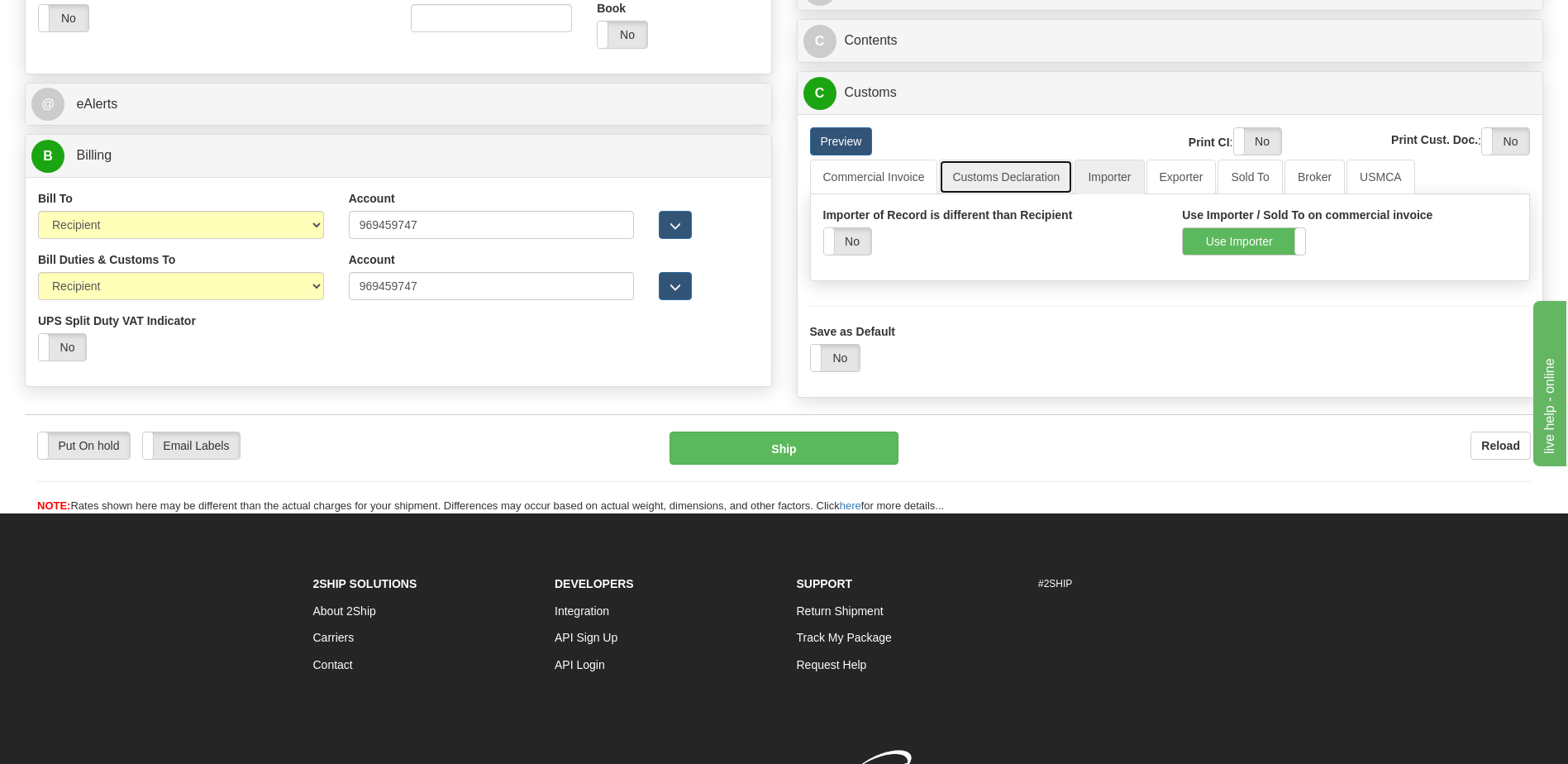
click at [1022, 179] on link "Customs Declaration" at bounding box center [1005, 177] width 134 height 35
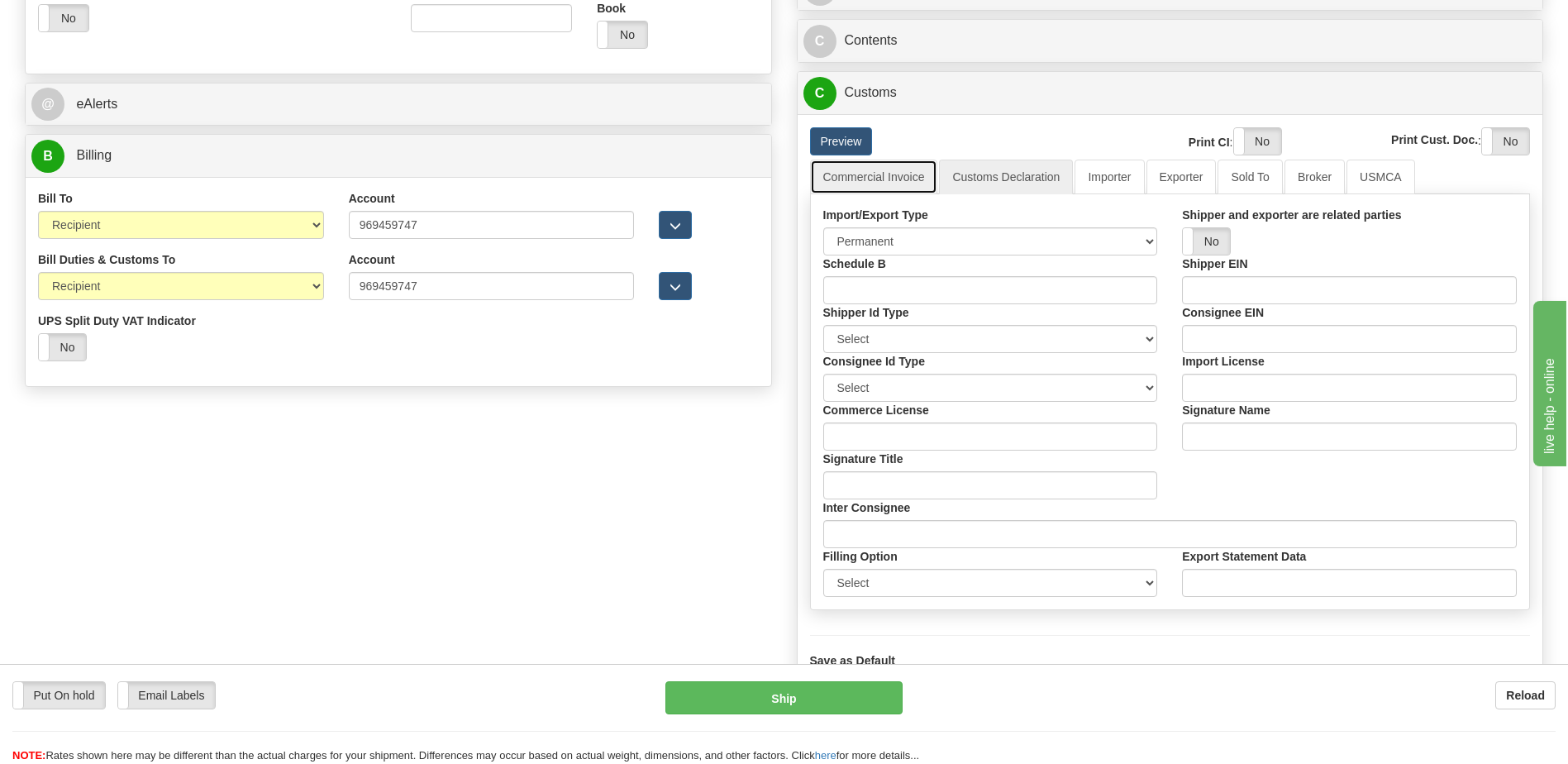
click at [902, 182] on link "Commercial Invoice" at bounding box center [874, 177] width 129 height 35
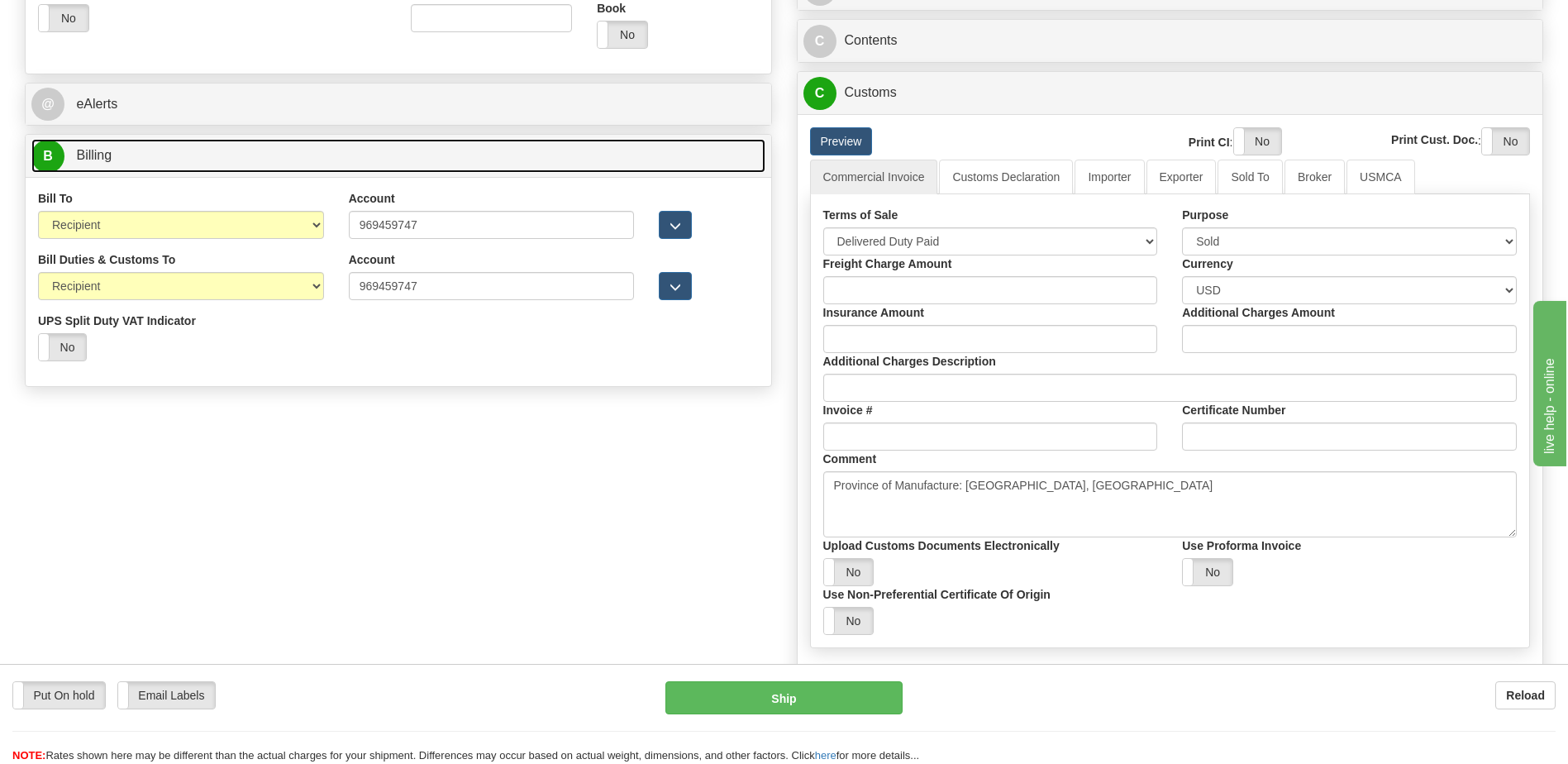
click at [275, 152] on link "B Billing" at bounding box center [397, 156] width 734 height 34
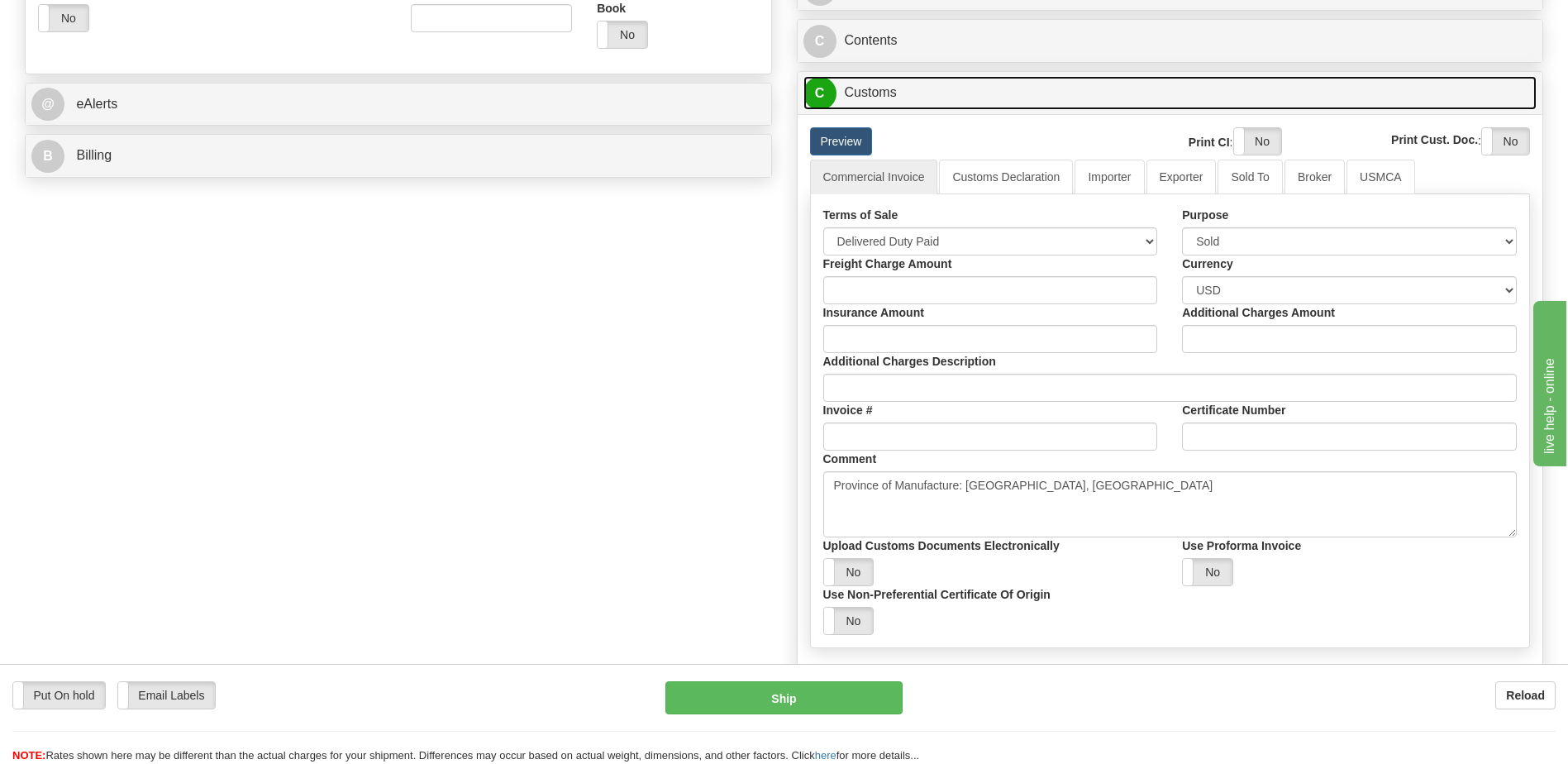
click at [862, 94] on link "C Customs" at bounding box center [1170, 93] width 734 height 34
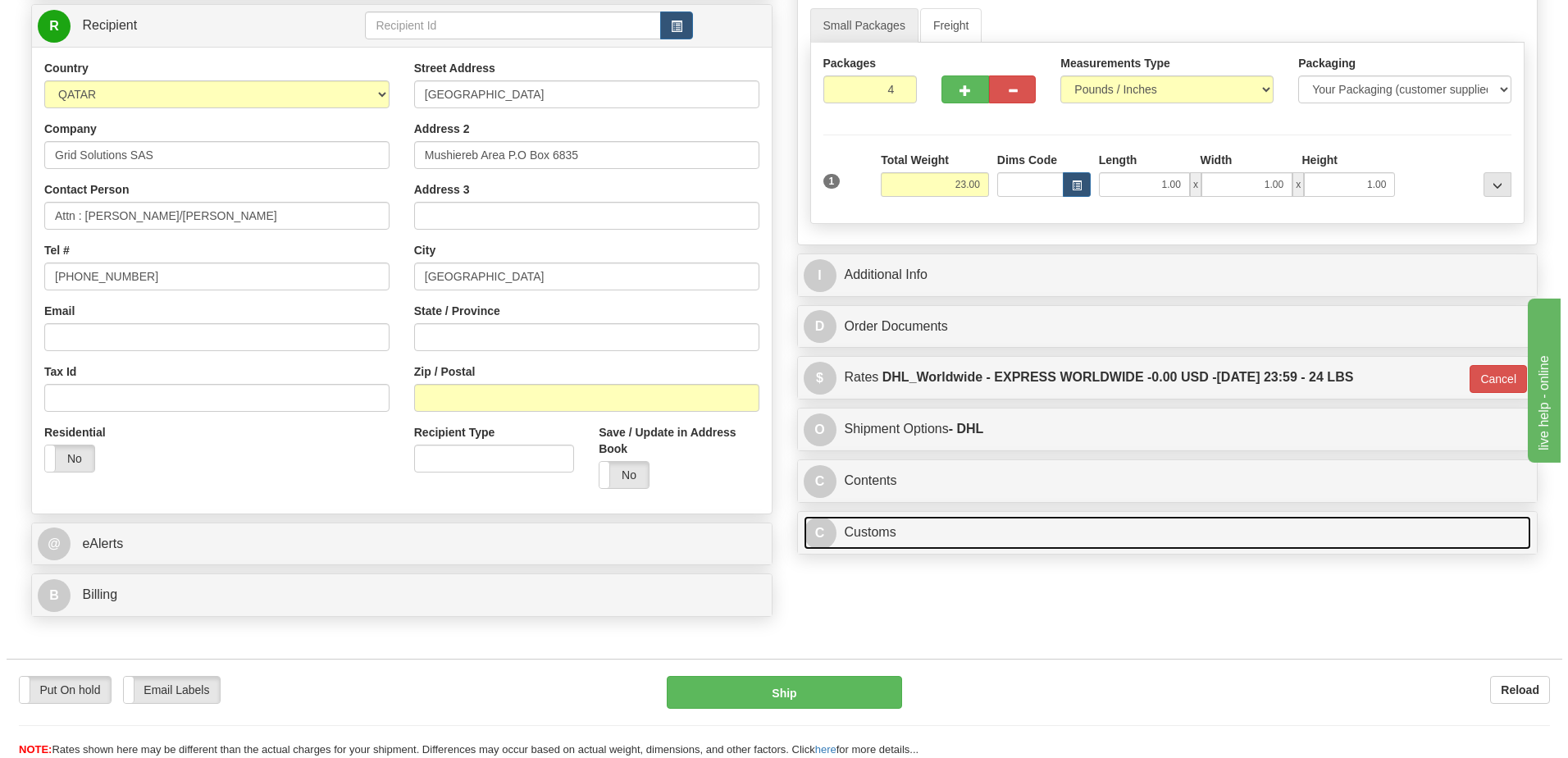
scroll to position [121, 0]
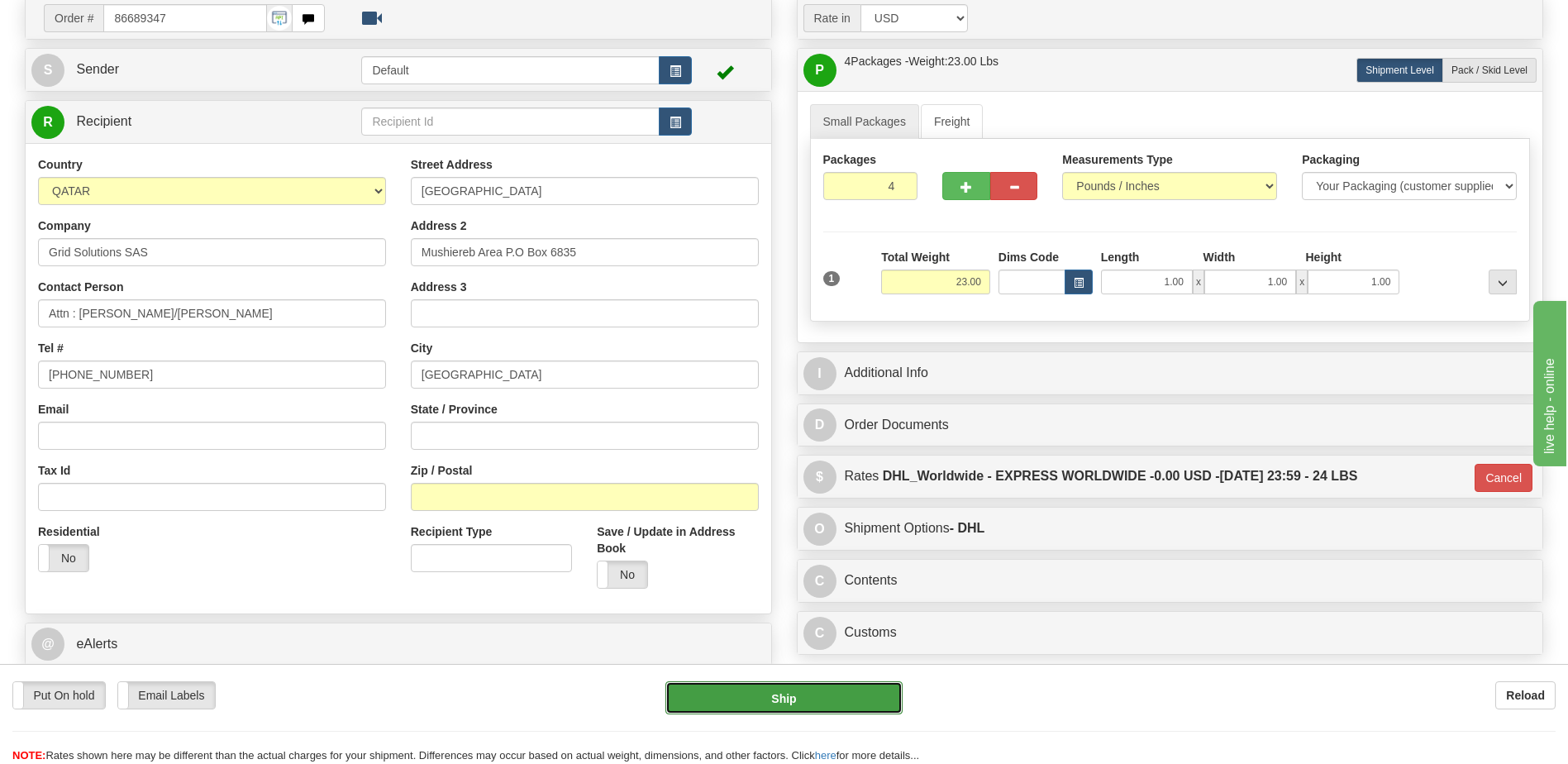
click at [794, 704] on button "Ship" at bounding box center [783, 698] width 237 height 33
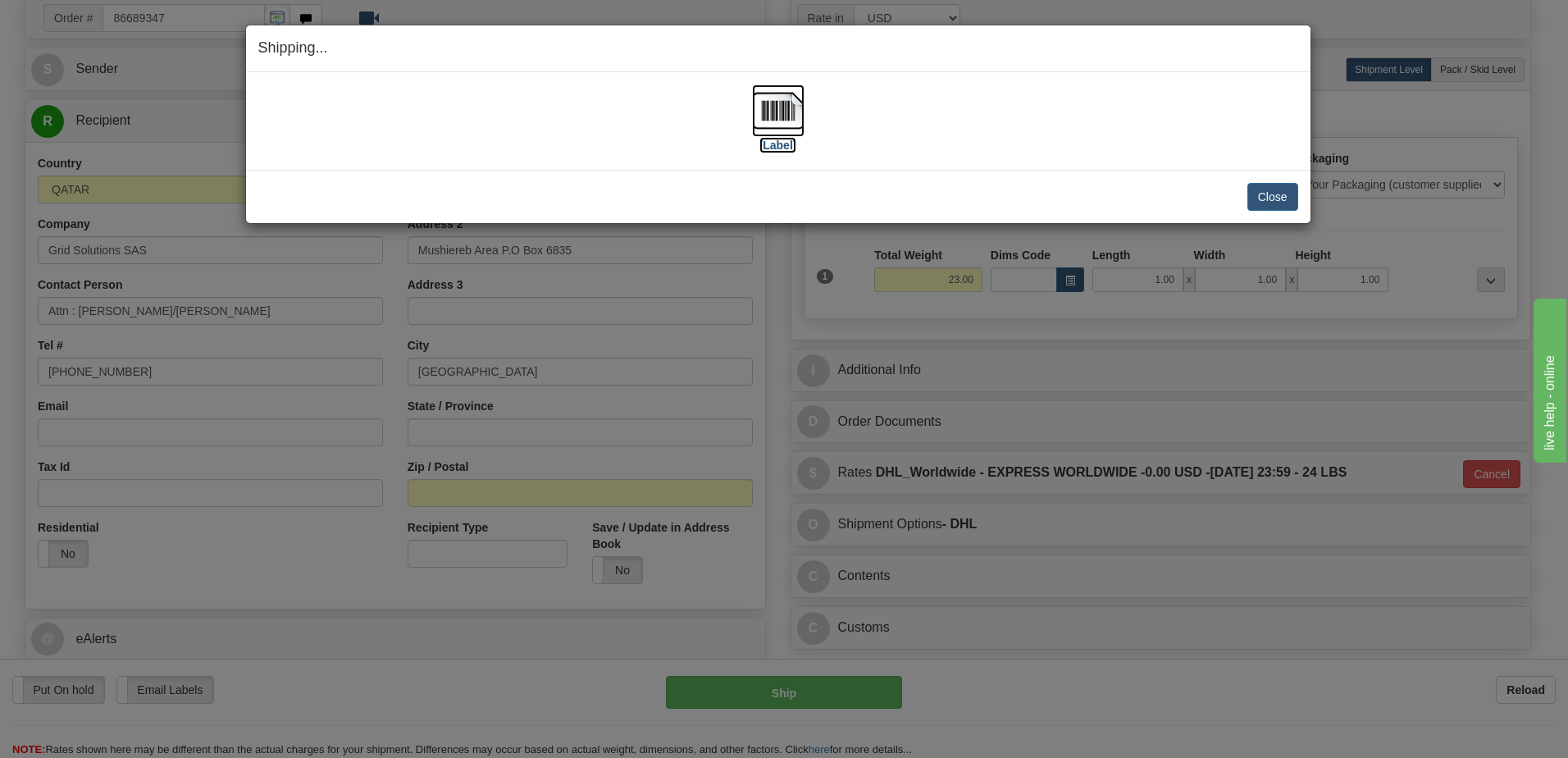
click at [767, 122] on img at bounding box center [778, 110] width 53 height 53
